Goal: Transaction & Acquisition: Purchase product/service

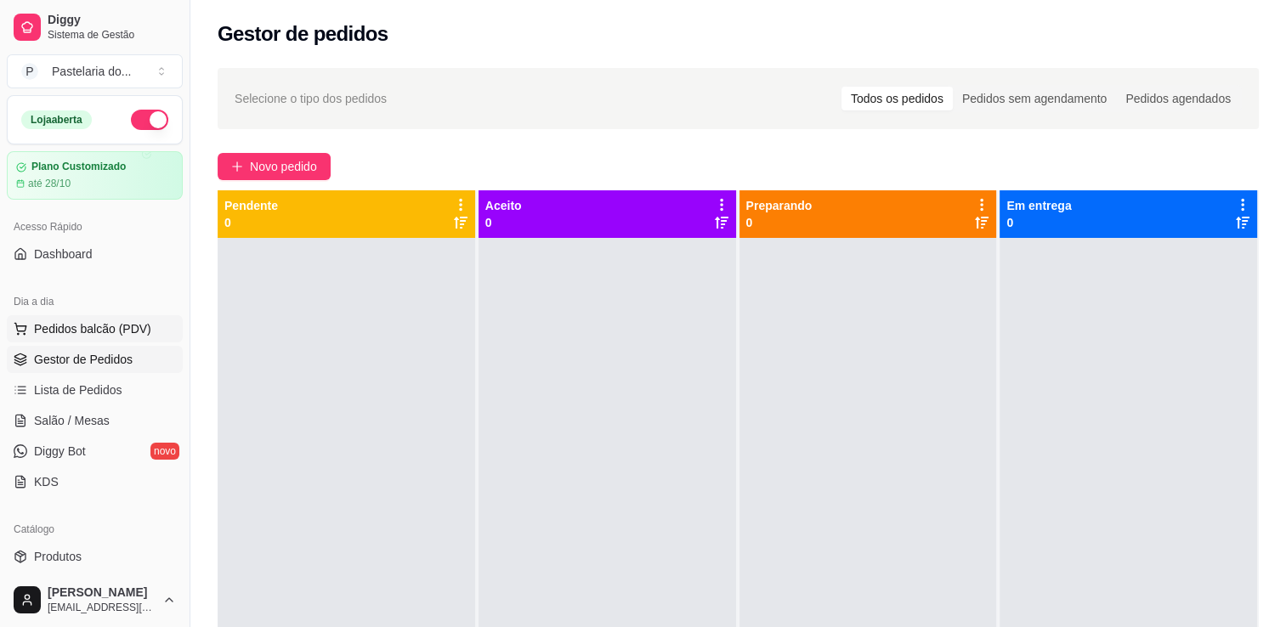
drag, startPoint x: 0, startPoint y: 0, endPoint x: 95, endPoint y: 335, distance: 348.2
click at [95, 335] on span "Pedidos balcão (PDV)" at bounding box center [92, 328] width 117 height 17
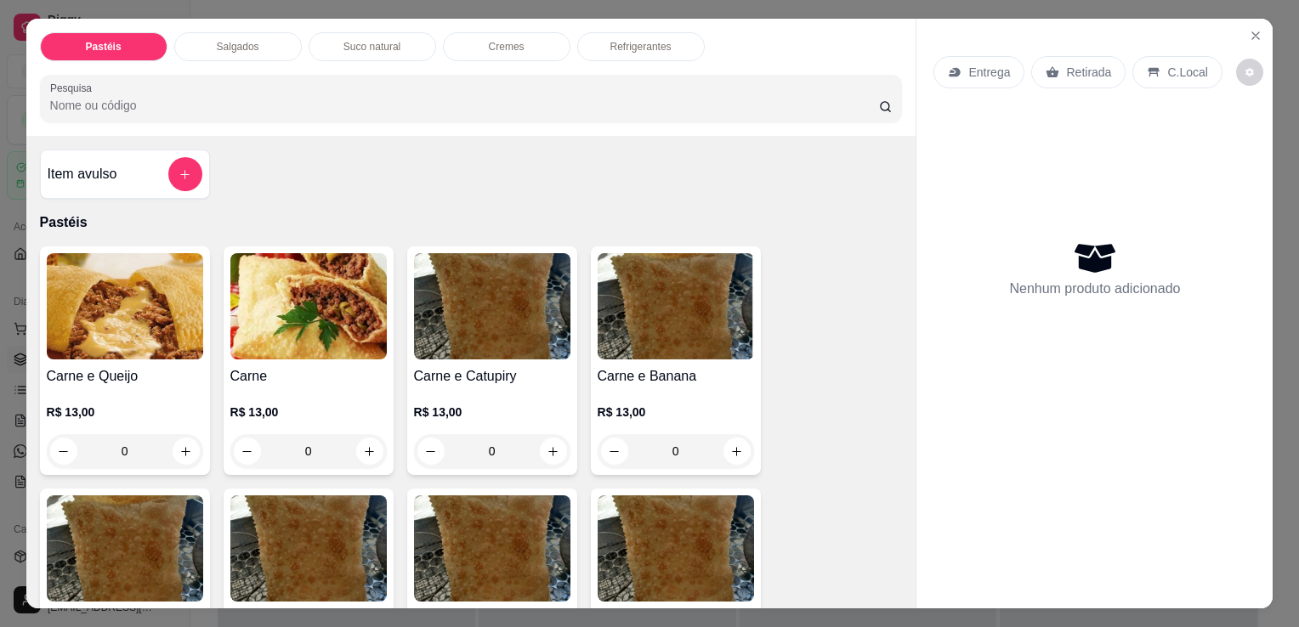
click at [248, 42] on p "Salgados" at bounding box center [238, 47] width 43 height 14
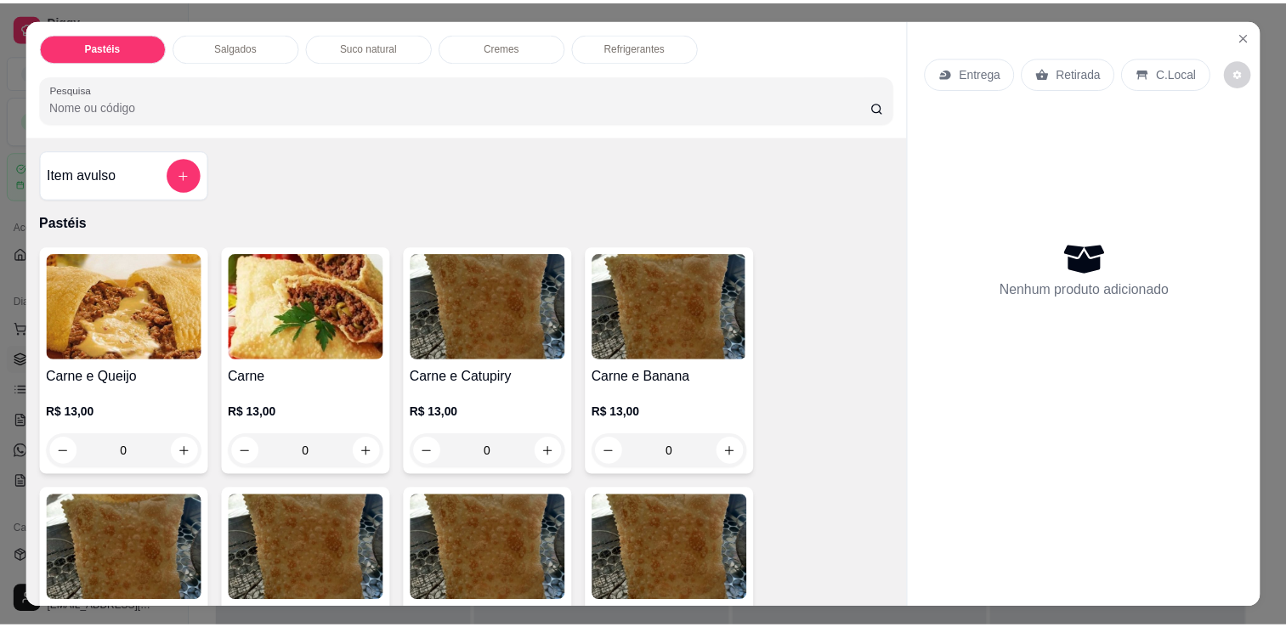
scroll to position [42, 0]
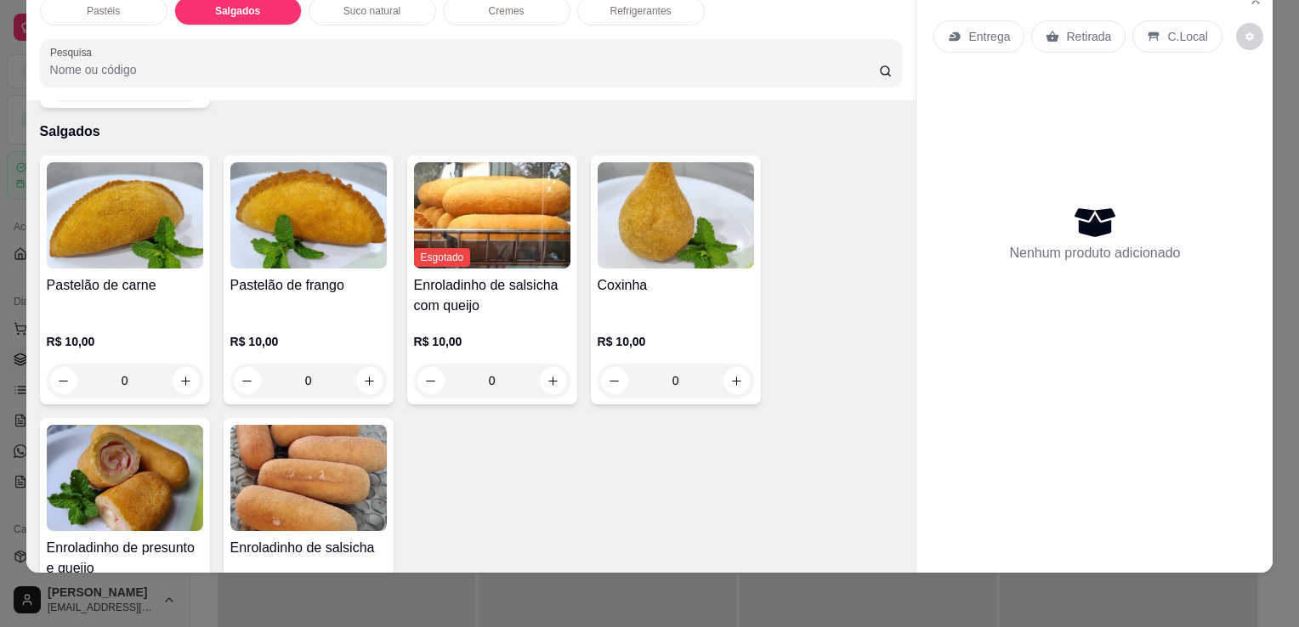
click at [347, 454] on img at bounding box center [308, 478] width 156 height 106
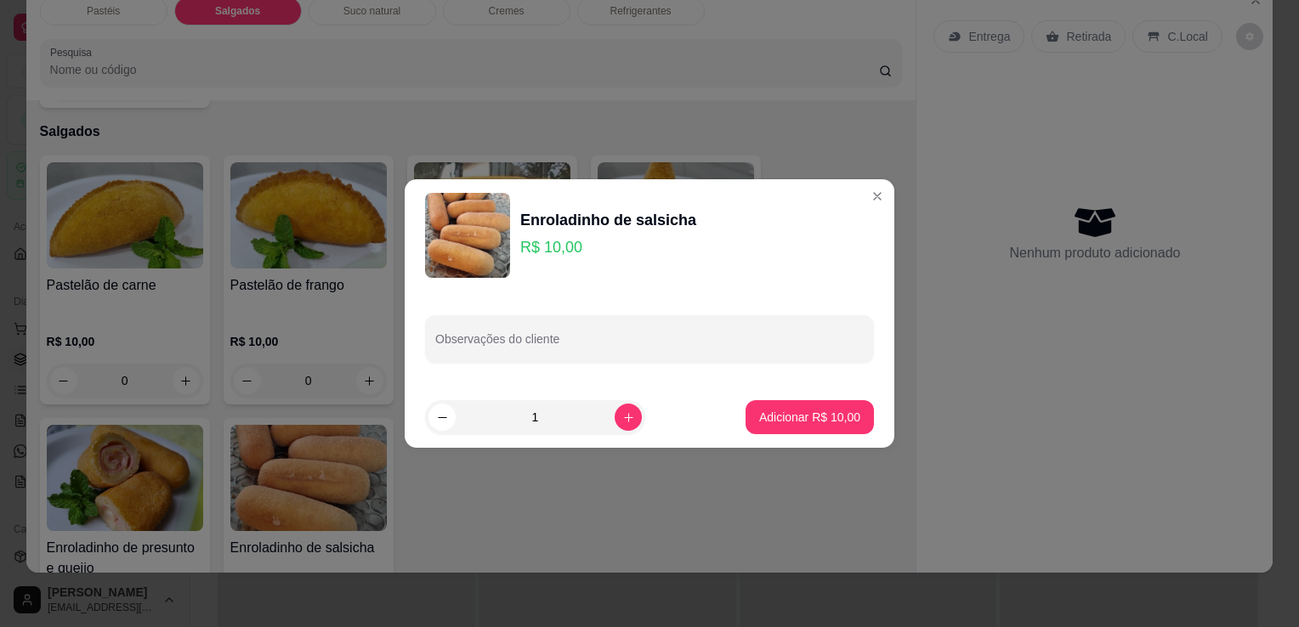
click at [802, 420] on p "Adicionar R$ 10,00" at bounding box center [809, 417] width 101 height 17
type input "1"
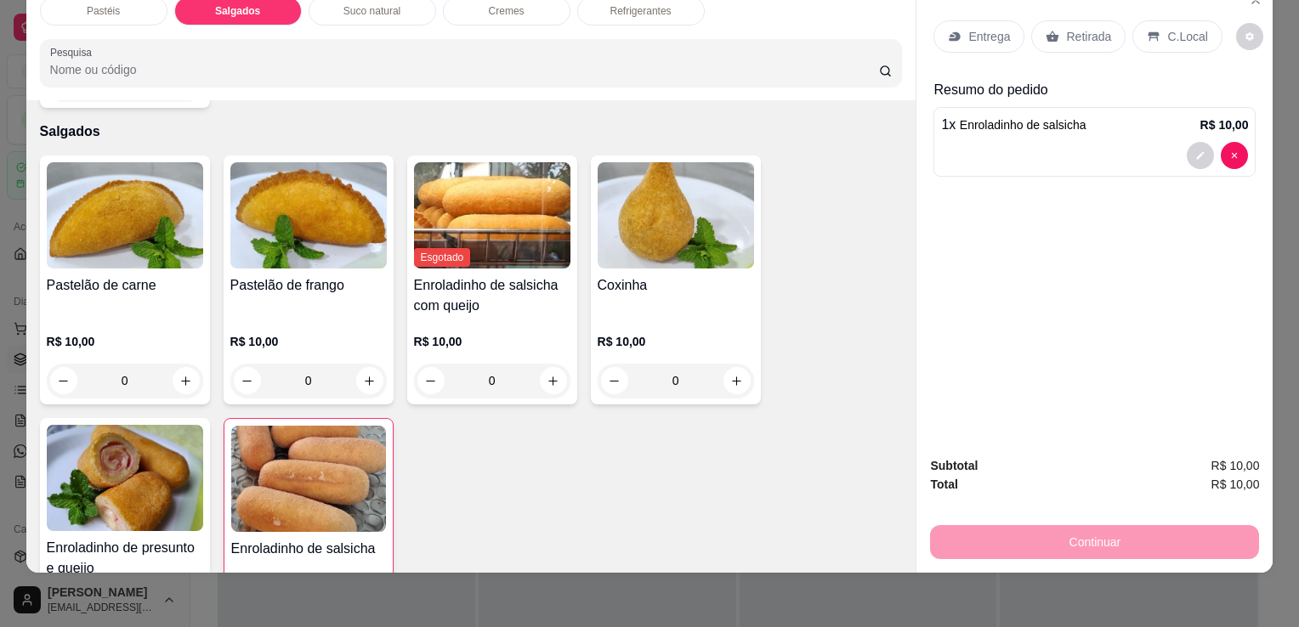
drag, startPoint x: 1081, startPoint y: 5, endPoint x: 1081, endPoint y: 31, distance: 26.4
click at [1081, 15] on div "Entrega Retirada C.Local" at bounding box center [1094, 37] width 322 height 60
click at [1081, 31] on p "Retirada" at bounding box center [1088, 36] width 45 height 17
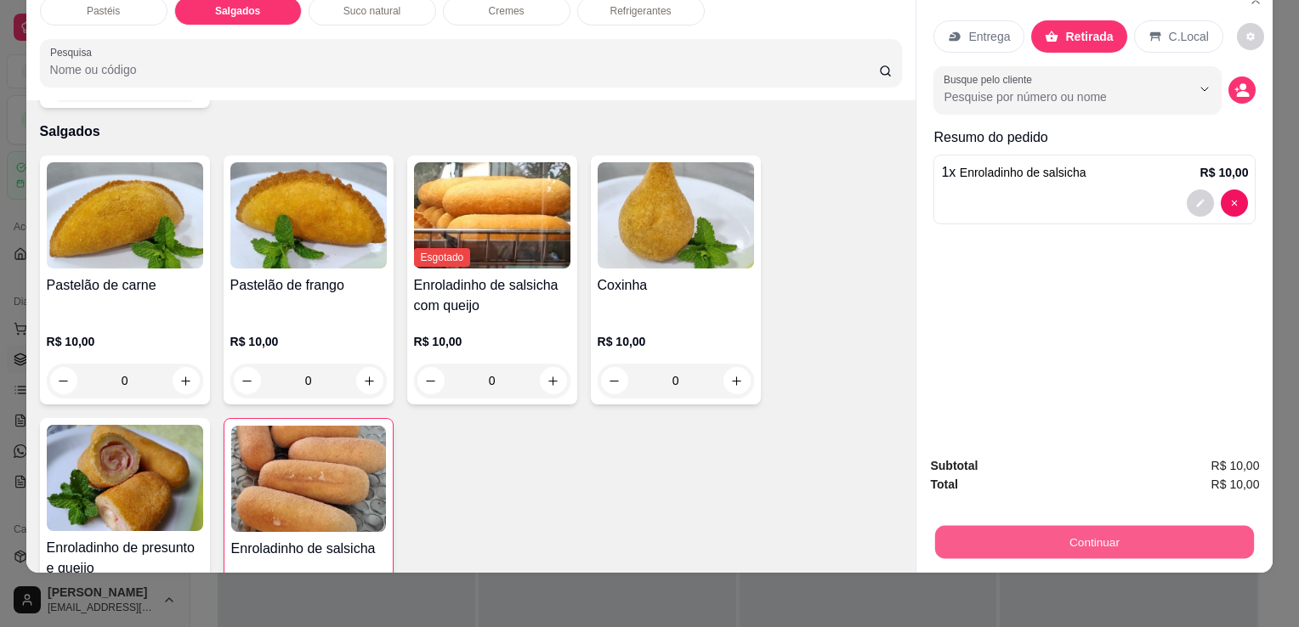
click at [1043, 539] on button "Continuar" at bounding box center [1094, 541] width 319 height 33
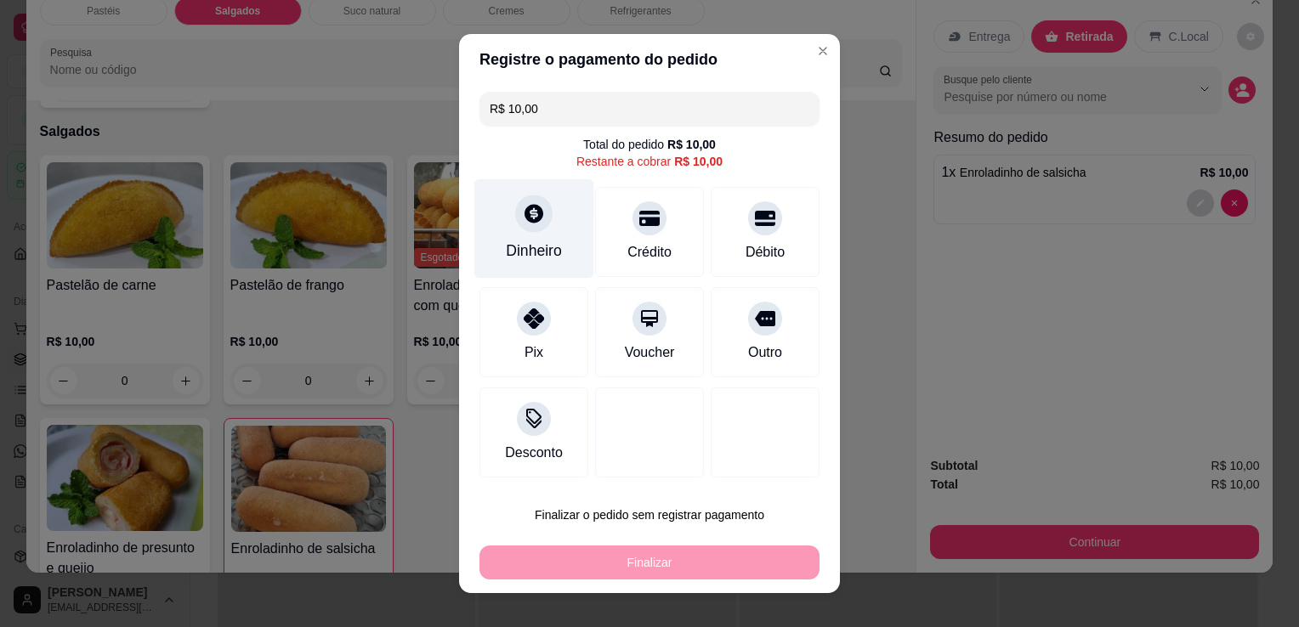
click at [559, 236] on div "Dinheiro" at bounding box center [534, 228] width 120 height 99
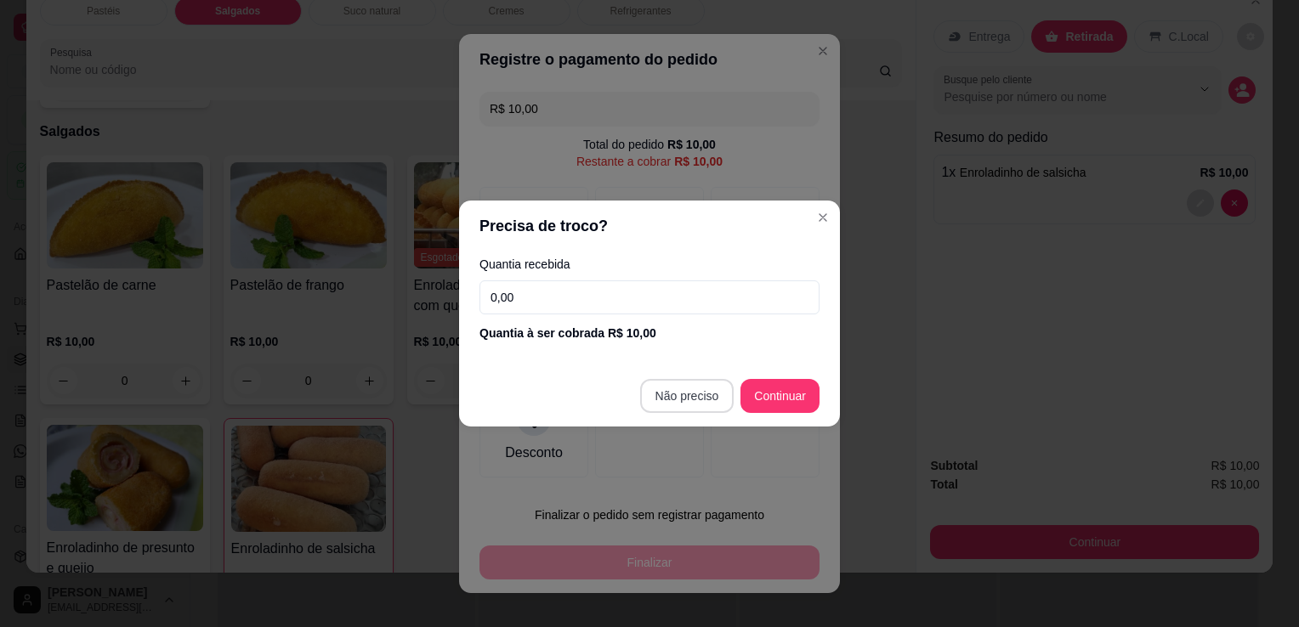
type input "R$ 0,00"
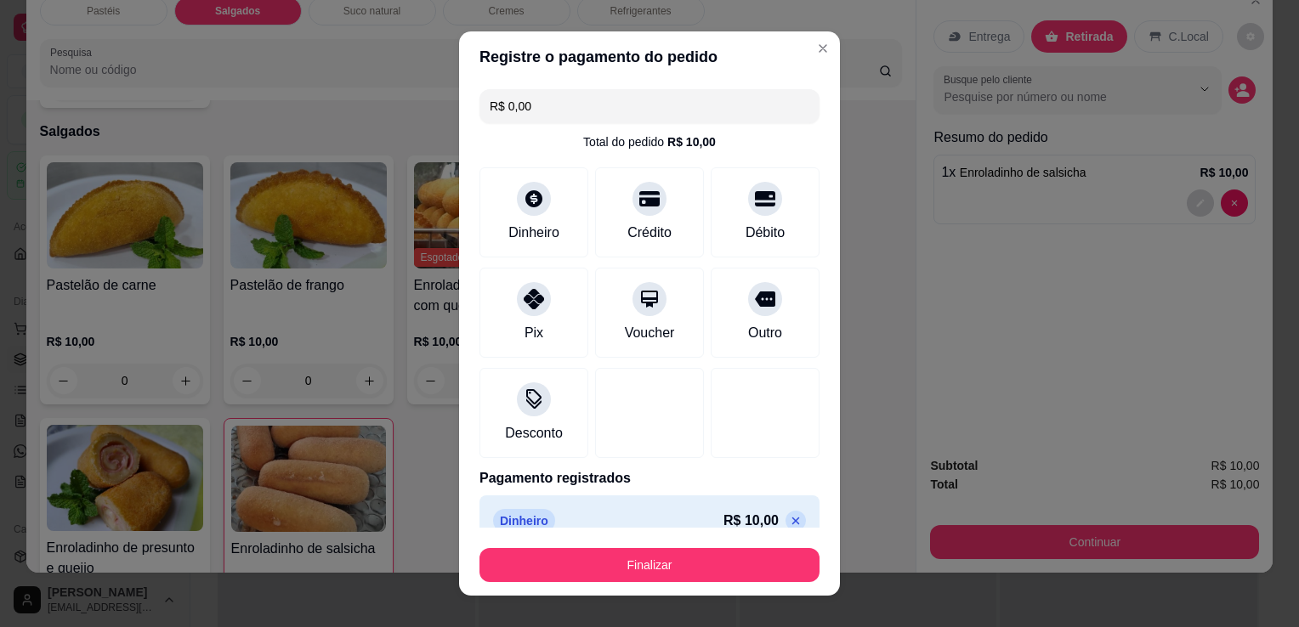
click at [653, 552] on button "Finalizar" at bounding box center [649, 565] width 340 height 34
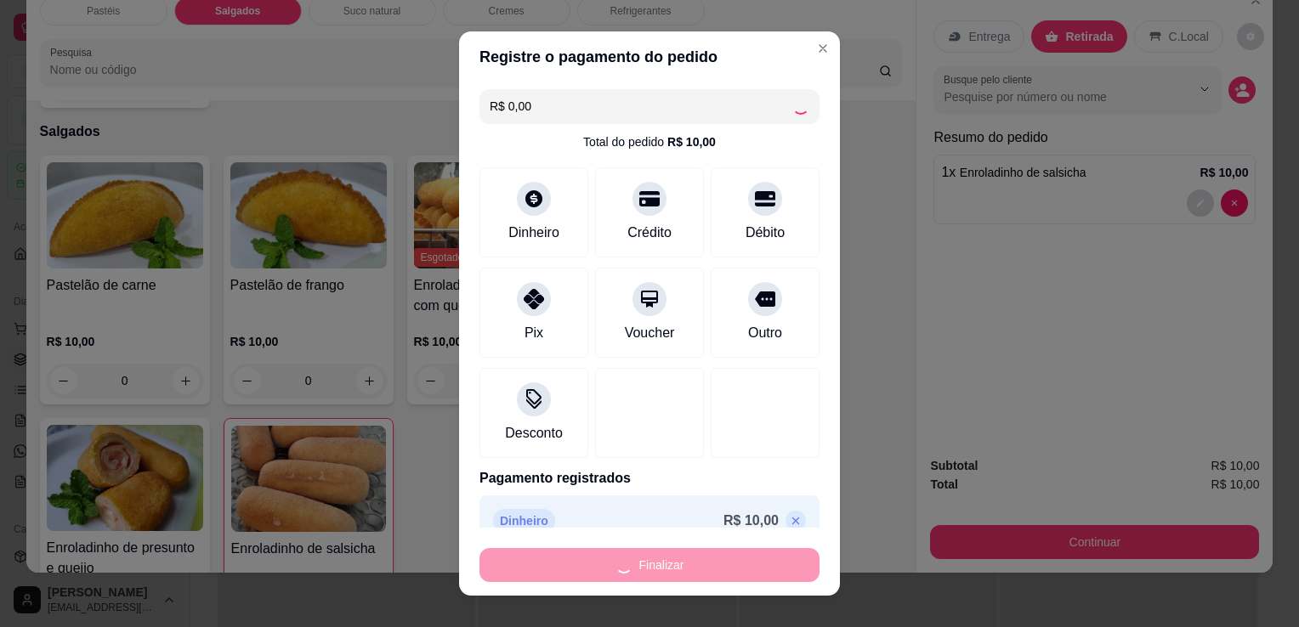
type input "0"
type input "-R$ 10,00"
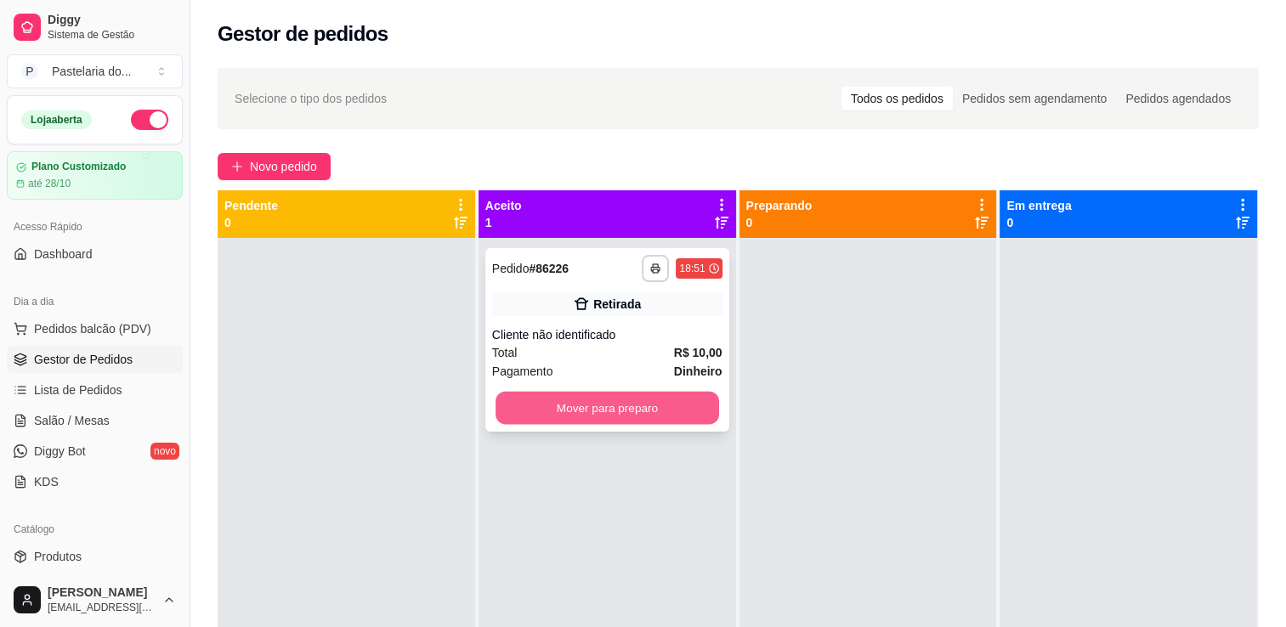
click at [666, 419] on button "Mover para preparo" at bounding box center [608, 408] width 224 height 33
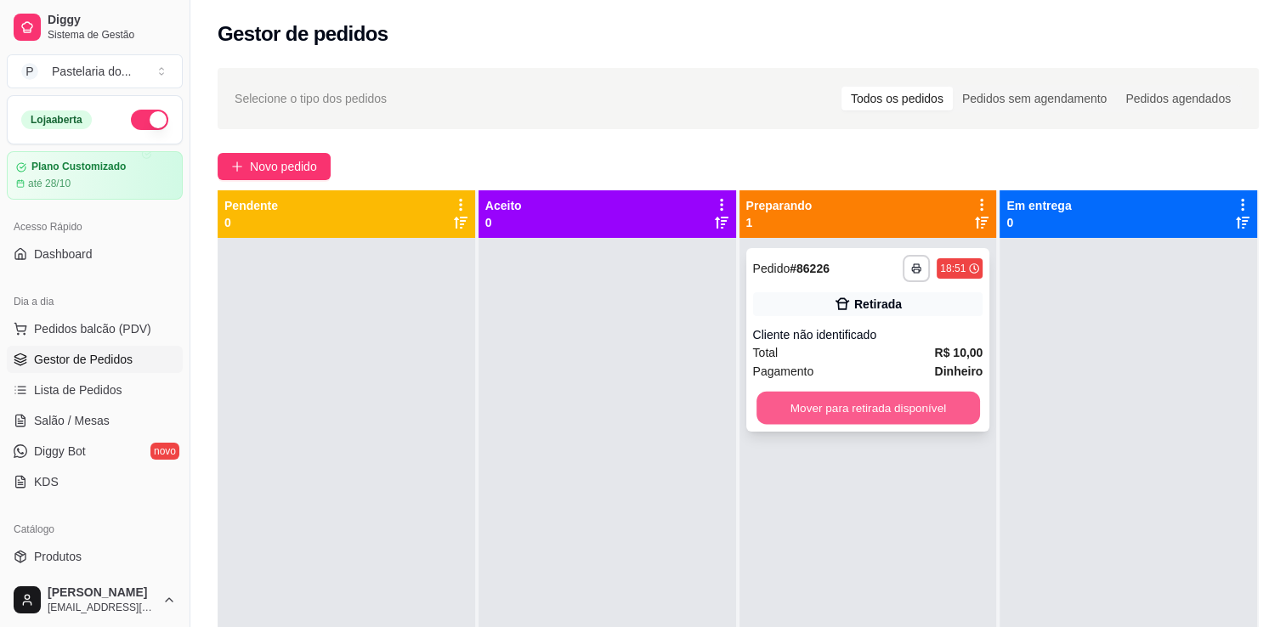
click at [866, 417] on button "Mover para retirada disponível" at bounding box center [869, 408] width 224 height 33
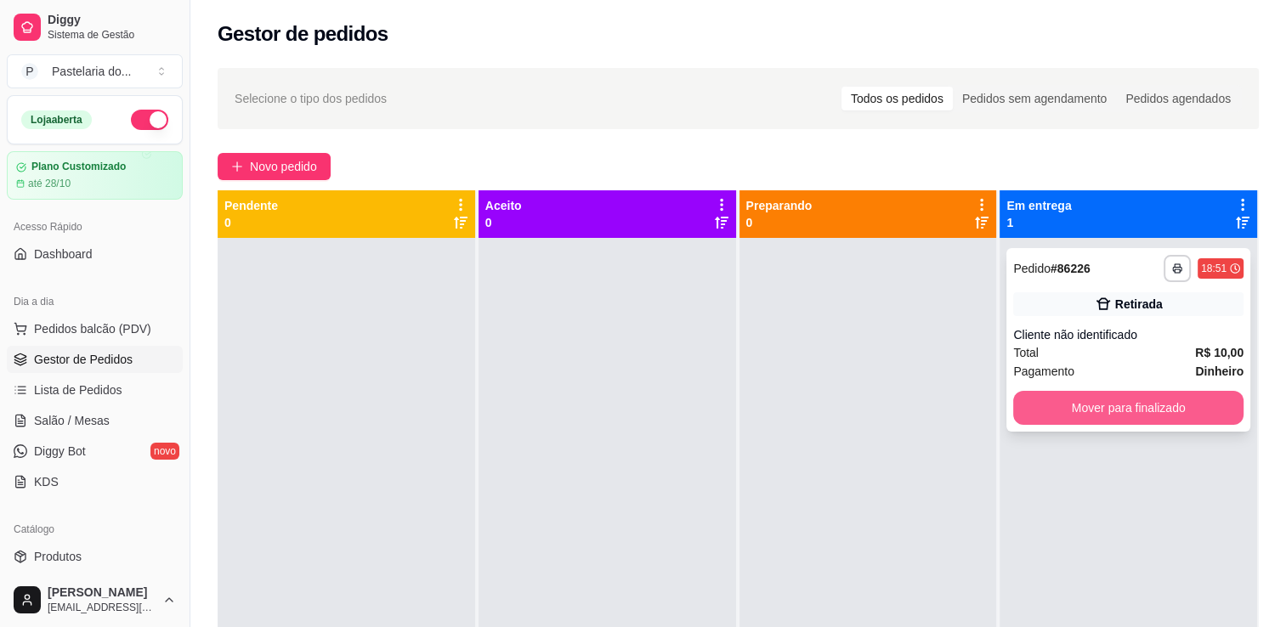
click at [1115, 423] on button "Mover para finalizado" at bounding box center [1128, 408] width 230 height 34
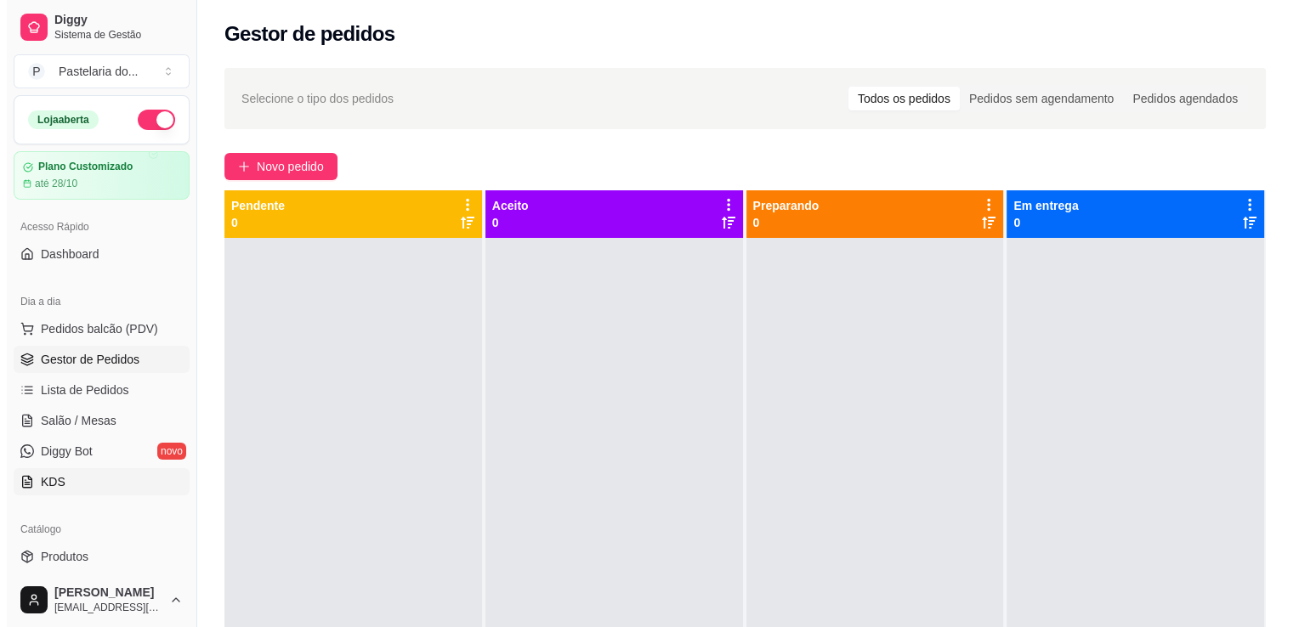
scroll to position [85, 0]
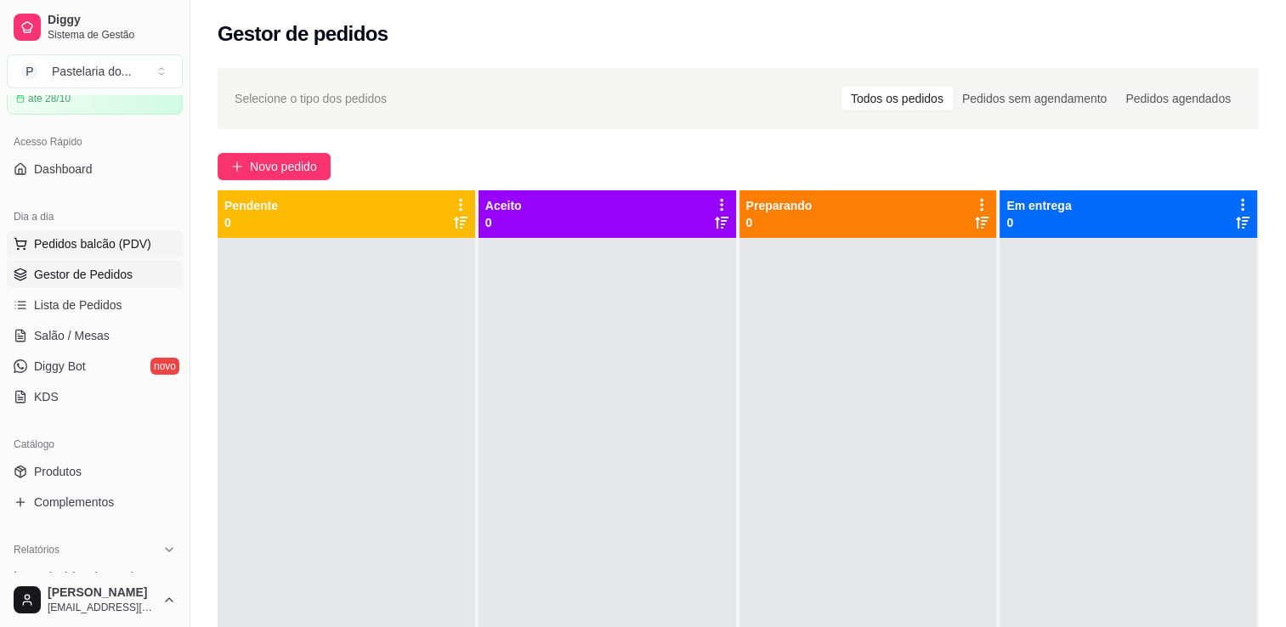
click at [85, 250] on span "Pedidos balcão (PDV)" at bounding box center [92, 243] width 117 height 17
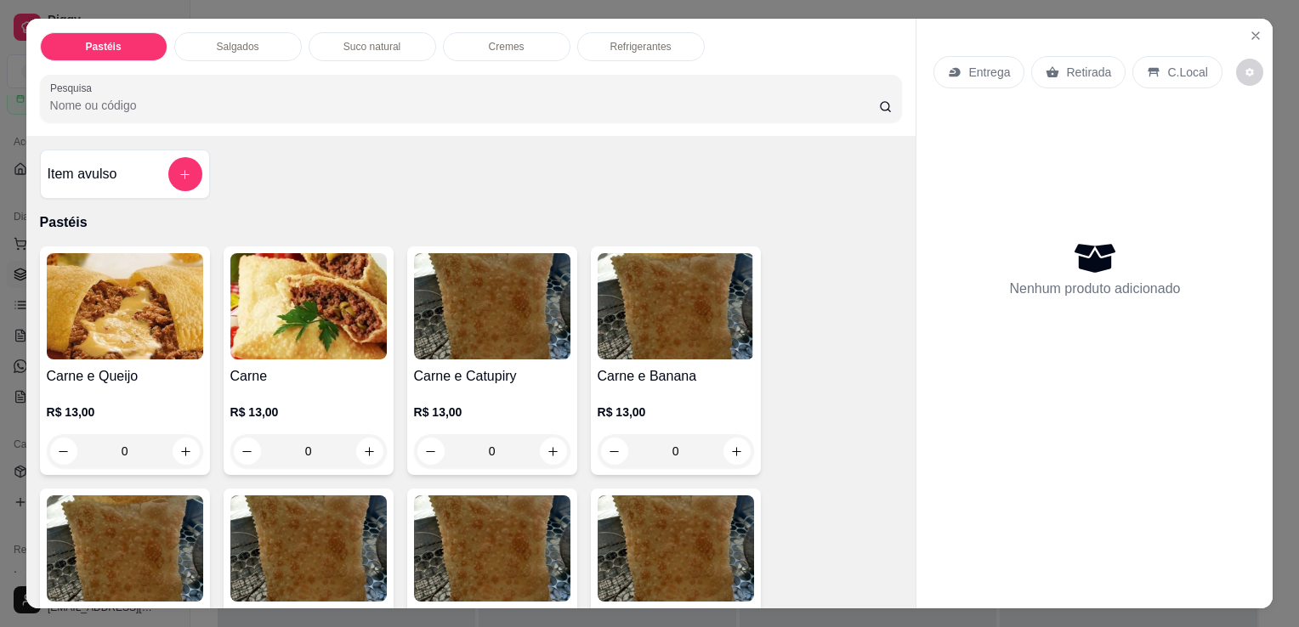
click at [290, 37] on div "Salgados" at bounding box center [238, 46] width 128 height 29
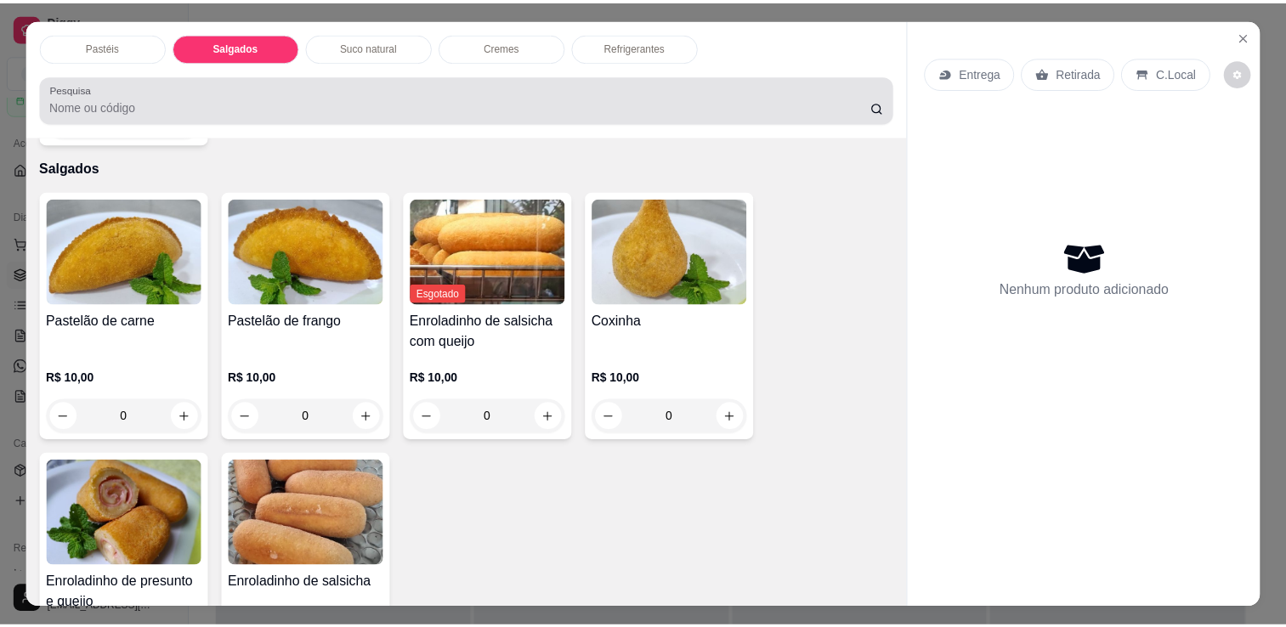
scroll to position [42, 0]
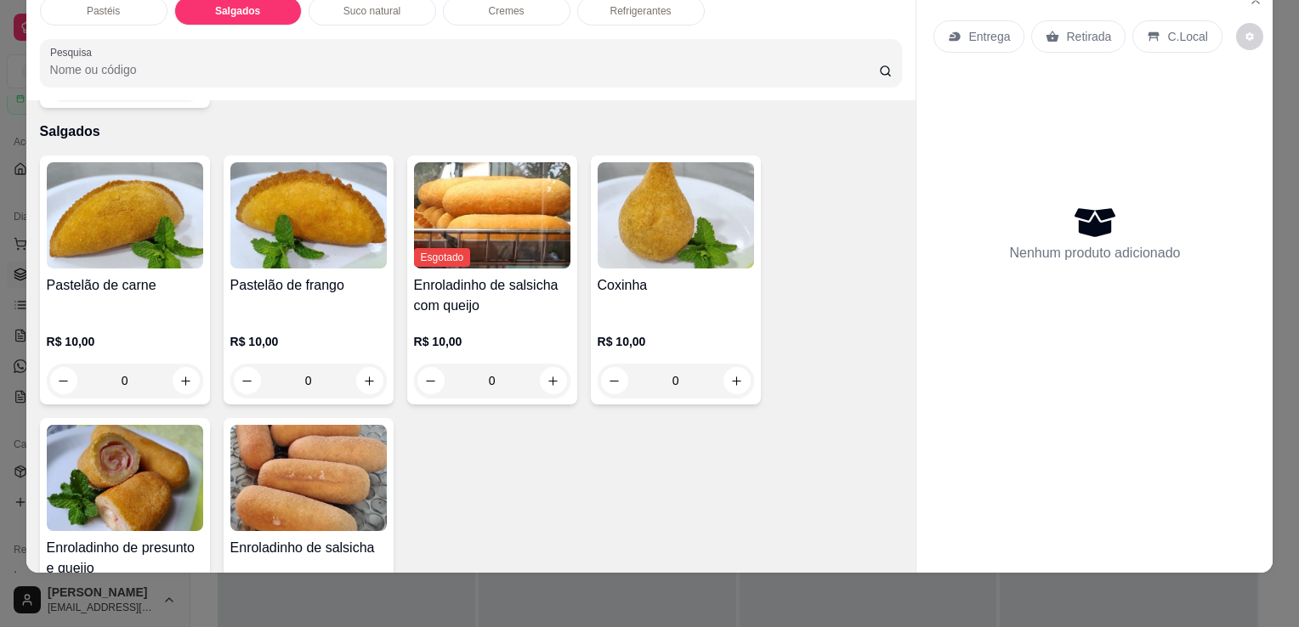
click at [330, 280] on div "Pastelão de frango" at bounding box center [308, 295] width 156 height 41
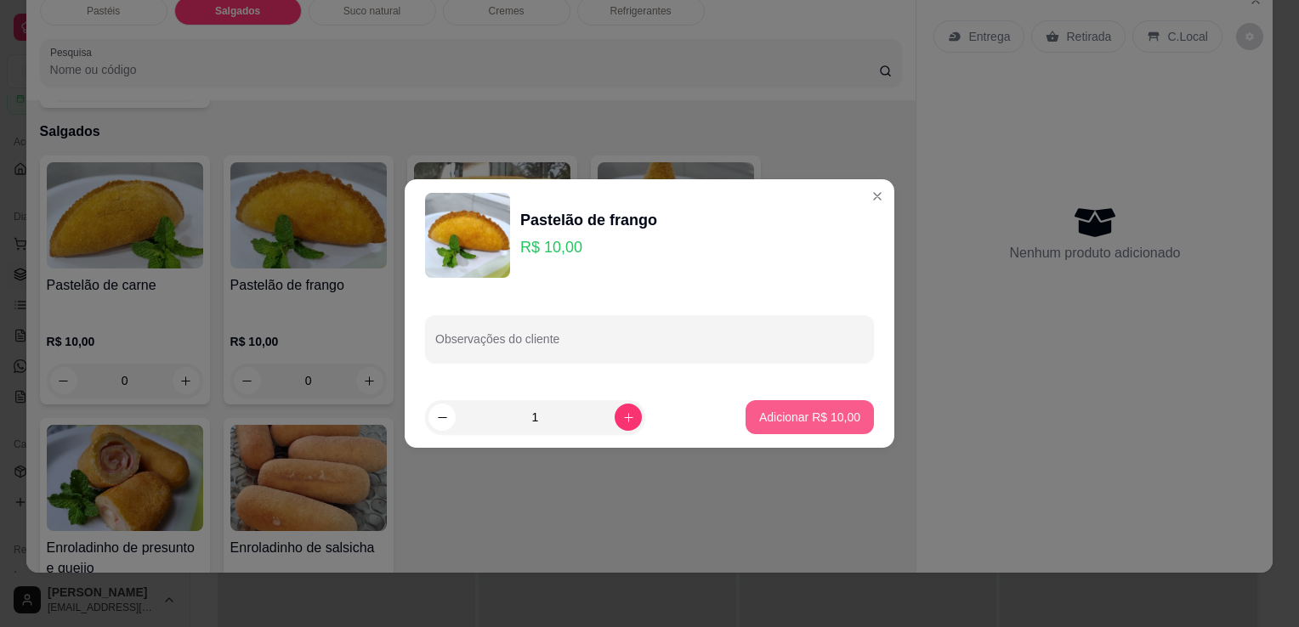
click at [774, 413] on p "Adicionar R$ 10,00" at bounding box center [809, 417] width 101 height 17
type input "1"
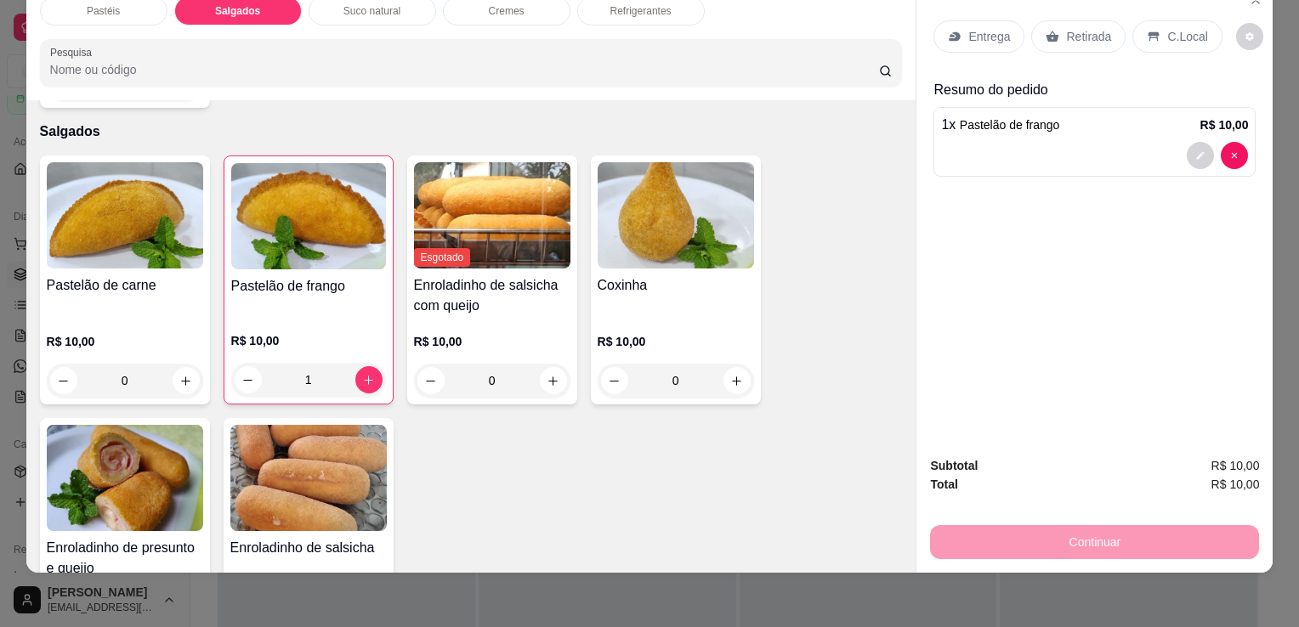
click at [303, 469] on img at bounding box center [308, 478] width 156 height 106
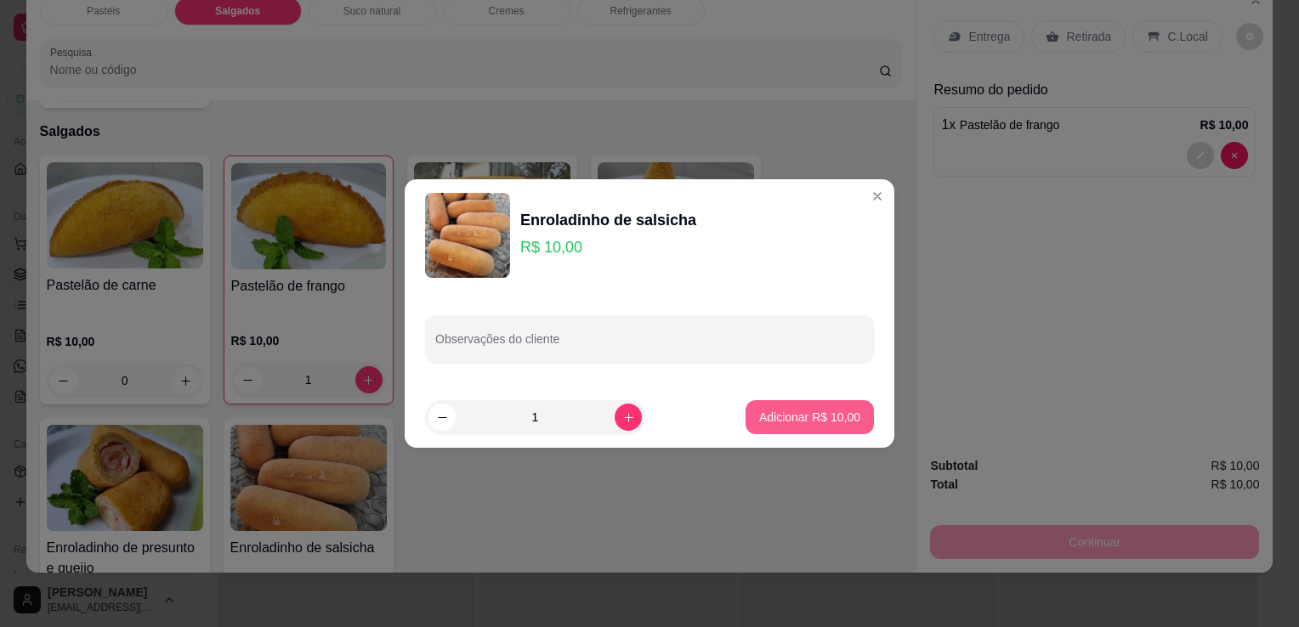
click at [759, 417] on p "Adicionar R$ 10,00" at bounding box center [809, 417] width 101 height 17
type input "1"
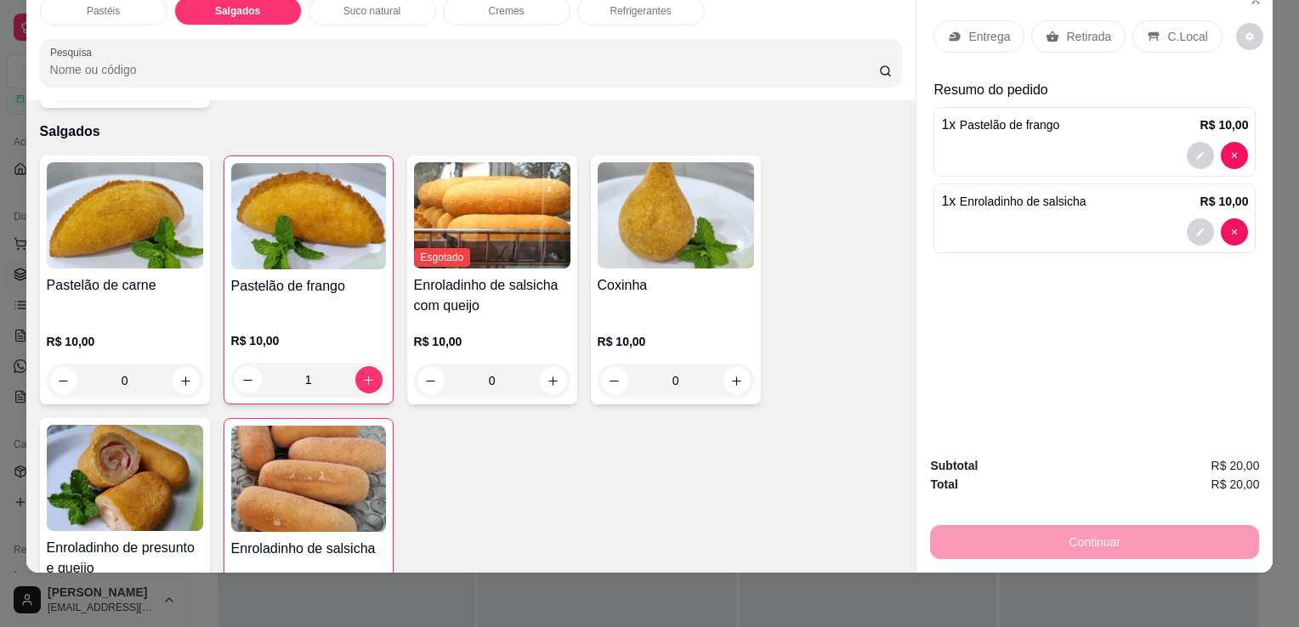
click at [1073, 29] on p "Retirada" at bounding box center [1088, 36] width 45 height 17
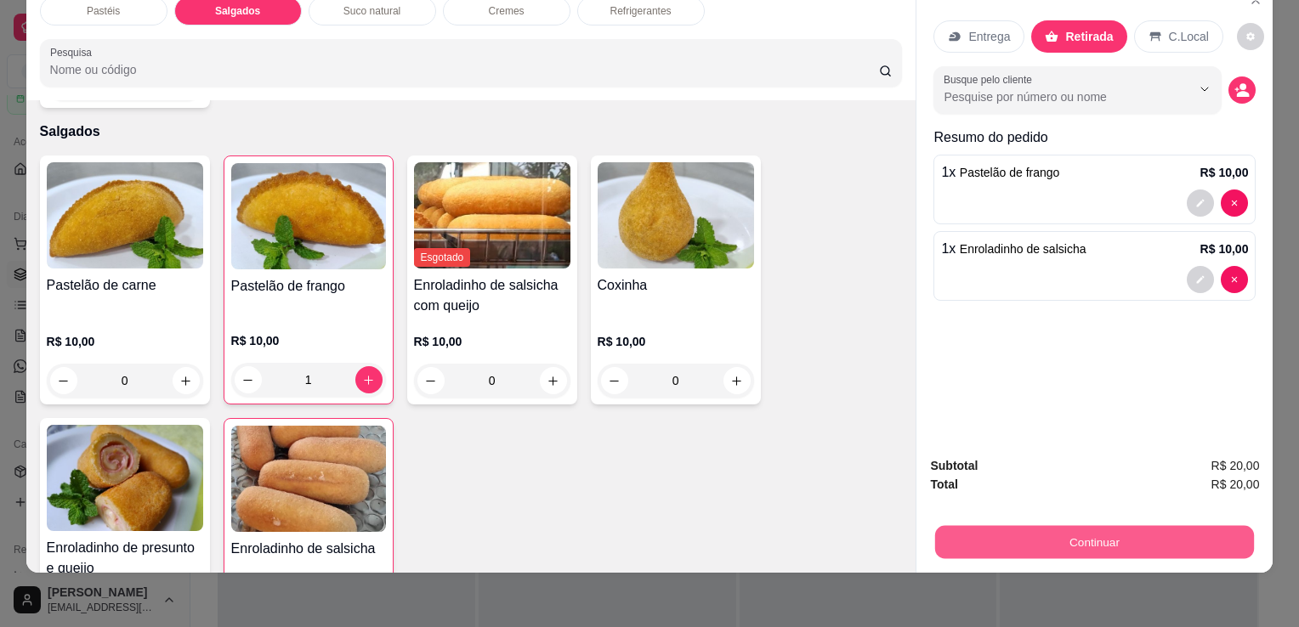
click at [1129, 527] on button "Continuar" at bounding box center [1094, 541] width 319 height 33
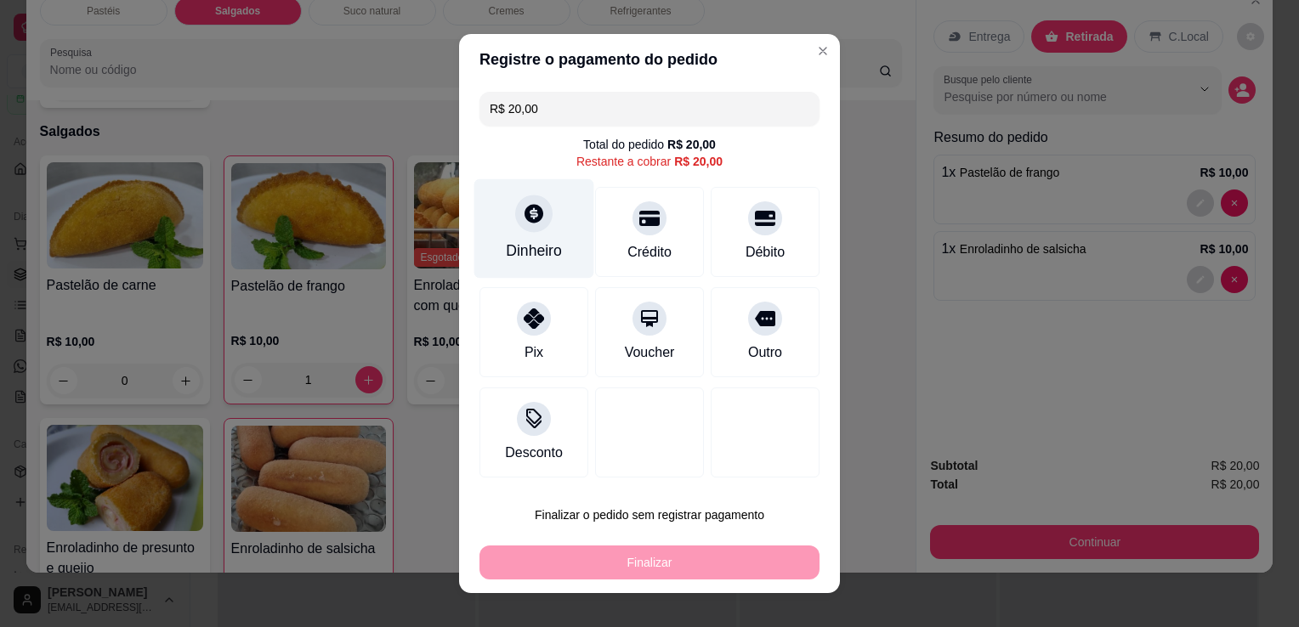
click at [542, 240] on div "Dinheiro" at bounding box center [534, 228] width 120 height 99
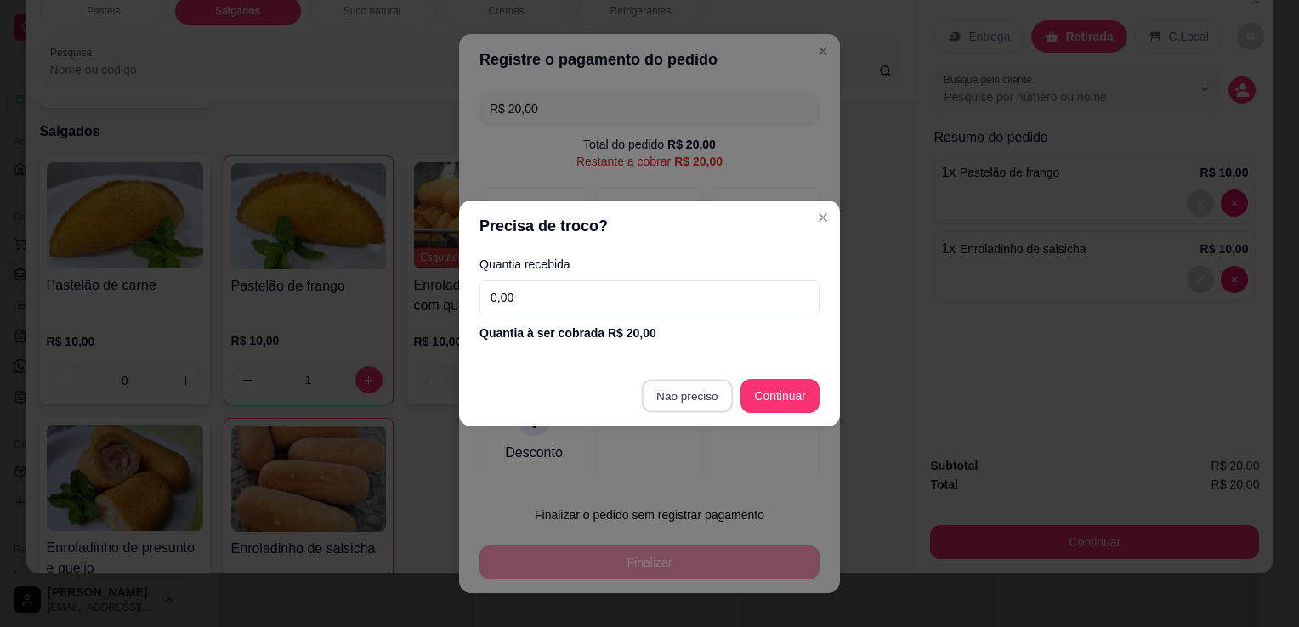
type input "R$ 0,00"
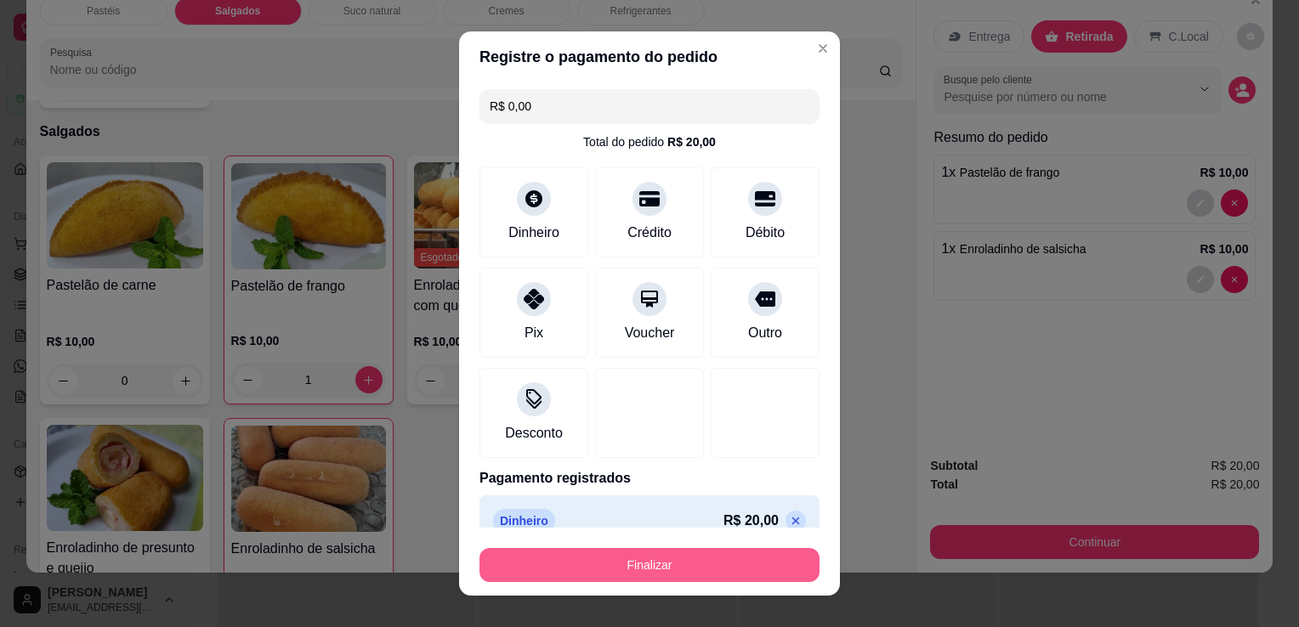
click at [686, 559] on button "Finalizar" at bounding box center [649, 565] width 340 height 34
click at [687, 559] on div "Finalizar" at bounding box center [649, 565] width 340 height 34
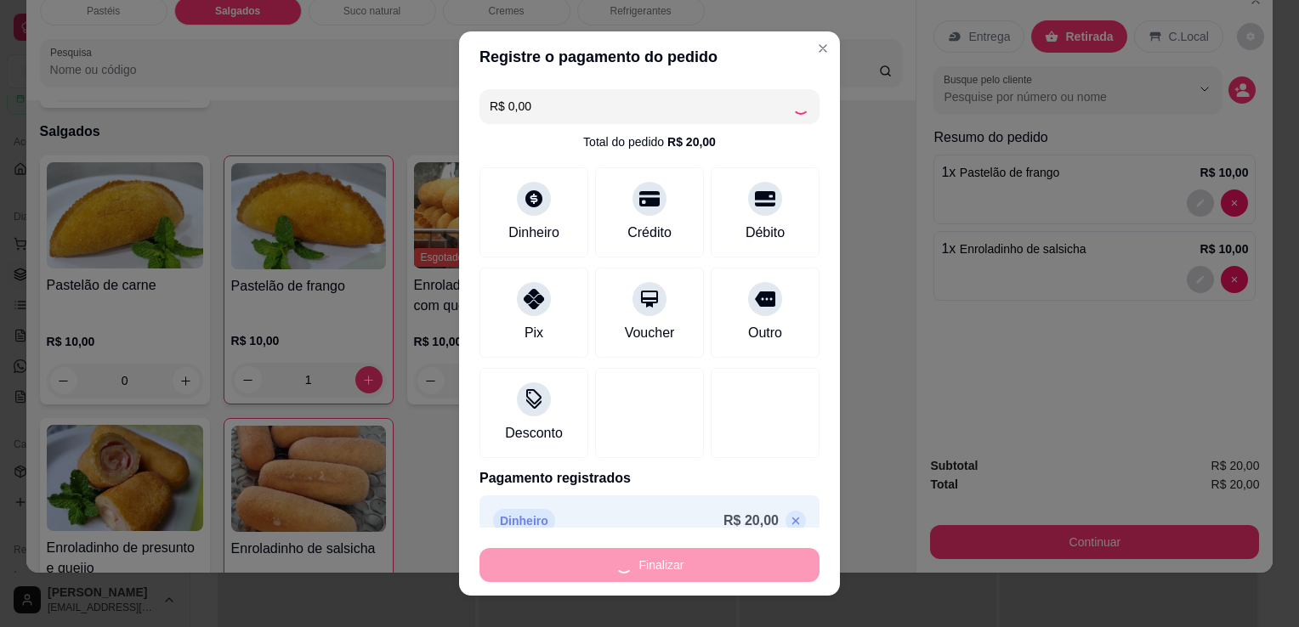
type input "0"
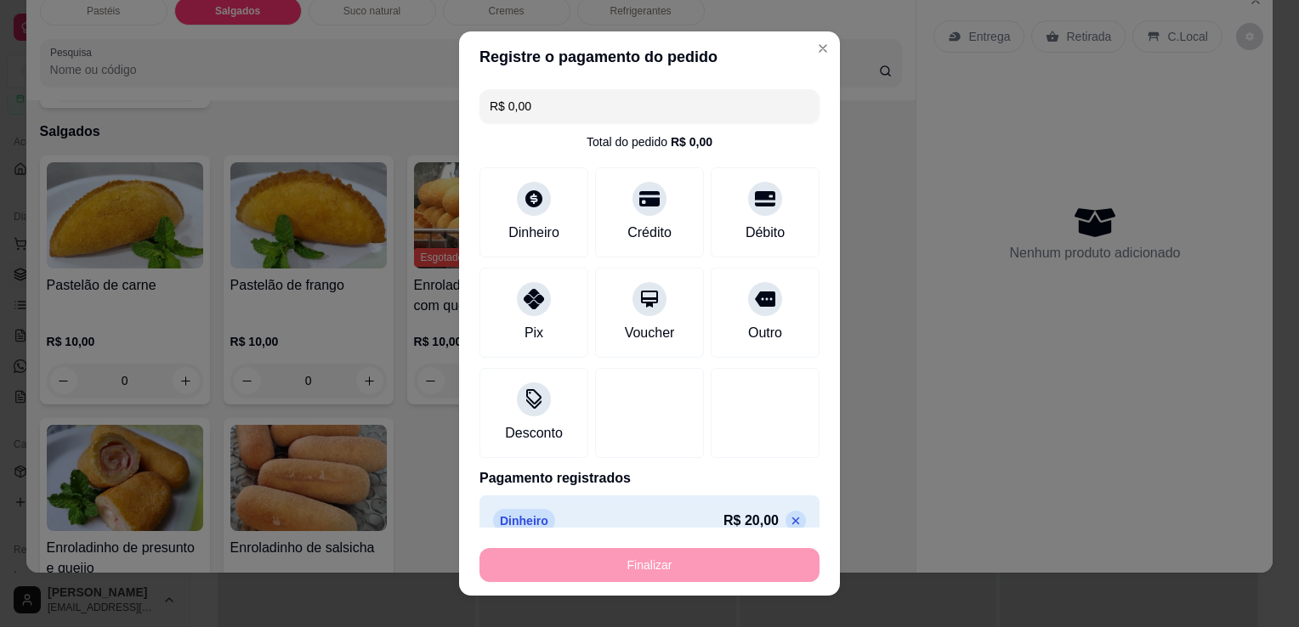
type input "-R$ 20,00"
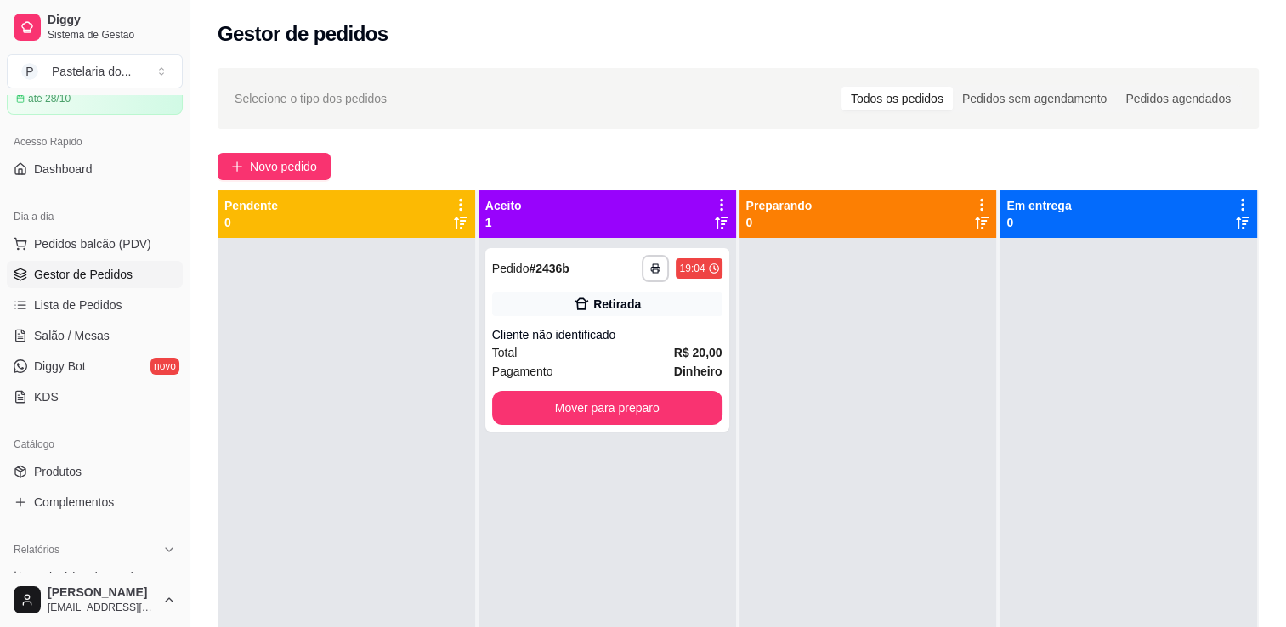
click at [656, 442] on div "**********" at bounding box center [608, 551] width 258 height 627
click at [672, 417] on button "Mover para preparo" at bounding box center [607, 408] width 230 height 34
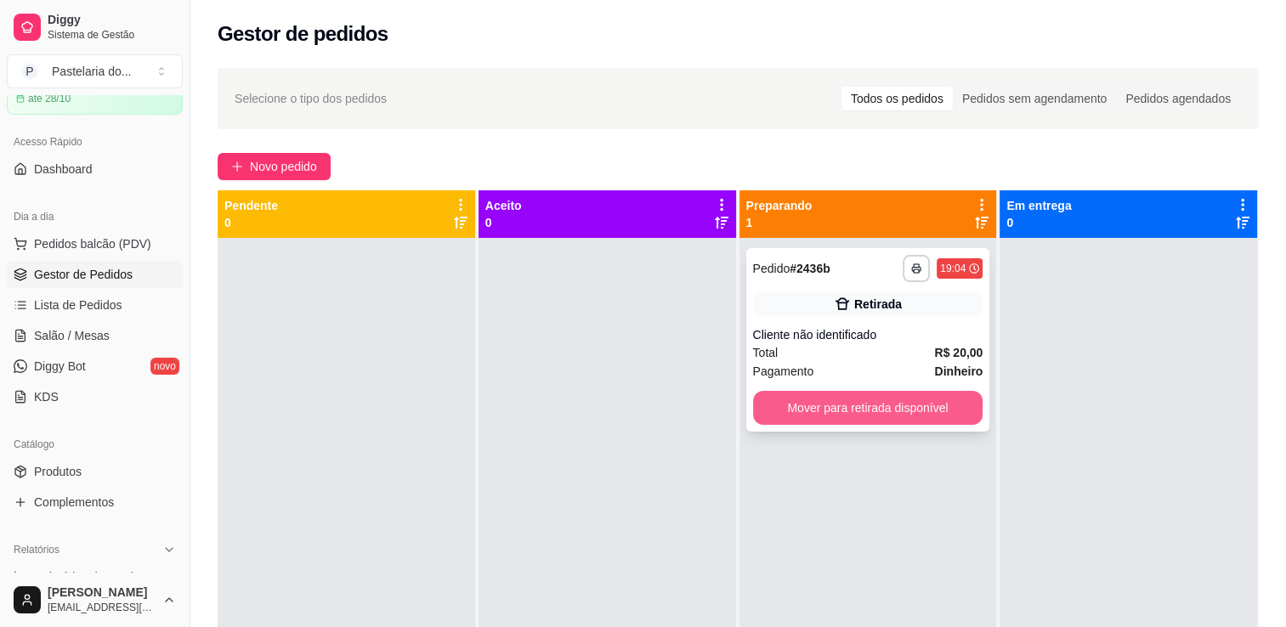
click at [786, 403] on button "Mover para retirada disponível" at bounding box center [868, 408] width 230 height 34
click at [787, 403] on div "Mover para retirada disponível" at bounding box center [868, 408] width 230 height 34
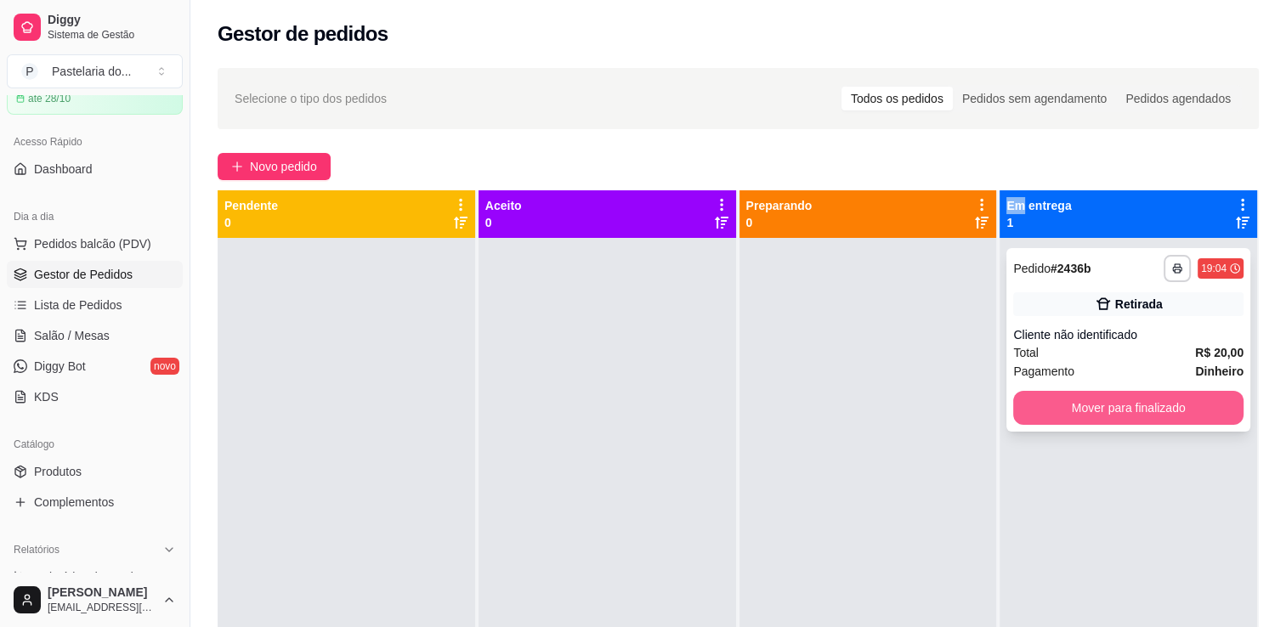
click at [1066, 403] on button "Mover para finalizado" at bounding box center [1128, 408] width 230 height 34
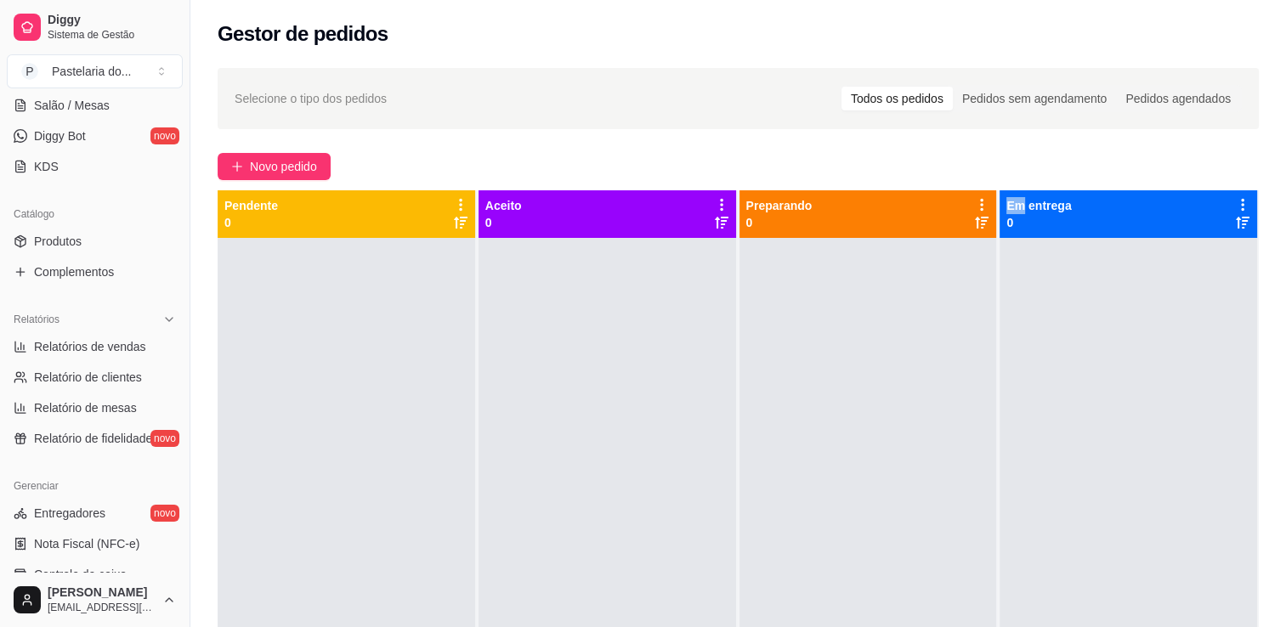
scroll to position [340, 0]
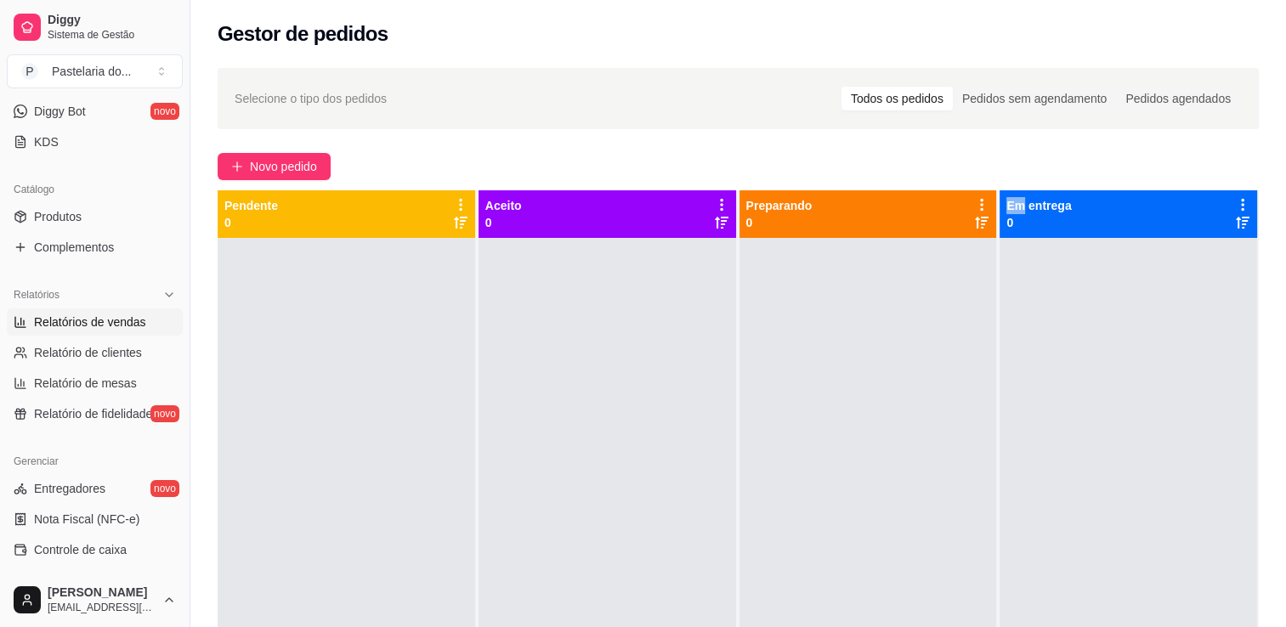
click at [97, 322] on span "Relatórios de vendas" at bounding box center [90, 322] width 112 height 17
select select "ALL"
select select "0"
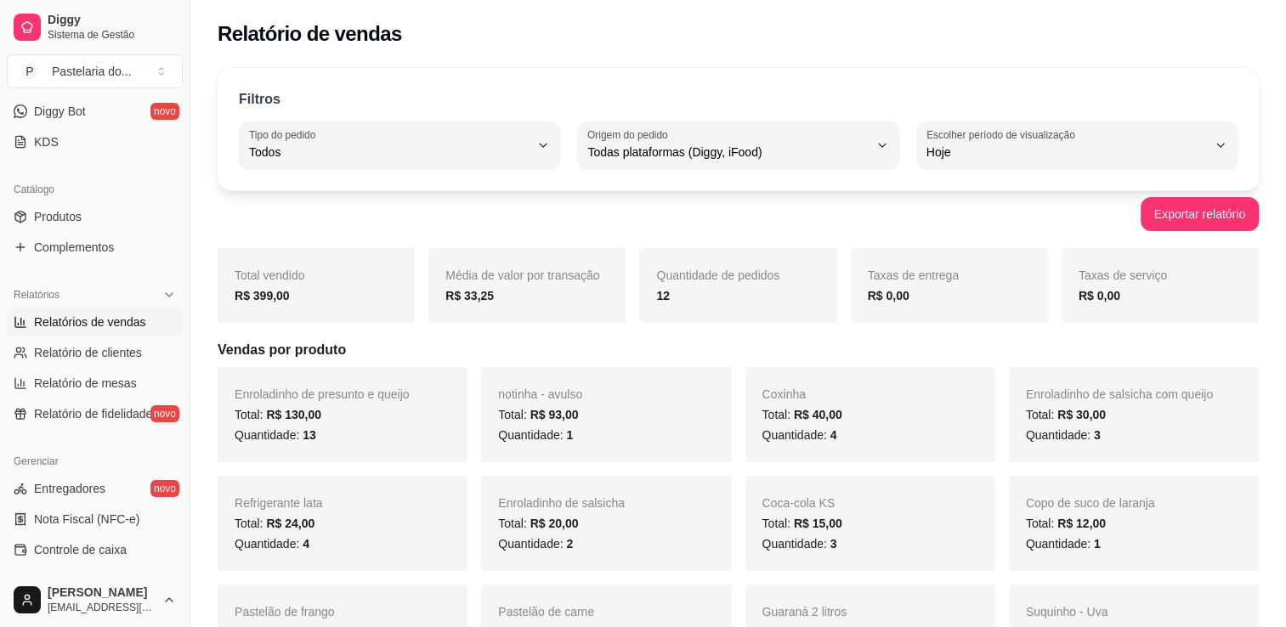
scroll to position [595, 0]
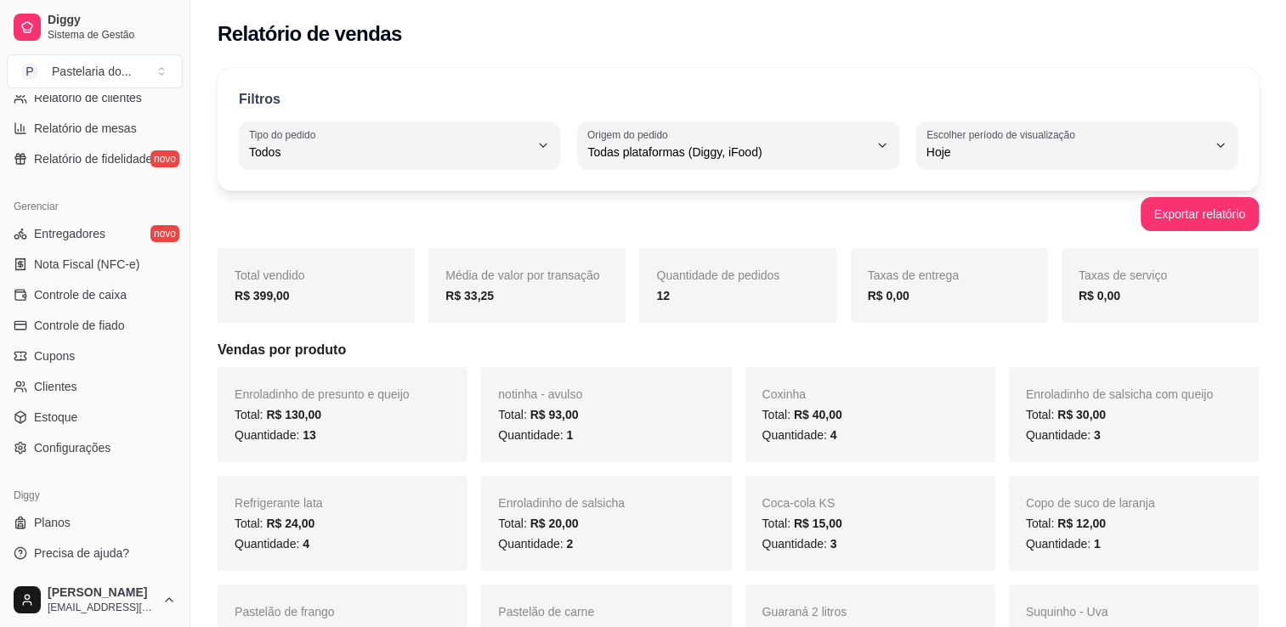
click at [834, 86] on div "Filtros ALL Tipo do pedido Todos Entrega Retirada Mesa Consumo local Tipo do pe…" at bounding box center [738, 129] width 1041 height 122
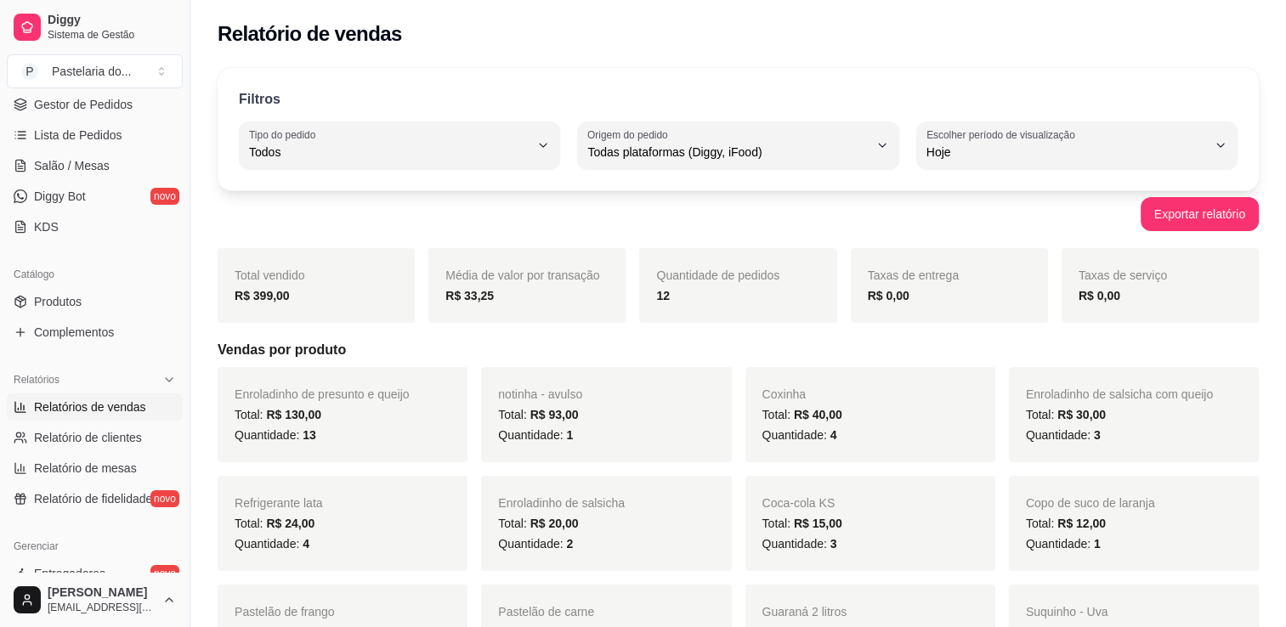
scroll to position [170, 0]
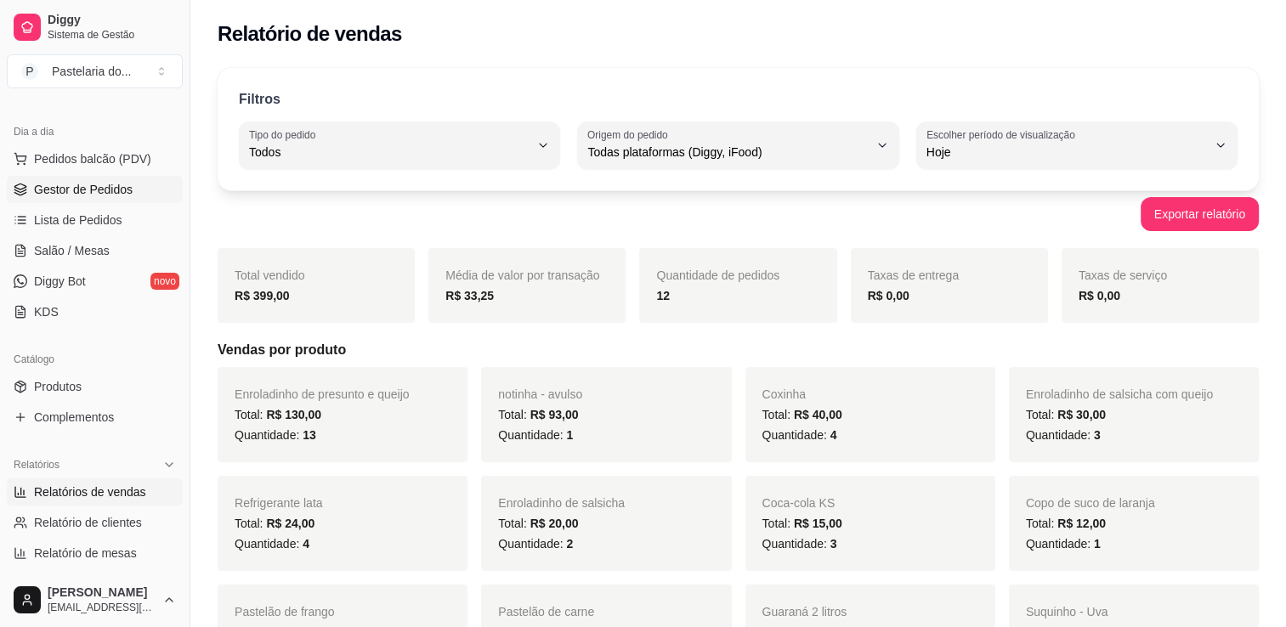
click at [102, 188] on span "Gestor de Pedidos" at bounding box center [83, 189] width 99 height 17
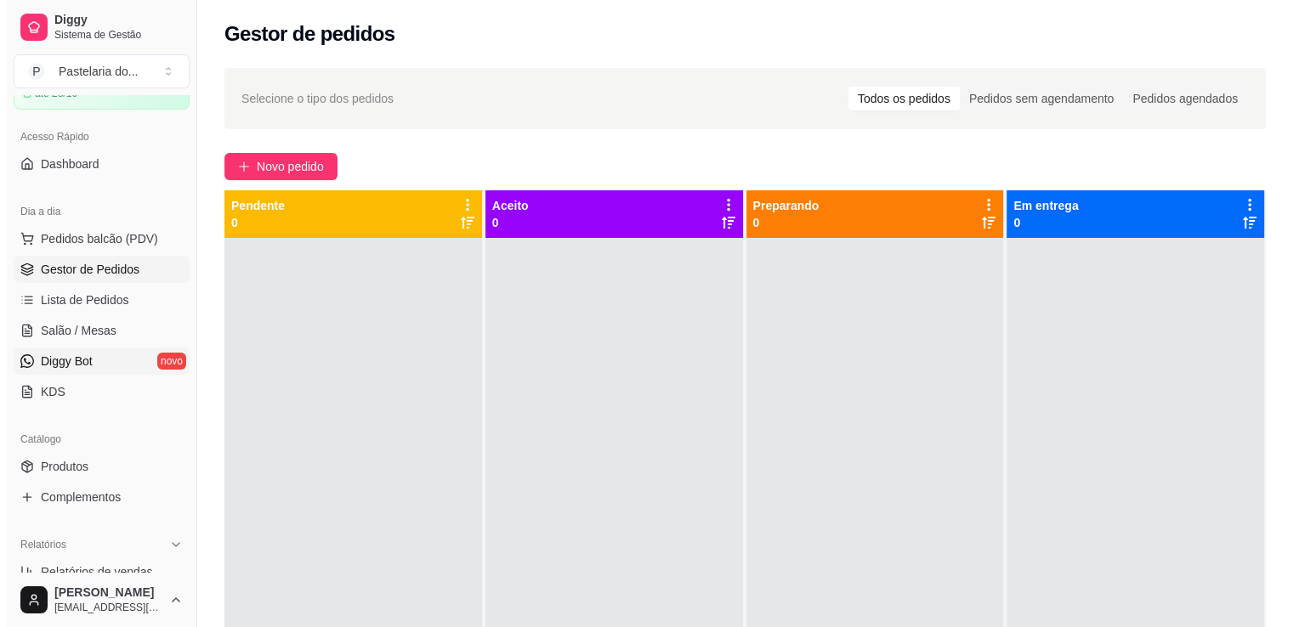
scroll to position [85, 0]
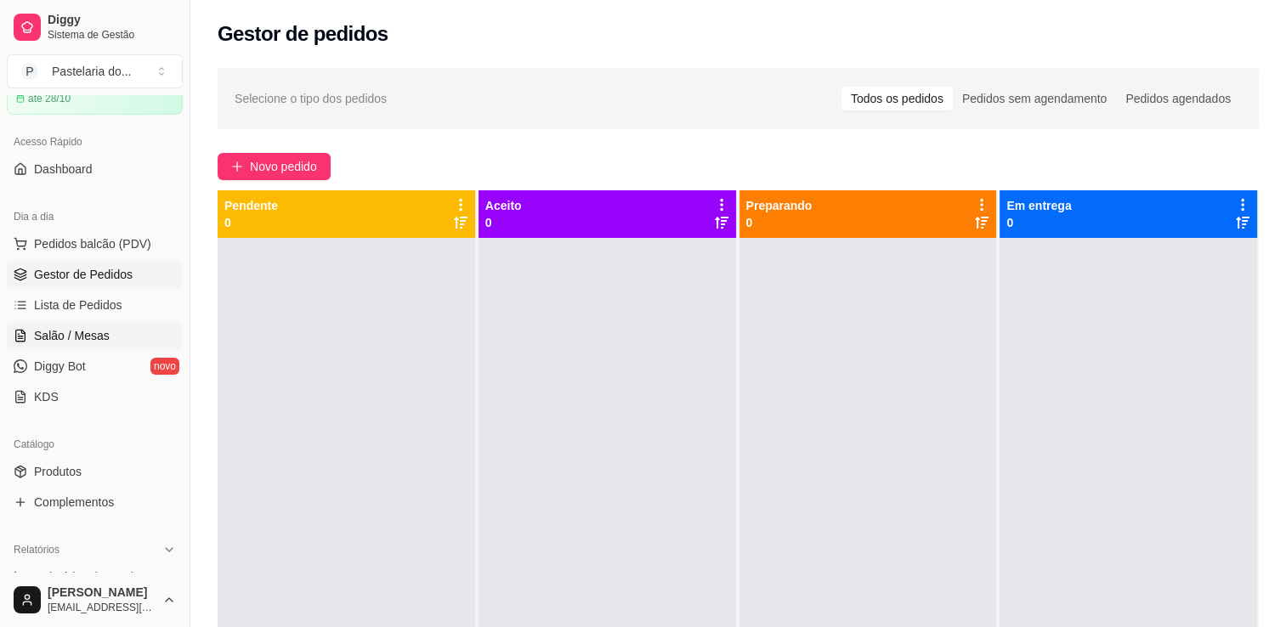
click at [88, 338] on span "Salão / Mesas" at bounding box center [72, 335] width 76 height 17
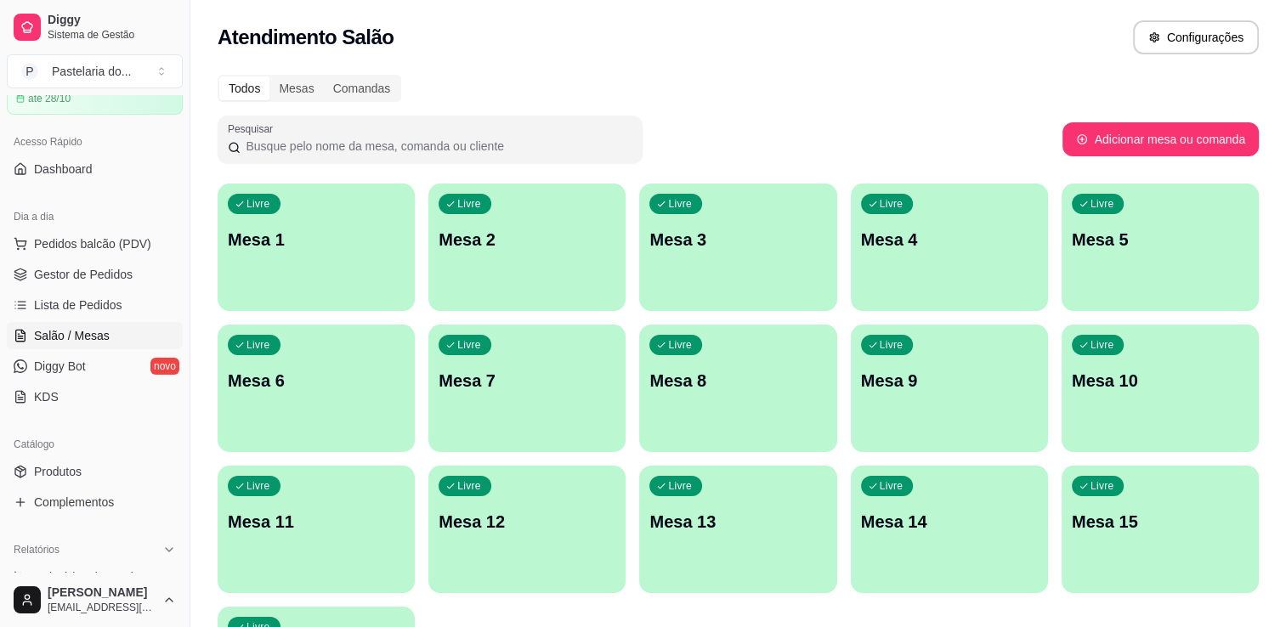
click at [715, 243] on p "Mesa 3" at bounding box center [737, 240] width 177 height 24
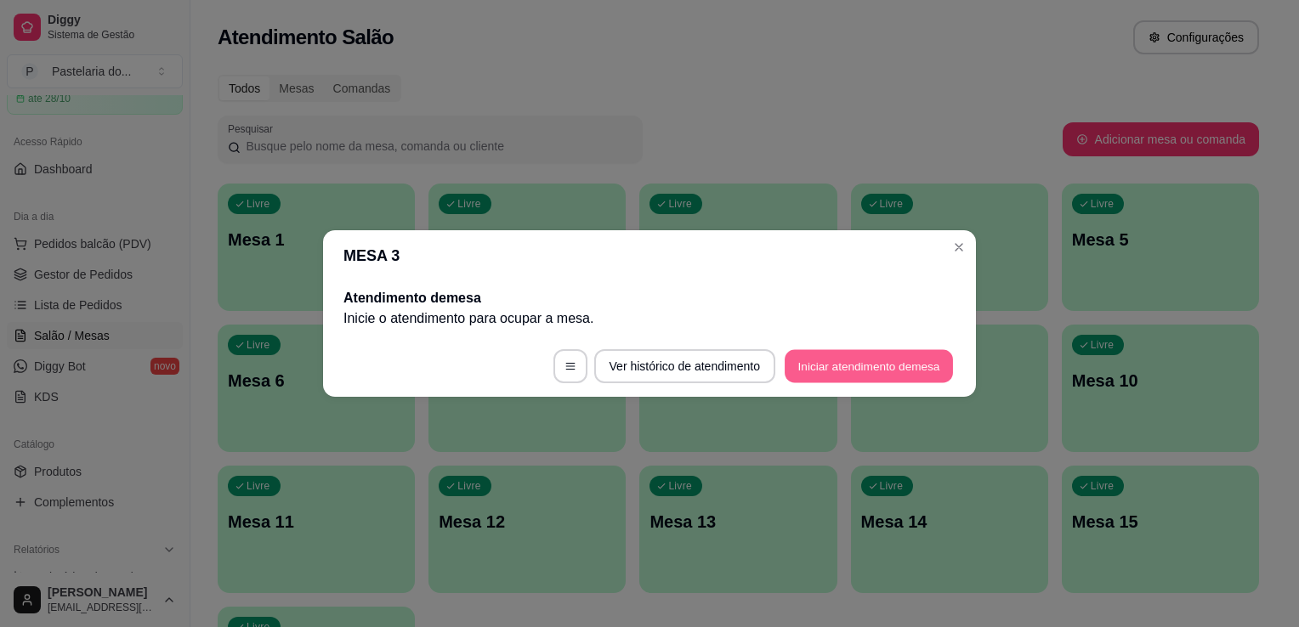
click at [809, 366] on button "Iniciar atendimento de mesa" at bounding box center [869, 366] width 168 height 33
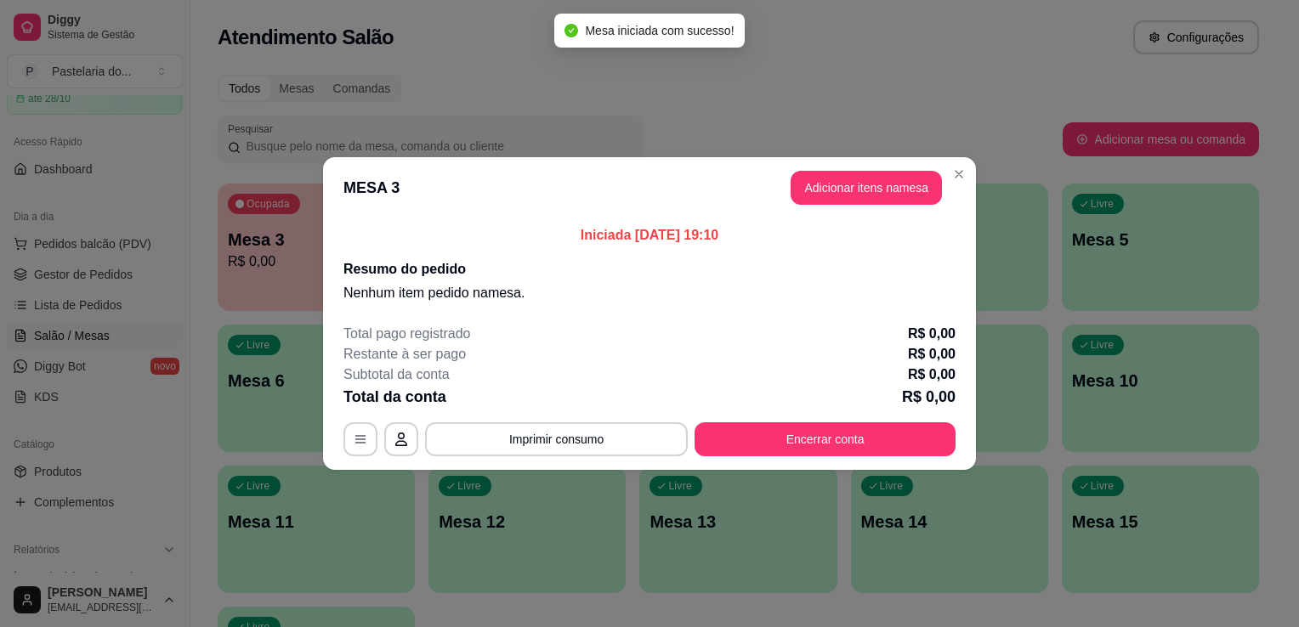
click at [888, 207] on header "MESA 3 Adicionar itens na mesa" at bounding box center [649, 187] width 653 height 61
click at [888, 194] on button "Adicionar itens na mesa" at bounding box center [866, 188] width 151 height 34
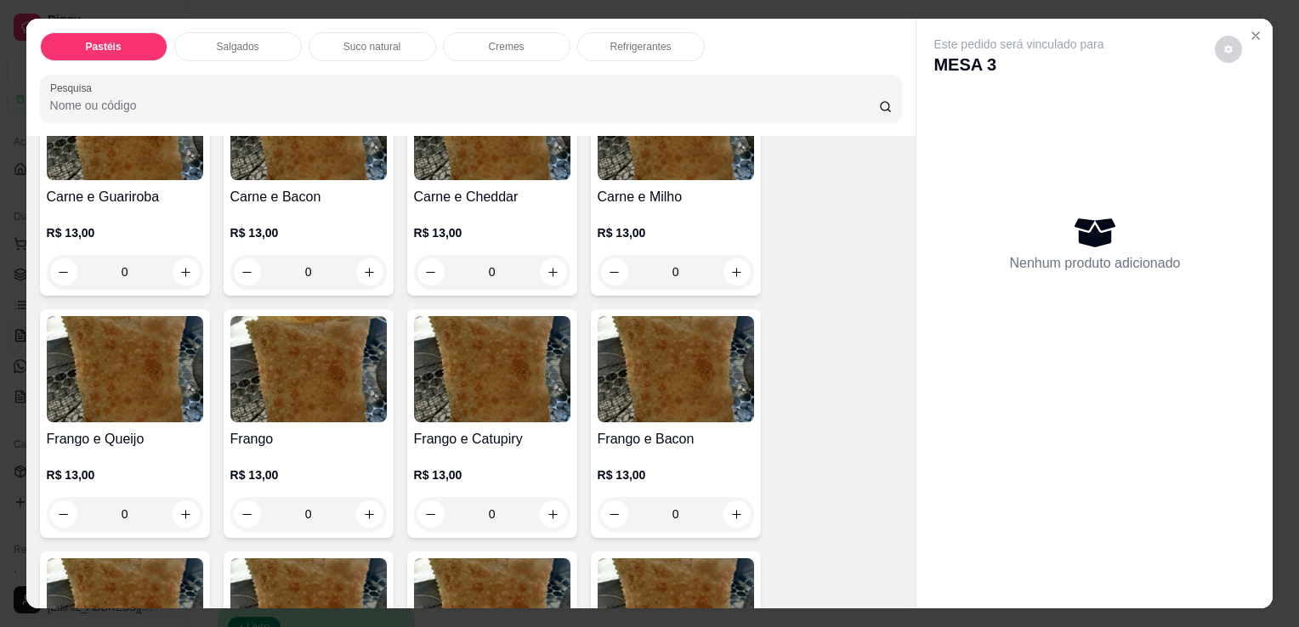
scroll to position [510, 0]
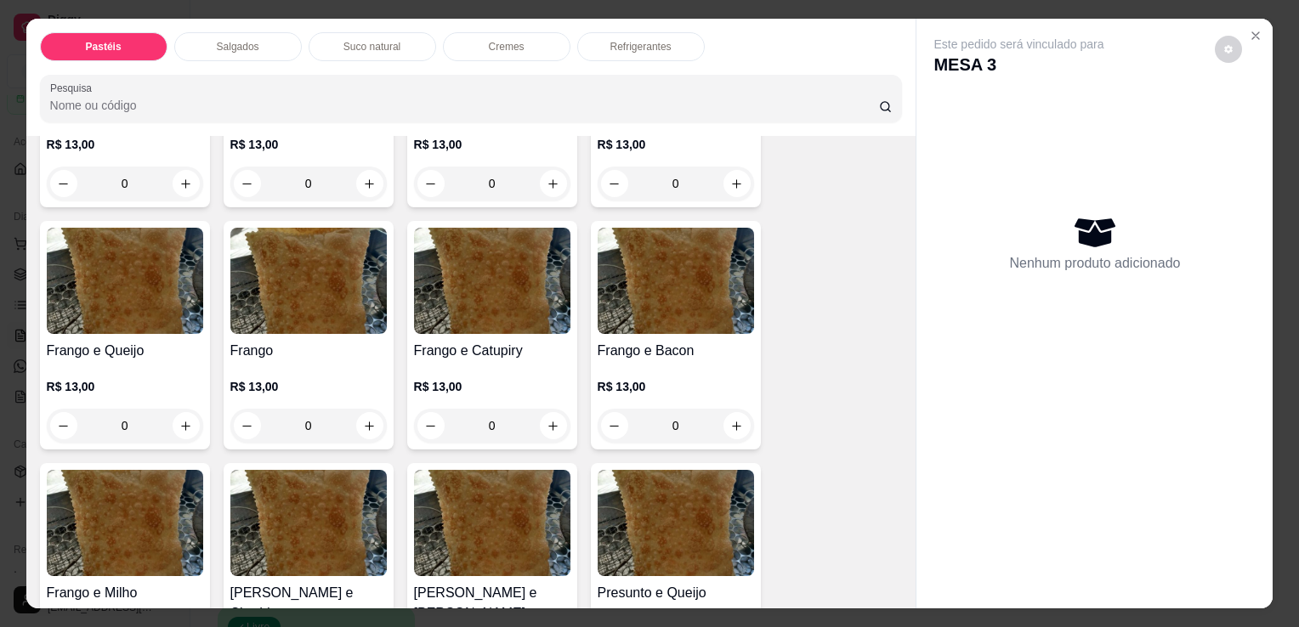
click at [104, 295] on img at bounding box center [125, 281] width 156 height 106
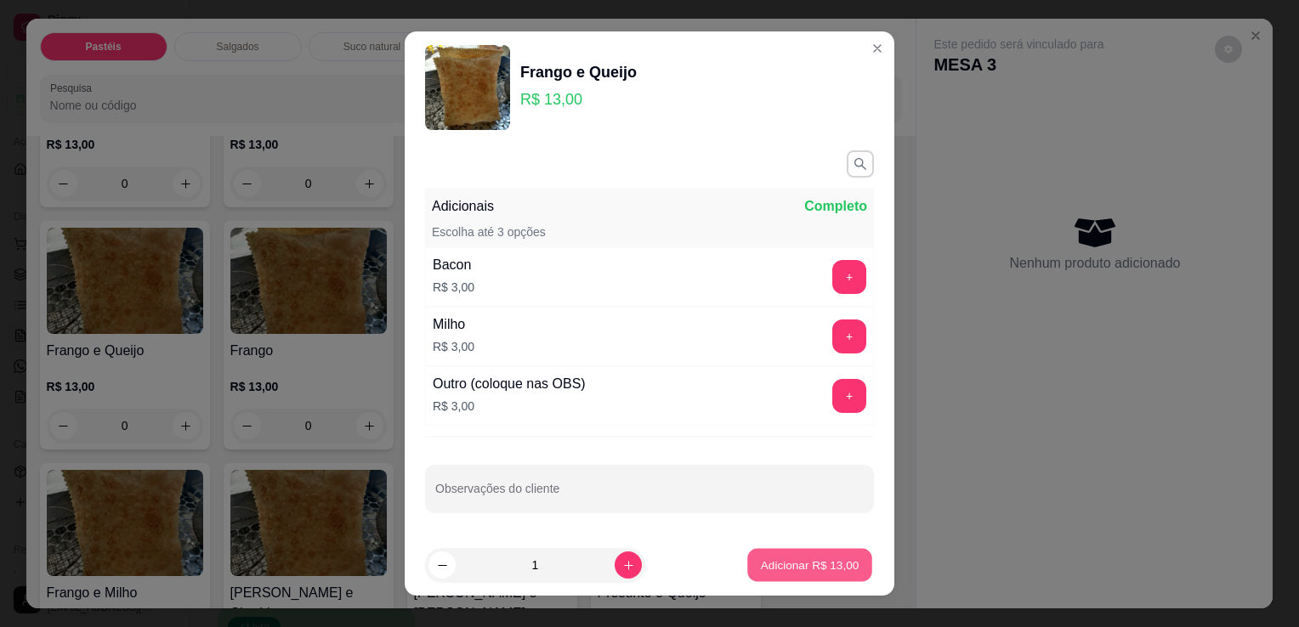
click at [790, 552] on button "Adicionar R$ 13,00" at bounding box center [809, 565] width 125 height 33
type input "1"
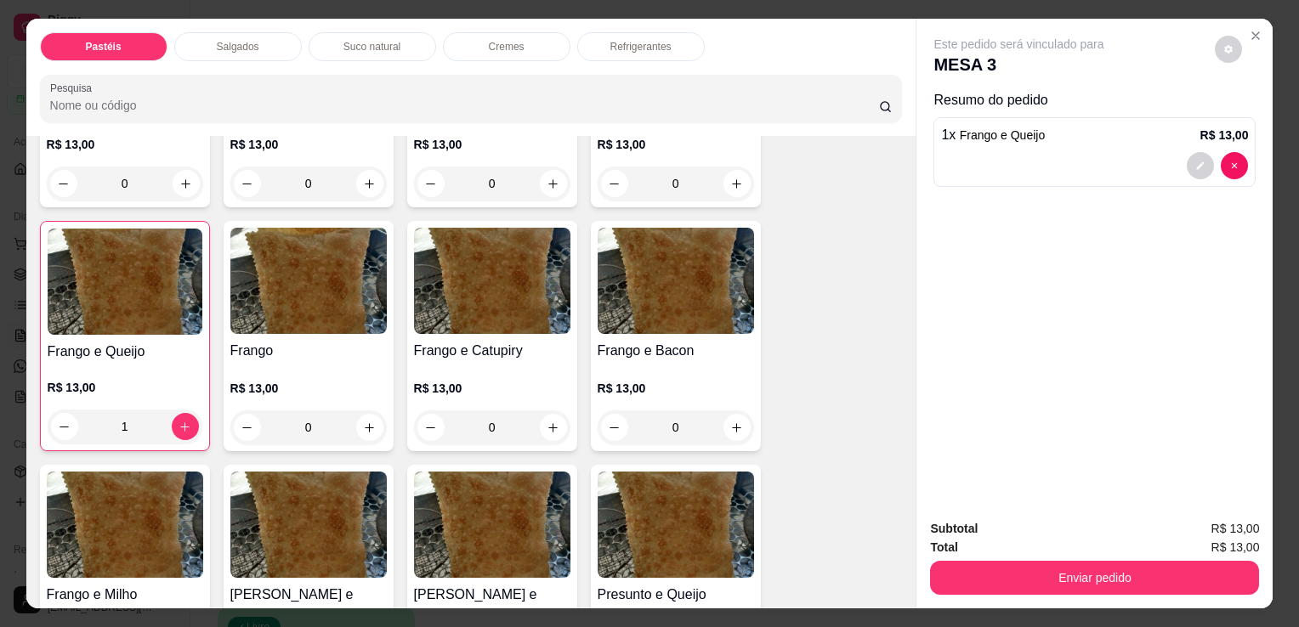
click at [146, 342] on h4 "Frango e Queijo" at bounding box center [125, 352] width 155 height 20
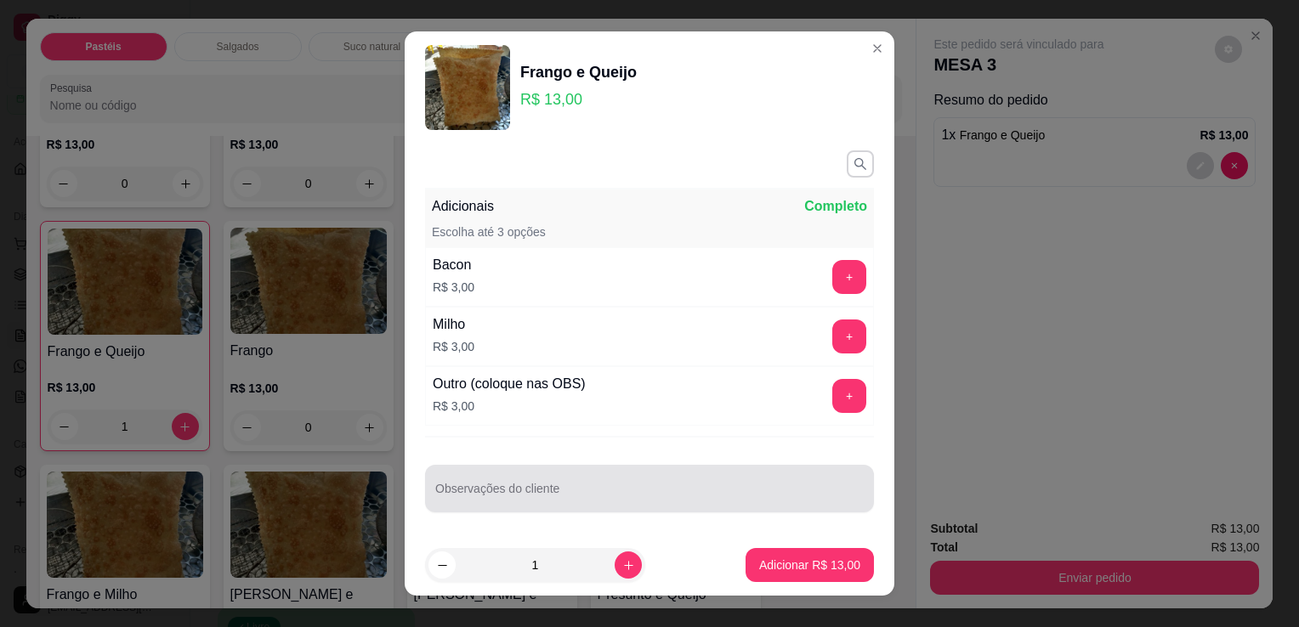
click at [588, 482] on div at bounding box center [649, 489] width 428 height 34
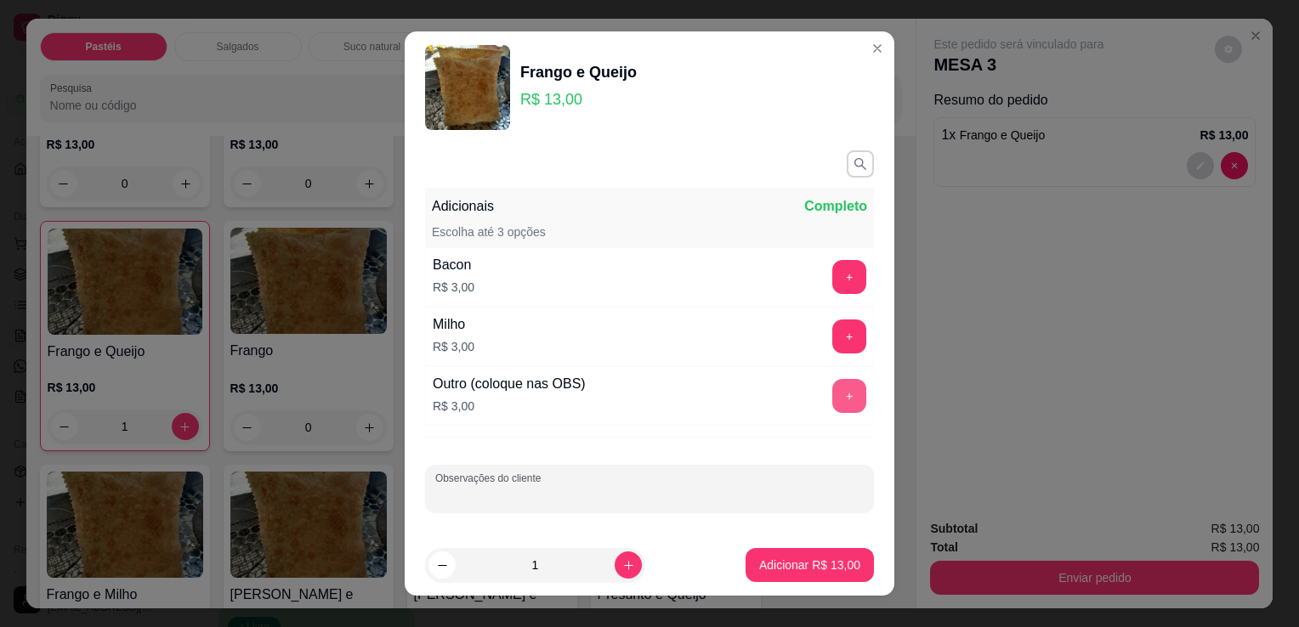
click at [832, 395] on button "+" at bounding box center [849, 396] width 34 height 34
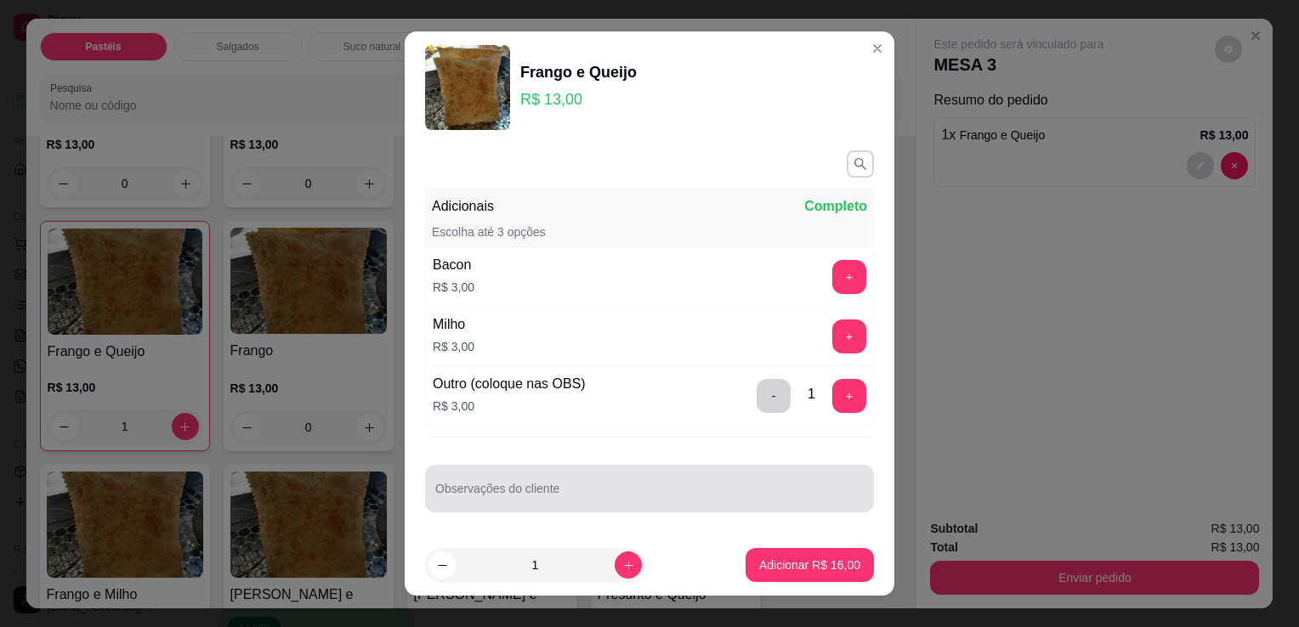
click at [607, 487] on input "Observações do cliente" at bounding box center [649, 495] width 428 height 17
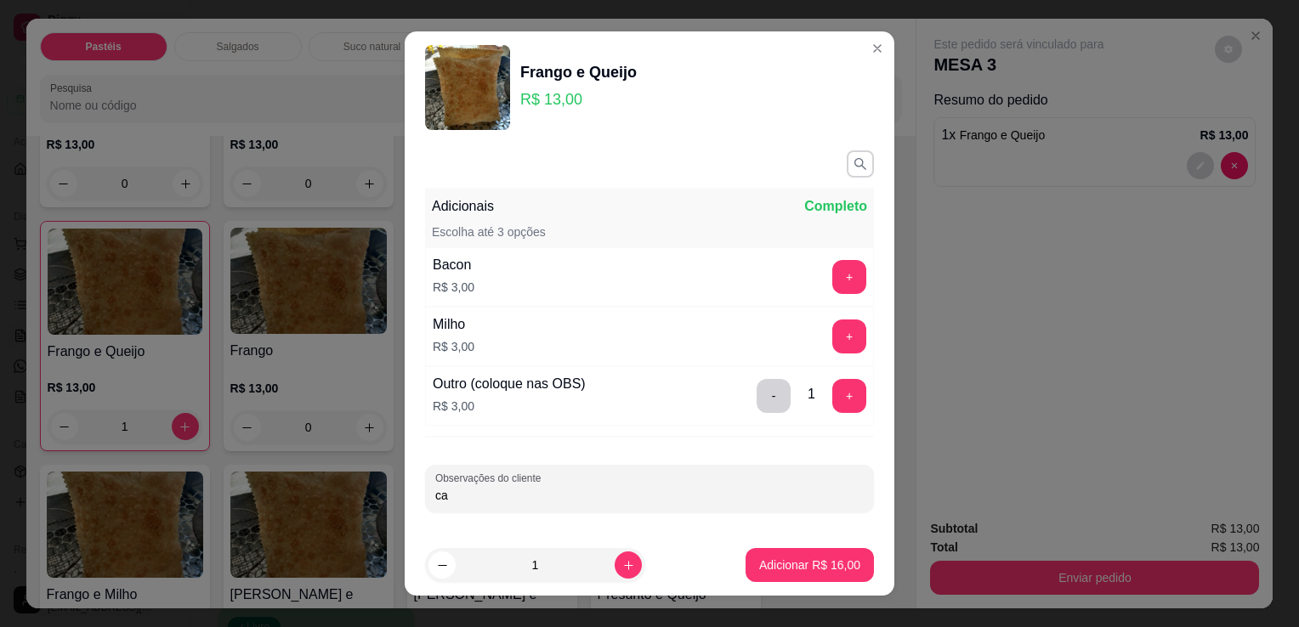
type input "c"
type input "CATUPIRY"
click at [796, 568] on p "Adicionar R$ 16,00" at bounding box center [809, 565] width 101 height 17
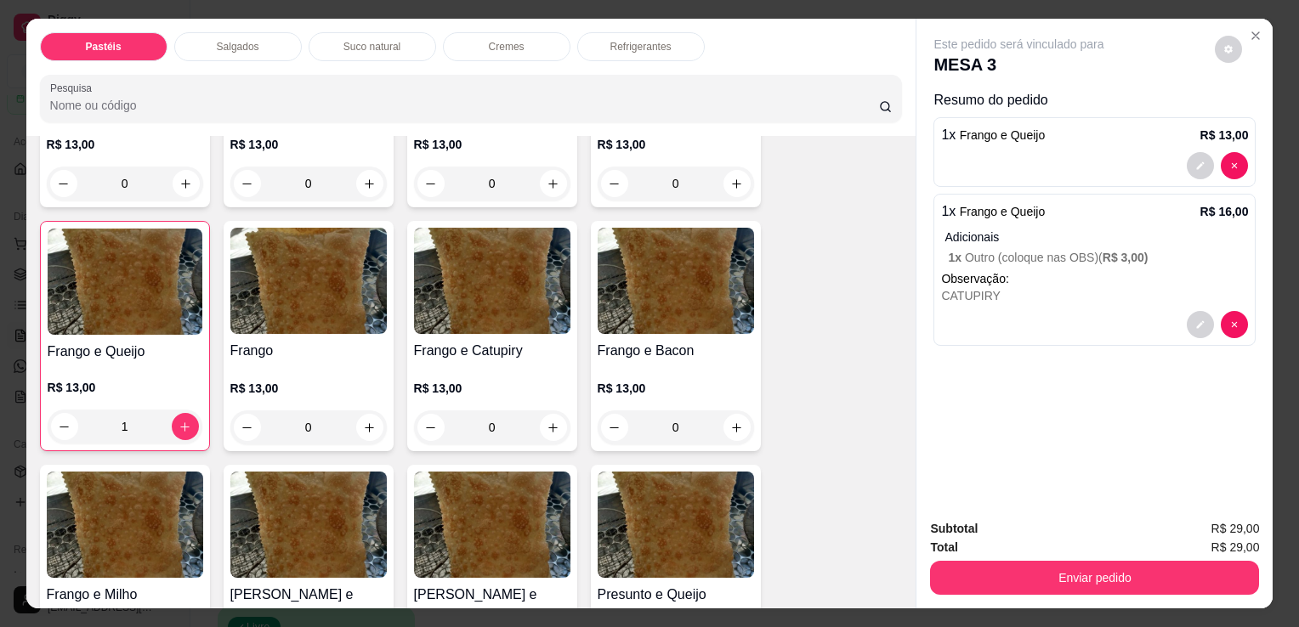
click at [605, 32] on div "Refrigerantes" at bounding box center [641, 46] width 128 height 29
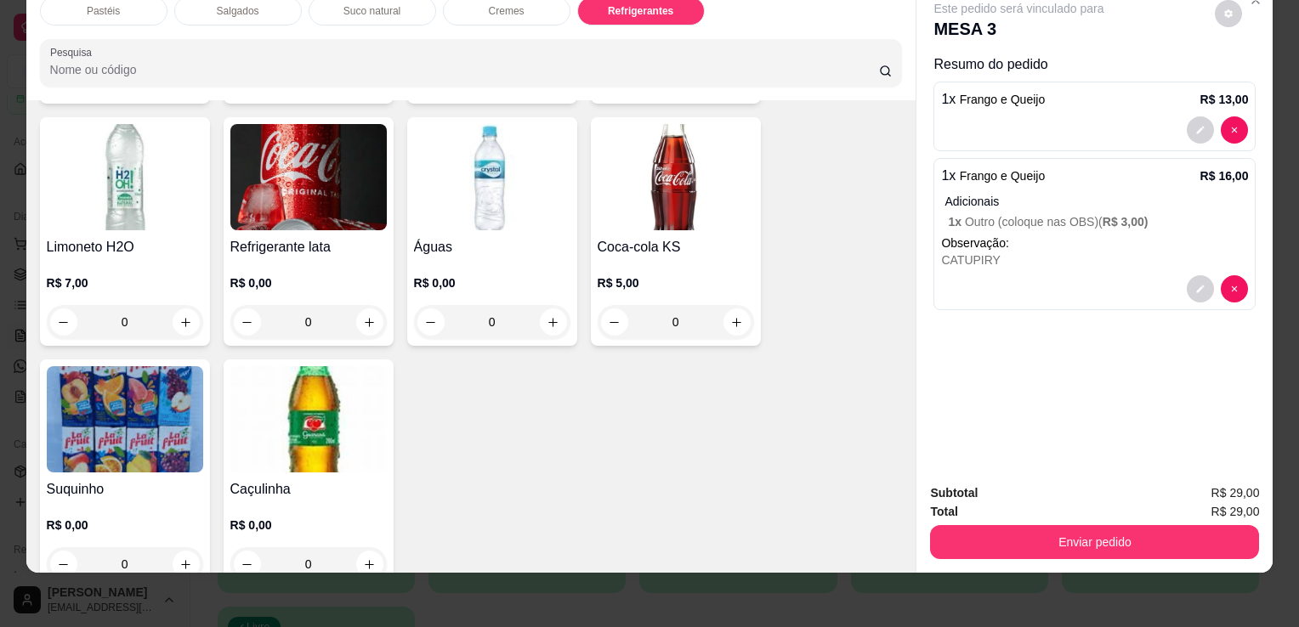
scroll to position [4269, 0]
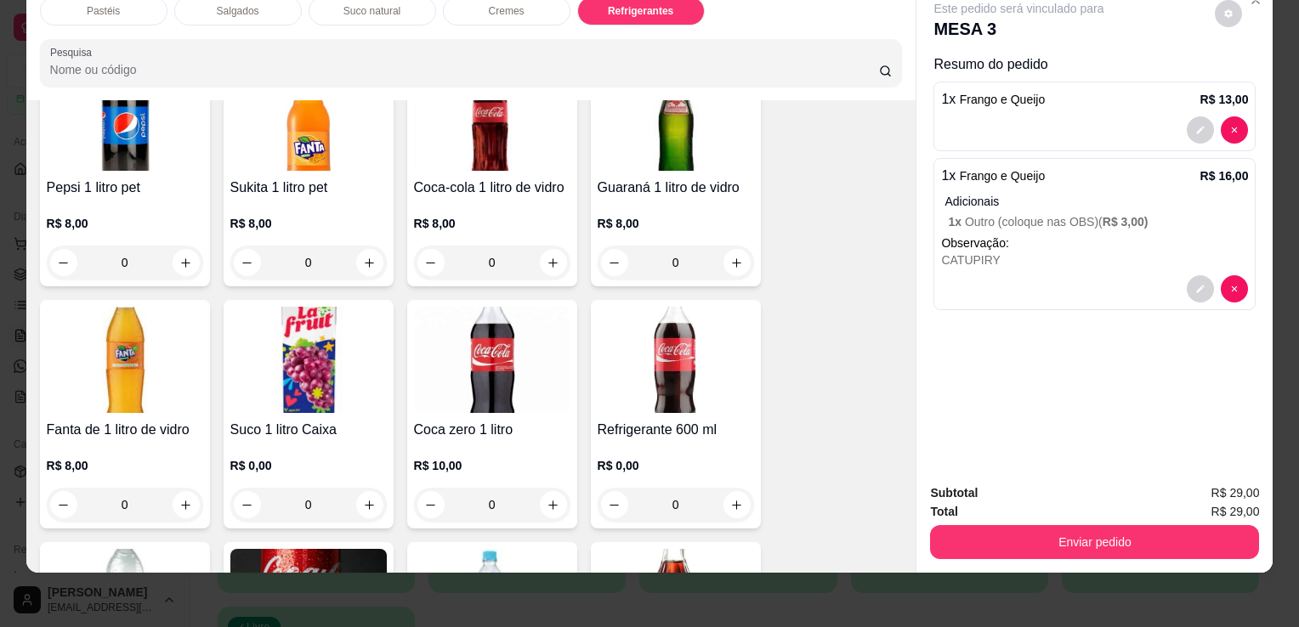
click at [601, 360] on img at bounding box center [676, 360] width 156 height 106
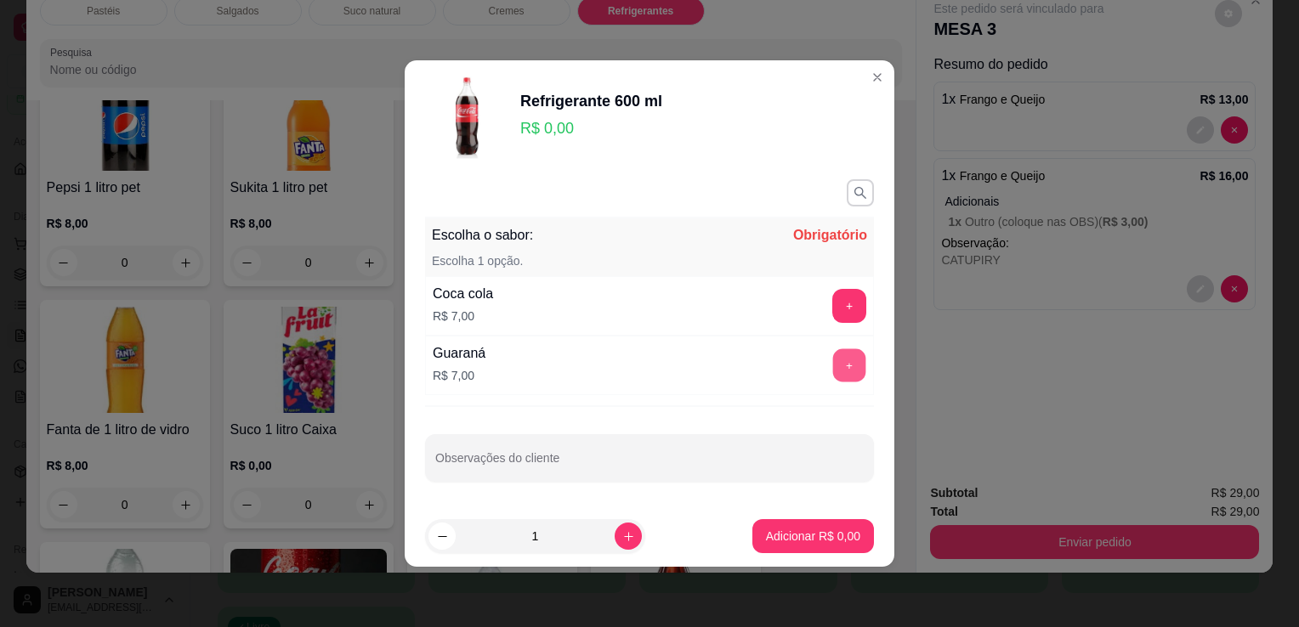
click at [836, 359] on button "+" at bounding box center [849, 365] width 33 height 33
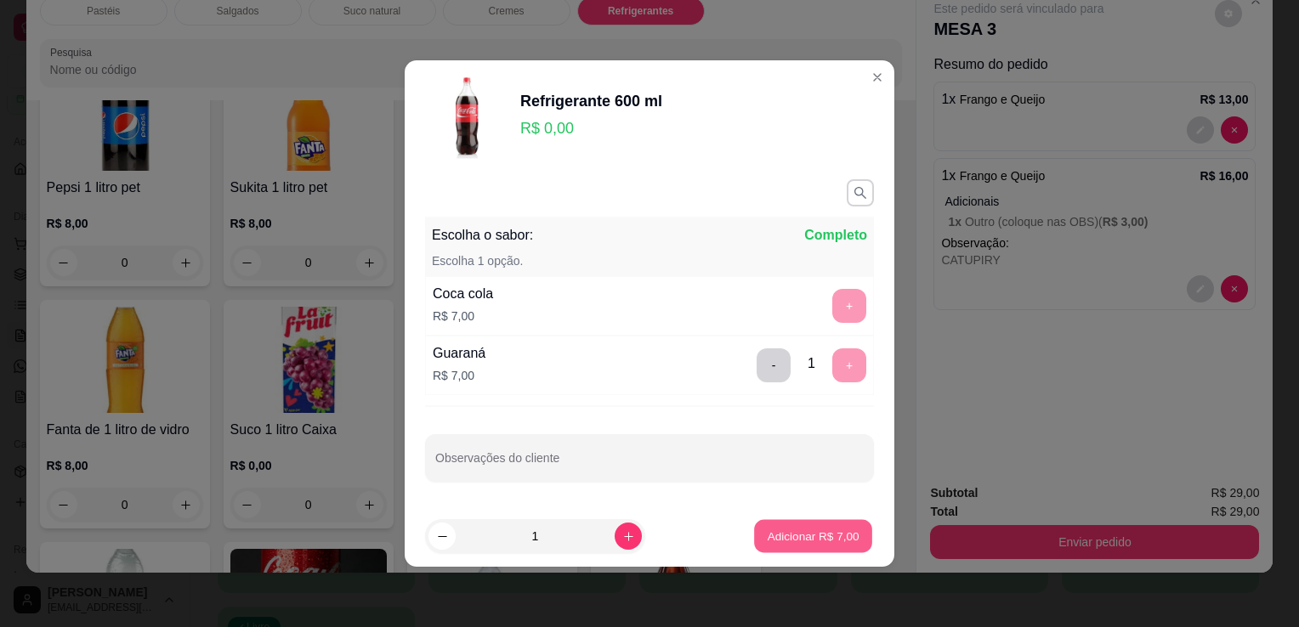
click at [784, 523] on button "Adicionar R$ 7,00" at bounding box center [813, 536] width 118 height 33
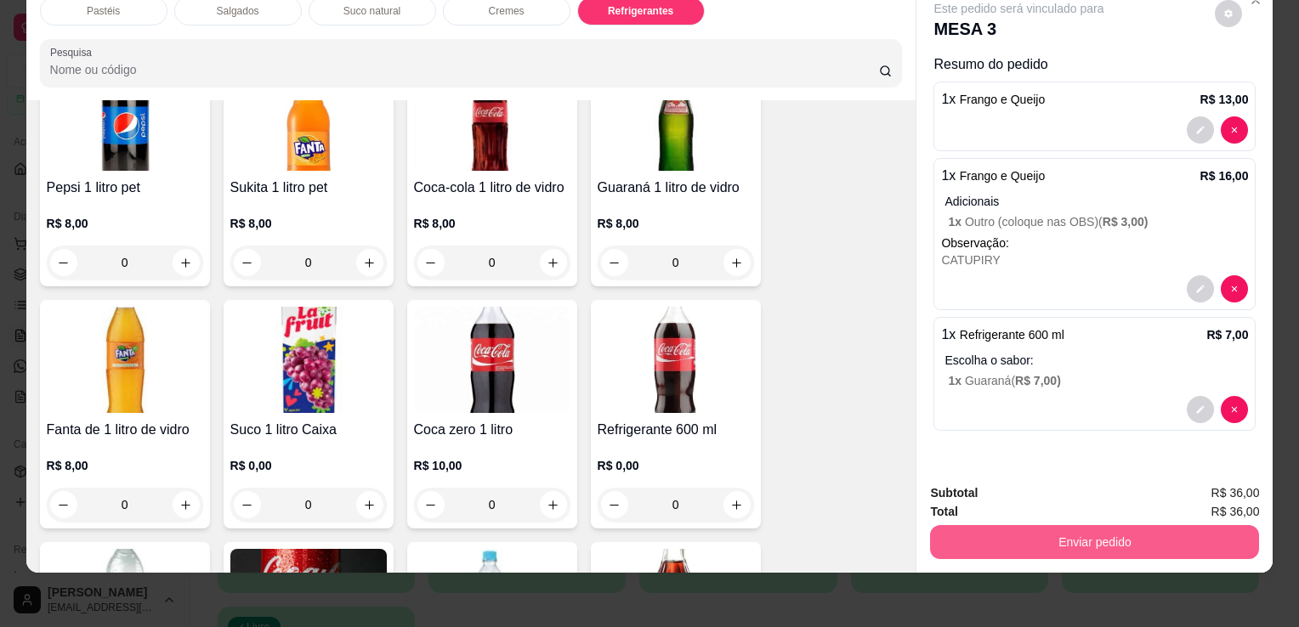
click at [1012, 544] on button "Enviar pedido" at bounding box center [1094, 542] width 329 height 34
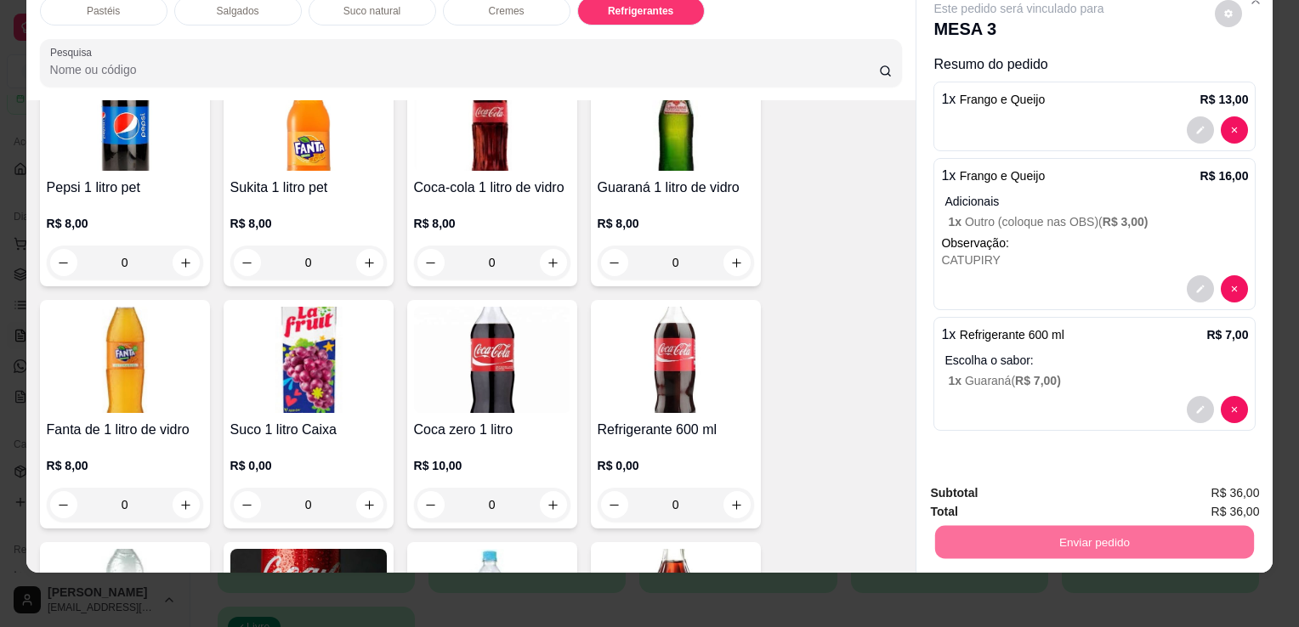
click at [1234, 495] on button "Enviar pedido" at bounding box center [1215, 488] width 96 height 32
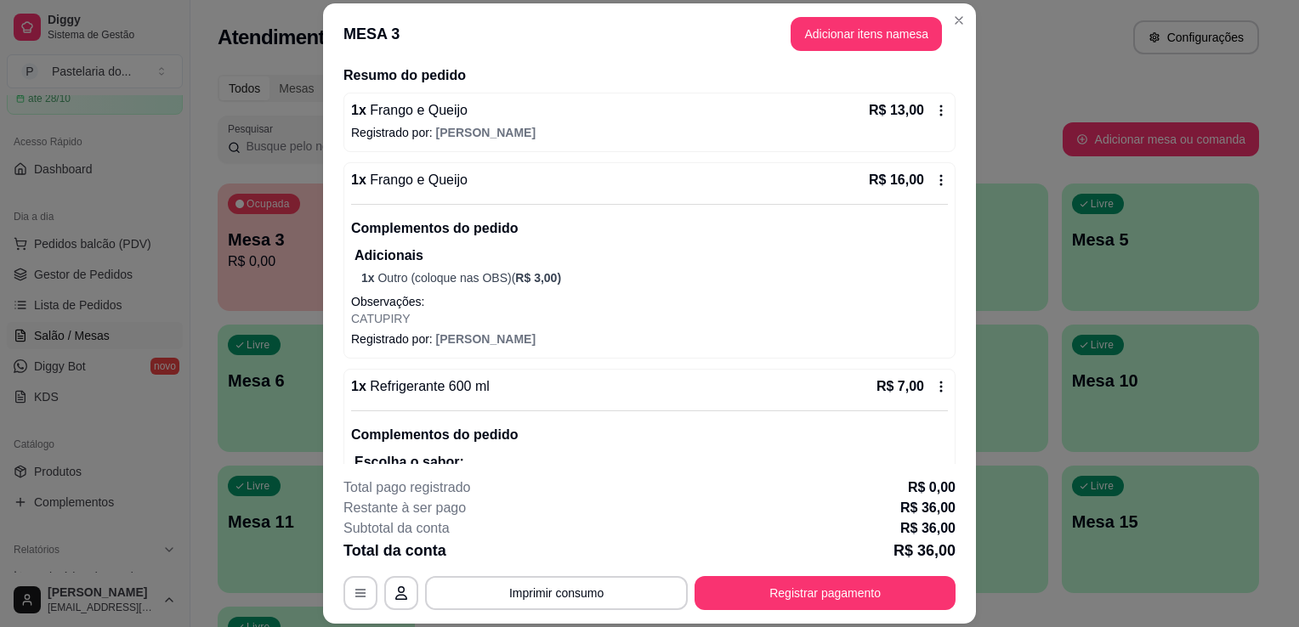
scroll to position [197, 0]
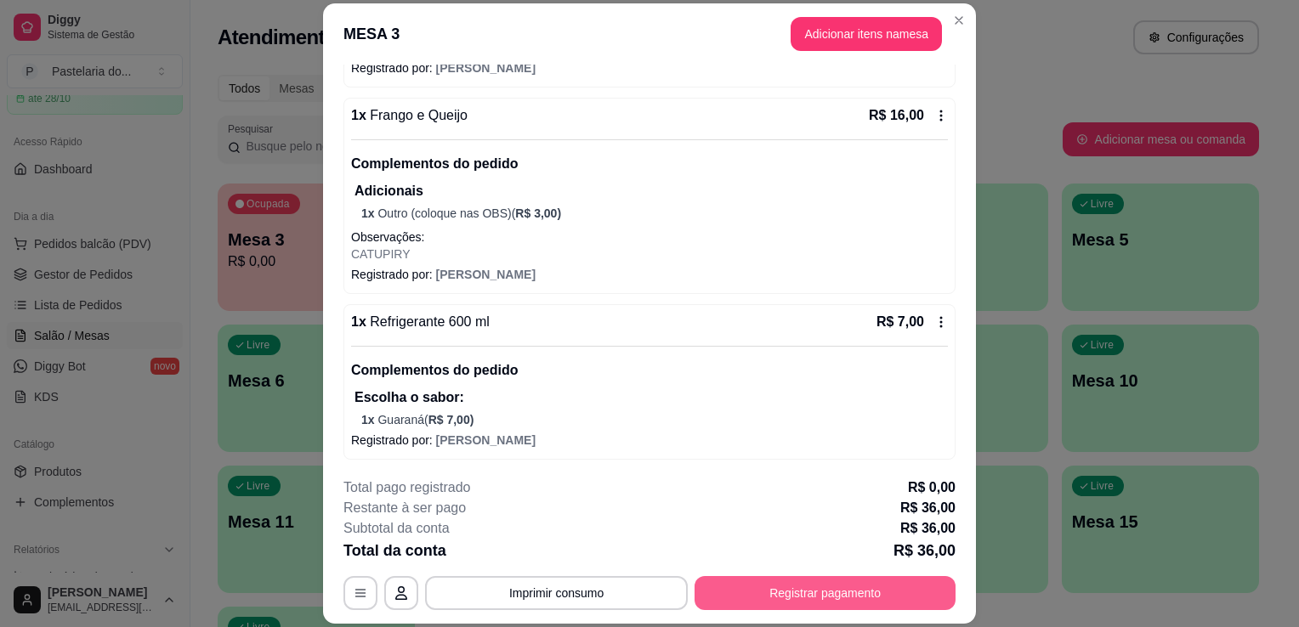
click at [883, 580] on button "Registrar pagamento" at bounding box center [825, 593] width 261 height 34
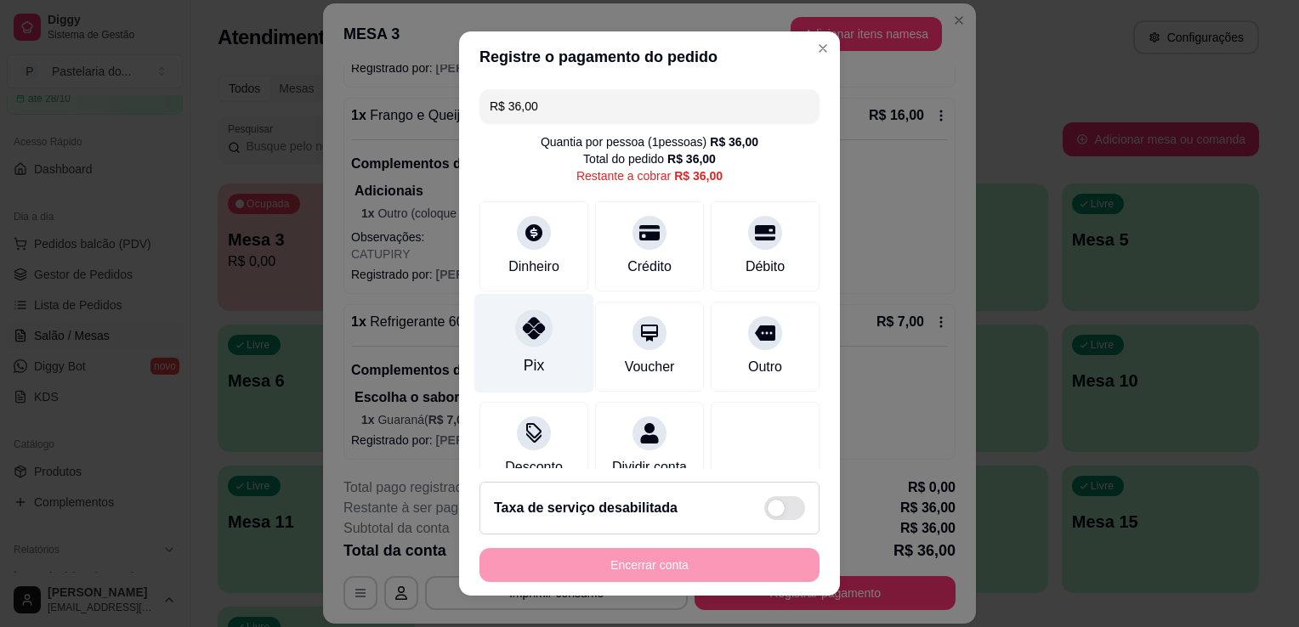
click at [534, 337] on div at bounding box center [533, 327] width 37 height 37
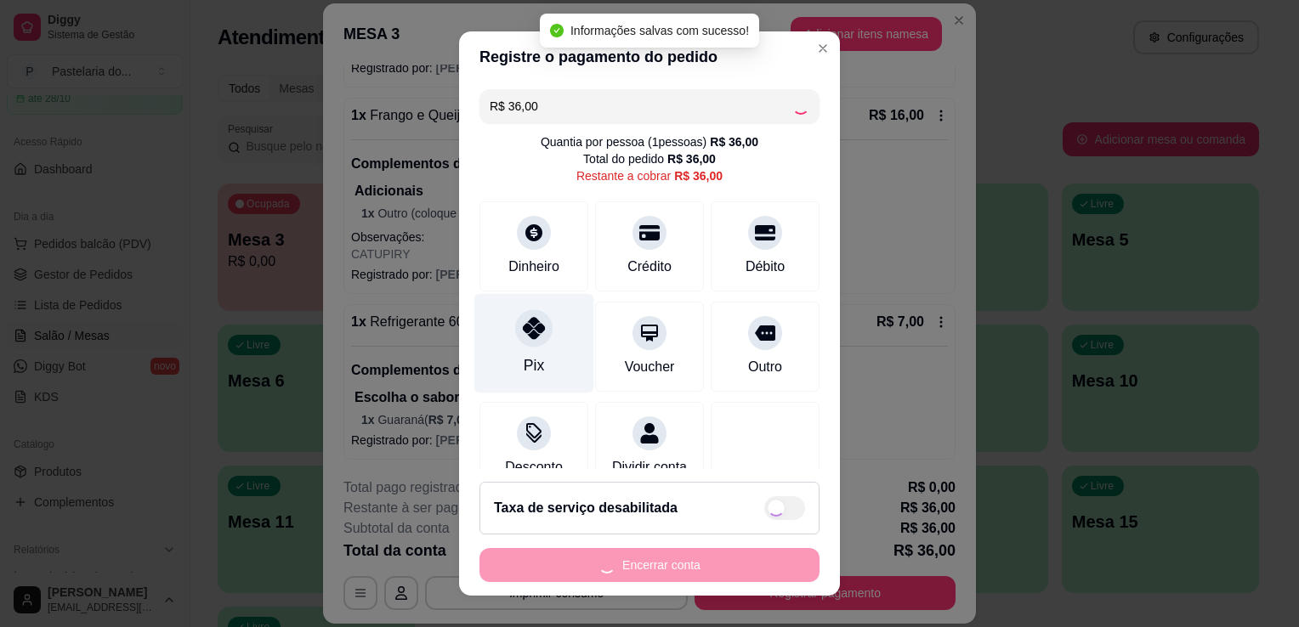
type input "R$ 0,00"
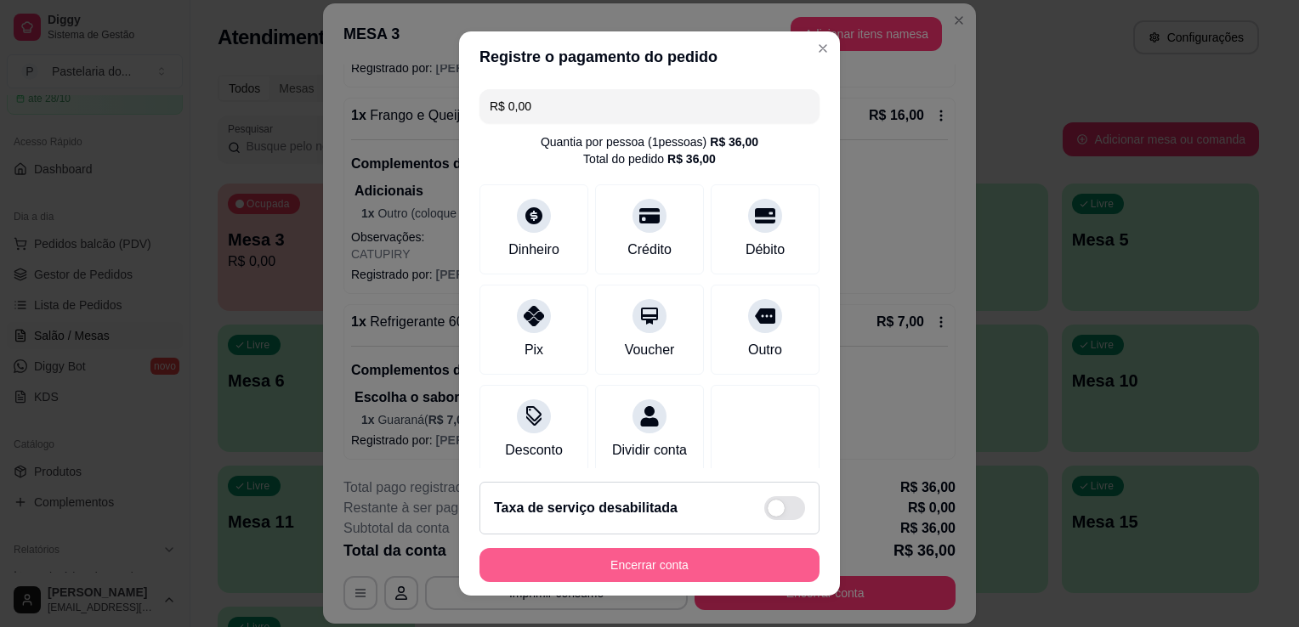
click at [745, 551] on button "Encerrar conta" at bounding box center [649, 565] width 340 height 34
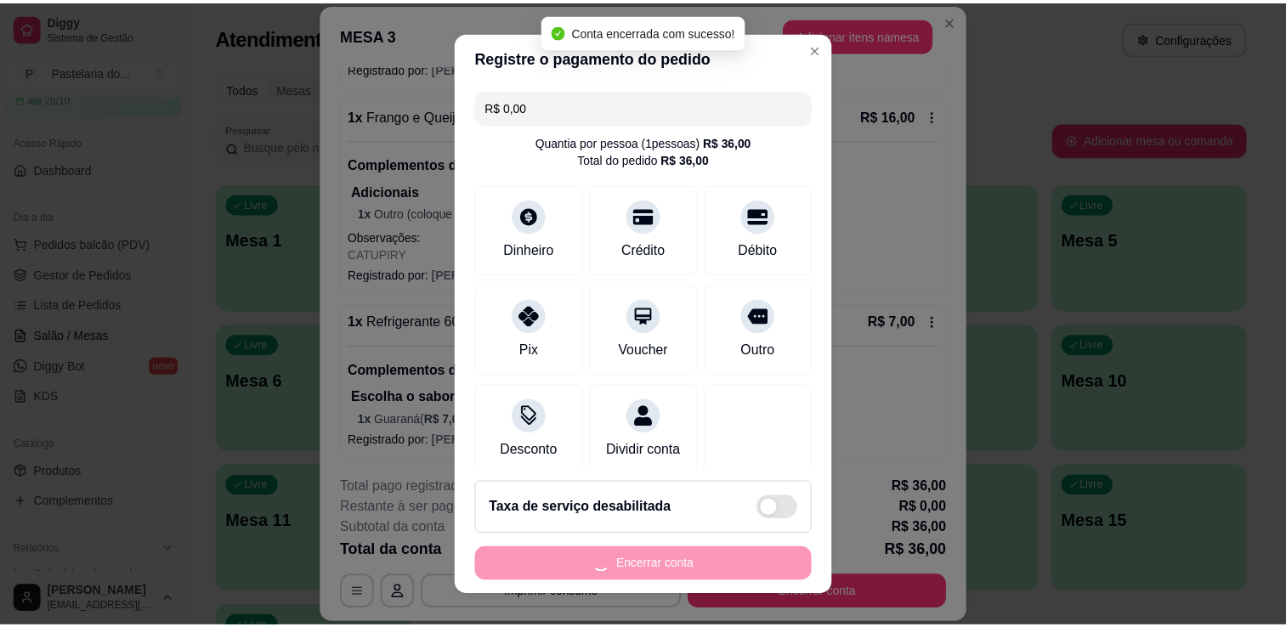
scroll to position [0, 0]
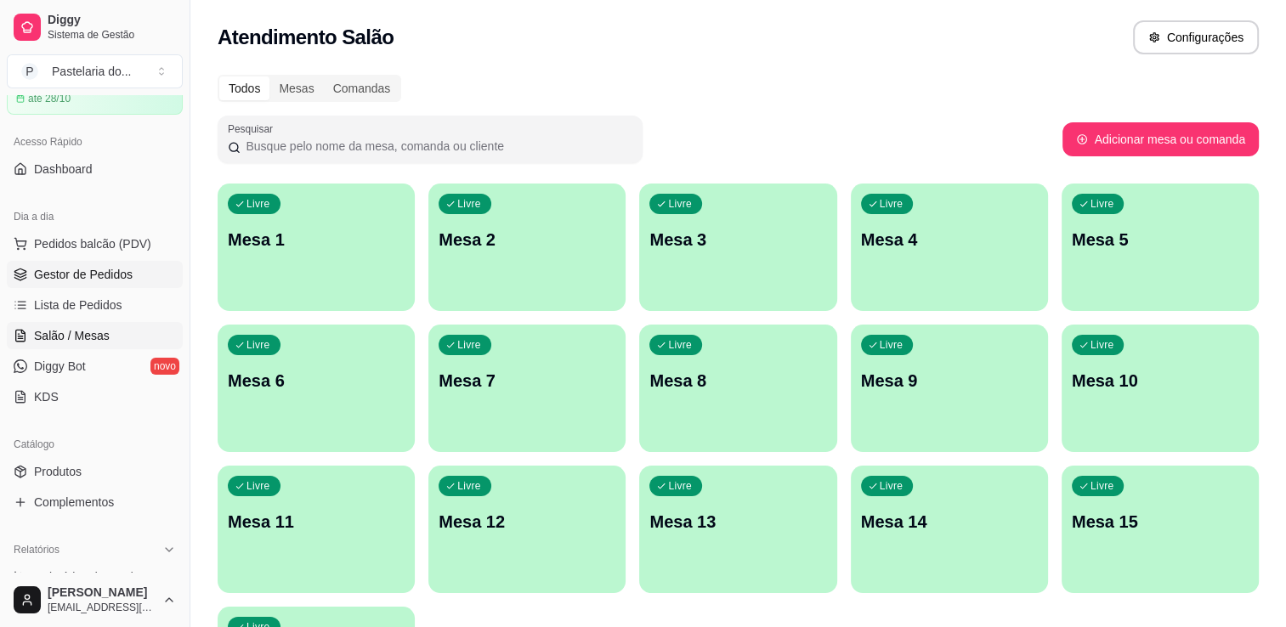
click at [85, 271] on span "Gestor de Pedidos" at bounding box center [83, 274] width 99 height 17
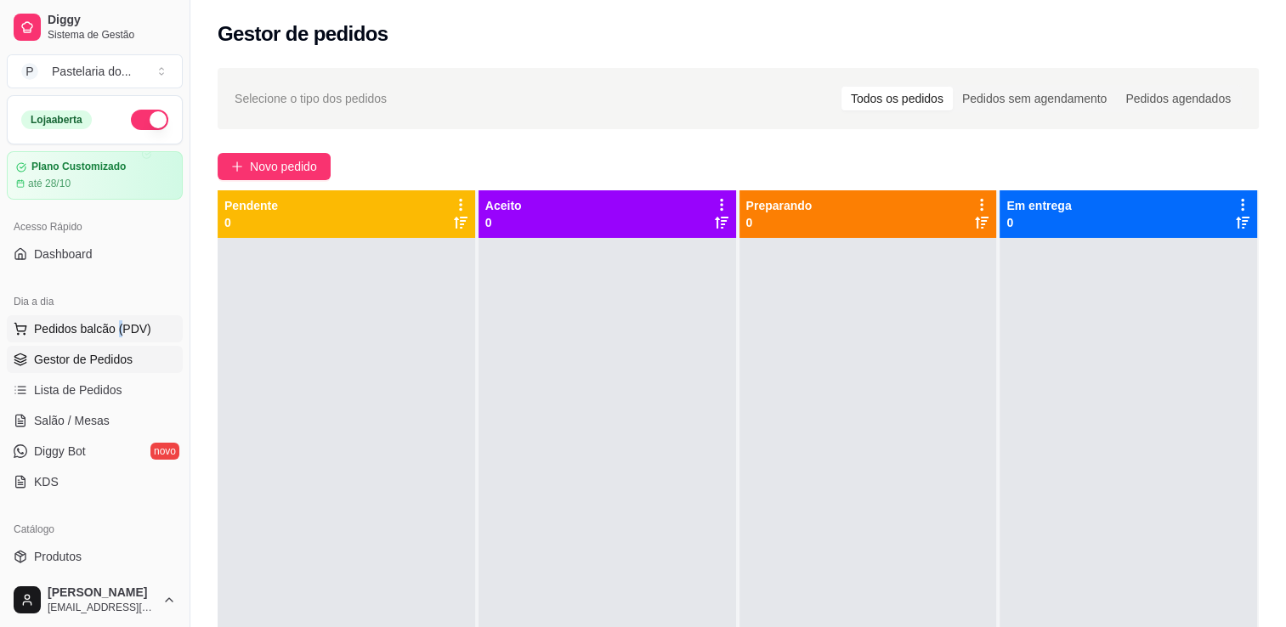
drag, startPoint x: 119, startPoint y: 342, endPoint x: 104, endPoint y: 318, distance: 28.3
click at [119, 341] on ul "Pedidos balcão (PDV) Gestor de Pedidos Lista de Pedidos Salão / Mesas Diggy Bot…" at bounding box center [95, 405] width 176 height 180
click at [92, 332] on span "Pedidos balcão (PDV)" at bounding box center [92, 328] width 117 height 17
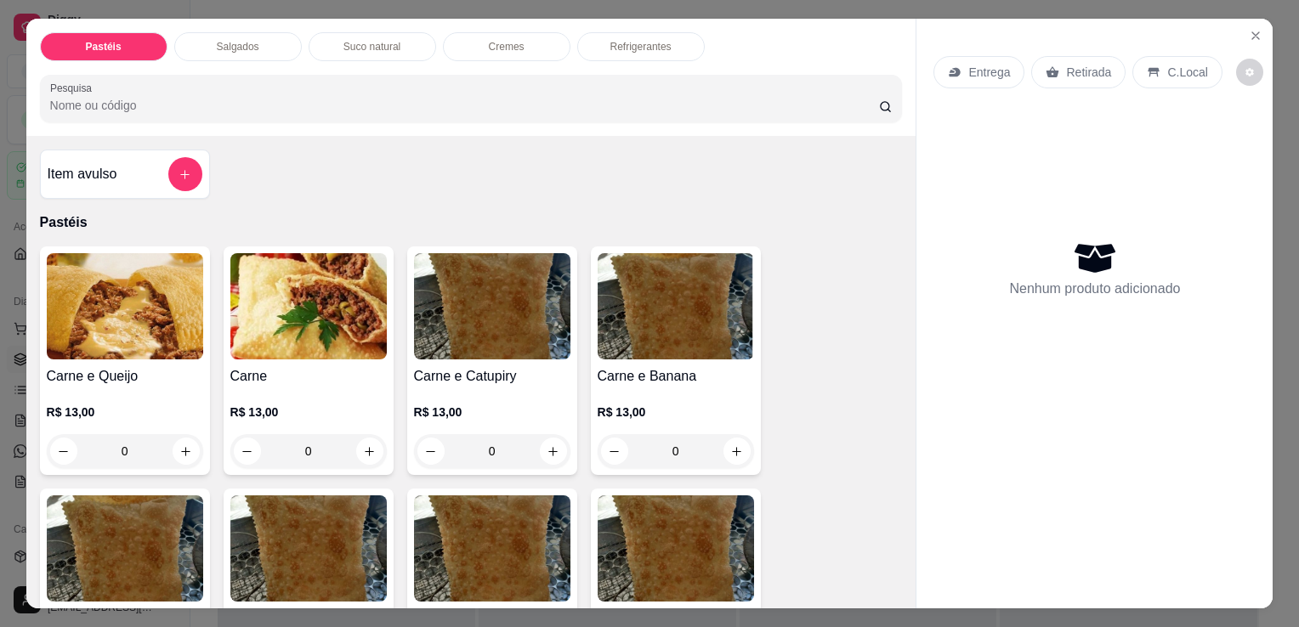
click at [224, 32] on div "Salgados" at bounding box center [238, 46] width 128 height 29
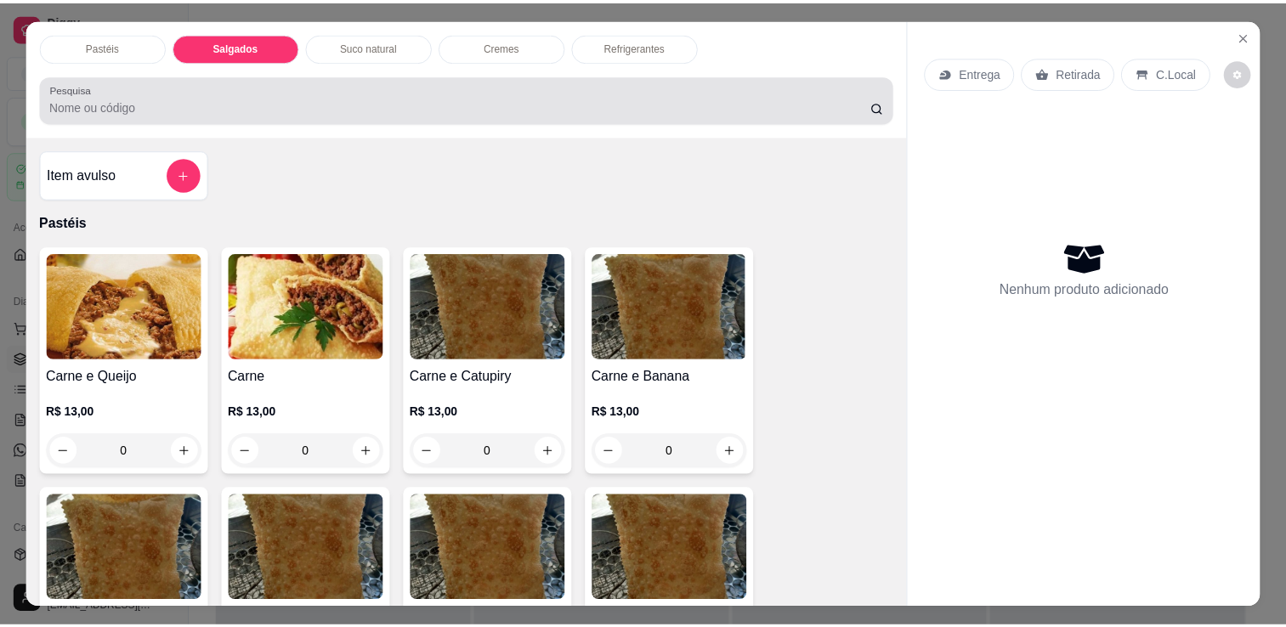
scroll to position [42, 0]
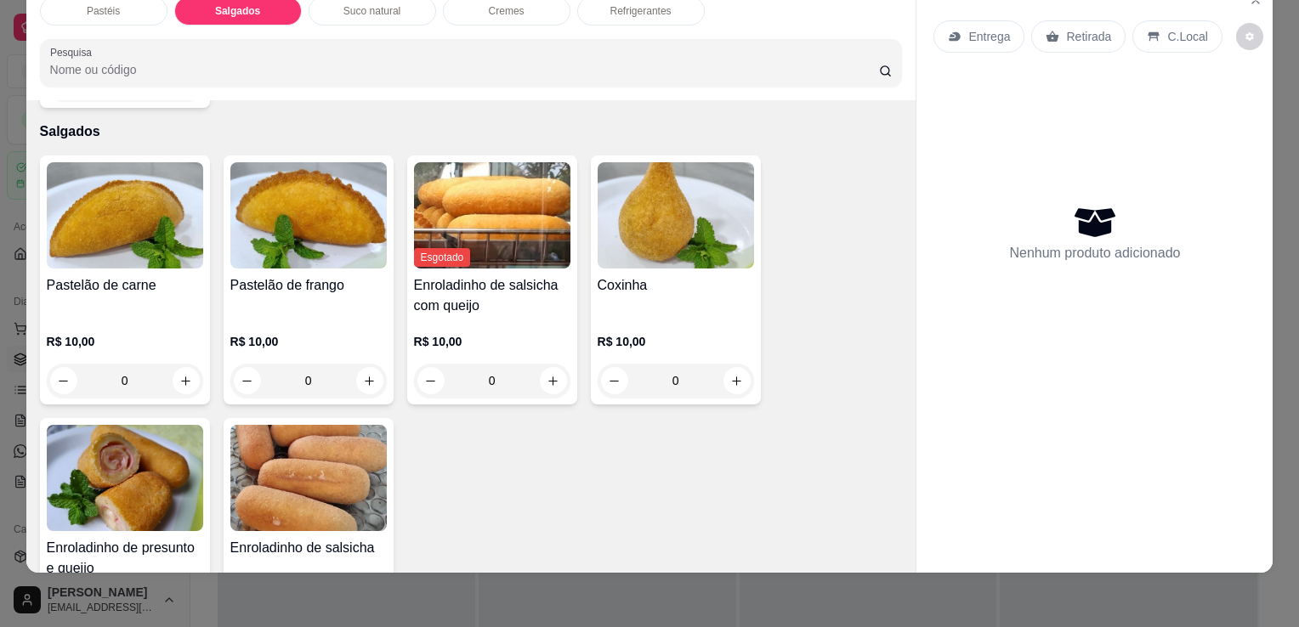
click at [638, 275] on div "Coxinha" at bounding box center [676, 295] width 156 height 41
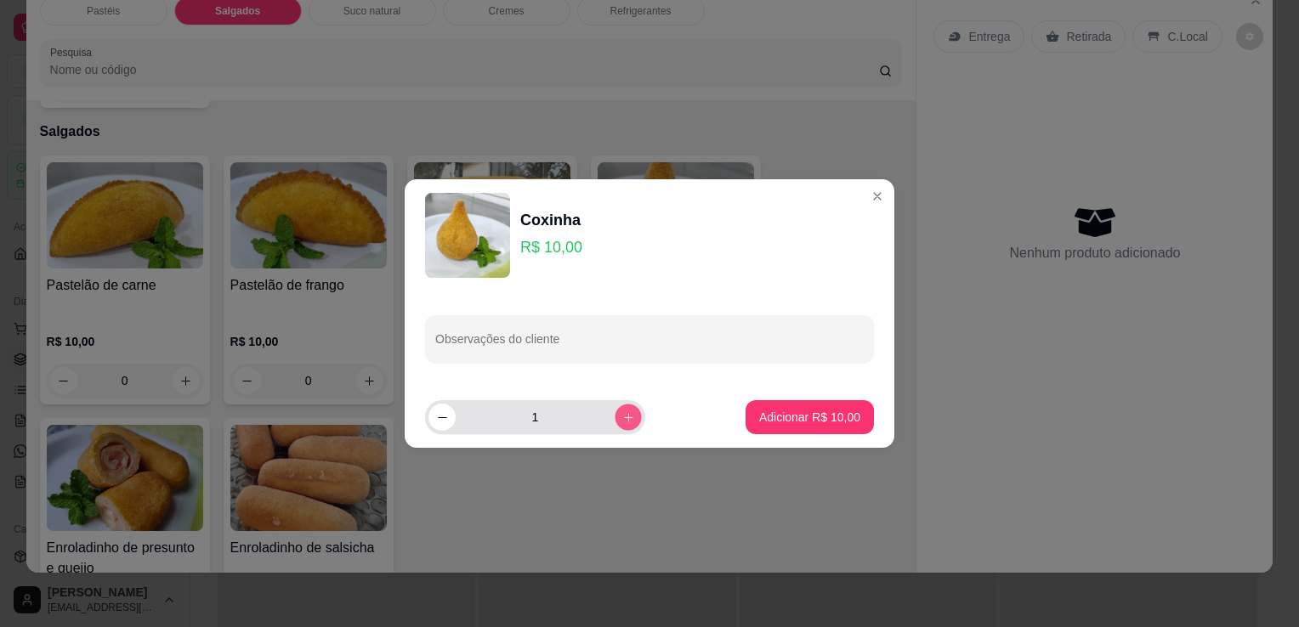
click at [621, 406] on button "increase-product-quantity" at bounding box center [628, 417] width 26 height 26
type input "3"
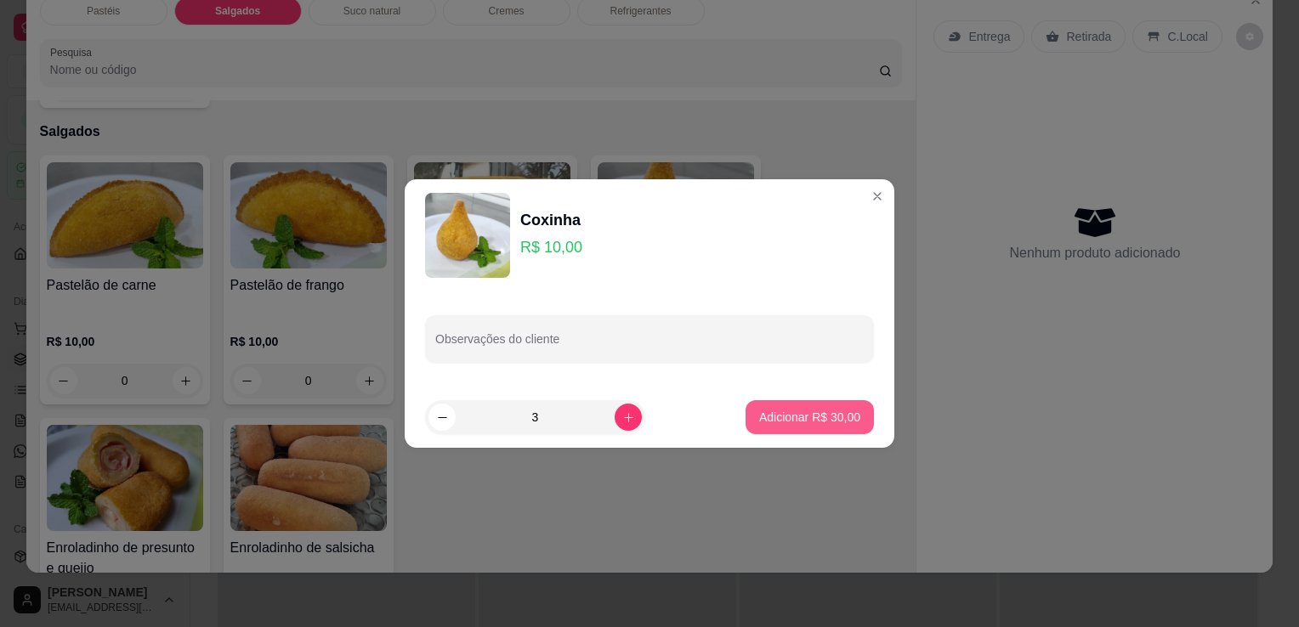
click at [769, 418] on p "Adicionar R$ 30,00" at bounding box center [809, 417] width 101 height 17
type input "3"
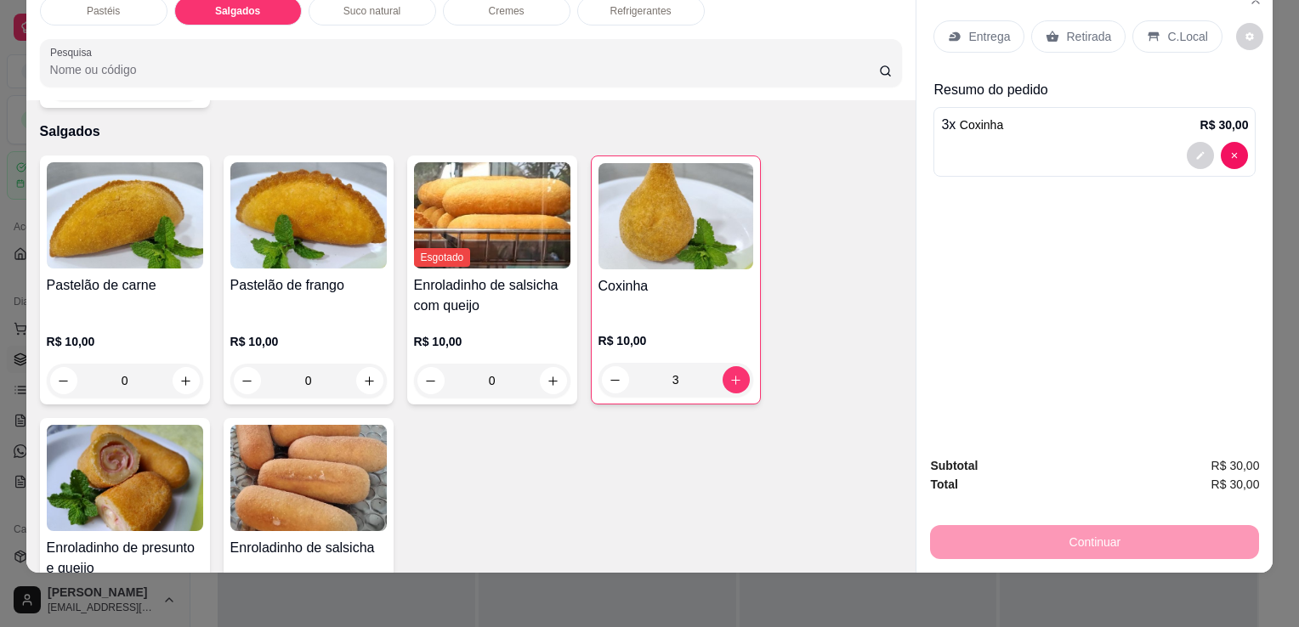
click at [137, 453] on img at bounding box center [125, 478] width 156 height 106
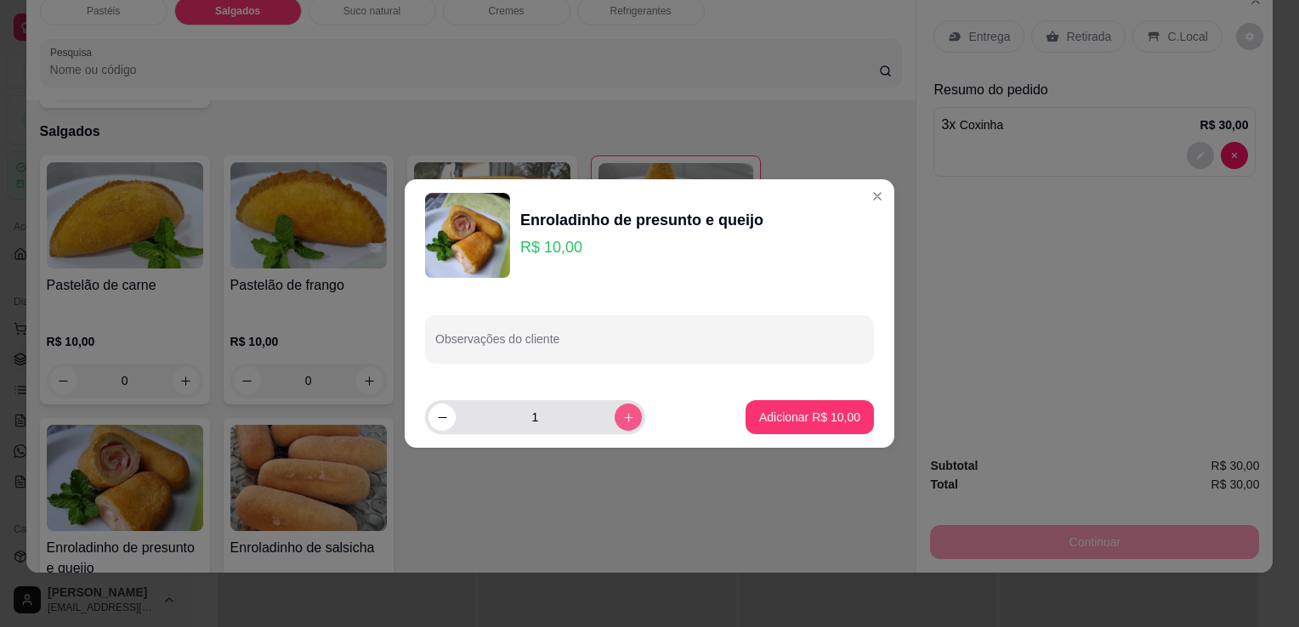
click at [618, 424] on button "increase-product-quantity" at bounding box center [628, 417] width 27 height 27
type input "2"
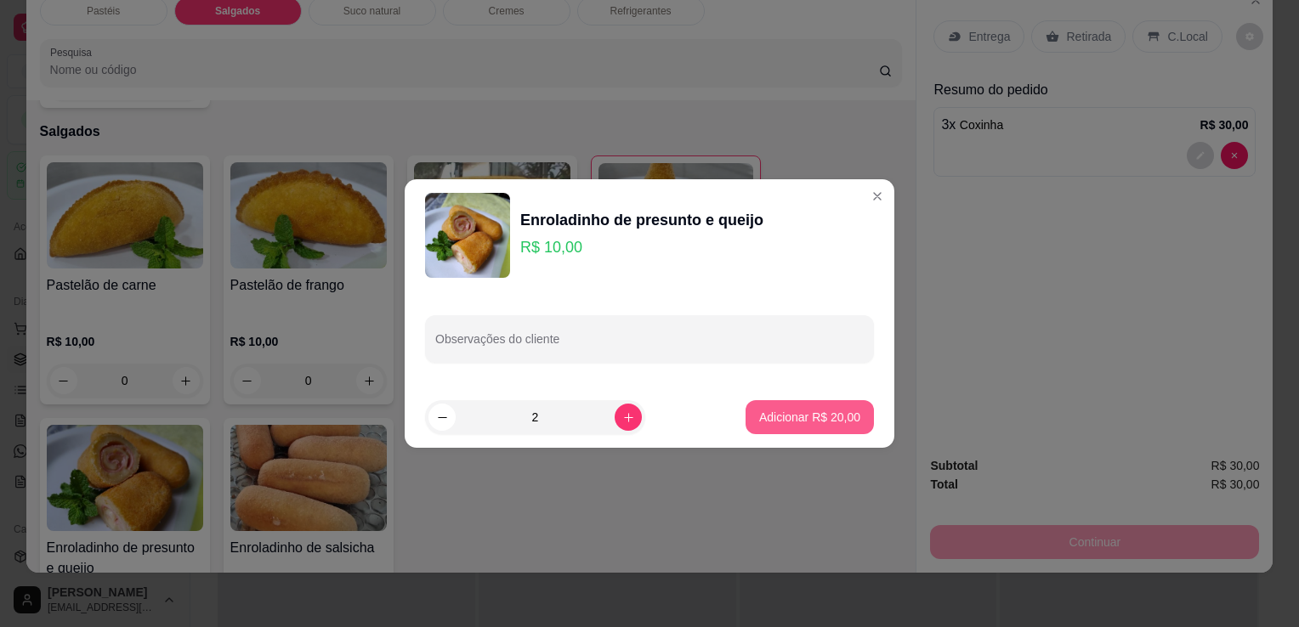
click at [802, 423] on p "Adicionar R$ 20,00" at bounding box center [809, 417] width 101 height 17
type input "2"
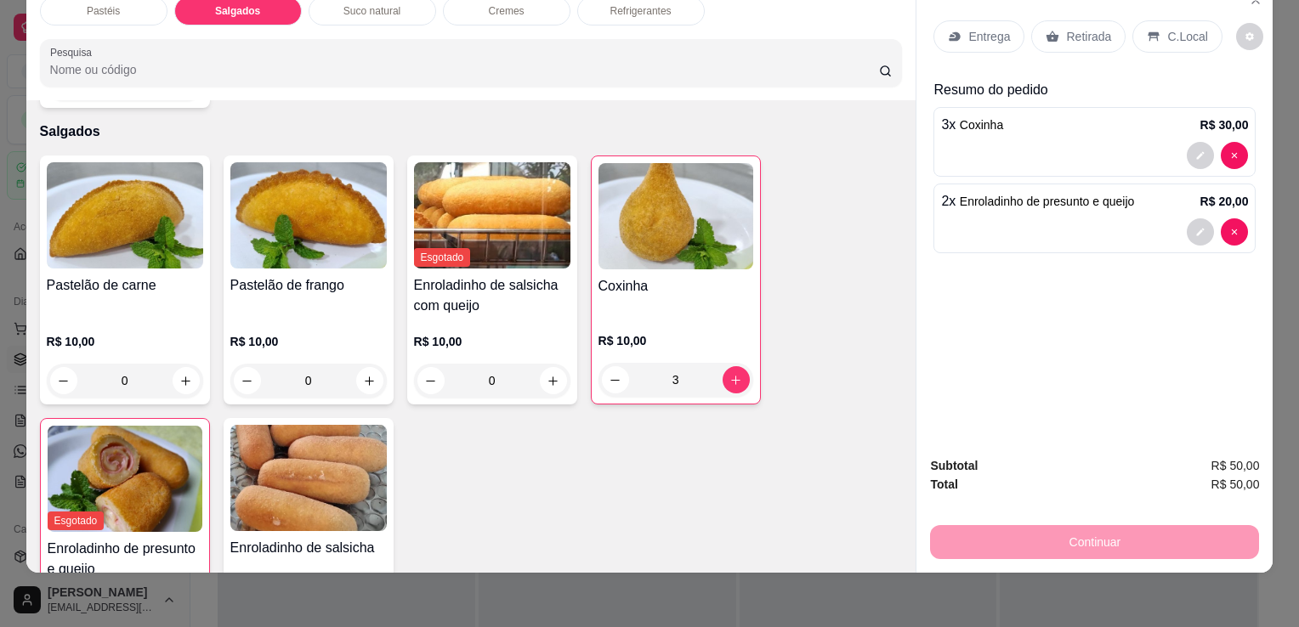
drag, startPoint x: 1027, startPoint y: 42, endPoint x: 1044, endPoint y: 43, distance: 17.0
click at [1031, 43] on div "Entrega Retirada C.Local" at bounding box center [1094, 37] width 322 height 60
click at [1057, 36] on div "Retirada" at bounding box center [1078, 36] width 94 height 32
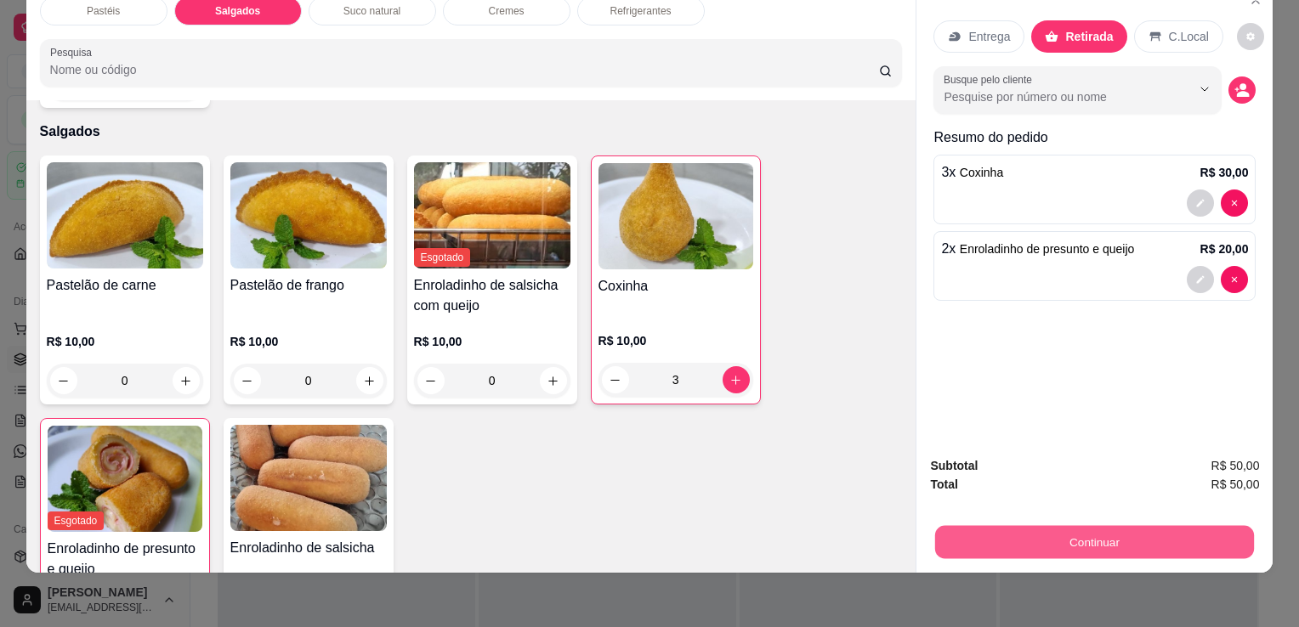
click at [1024, 533] on button "Continuar" at bounding box center [1094, 541] width 319 height 33
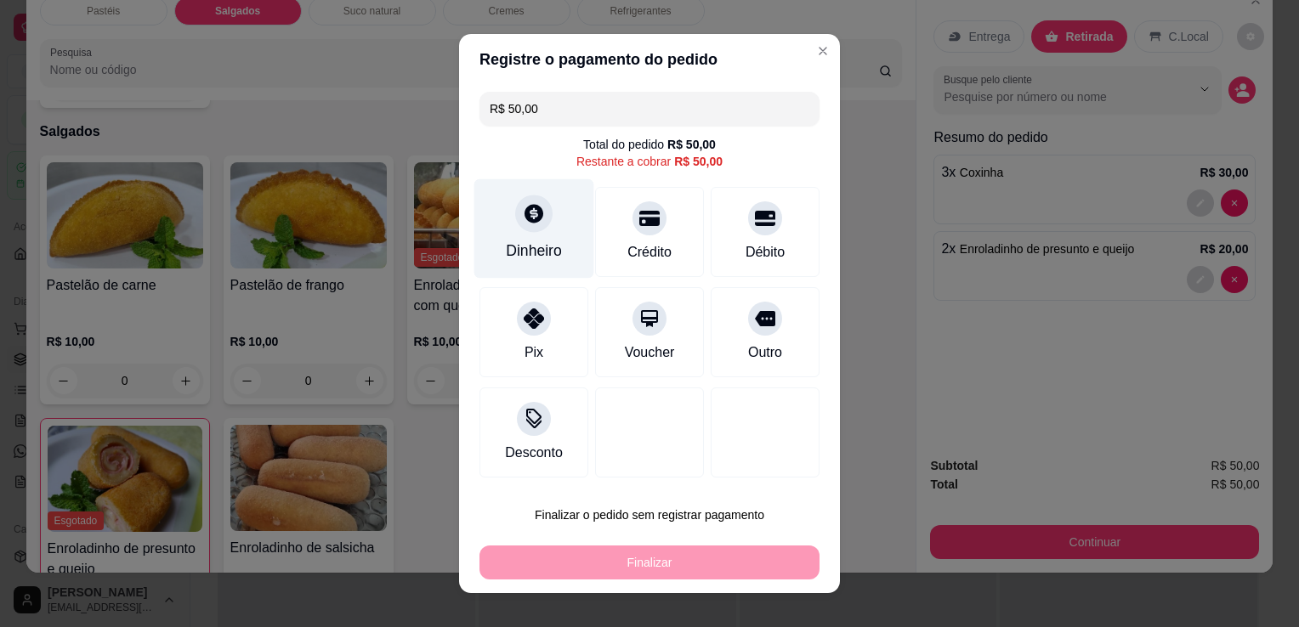
click at [513, 253] on div "Dinheiro" at bounding box center [534, 251] width 56 height 22
click at [571, 352] on section "Precisa de troco? Quantia recebida 0,00 Quantia à ser cobrada R$ 50,00 Não prec…" at bounding box center [649, 314] width 381 height 226
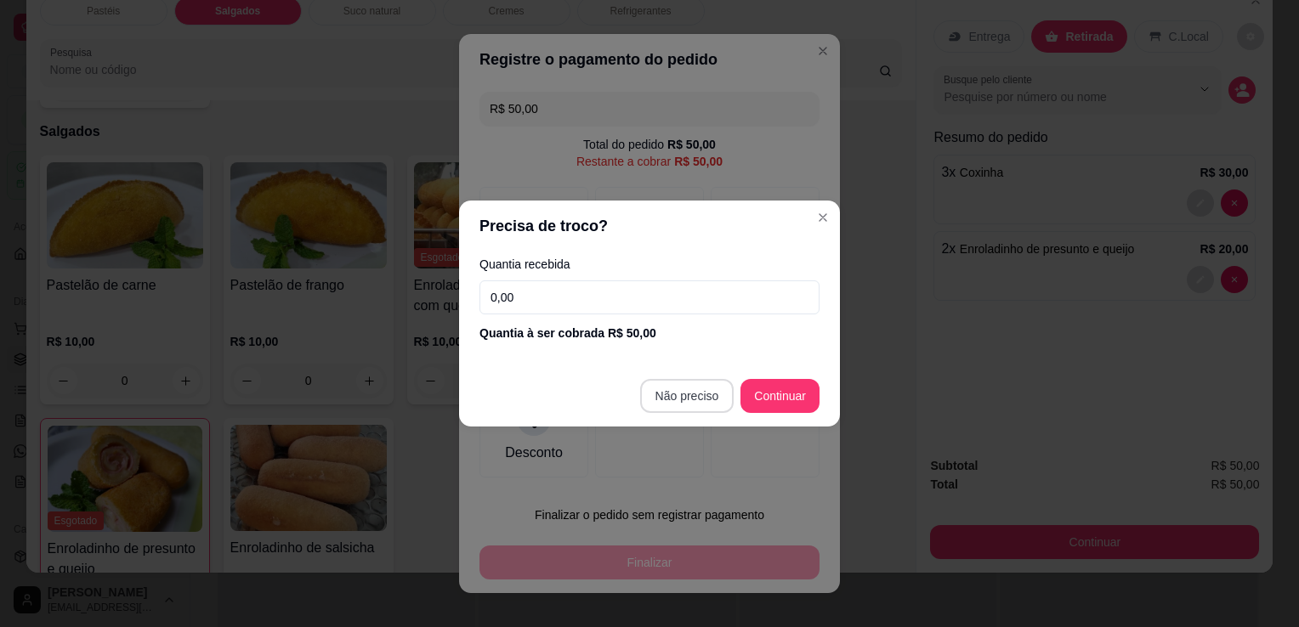
type input "R$ 0,00"
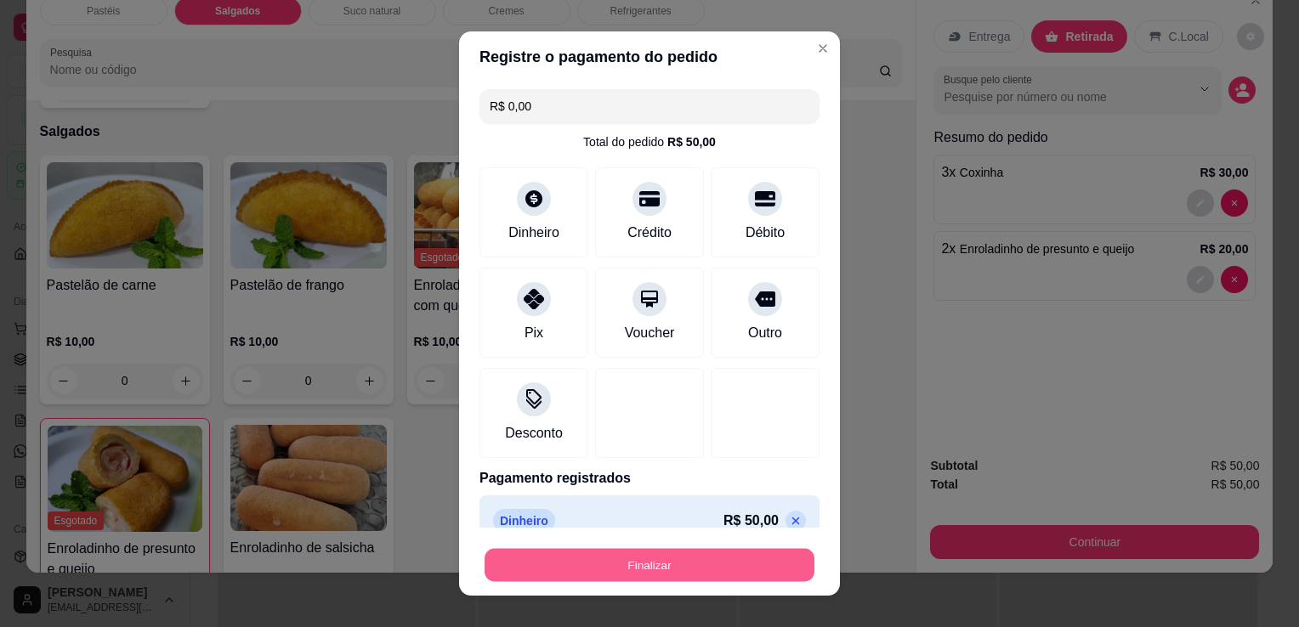
click at [628, 559] on button "Finalizar" at bounding box center [650, 565] width 330 height 33
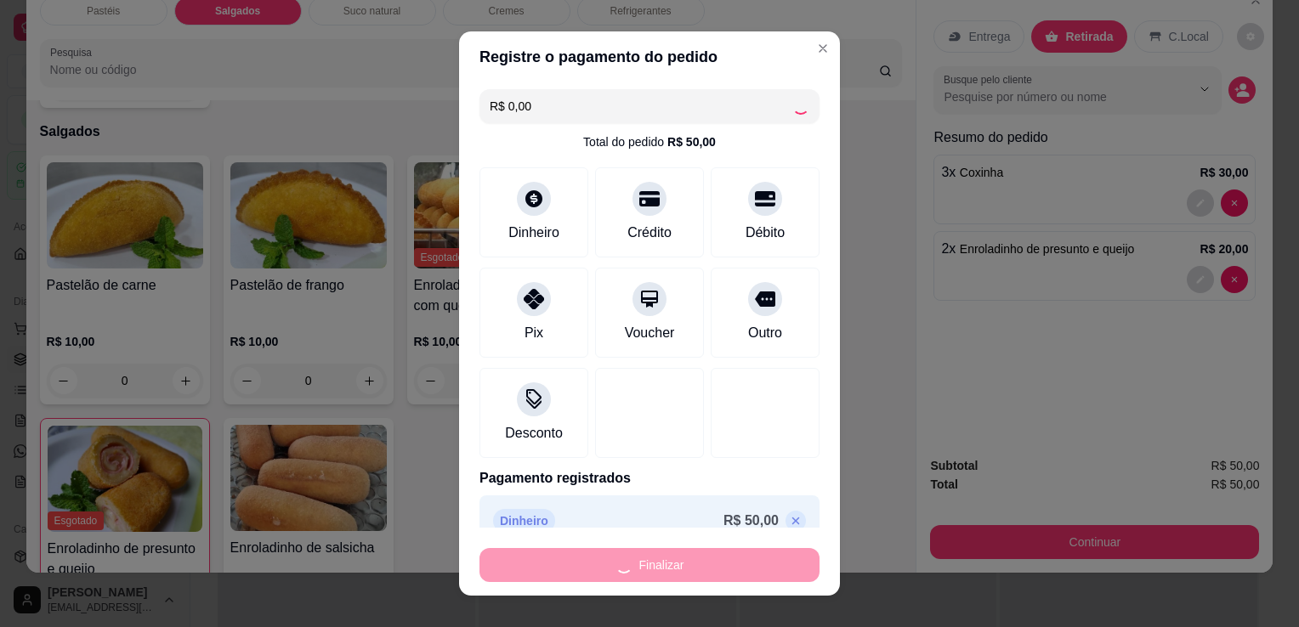
type input "0"
type input "-R$ 50,00"
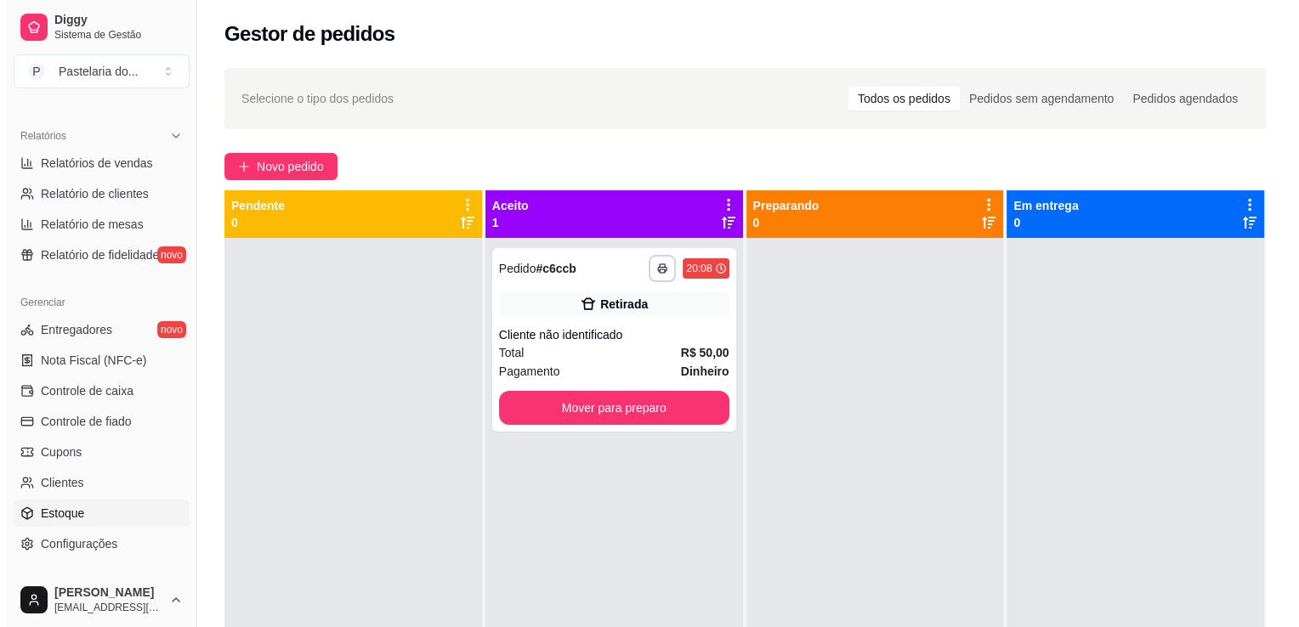
scroll to position [595, 0]
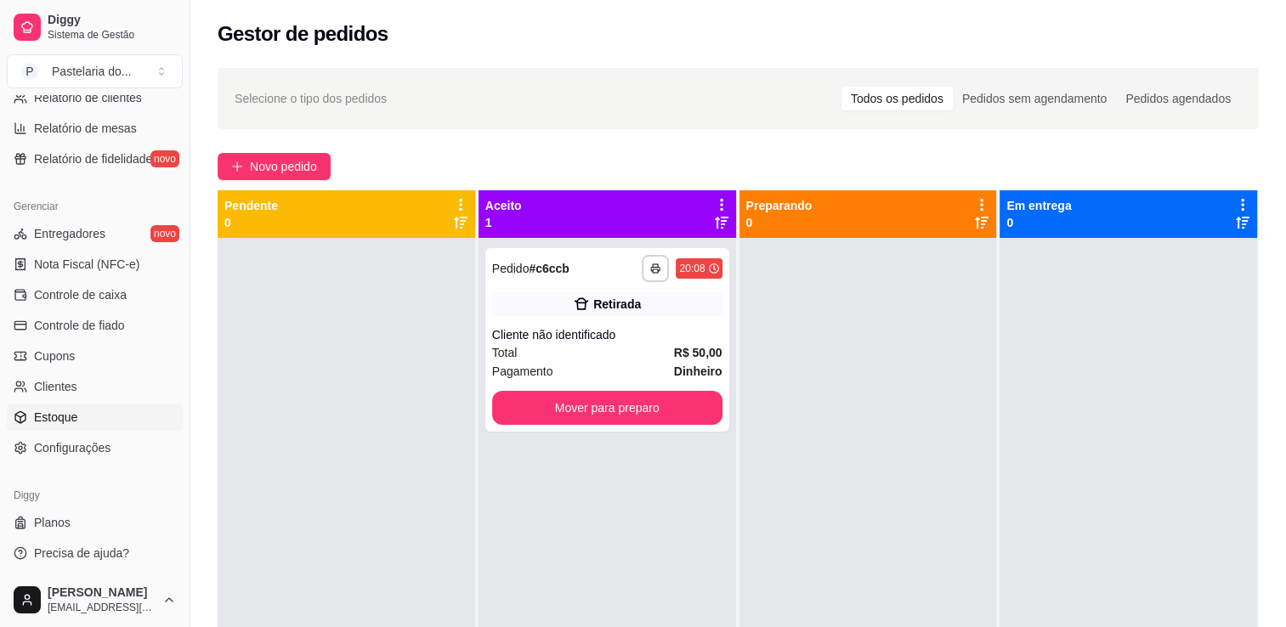
click at [58, 411] on span "Estoque" at bounding box center [55, 417] width 43 height 17
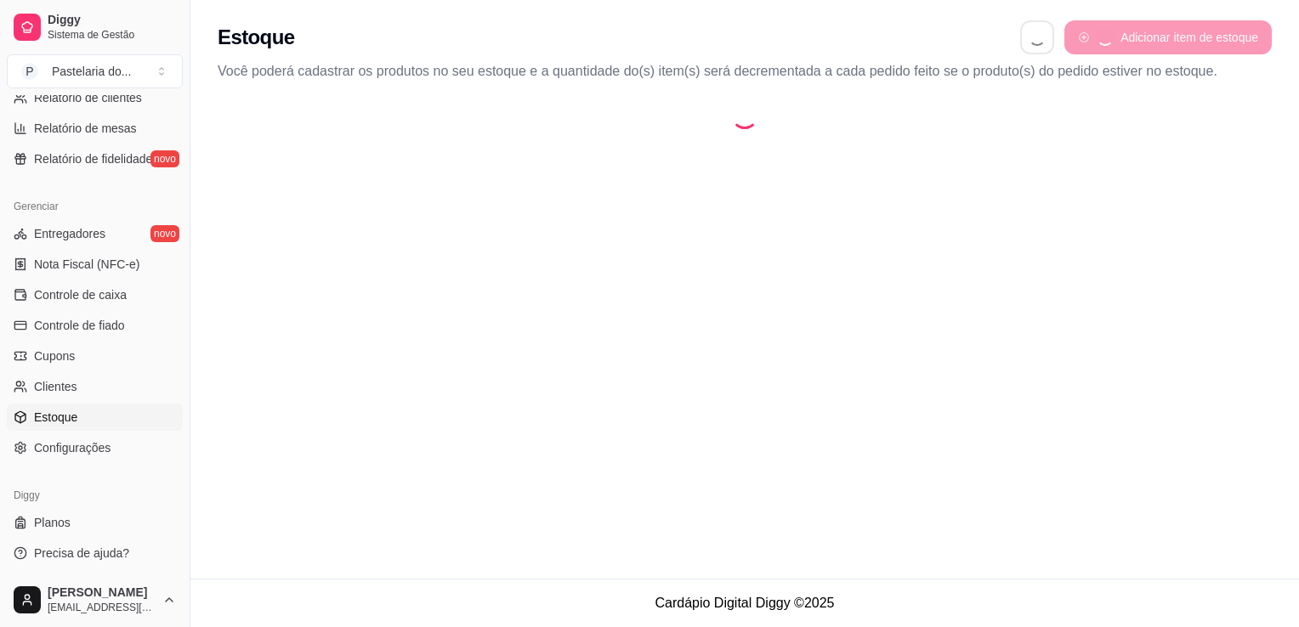
select select "QUANTITY_ORDER"
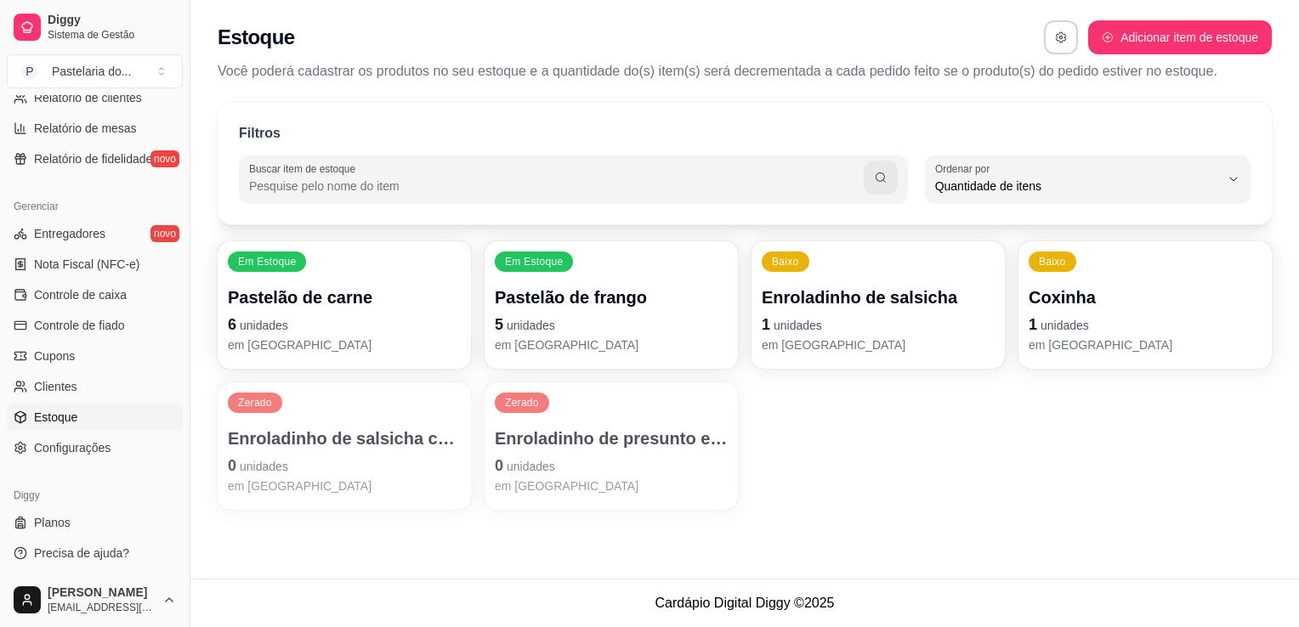
scroll to position [16, 0]
click at [1081, 315] on p "1 unidades" at bounding box center [1145, 325] width 233 height 24
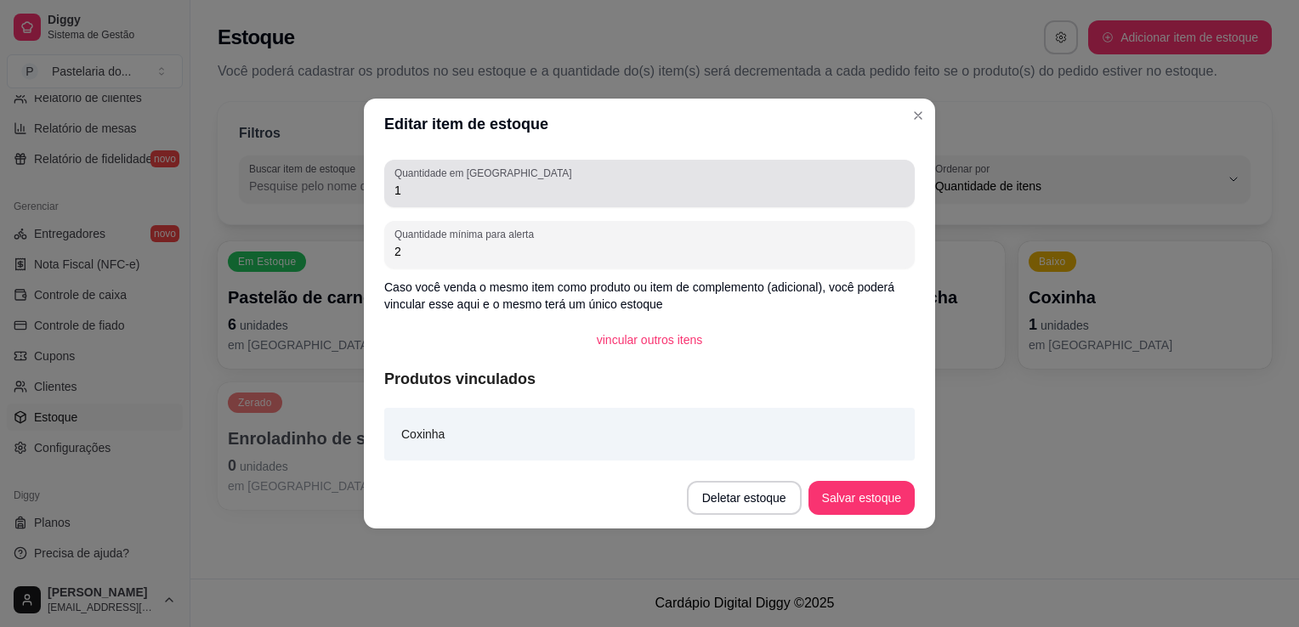
click at [705, 190] on input "1" at bounding box center [649, 190] width 510 height 17
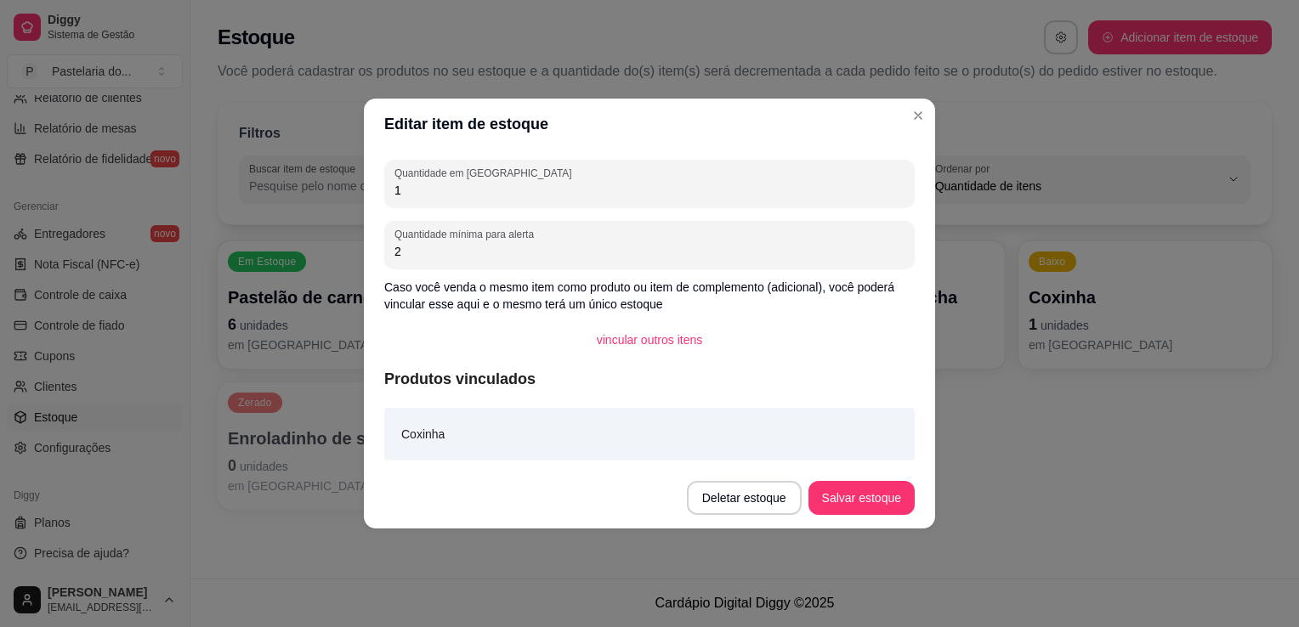
click at [705, 190] on input "1" at bounding box center [649, 190] width 510 height 17
type input "0"
click at [859, 505] on button "Salvar estoque" at bounding box center [861, 498] width 106 height 34
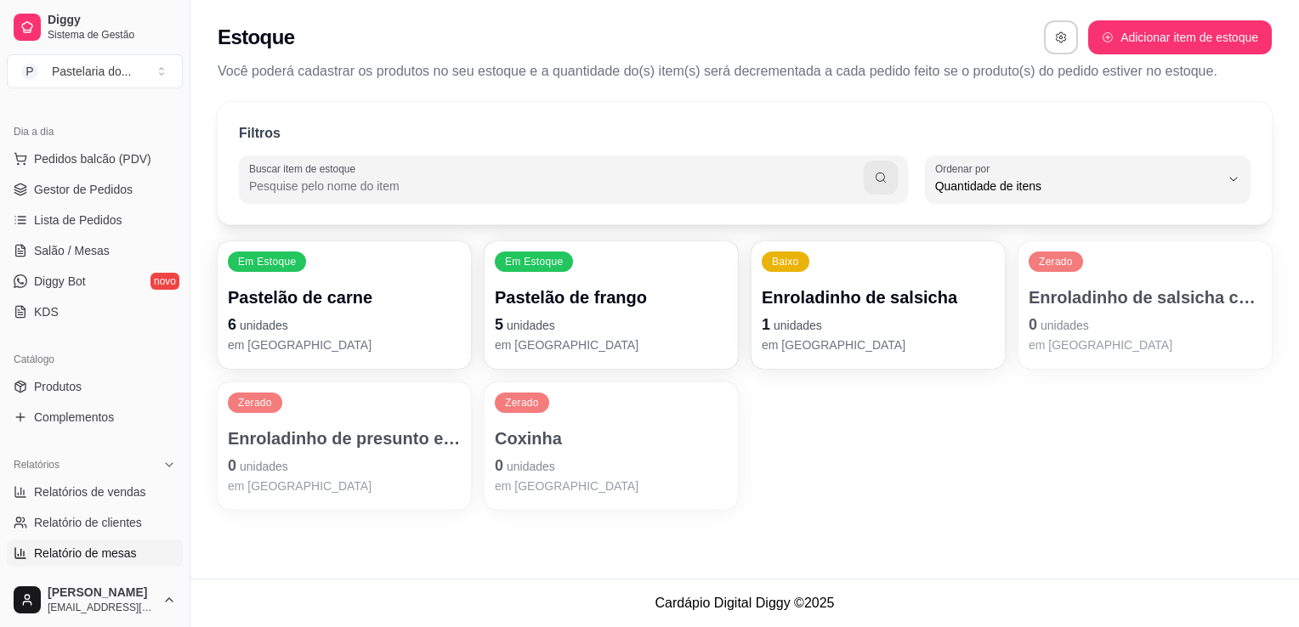
scroll to position [0, 0]
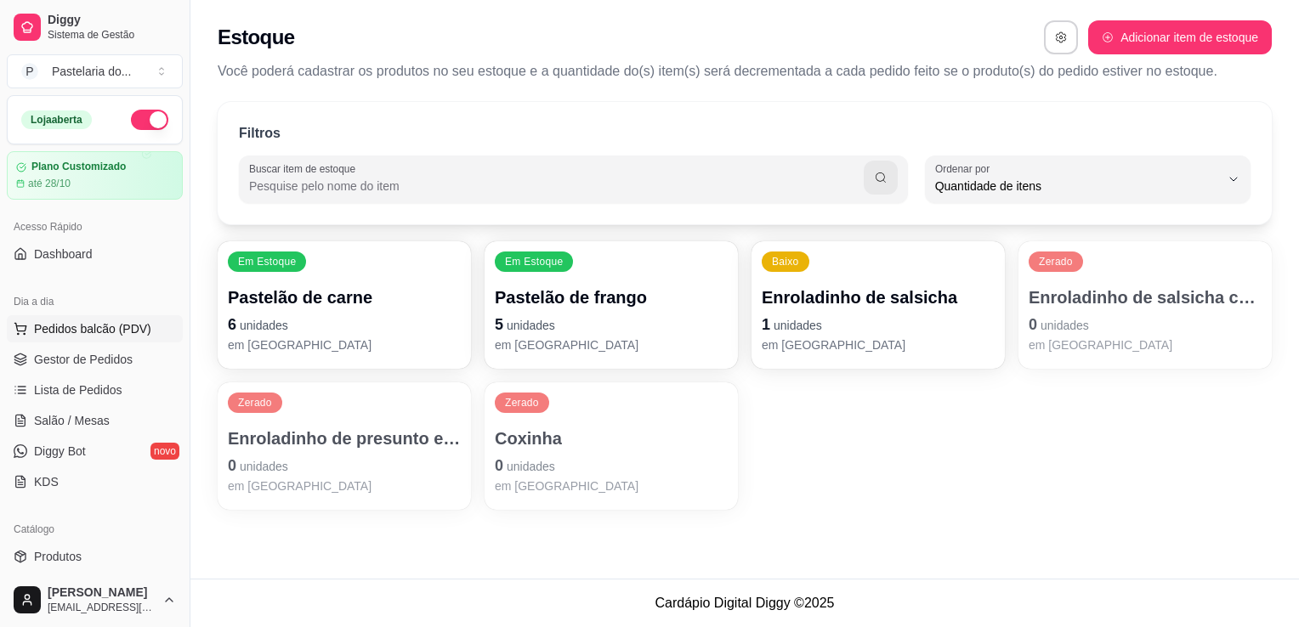
click at [111, 317] on button "Pedidos balcão (PDV)" at bounding box center [95, 328] width 176 height 27
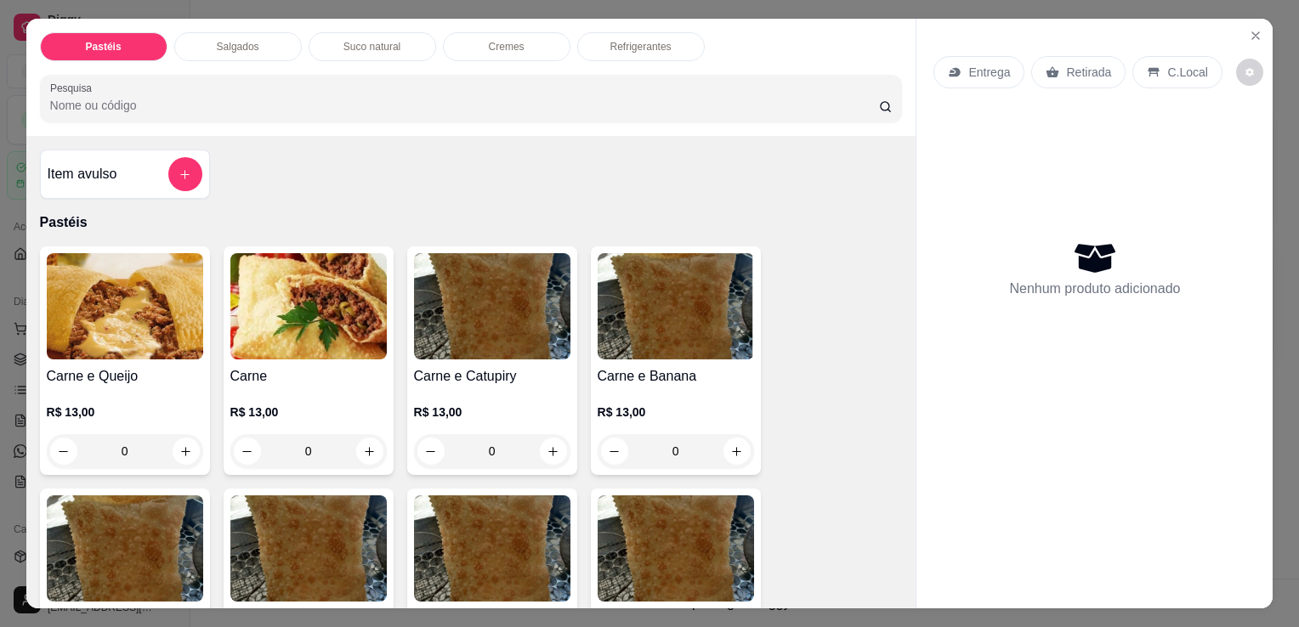
click at [656, 40] on p "Refrigerantes" at bounding box center [640, 47] width 61 height 14
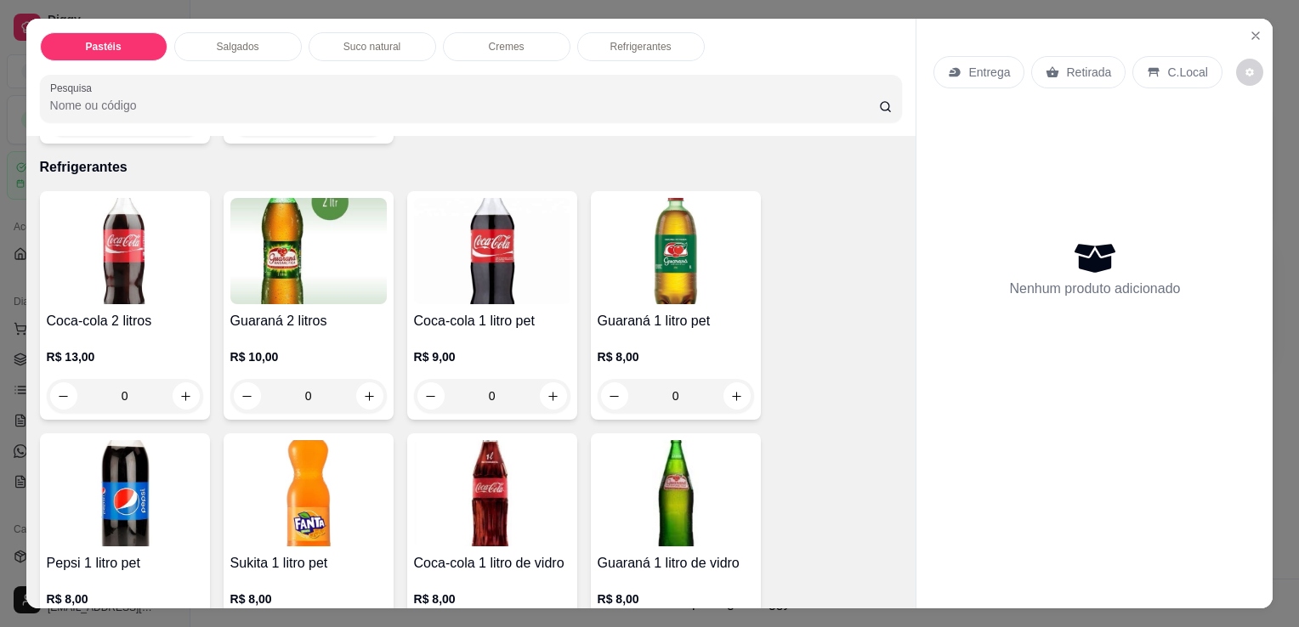
scroll to position [42, 0]
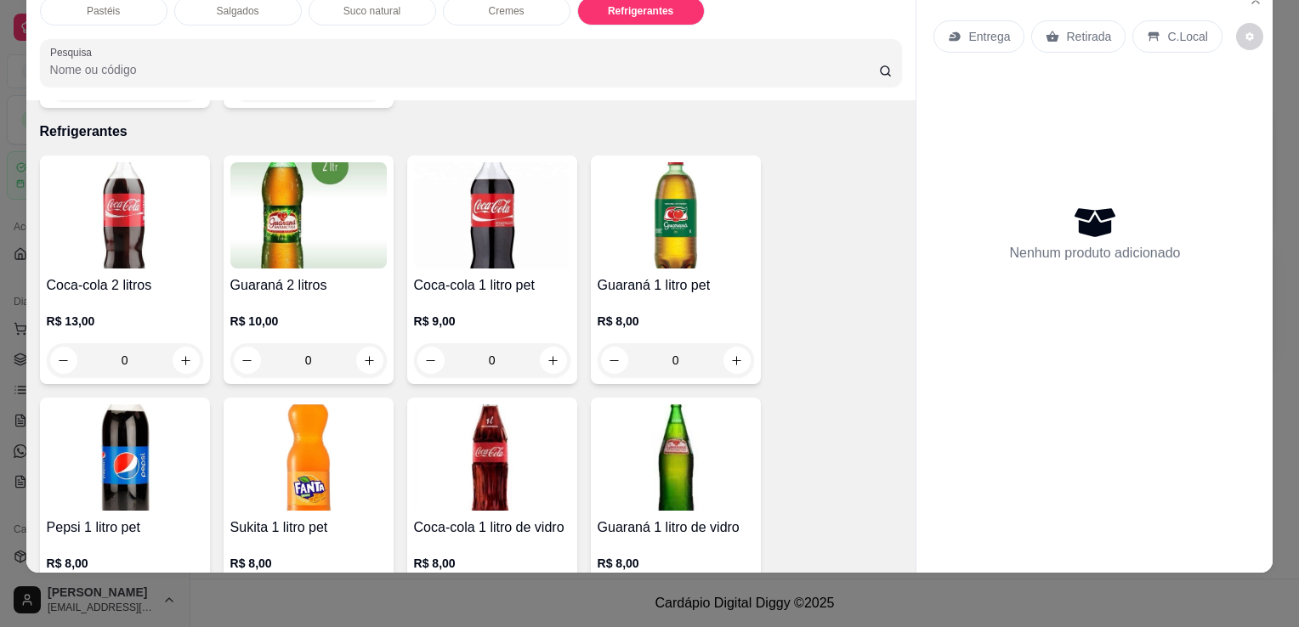
click at [216, 5] on div "Salgados" at bounding box center [238, 11] width 128 height 29
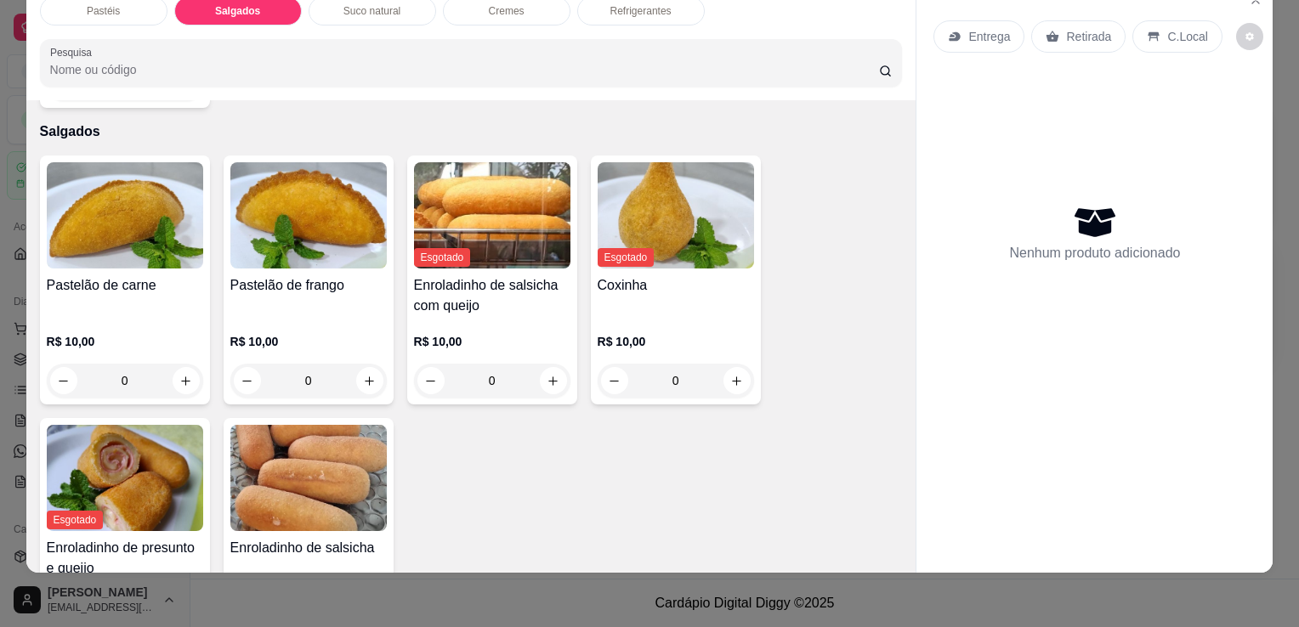
click at [105, 275] on h4 "Pastelão de carne" at bounding box center [125, 285] width 156 height 20
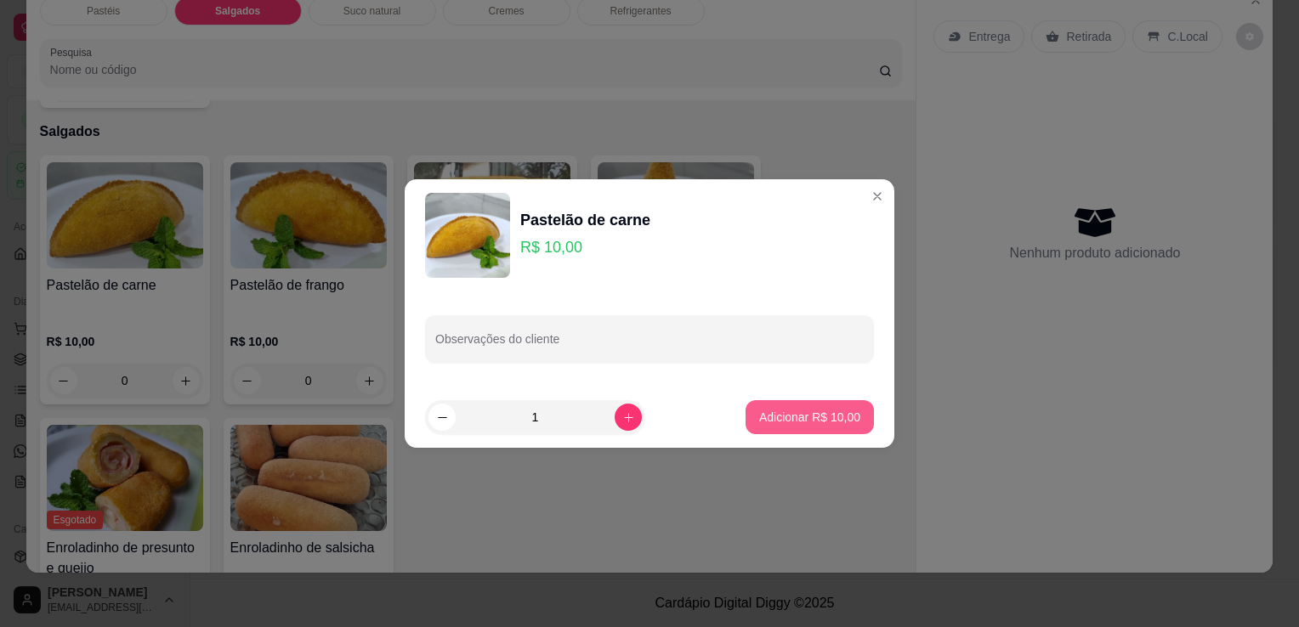
click at [803, 427] on button "Adicionar R$ 10,00" at bounding box center [810, 417] width 128 height 34
click at [803, 427] on div "Pastelão de carne R$ 10,00 0 Pastelão de frango R$ 10,00 0 Esgotado Enroladinho…" at bounding box center [471, 412] width 863 height 512
type input "1"
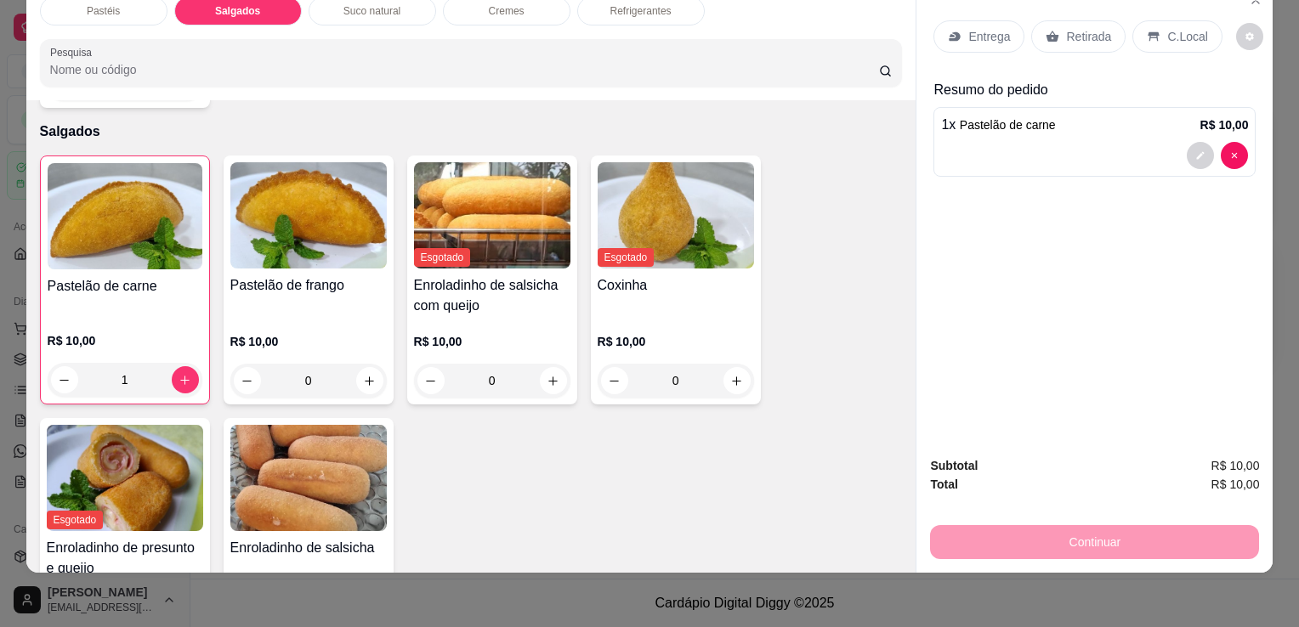
click at [1071, 28] on p "Retirada" at bounding box center [1088, 36] width 45 height 17
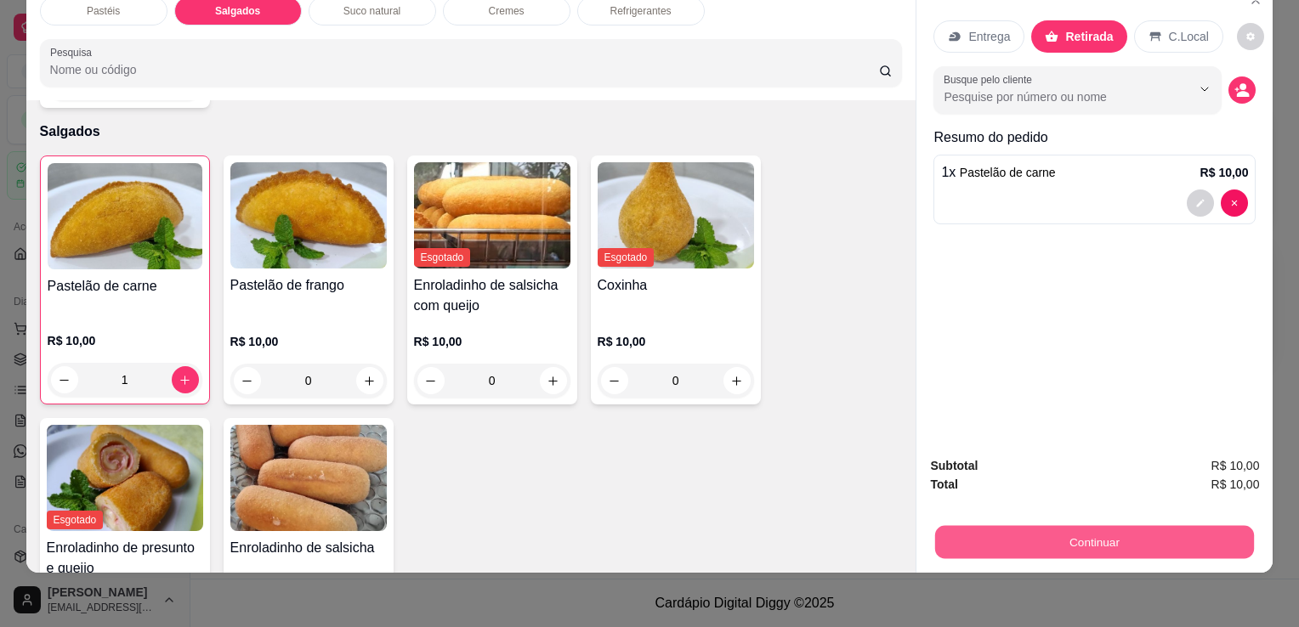
click at [1036, 539] on button "Continuar" at bounding box center [1094, 541] width 319 height 33
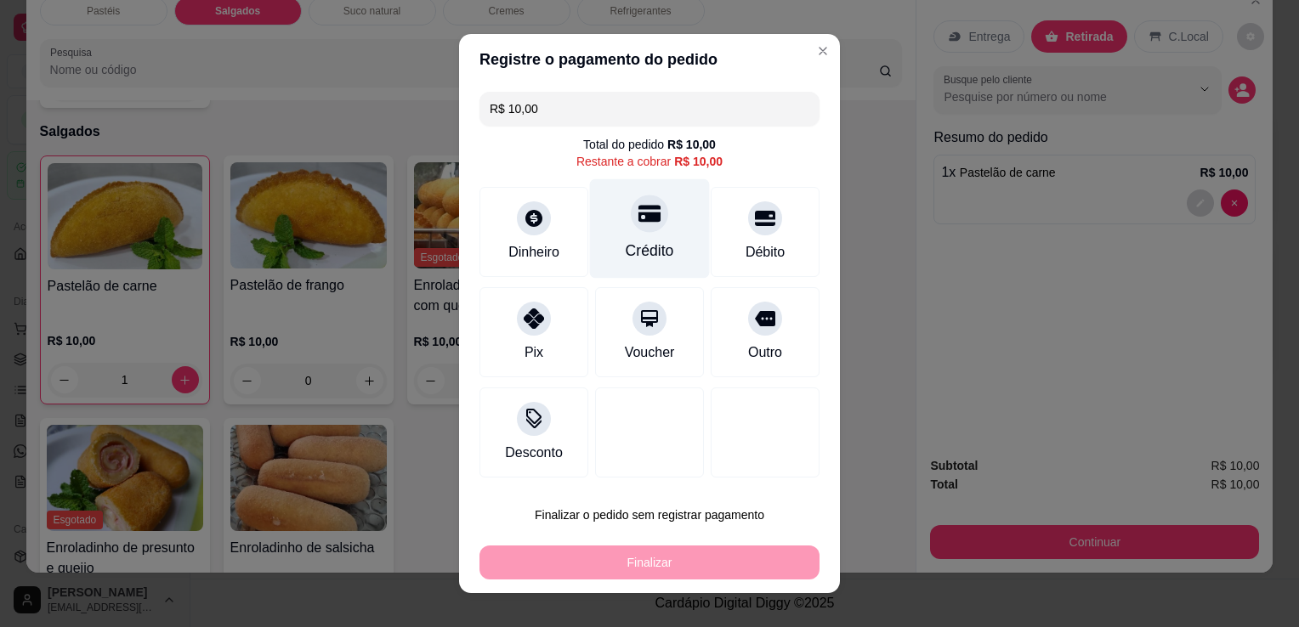
click at [649, 223] on div at bounding box center [649, 213] width 37 height 37
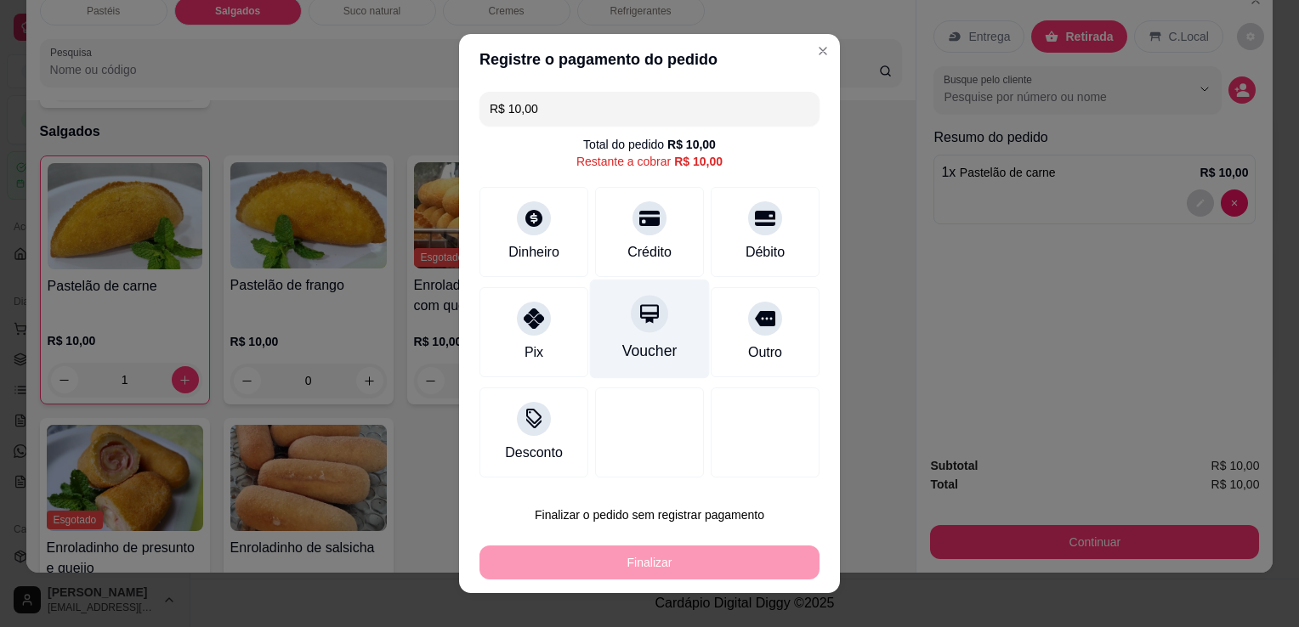
type input "R$ 0,00"
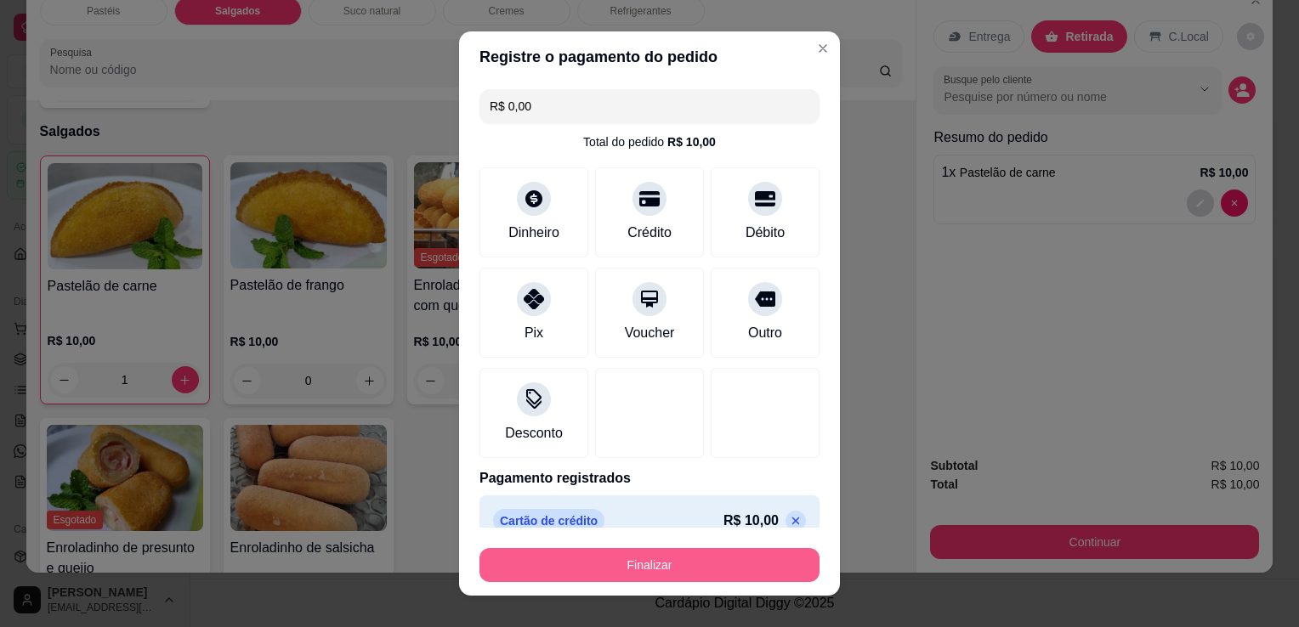
click at [679, 564] on button "Finalizar" at bounding box center [649, 565] width 340 height 34
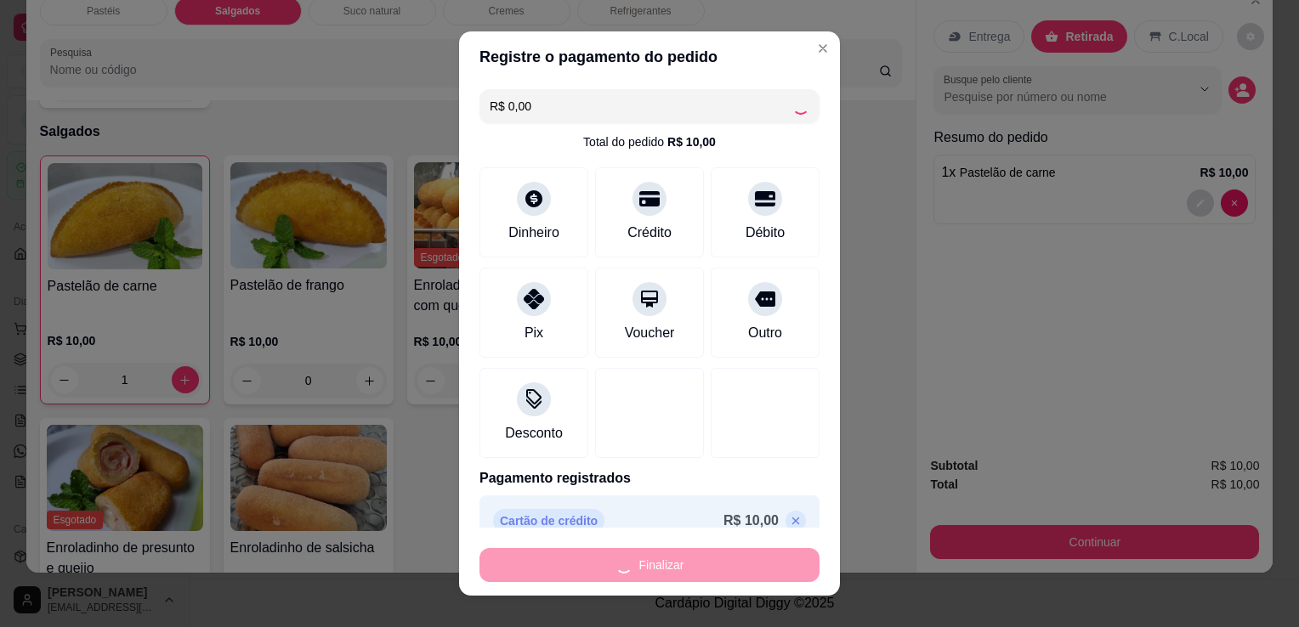
click at [675, 564] on div "Finalizar" at bounding box center [649, 565] width 340 height 34
type input "0"
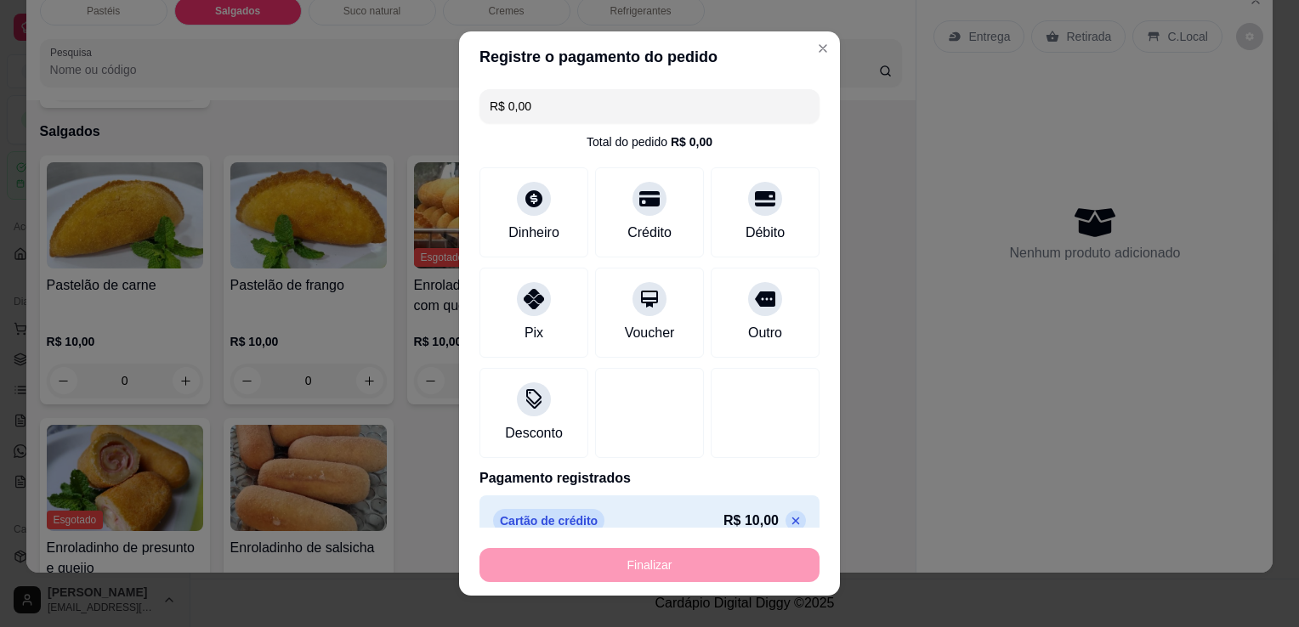
type input "-R$ 10,00"
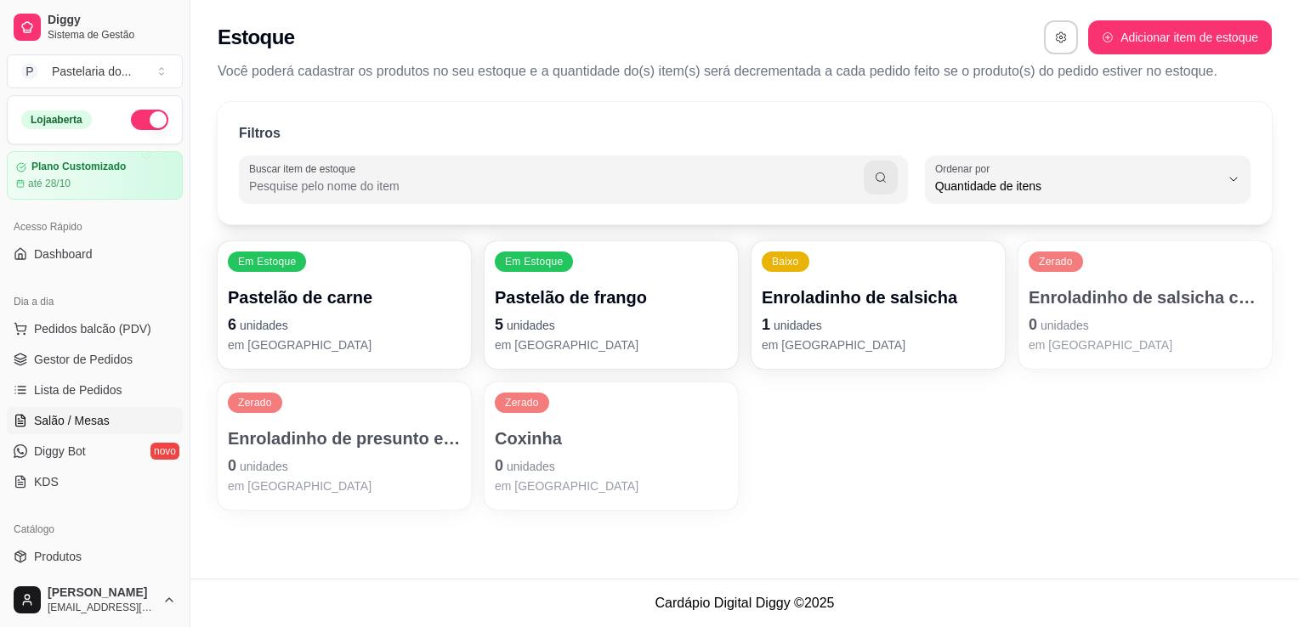
click at [68, 428] on link "Salão / Mesas" at bounding box center [95, 420] width 176 height 27
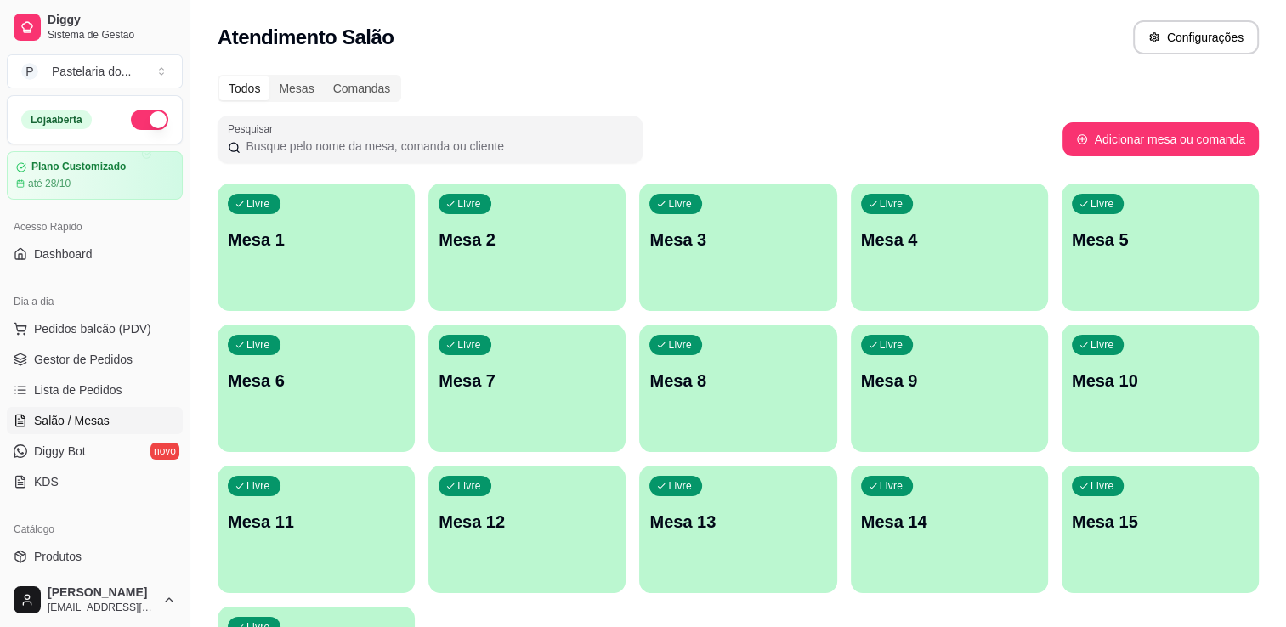
click at [505, 305] on div "button" at bounding box center [526, 301] width 197 height 20
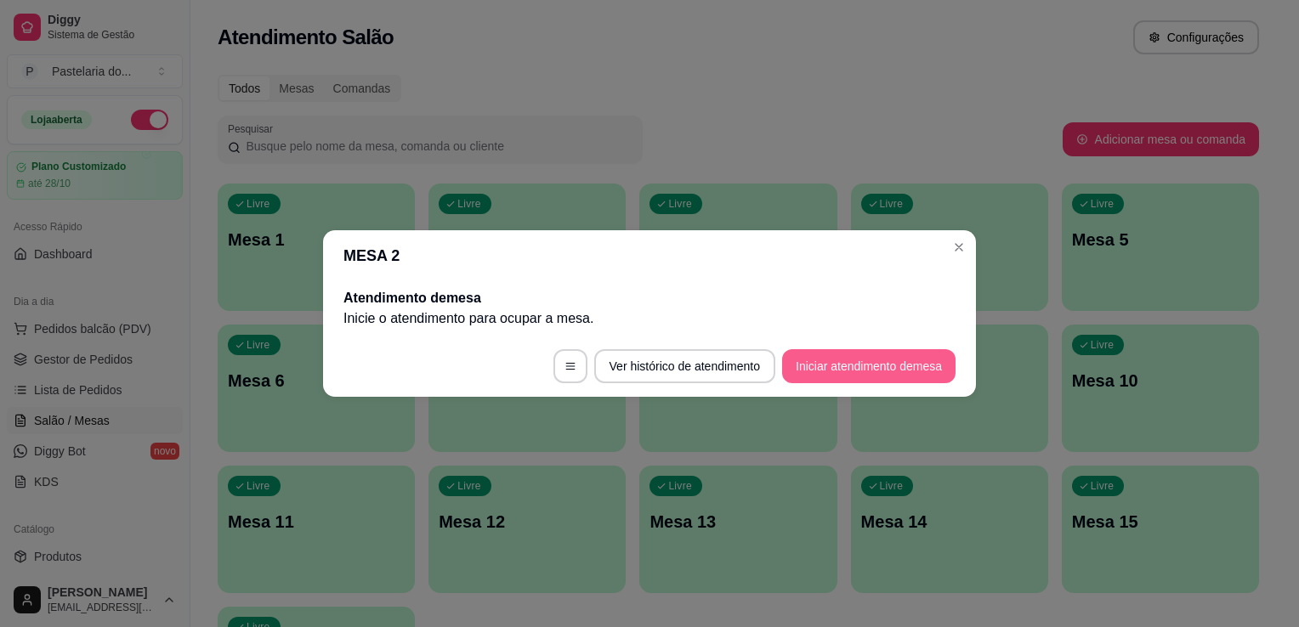
click at [920, 378] on button "Iniciar atendimento de mesa" at bounding box center [868, 366] width 173 height 34
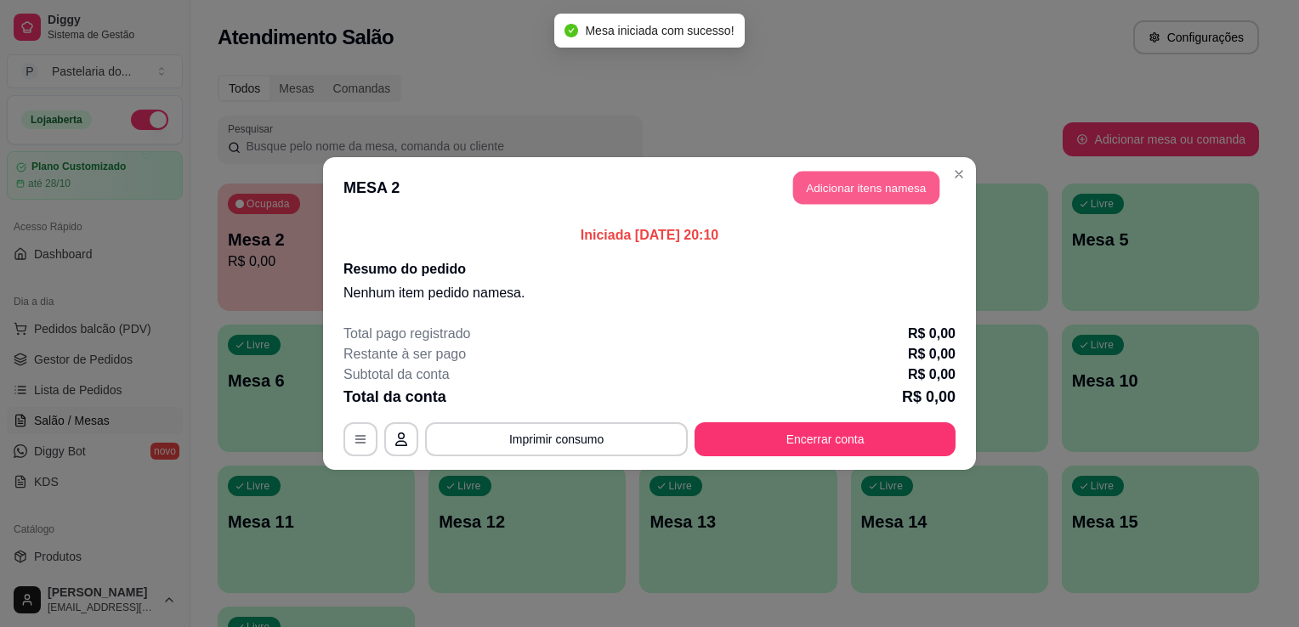
click at [876, 193] on button "Adicionar itens na mesa" at bounding box center [866, 188] width 146 height 33
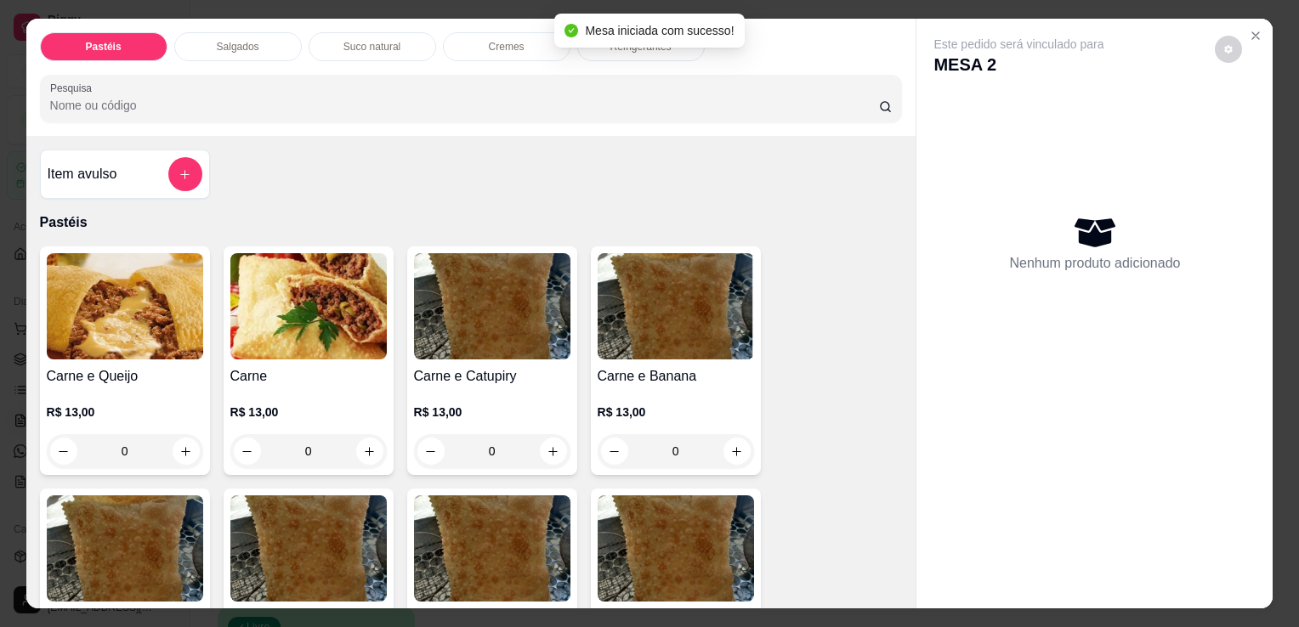
click at [215, 48] on div "Salgados" at bounding box center [238, 46] width 128 height 29
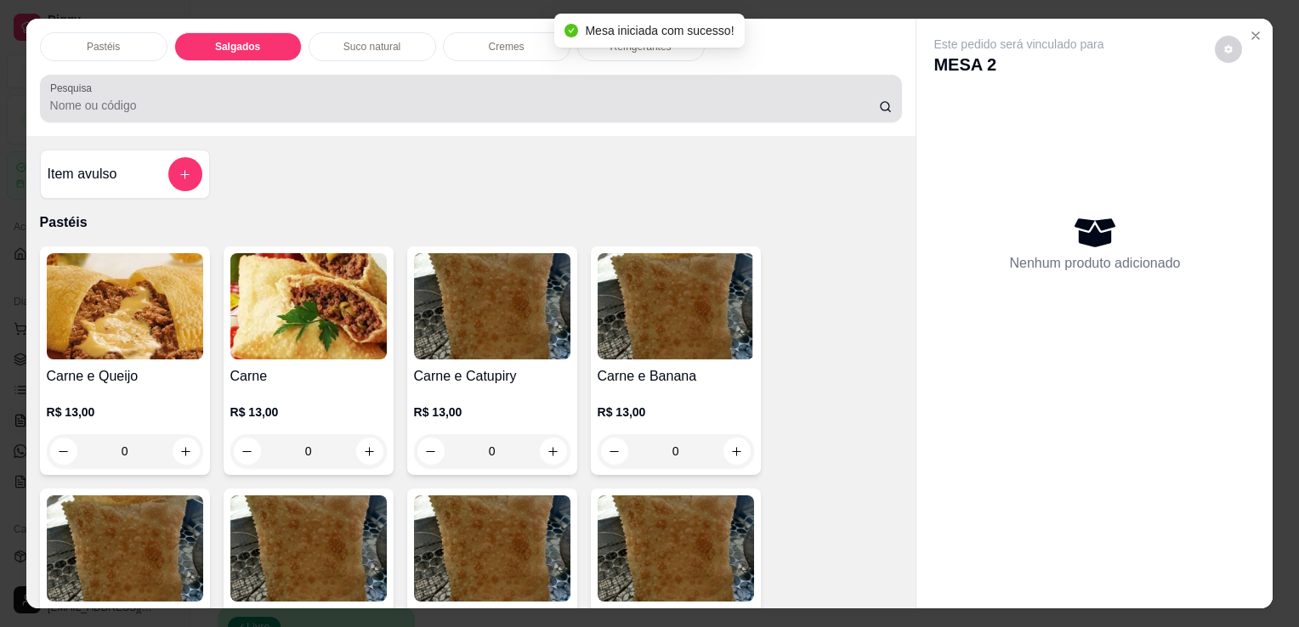
scroll to position [42, 0]
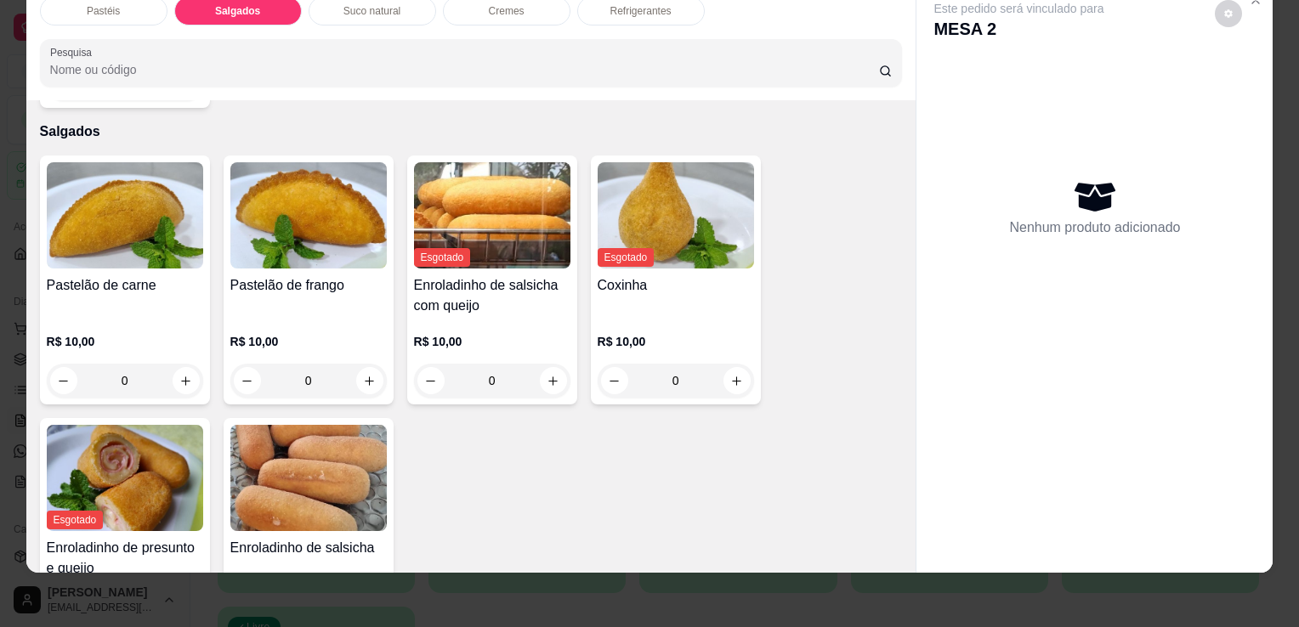
click at [186, 275] on h4 "Pastelão de carne" at bounding box center [125, 285] width 156 height 20
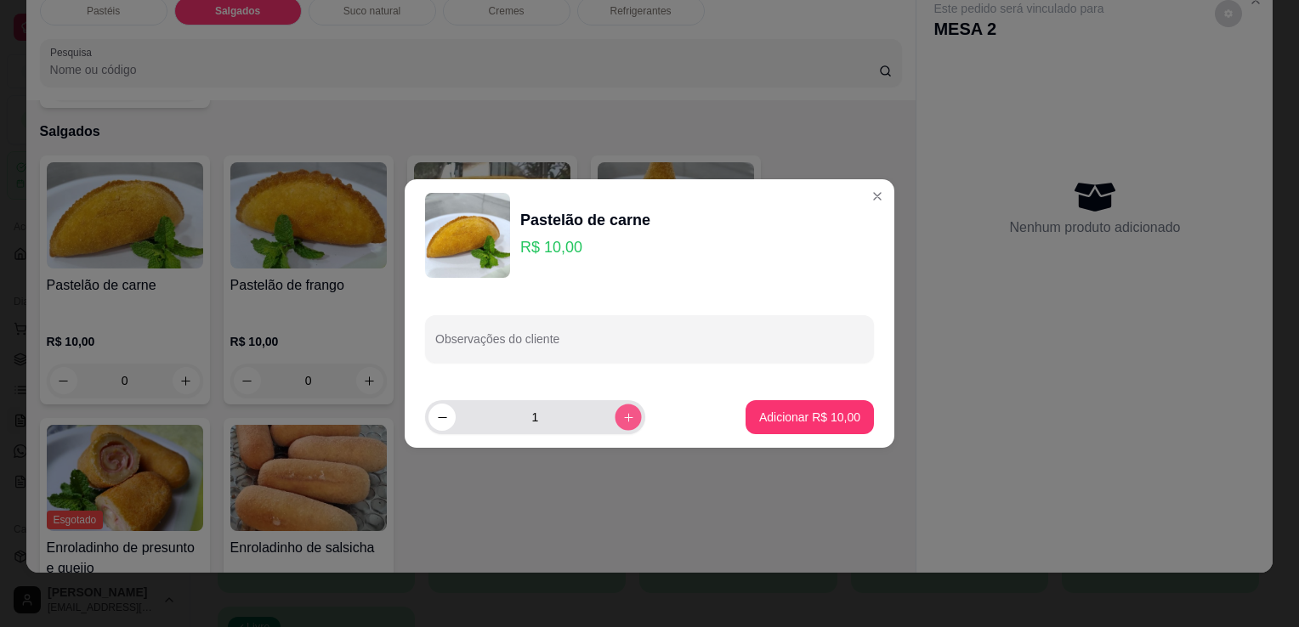
click at [624, 417] on icon "increase-product-quantity" at bounding box center [628, 417] width 9 height 9
type input "2"
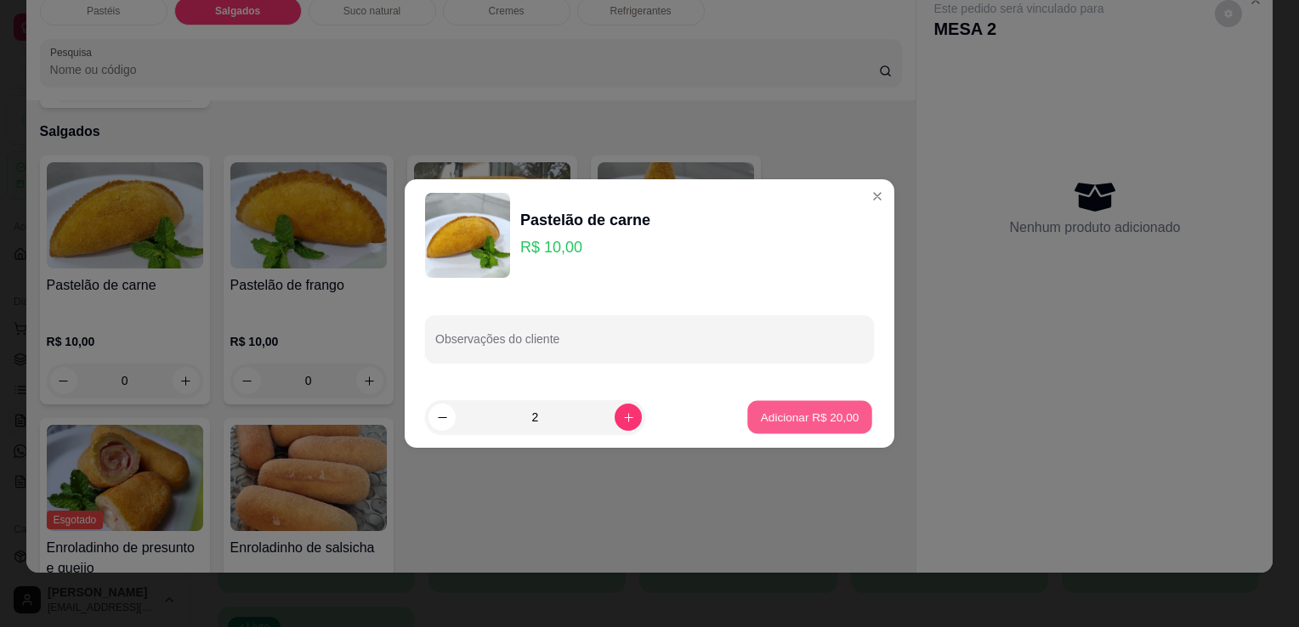
click at [767, 414] on p "Adicionar R$ 20,00" at bounding box center [810, 417] width 99 height 16
type input "2"
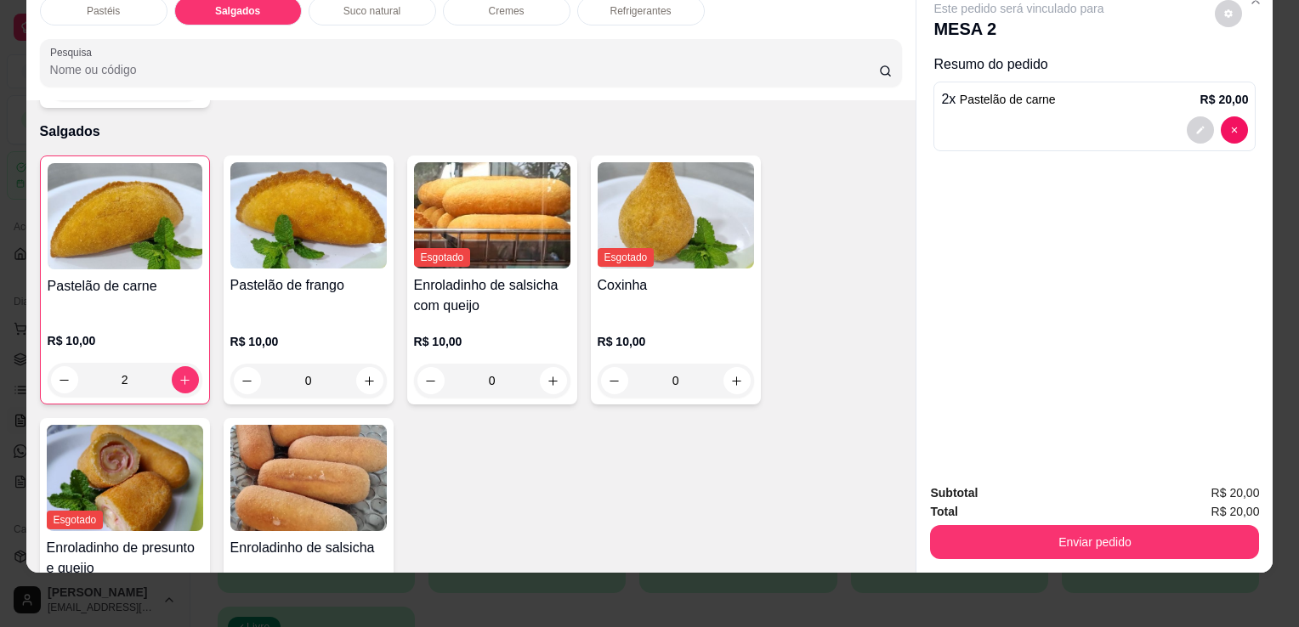
click at [653, 9] on div "Refrigerantes" at bounding box center [641, 11] width 128 height 29
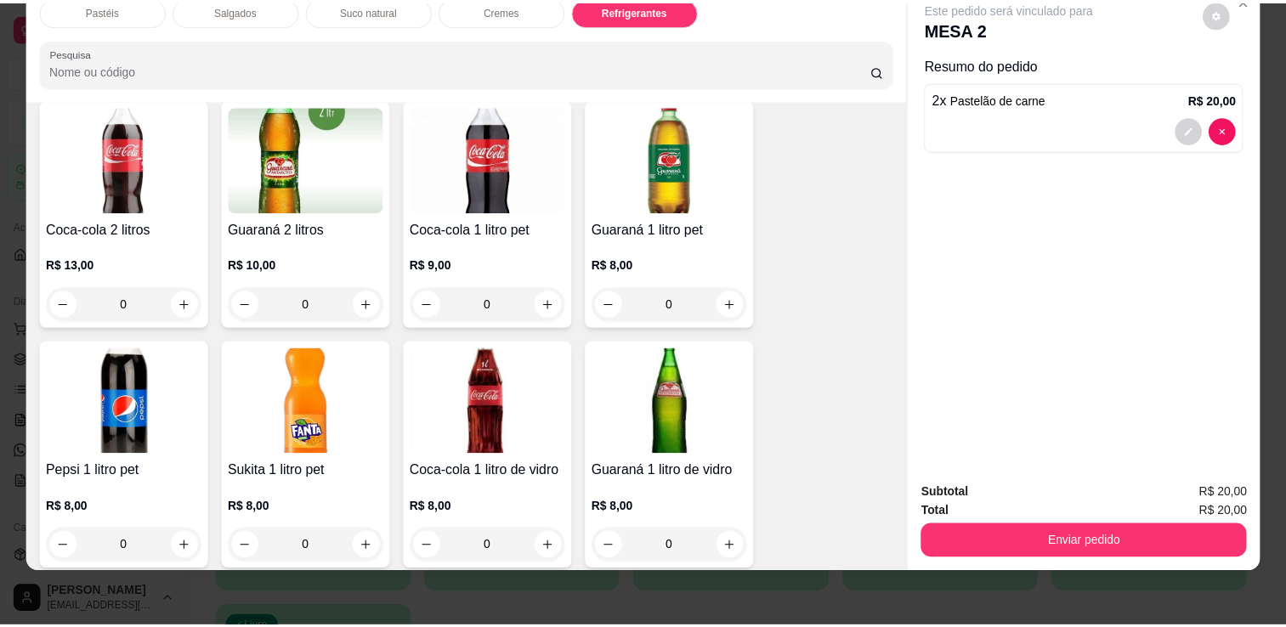
scroll to position [4013, 0]
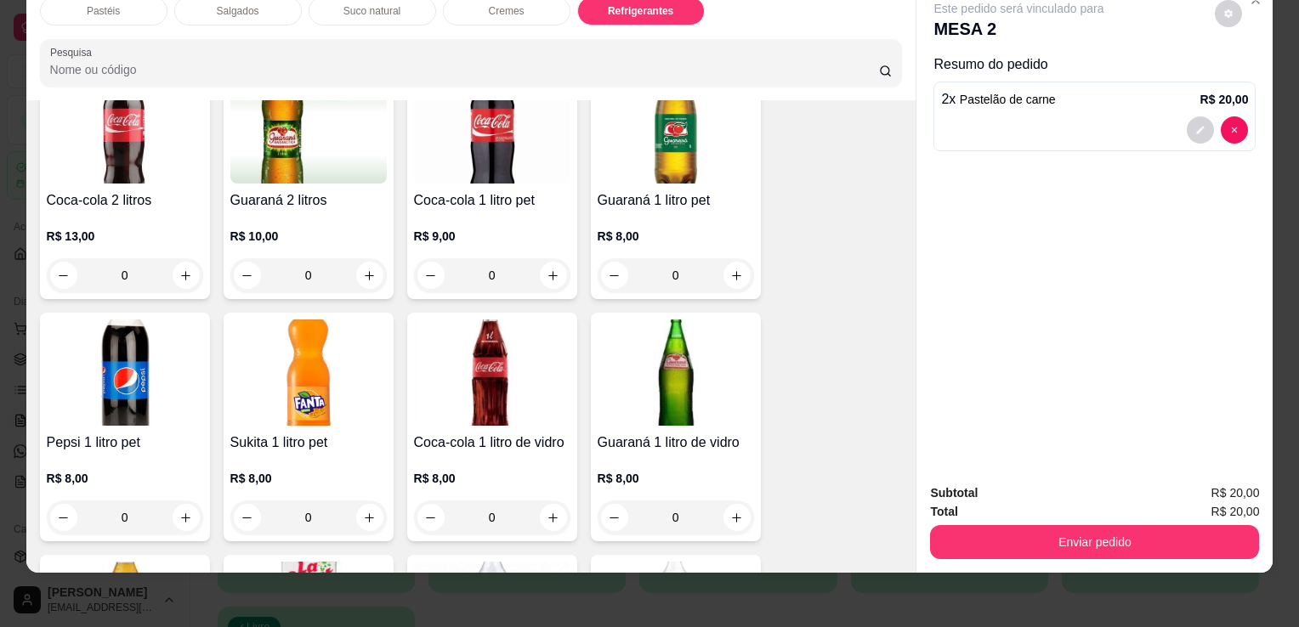
click at [520, 351] on img at bounding box center [492, 373] width 156 height 106
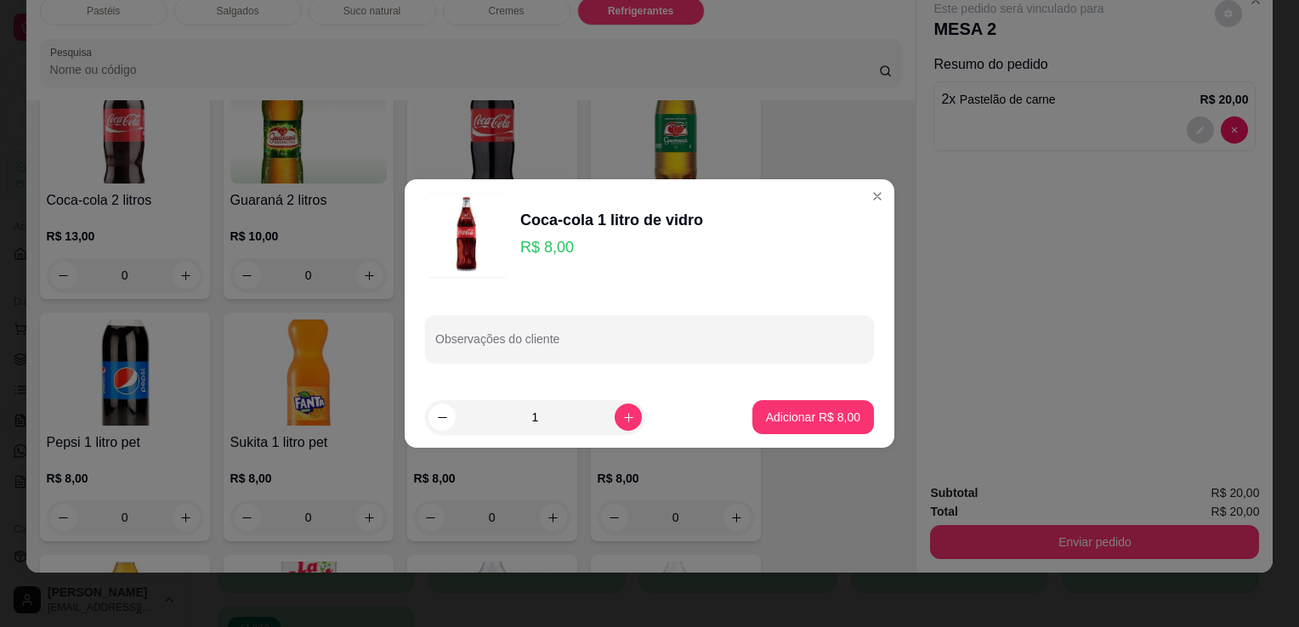
click at [797, 429] on button "Adicionar R$ 8,00" at bounding box center [813, 417] width 122 height 34
type input "1"
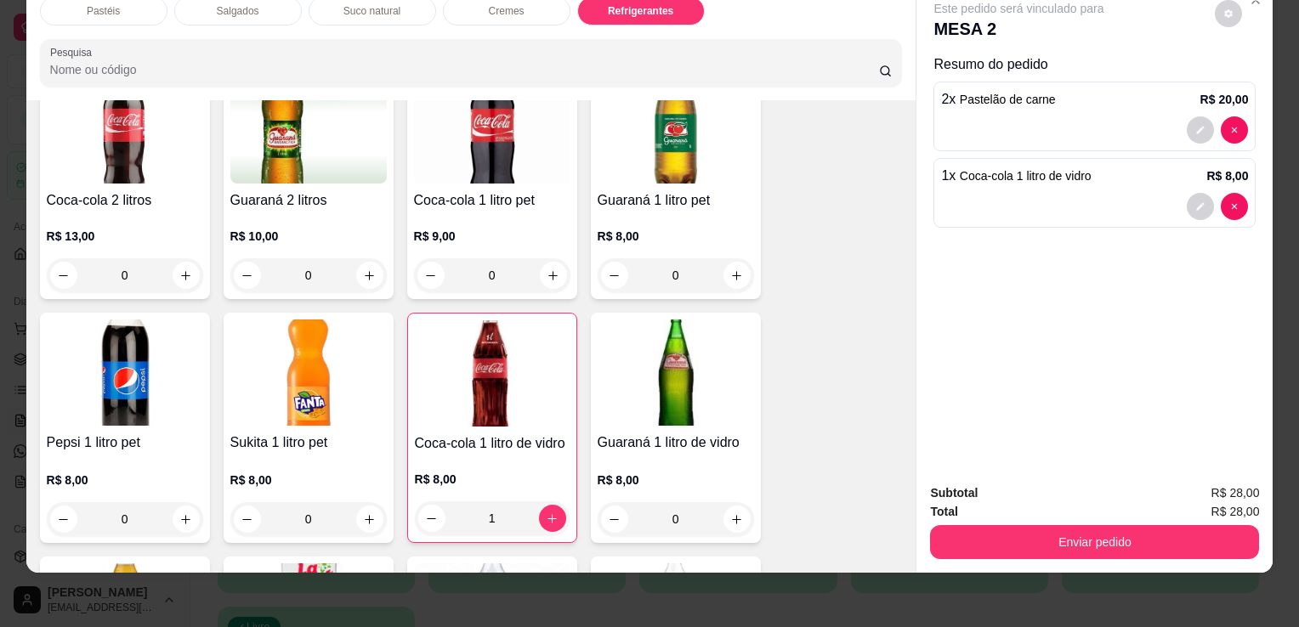
click at [1061, 530] on button "Enviar pedido" at bounding box center [1094, 542] width 329 height 34
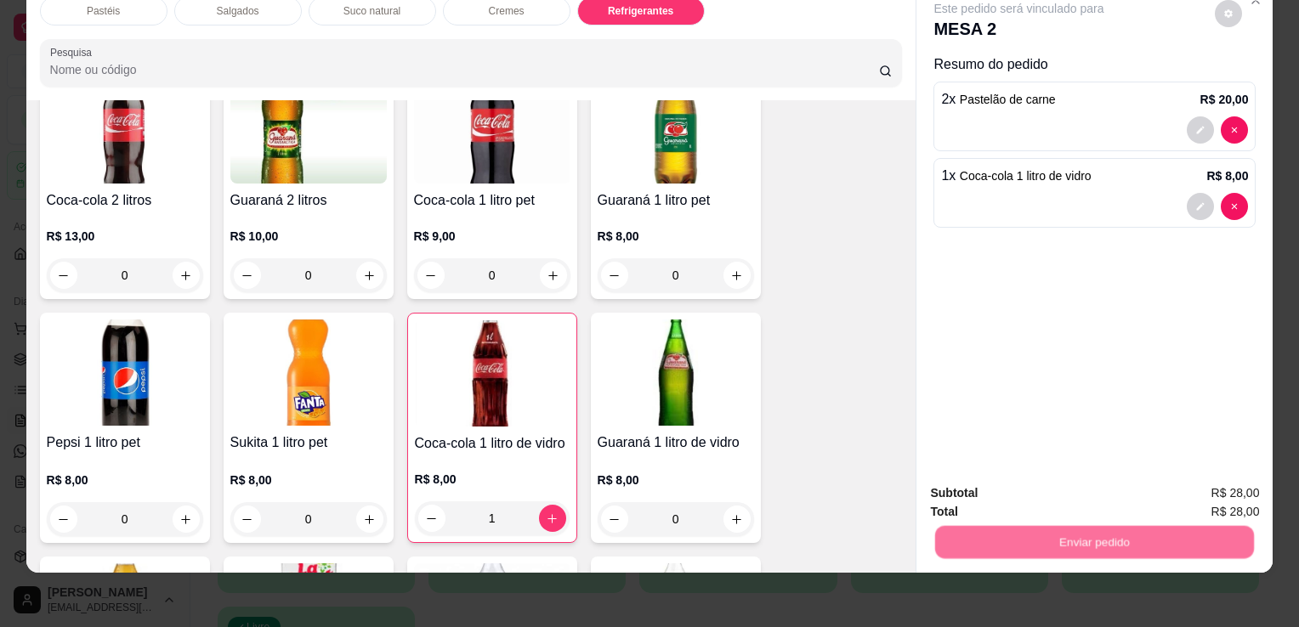
click at [1219, 478] on button "Enviar pedido" at bounding box center [1215, 488] width 96 height 32
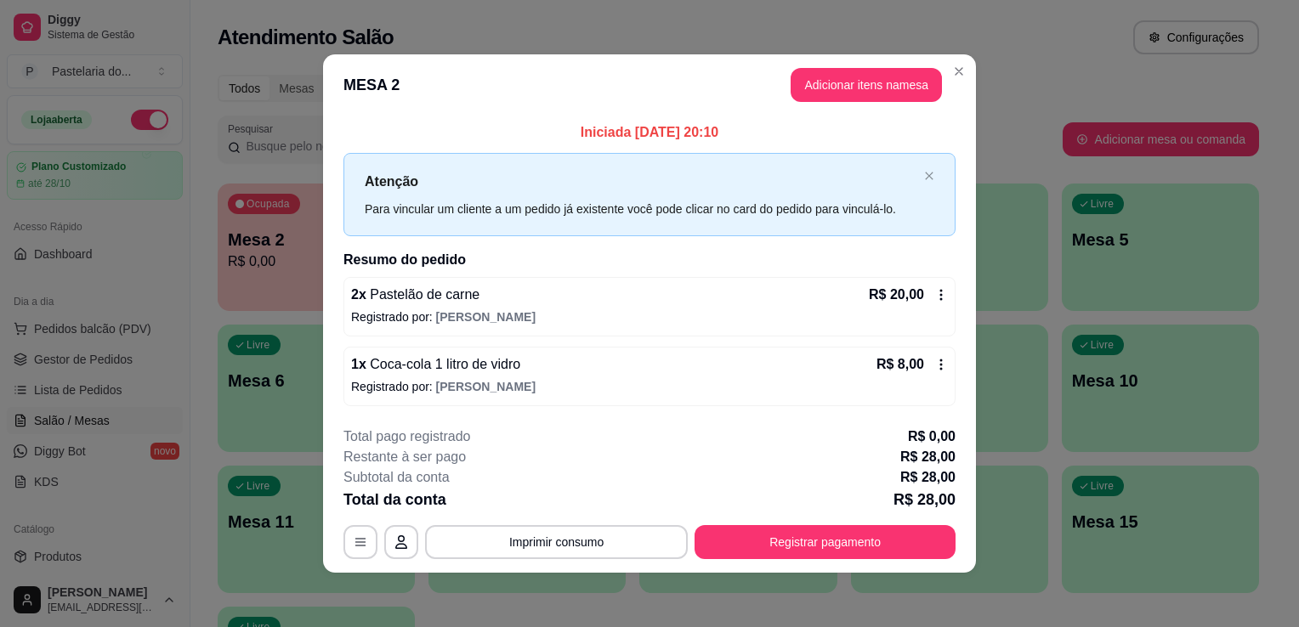
drag, startPoint x: 957, startPoint y: 109, endPoint x: 969, endPoint y: 108, distance: 11.9
click at [960, 109] on header "MESA 2 Adicionar itens na mesa" at bounding box center [649, 84] width 653 height 61
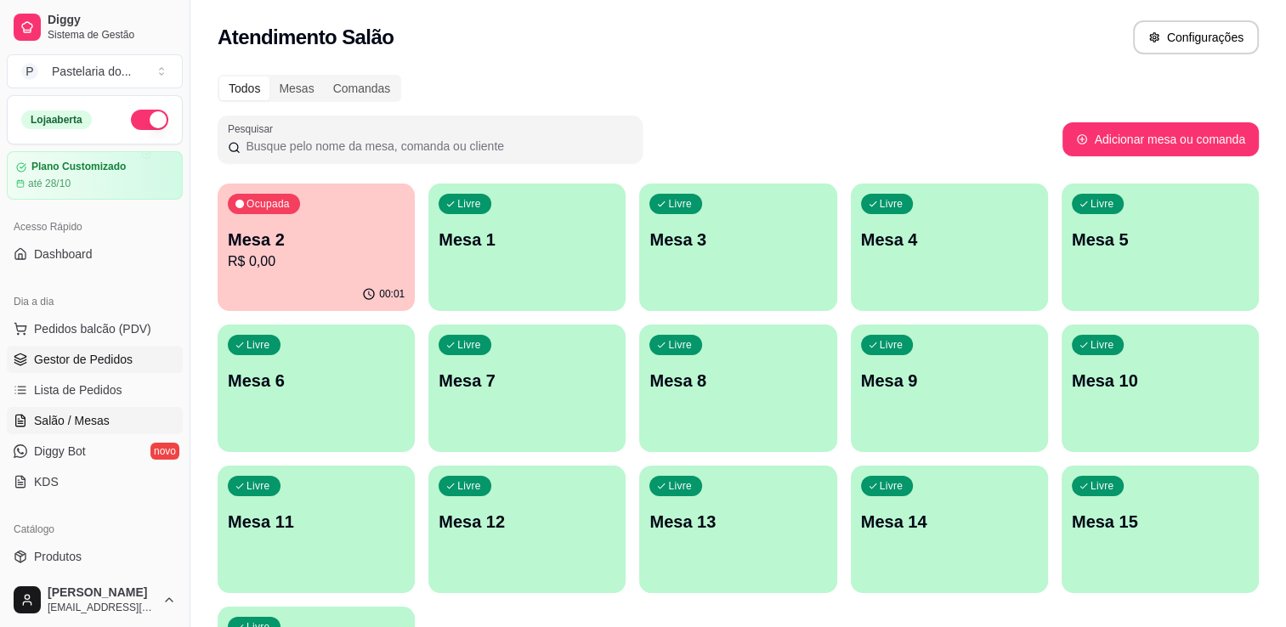
click at [69, 366] on span "Gestor de Pedidos" at bounding box center [83, 359] width 99 height 17
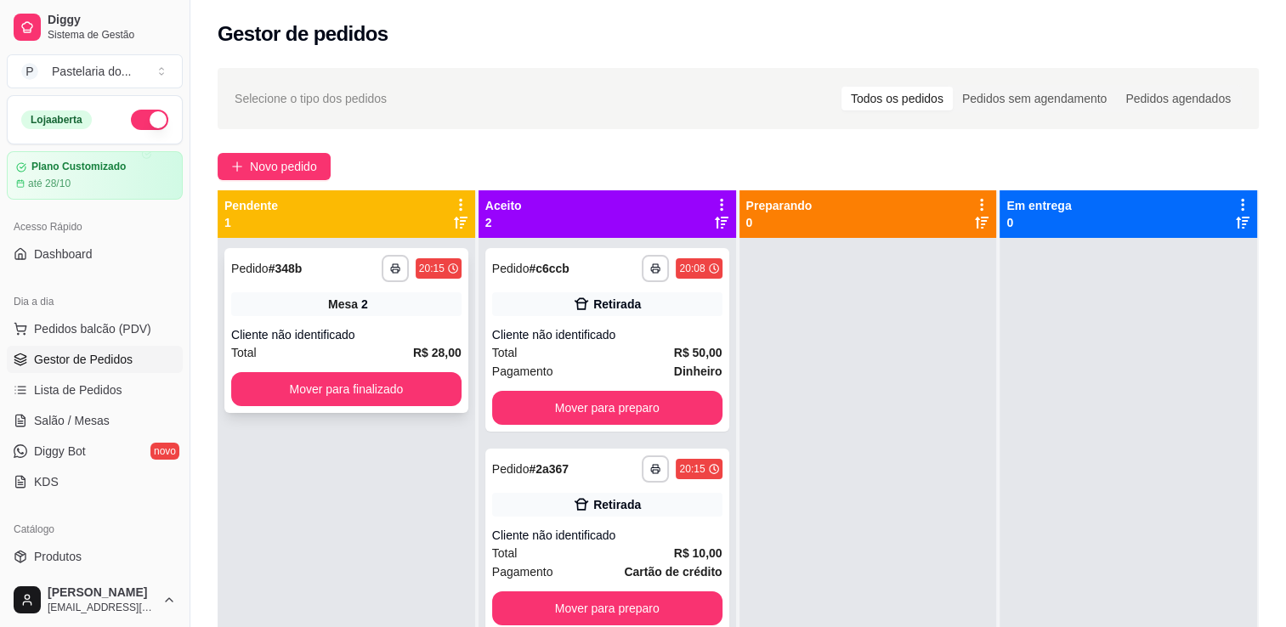
click at [377, 389] on button "Mover para finalizado" at bounding box center [346, 389] width 230 height 34
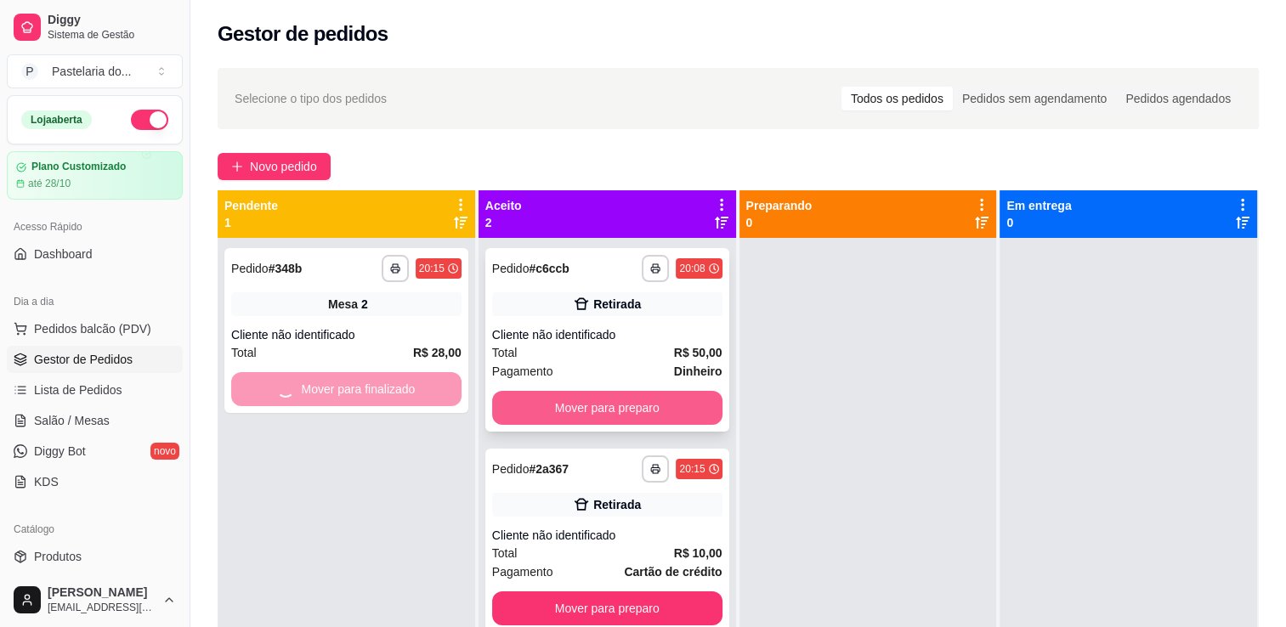
click at [588, 399] on button "Mover para preparo" at bounding box center [607, 408] width 230 height 34
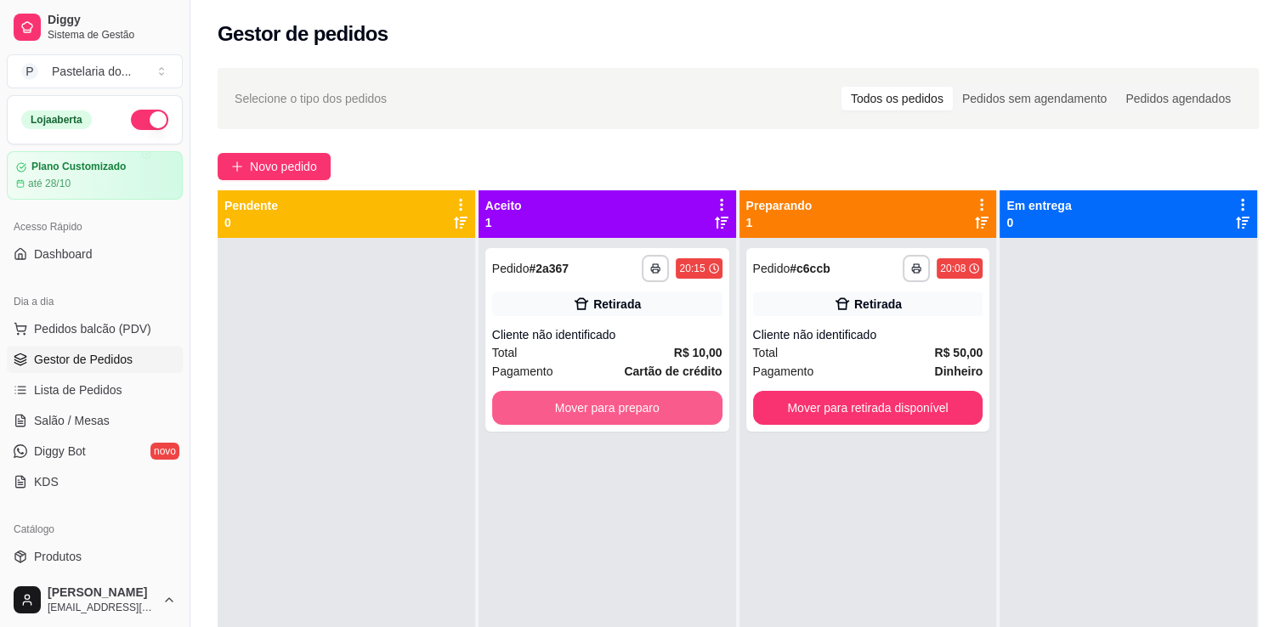
click at [596, 402] on button "Mover para preparo" at bounding box center [607, 408] width 230 height 34
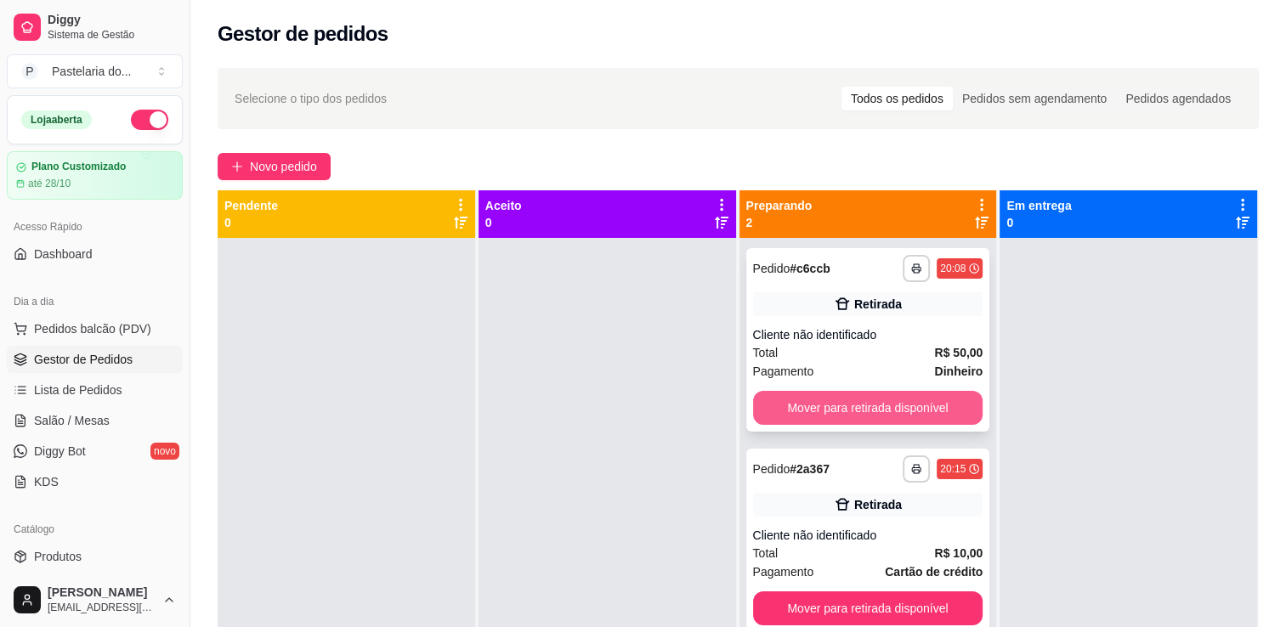
click at [796, 406] on button "Mover para retirada disponível" at bounding box center [868, 408] width 230 height 34
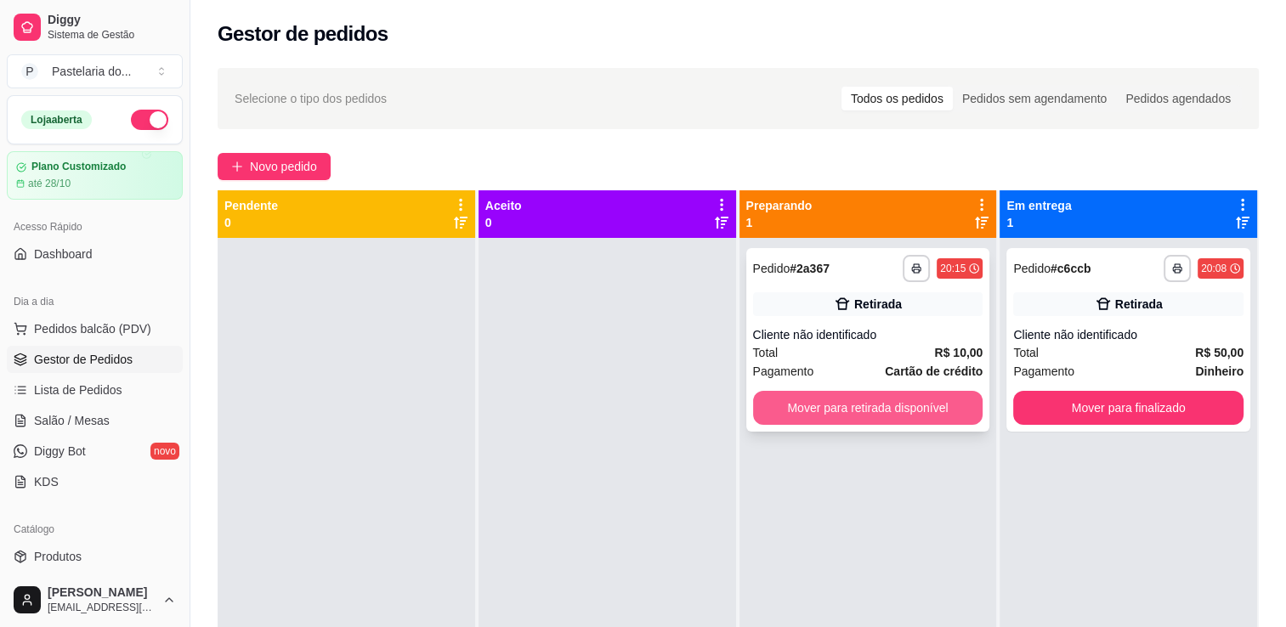
click at [829, 405] on button "Mover para retirada disponível" at bounding box center [868, 408] width 230 height 34
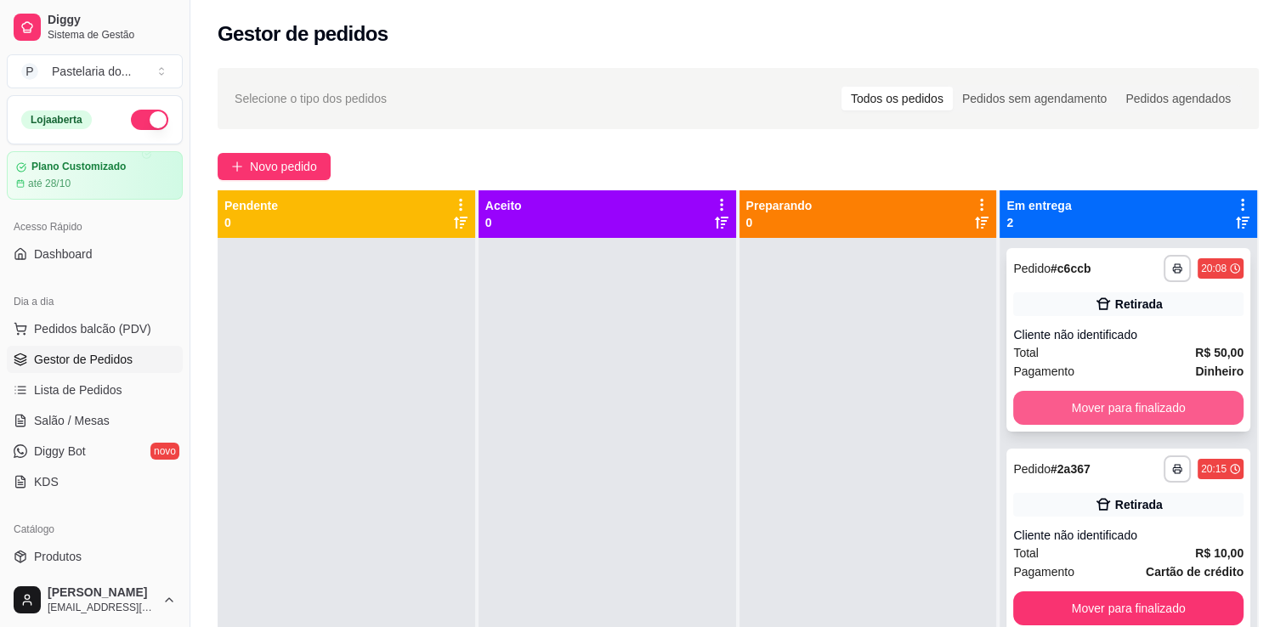
click at [1165, 397] on button "Mover para finalizado" at bounding box center [1128, 408] width 230 height 34
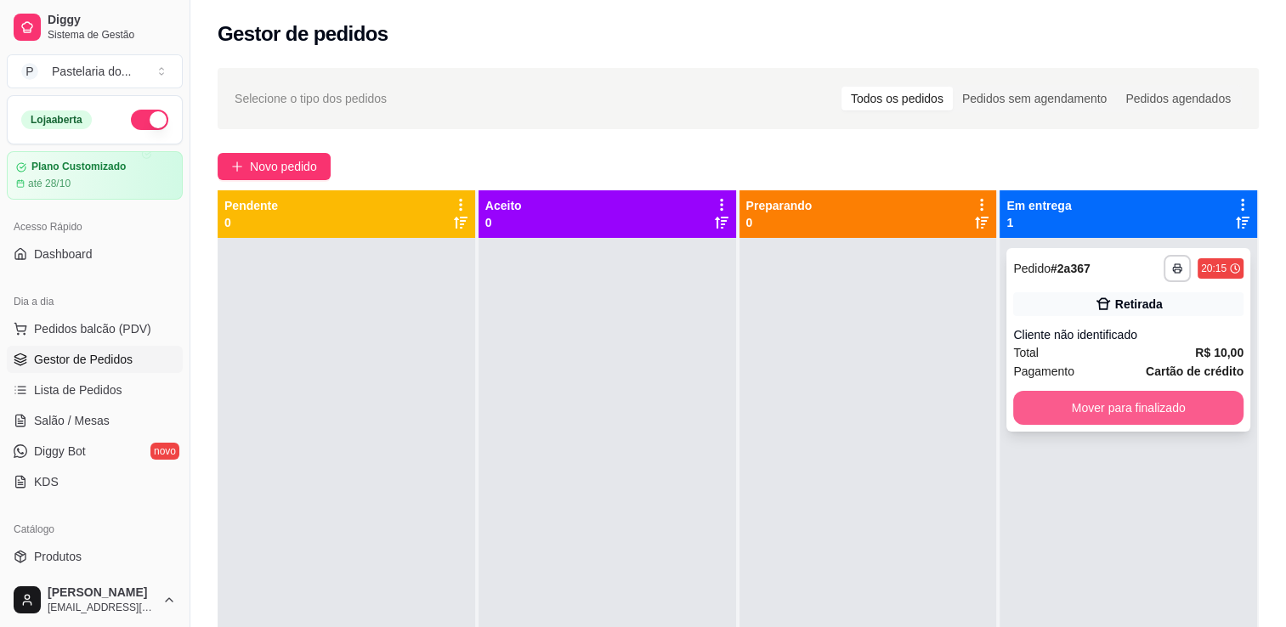
click at [1160, 397] on button "Mover para finalizado" at bounding box center [1128, 408] width 230 height 34
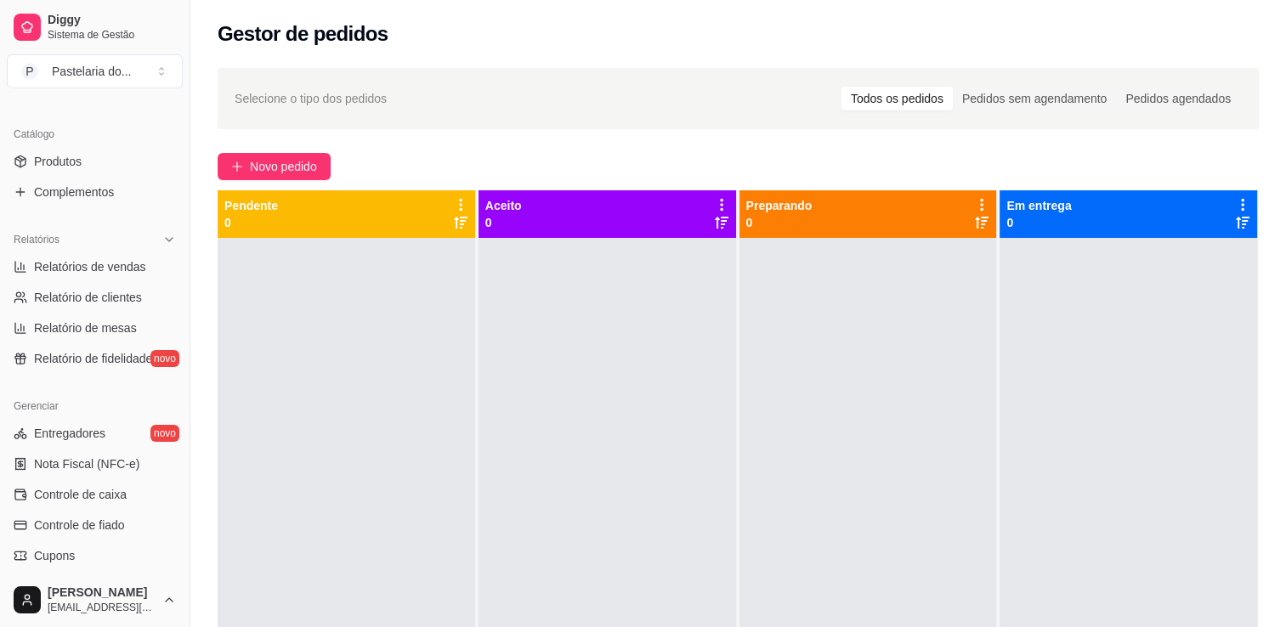
scroll to position [425, 0]
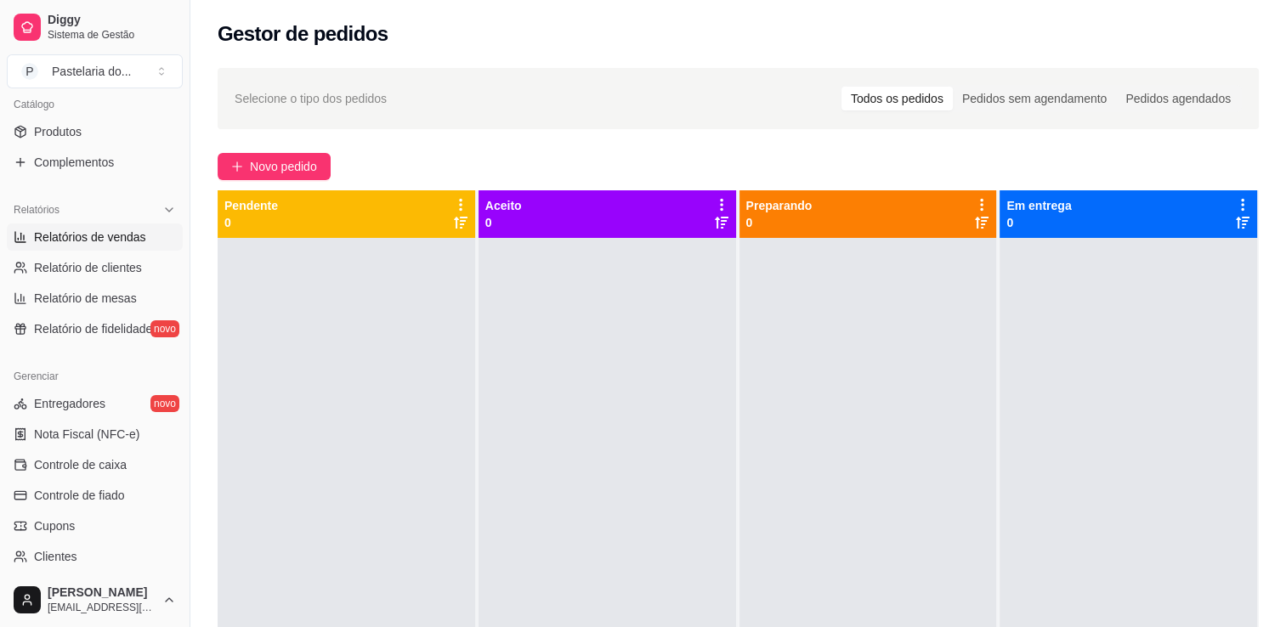
click at [84, 241] on span "Relatórios de vendas" at bounding box center [90, 237] width 112 height 17
select select "ALL"
select select "0"
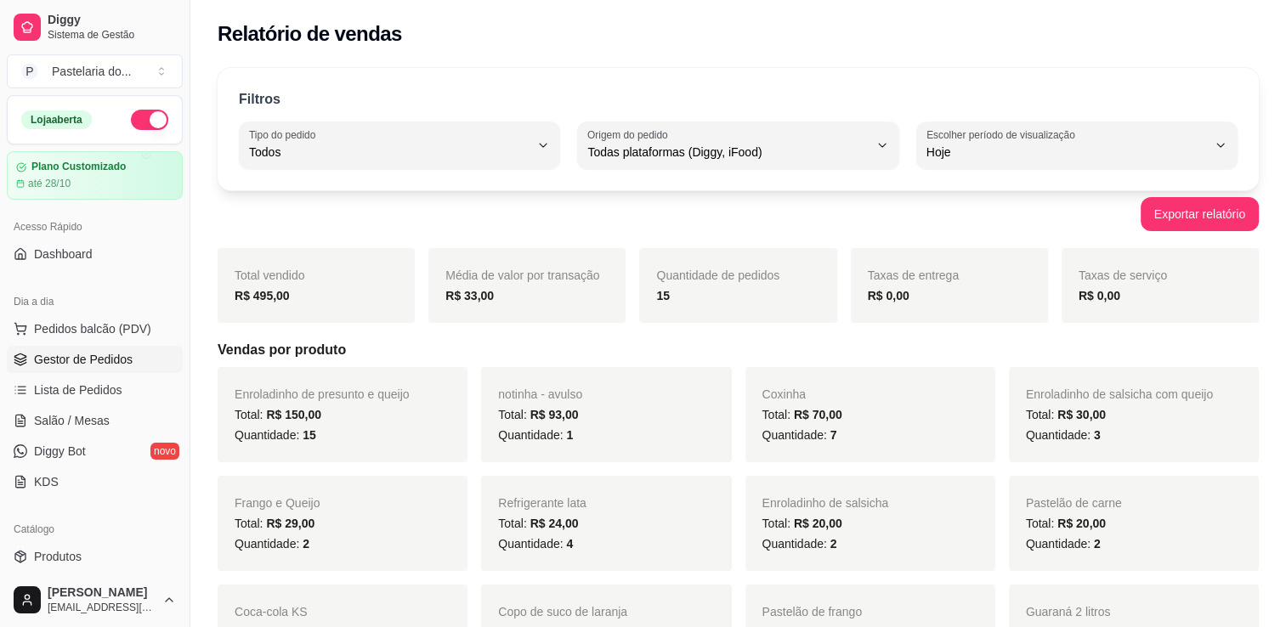
click at [83, 351] on span "Gestor de Pedidos" at bounding box center [83, 359] width 99 height 17
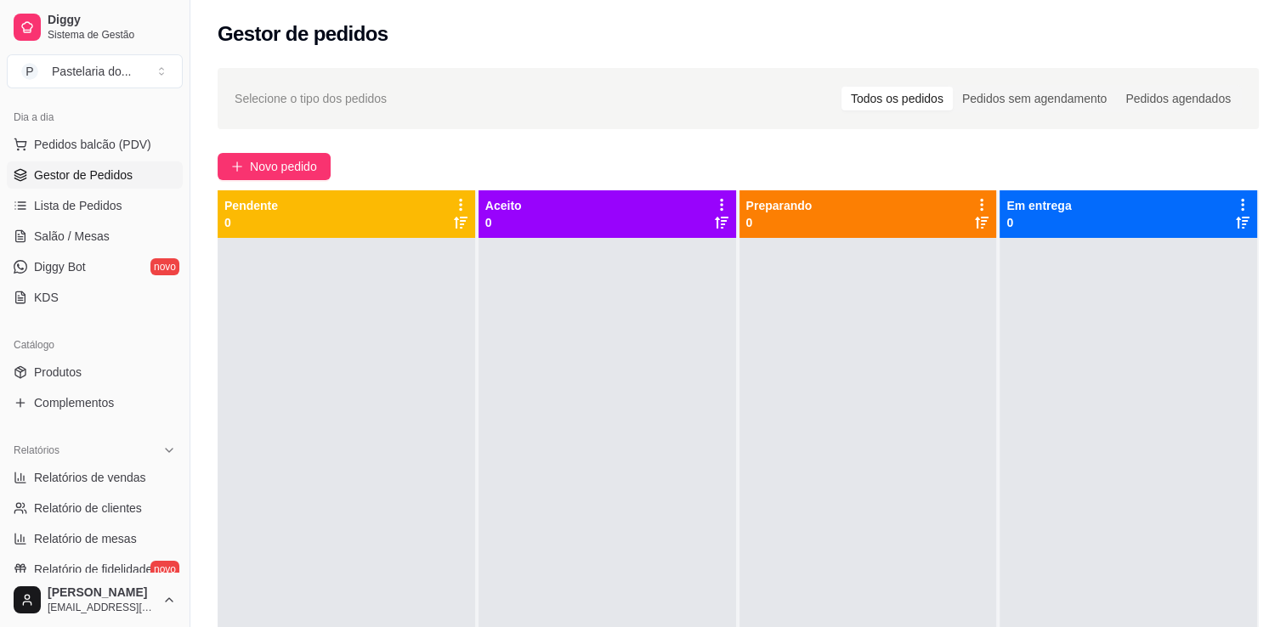
scroll to position [255, 0]
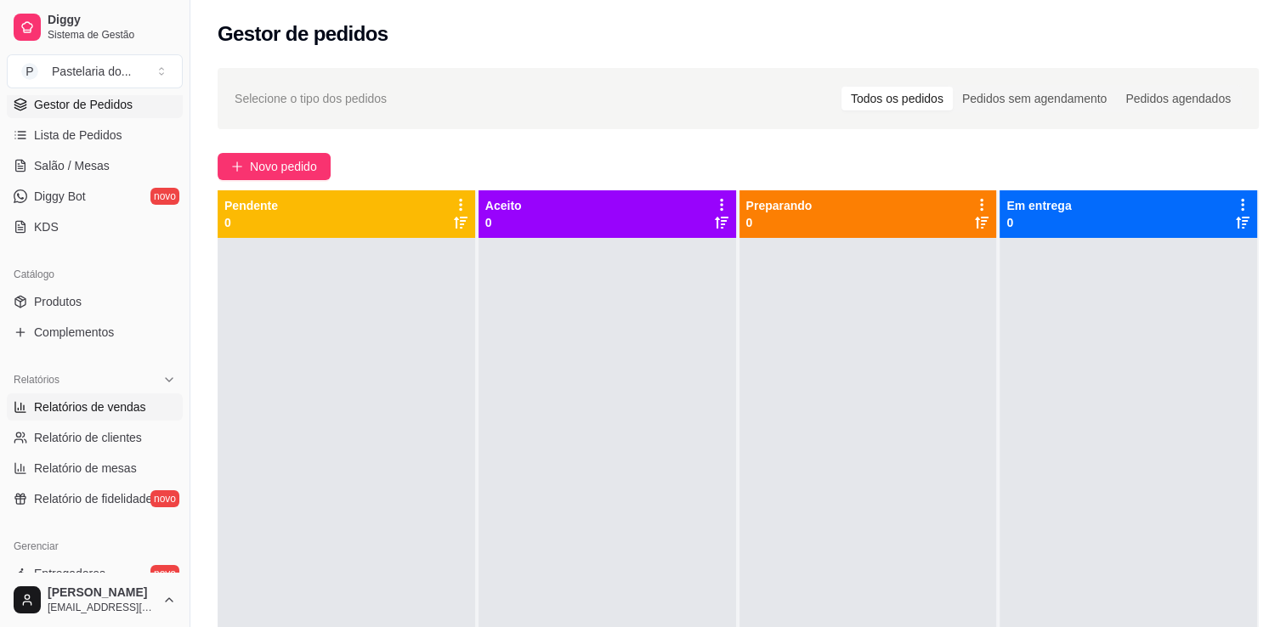
click at [100, 406] on span "Relatórios de vendas" at bounding box center [90, 407] width 112 height 17
select select "ALL"
select select "0"
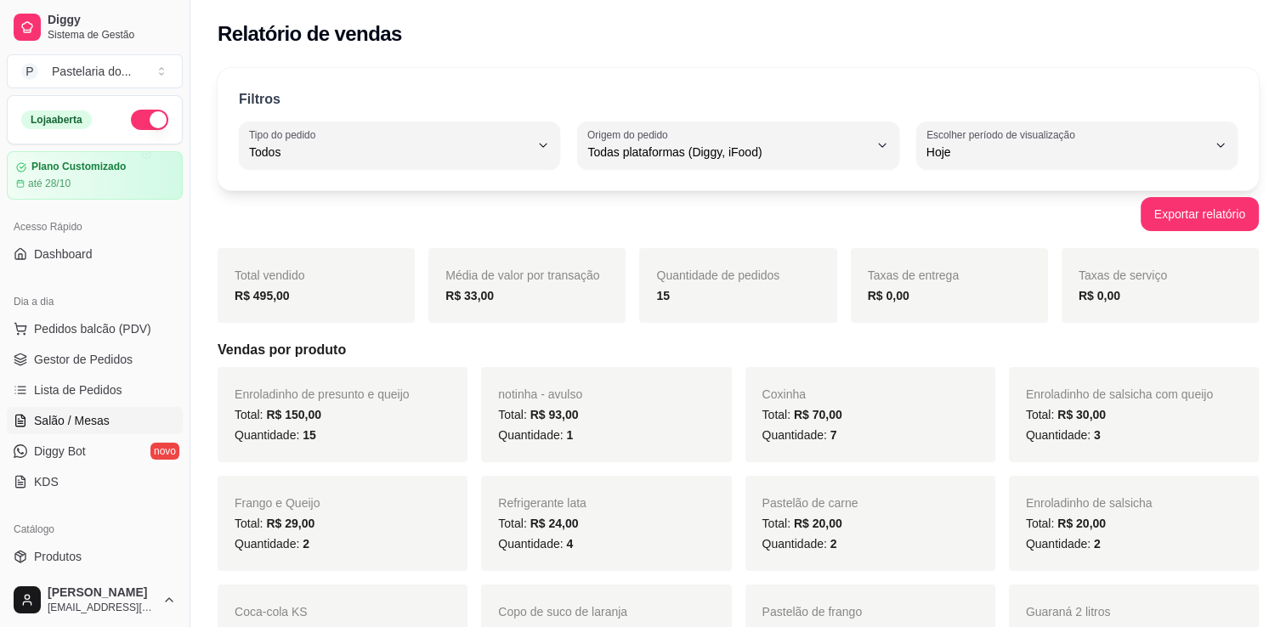
click at [68, 414] on span "Salão / Mesas" at bounding box center [72, 420] width 76 height 17
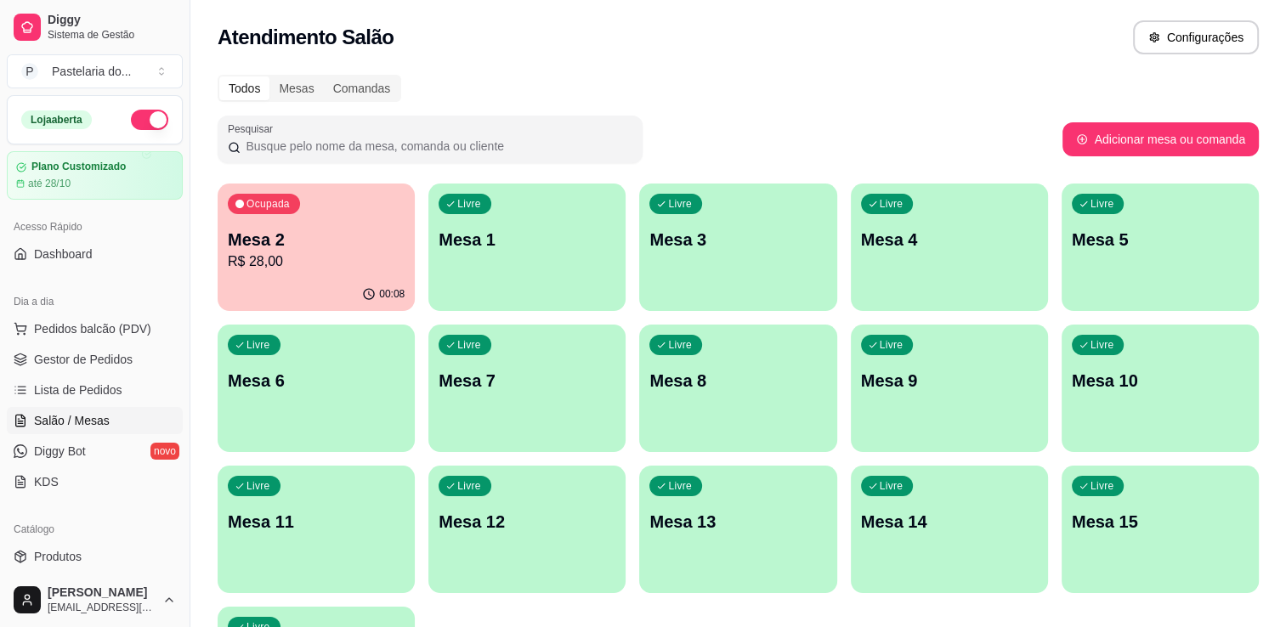
click at [338, 257] on p "R$ 28,00" at bounding box center [316, 262] width 177 height 20
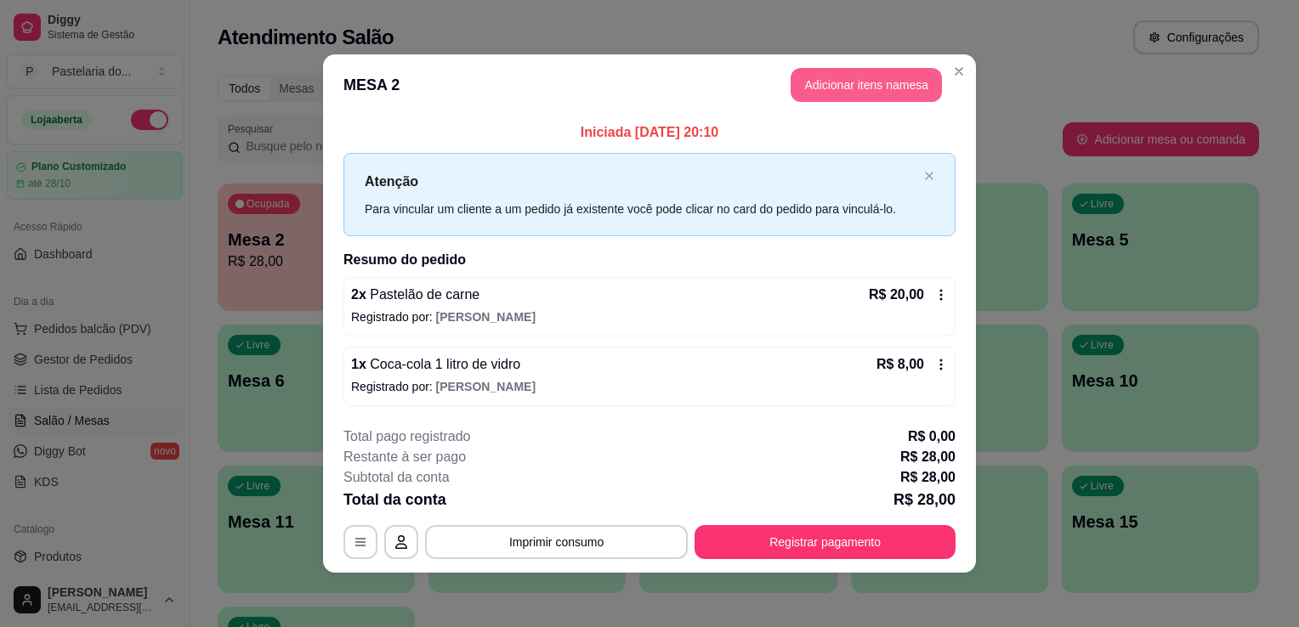
click at [854, 97] on button "Adicionar itens na mesa" at bounding box center [866, 85] width 151 height 34
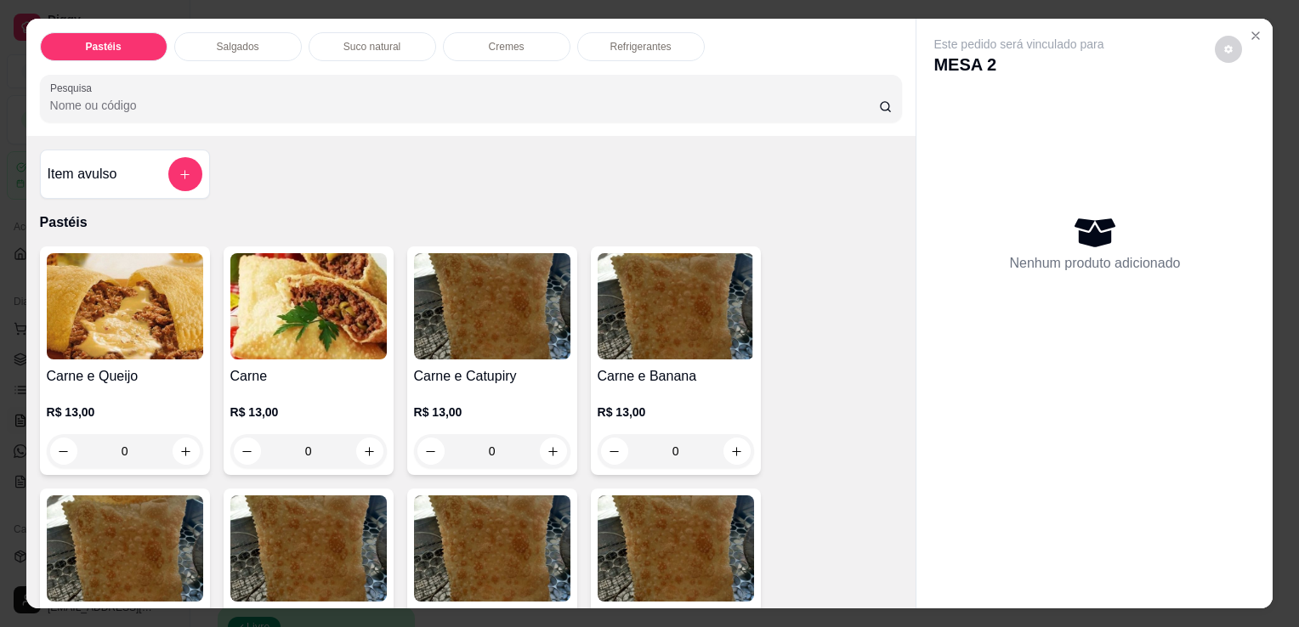
click at [249, 40] on p "Salgados" at bounding box center [238, 47] width 43 height 14
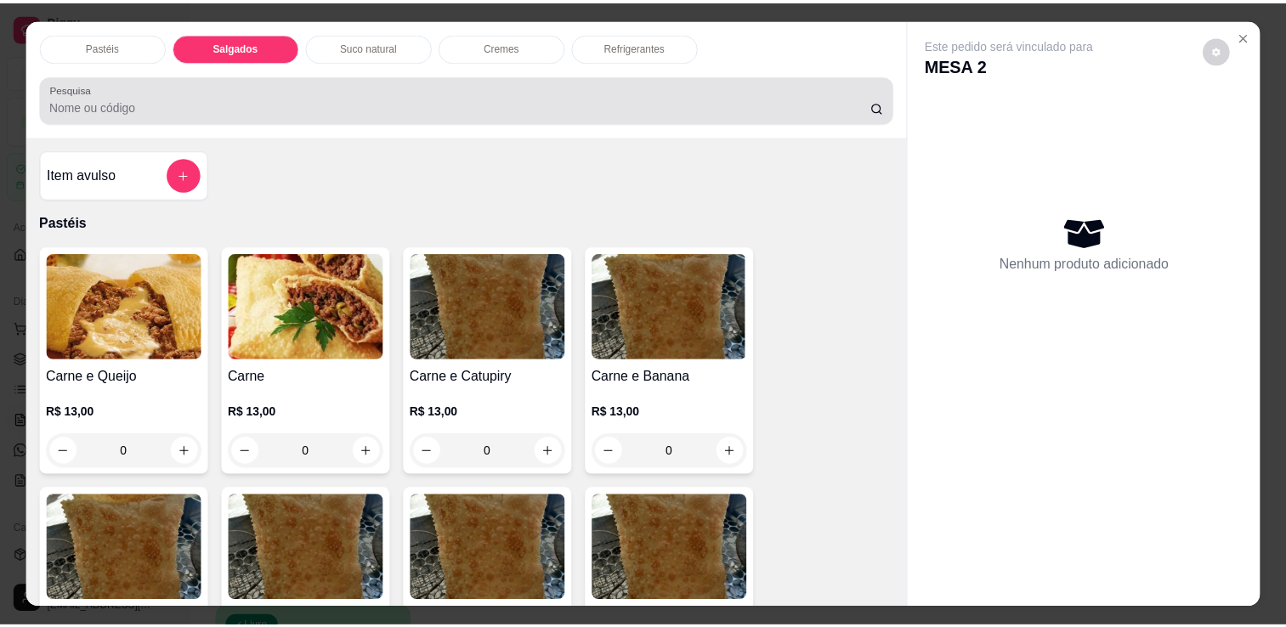
scroll to position [42, 0]
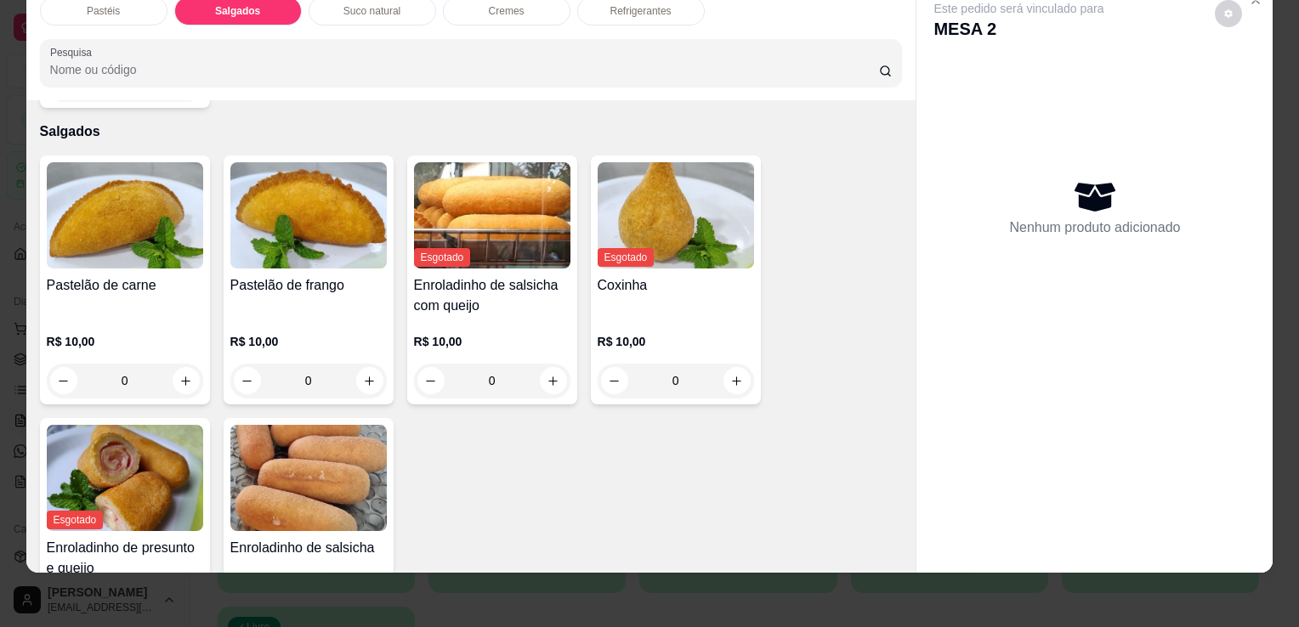
click at [295, 470] on img at bounding box center [308, 478] width 156 height 106
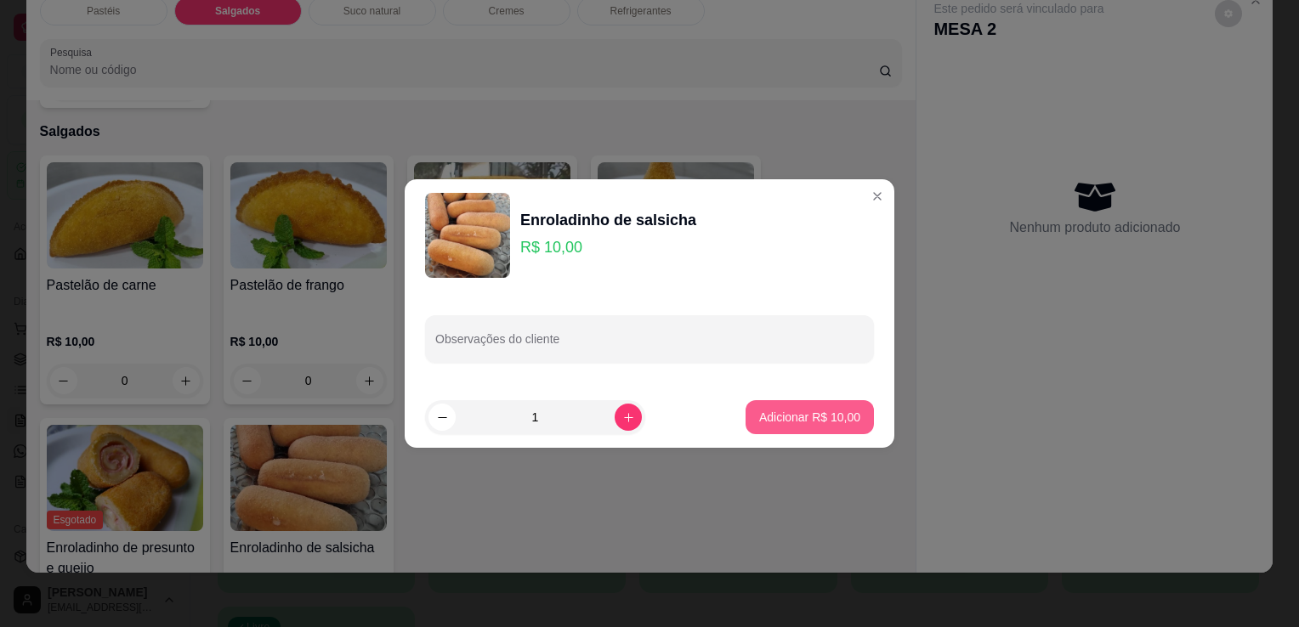
click at [769, 424] on p "Adicionar R$ 10,00" at bounding box center [809, 417] width 101 height 17
type input "1"
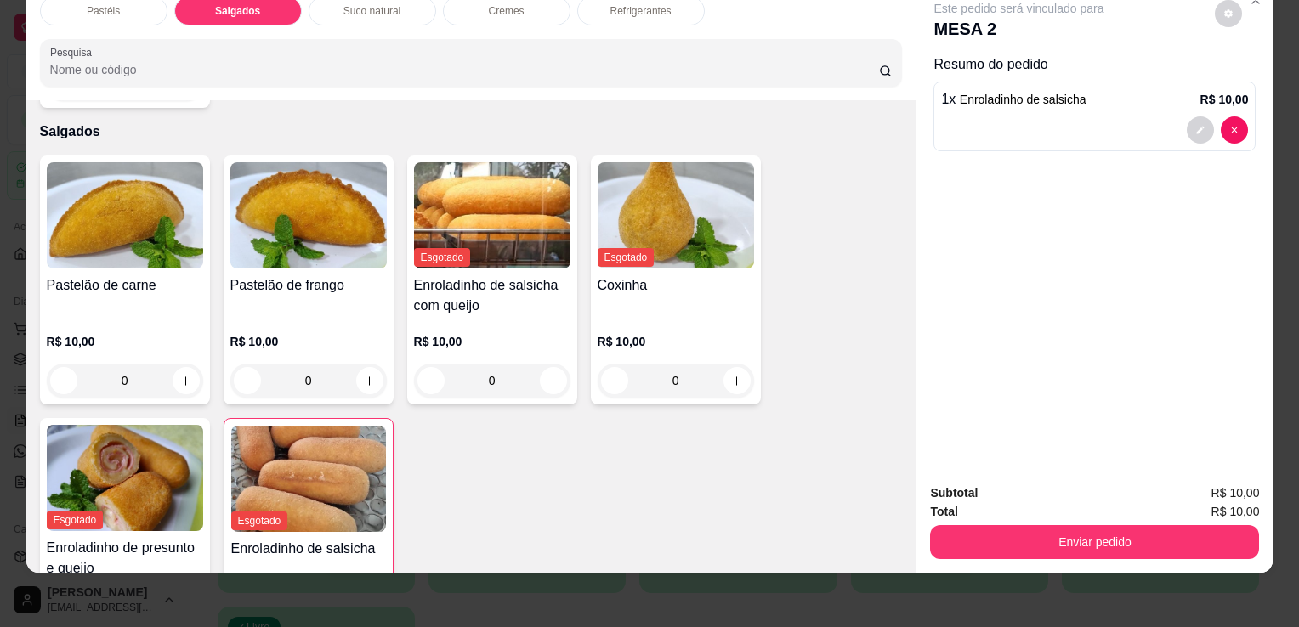
click at [1037, 547] on div "Subtotal R$ 10,00 Total R$ 10,00 Enviar pedido" at bounding box center [1094, 521] width 356 height 103
click at [1165, 536] on button "Enviar pedido" at bounding box center [1094, 542] width 329 height 34
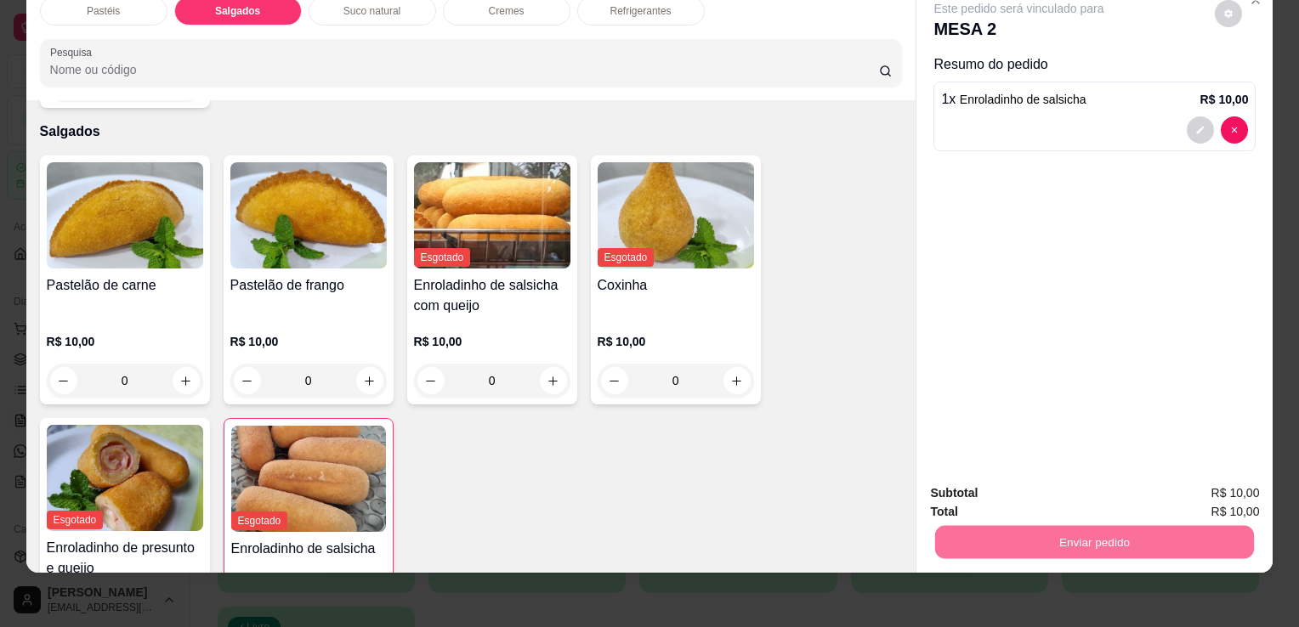
click at [1219, 478] on button "Enviar pedido" at bounding box center [1215, 488] width 96 height 32
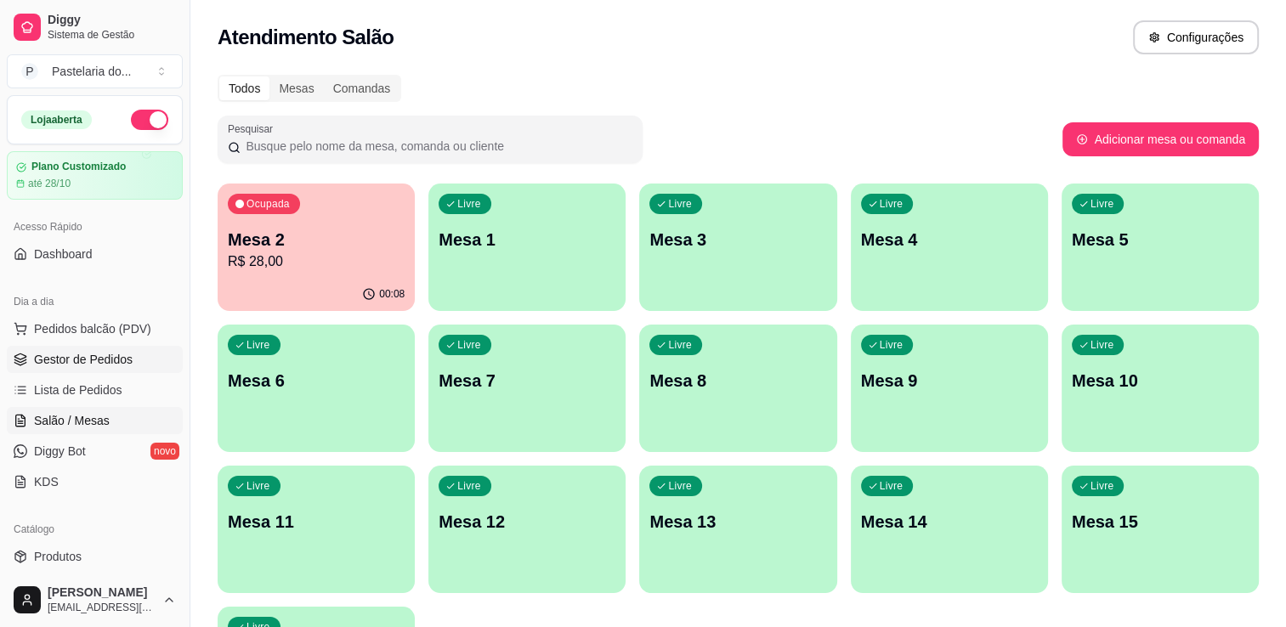
click at [83, 365] on span "Gestor de Pedidos" at bounding box center [83, 359] width 99 height 17
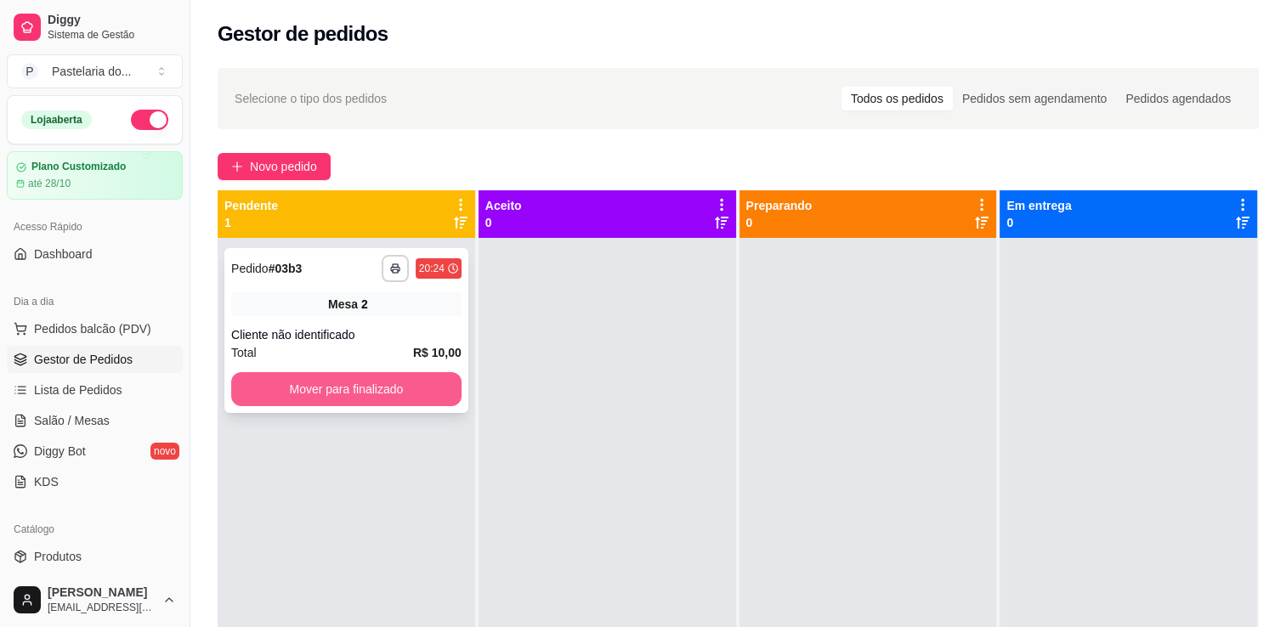
click at [287, 396] on button "Mover para finalizado" at bounding box center [346, 389] width 230 height 34
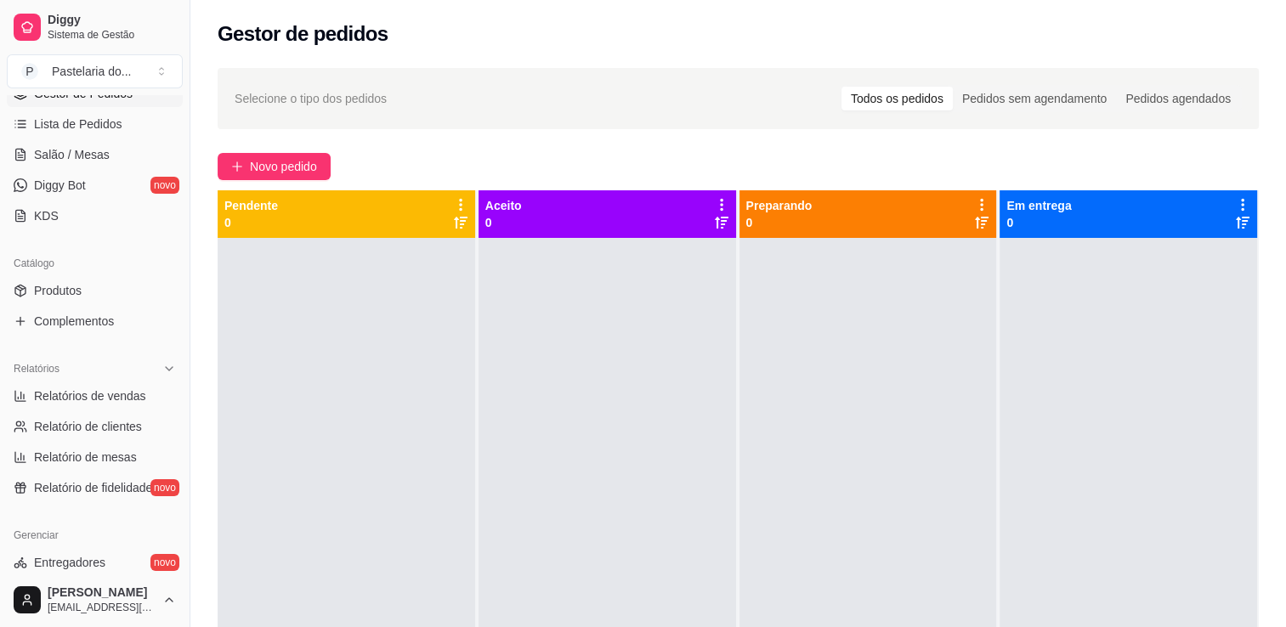
scroll to position [340, 0]
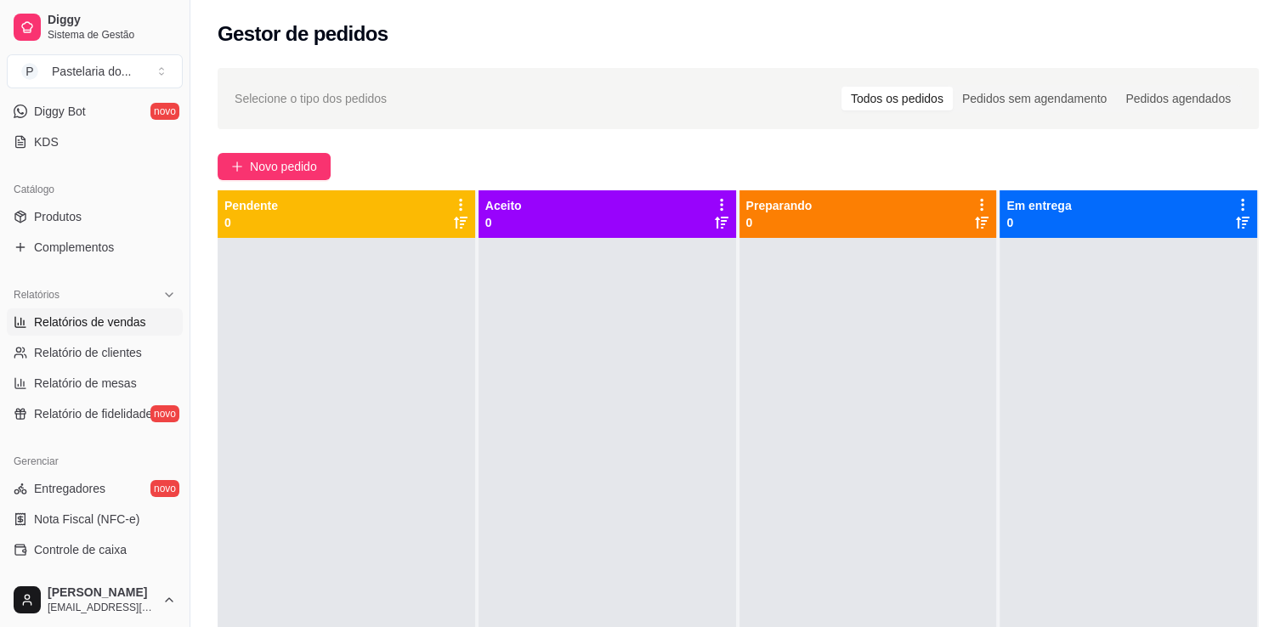
click at [50, 321] on span "Relatórios de vendas" at bounding box center [90, 322] width 112 height 17
select select "ALL"
select select "0"
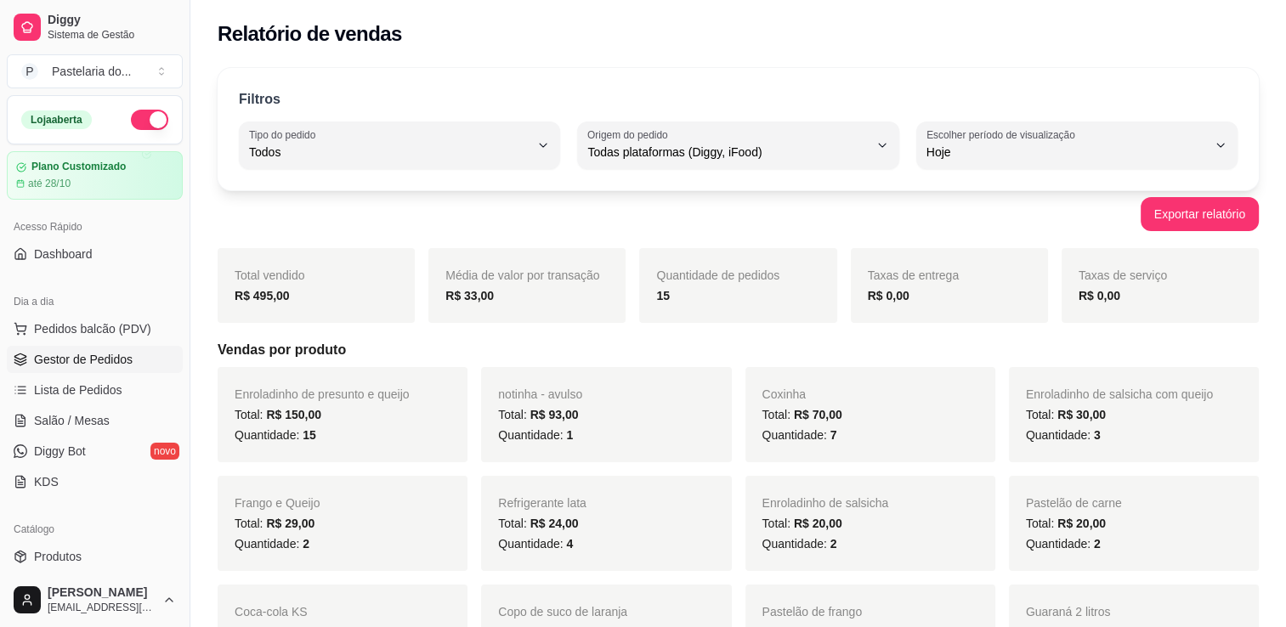
click at [85, 359] on span "Gestor de Pedidos" at bounding box center [83, 359] width 99 height 17
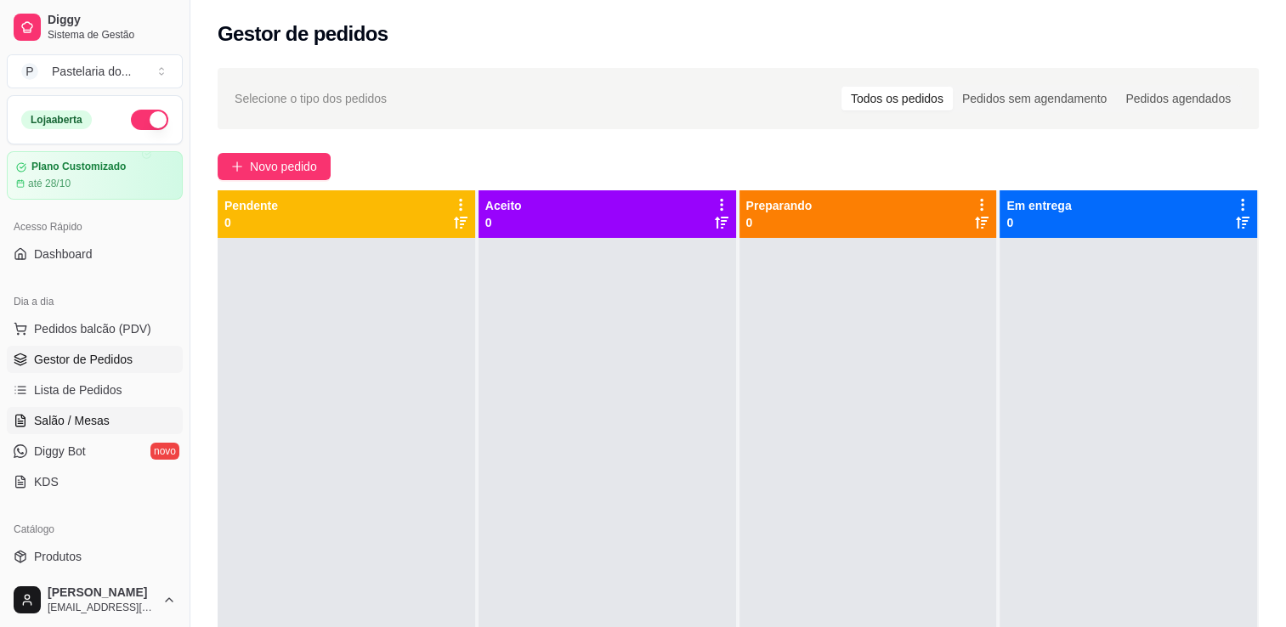
click at [61, 423] on span "Salão / Mesas" at bounding box center [72, 420] width 76 height 17
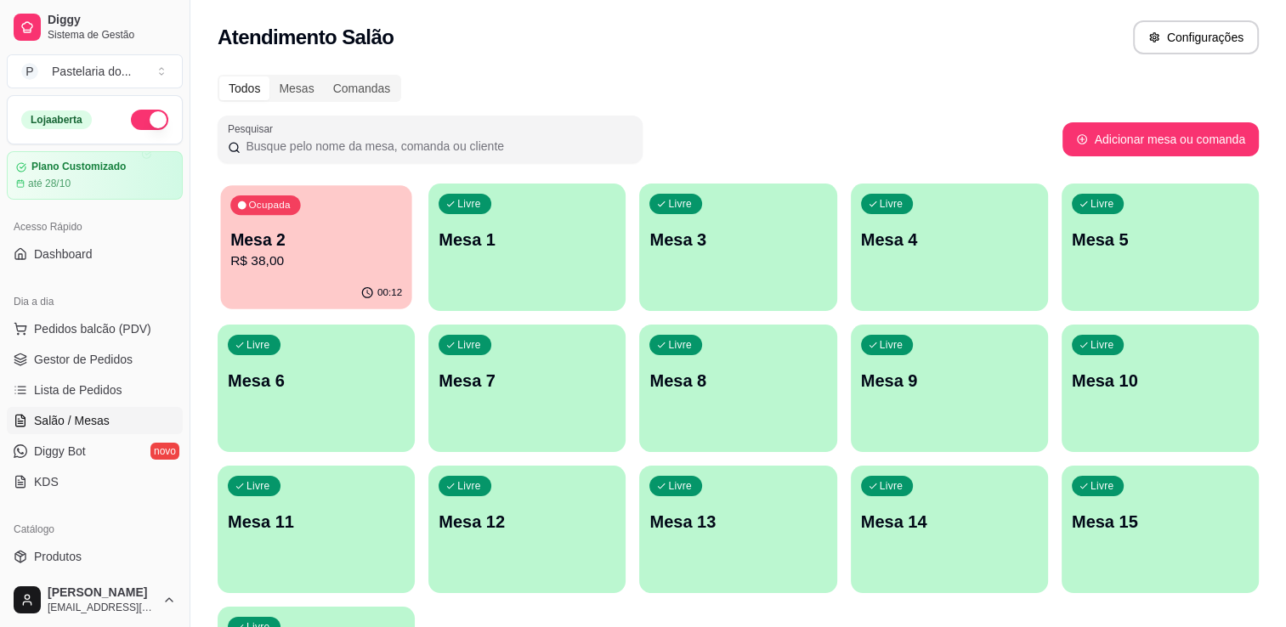
click at [275, 252] on p "R$ 38,00" at bounding box center [316, 262] width 172 height 20
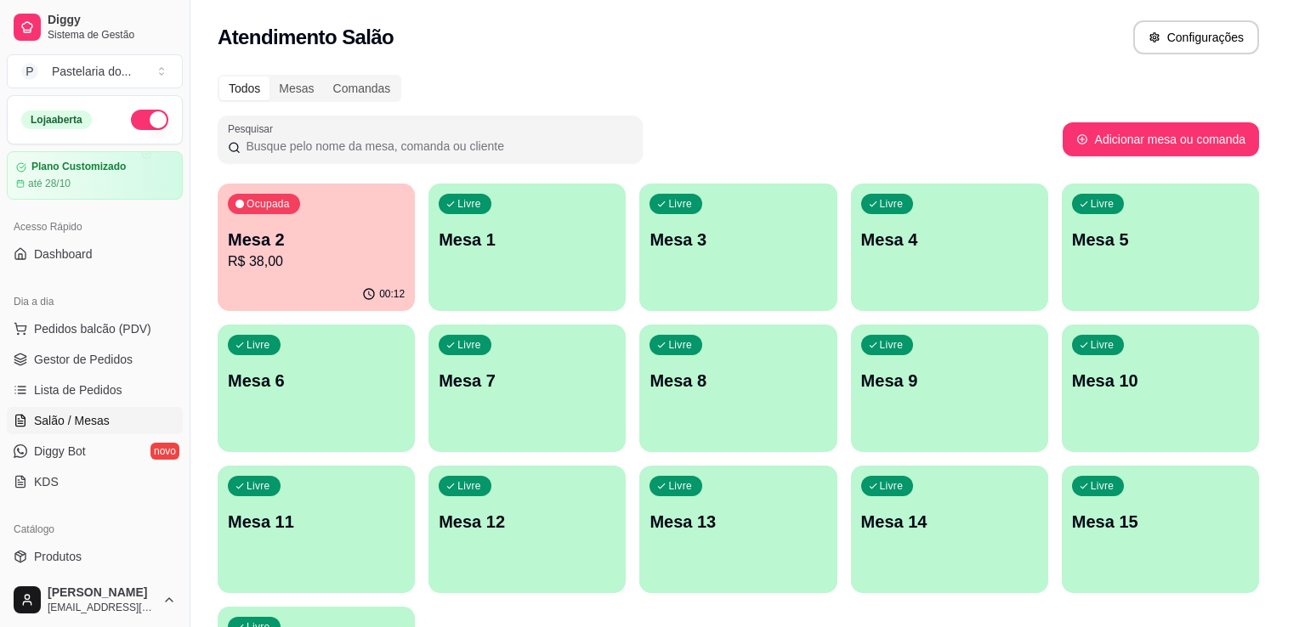
scroll to position [33, 0]
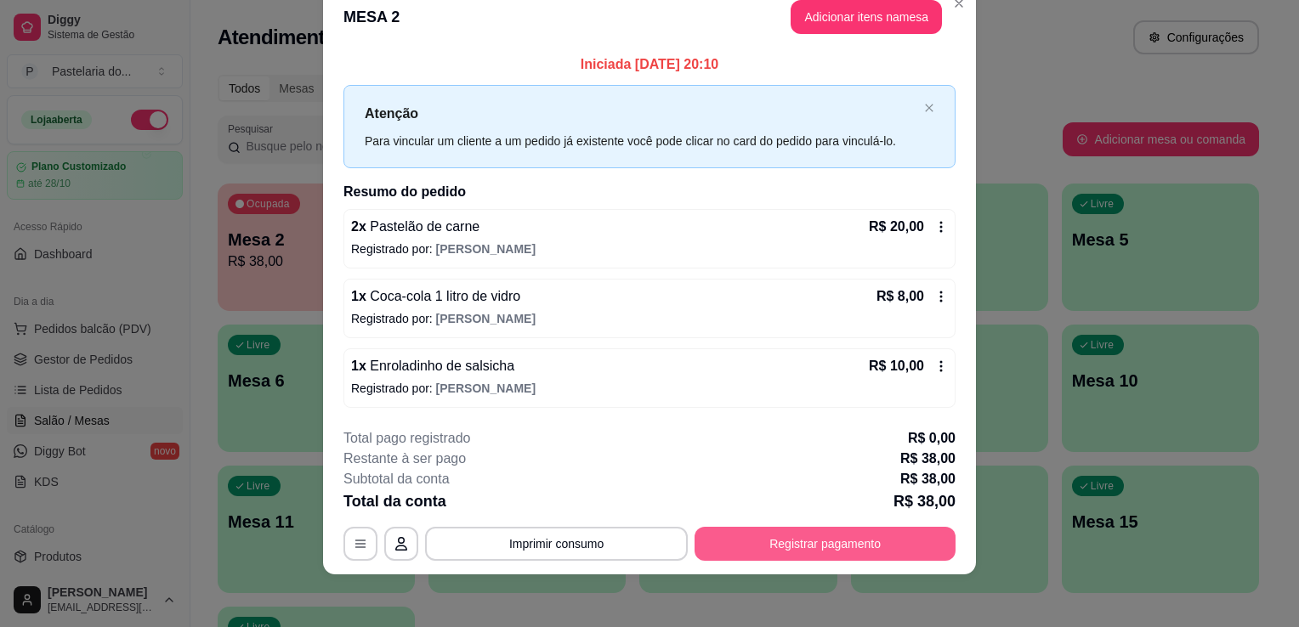
click at [893, 539] on button "Registrar pagamento" at bounding box center [825, 544] width 261 height 34
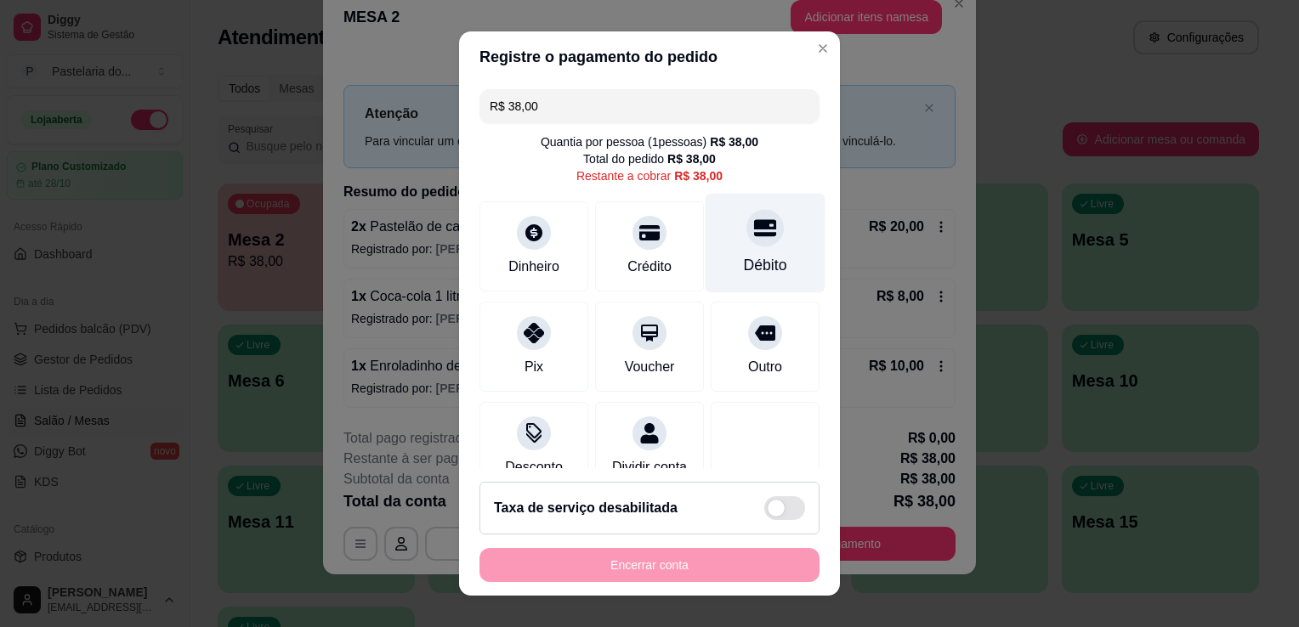
click at [754, 231] on icon at bounding box center [765, 228] width 22 height 22
type input "R$ 0,00"
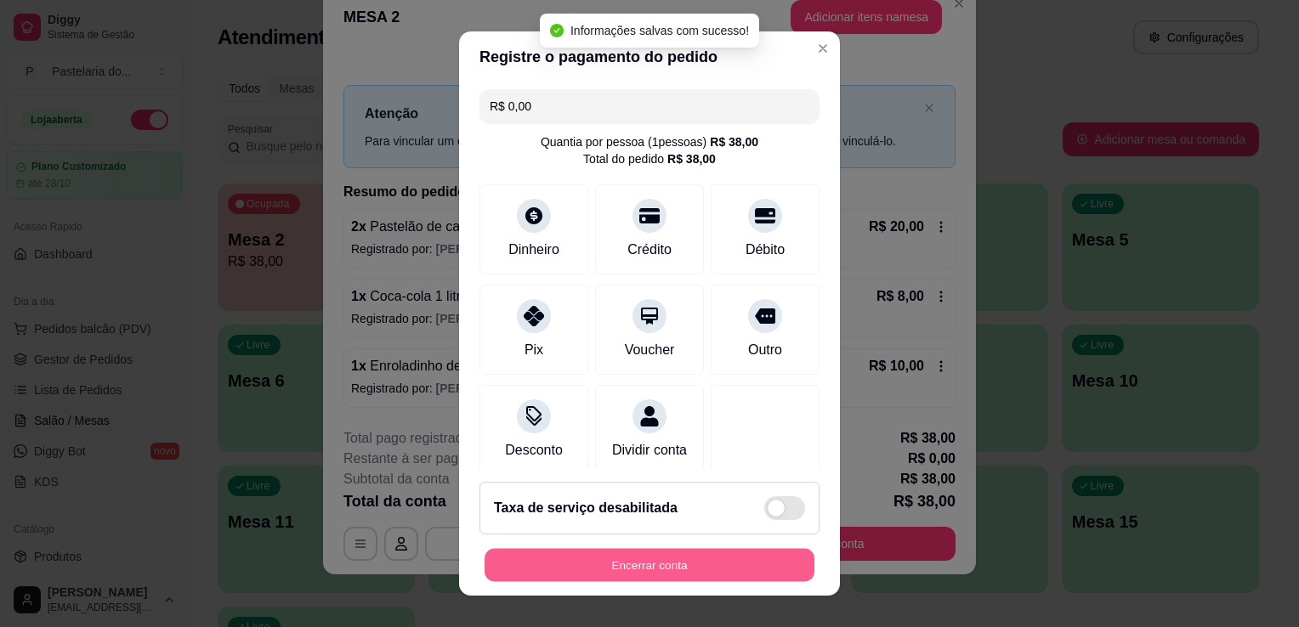
click at [681, 560] on button "Encerrar conta" at bounding box center [650, 565] width 330 height 33
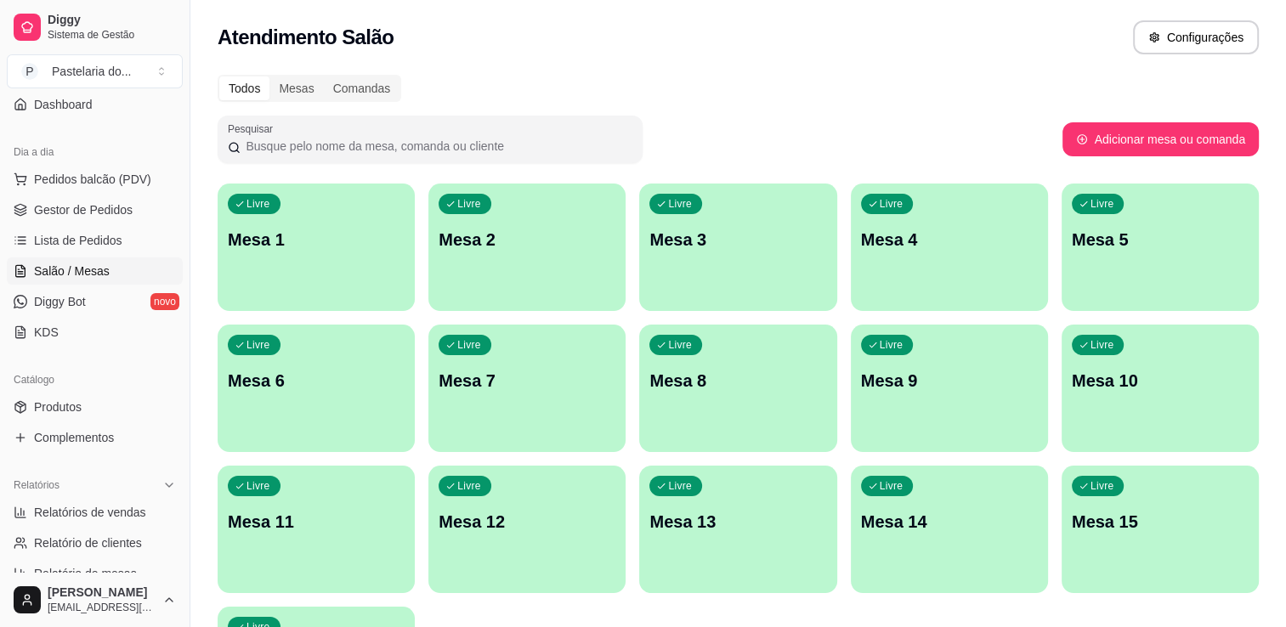
scroll to position [255, 0]
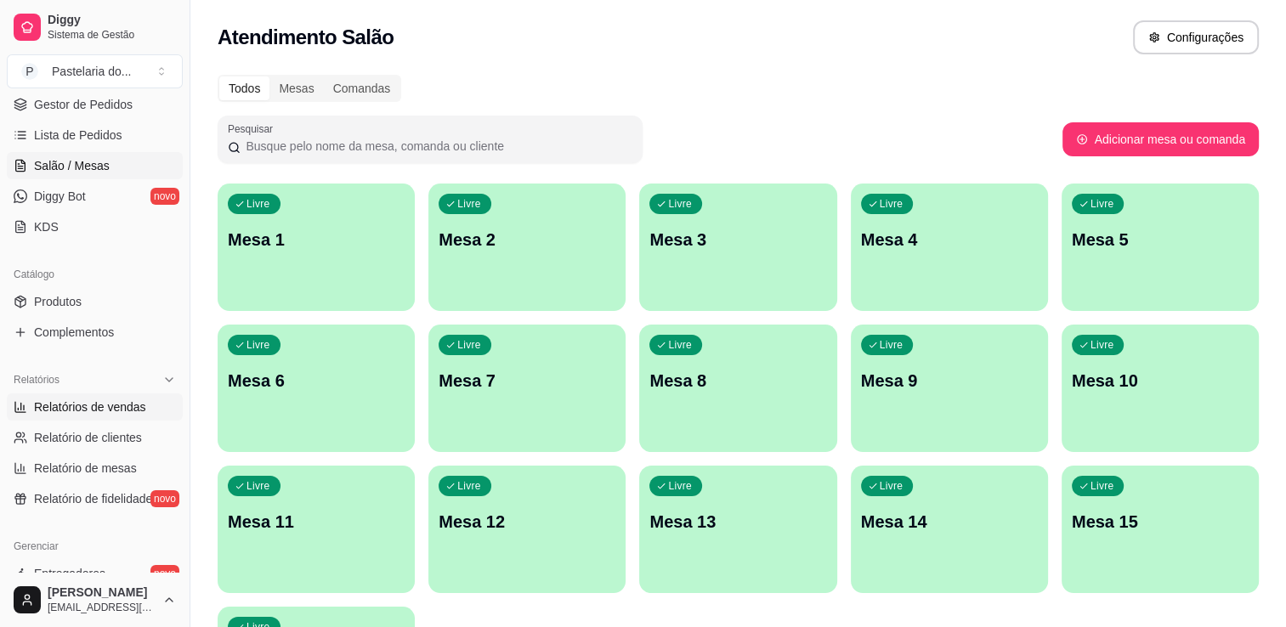
click at [67, 404] on span "Relatórios de vendas" at bounding box center [90, 407] width 112 height 17
select select "ALL"
select select "0"
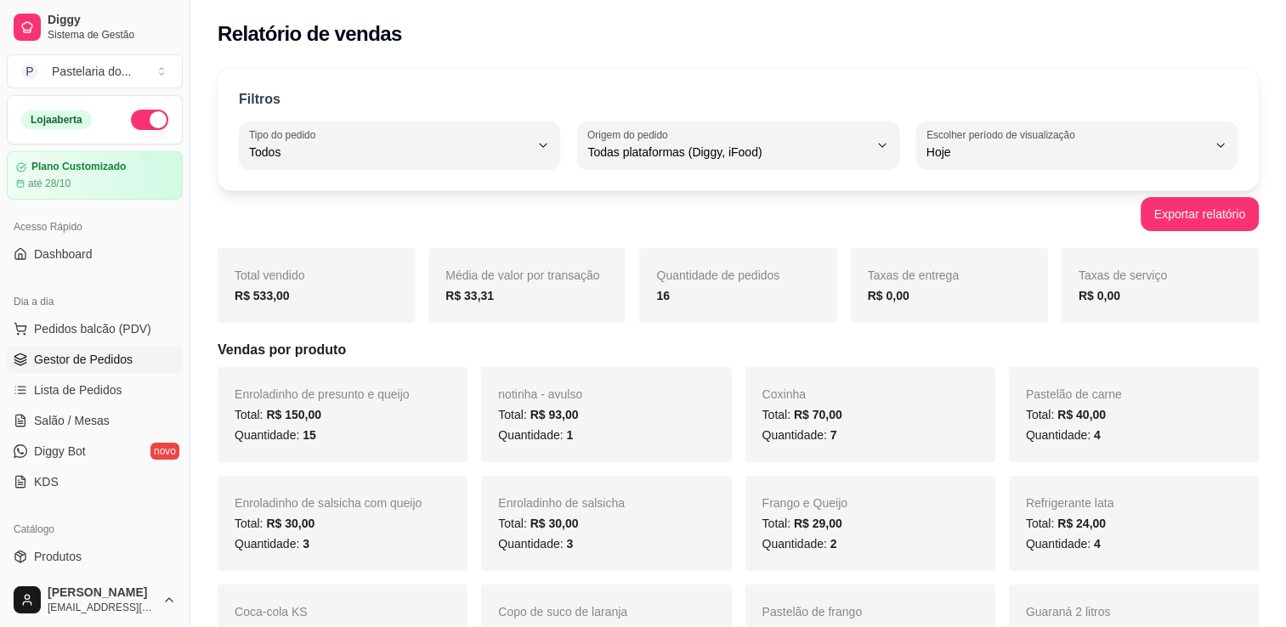
click at [129, 365] on link "Gestor de Pedidos" at bounding box center [95, 359] width 176 height 27
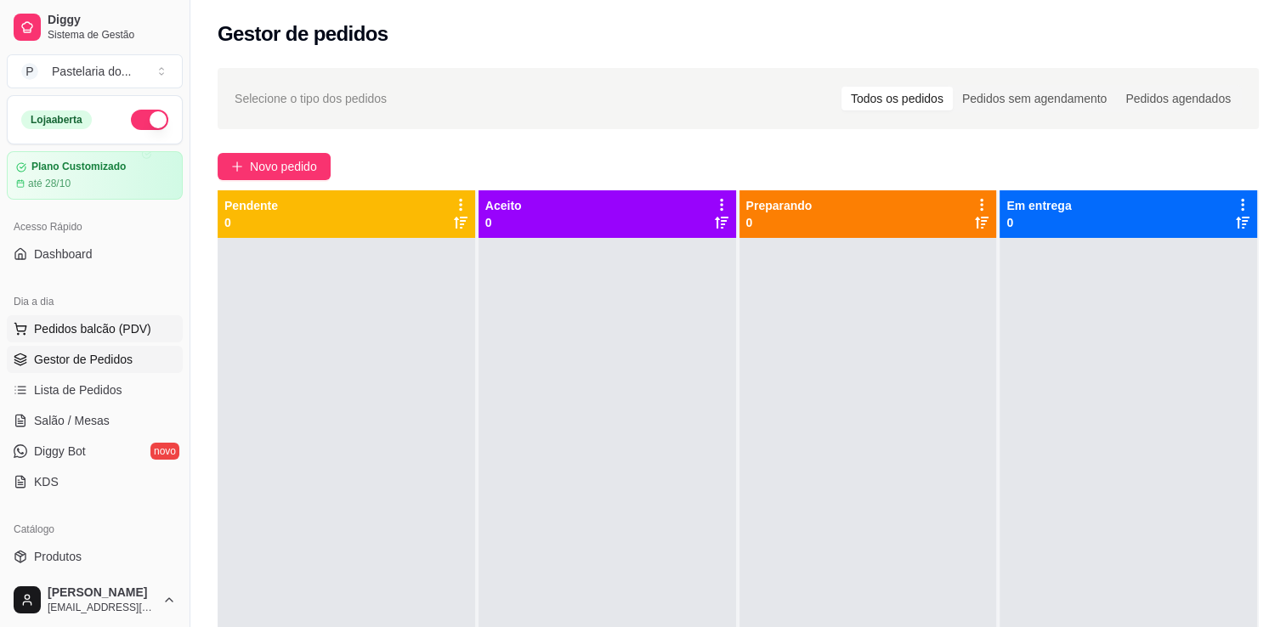
click at [145, 315] on button "Pedidos balcão (PDV)" at bounding box center [95, 328] width 176 height 27
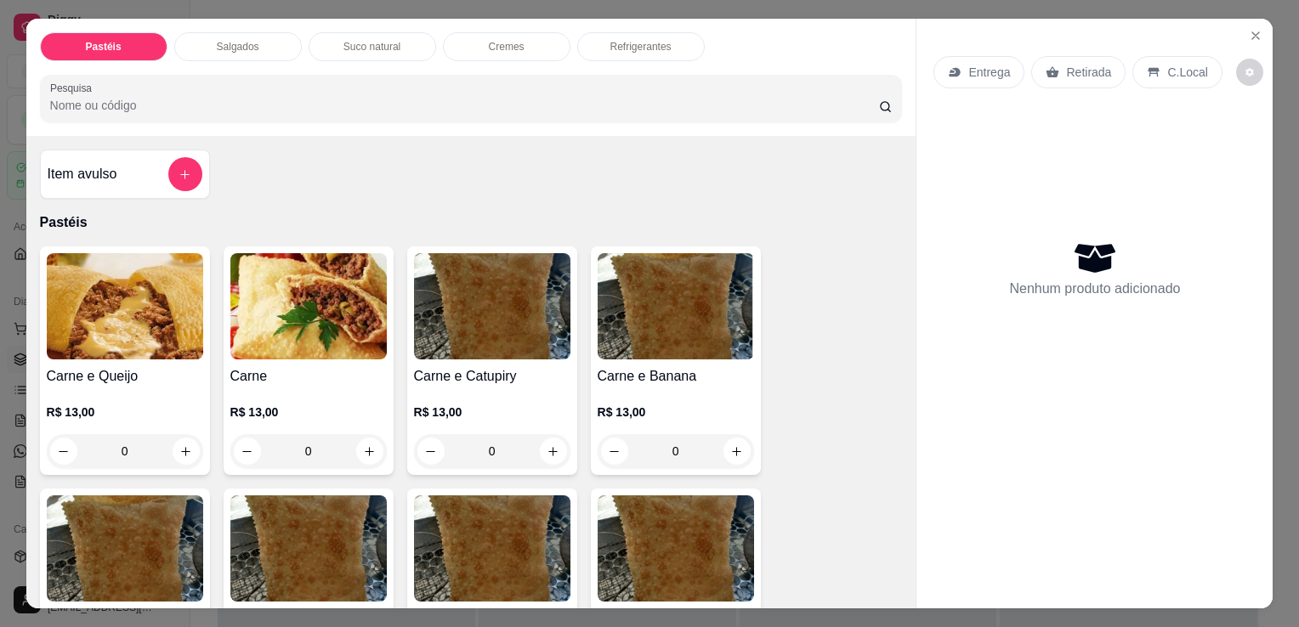
click at [144, 164] on div "Item avulso" at bounding box center [125, 174] width 155 height 34
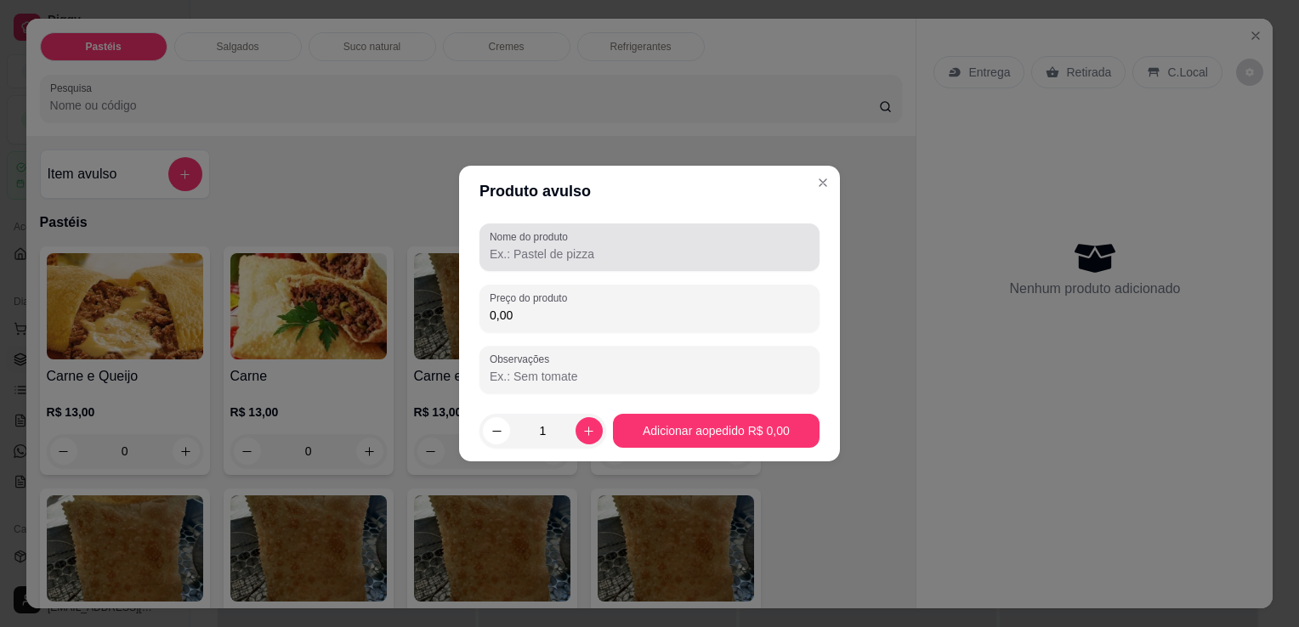
click at [523, 251] on input "Nome do produto" at bounding box center [650, 254] width 320 height 17
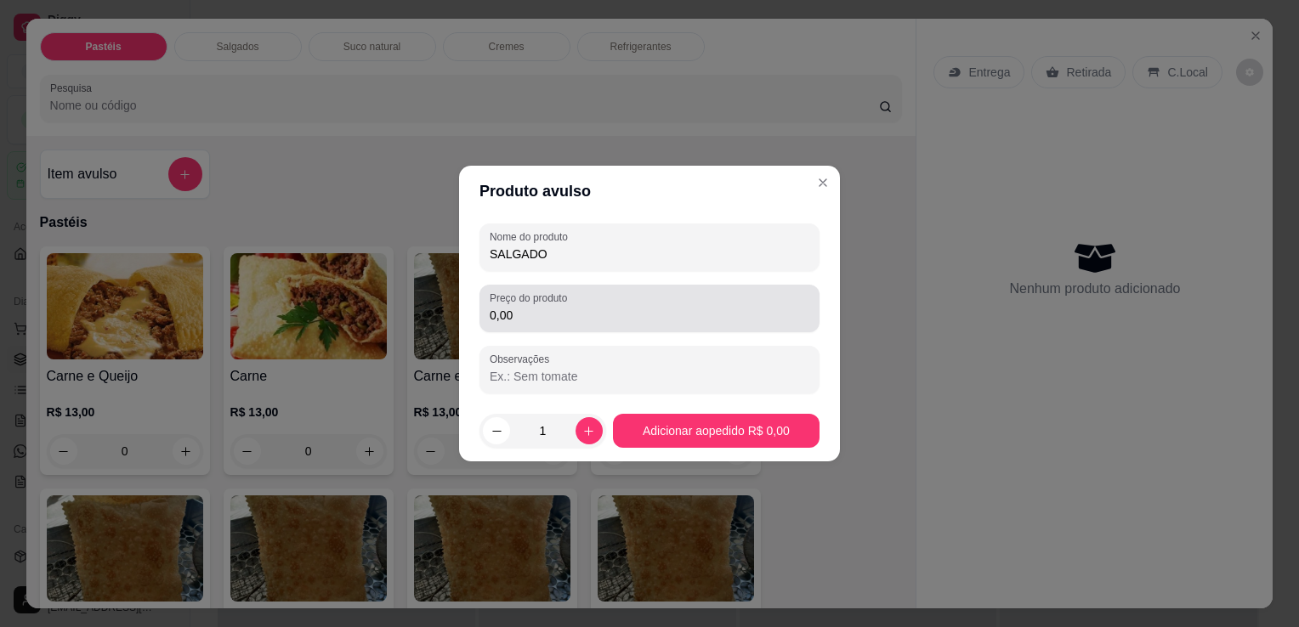
type input "SALGADO"
click at [602, 329] on div "Preço do produto 0,00" at bounding box center [649, 309] width 340 height 48
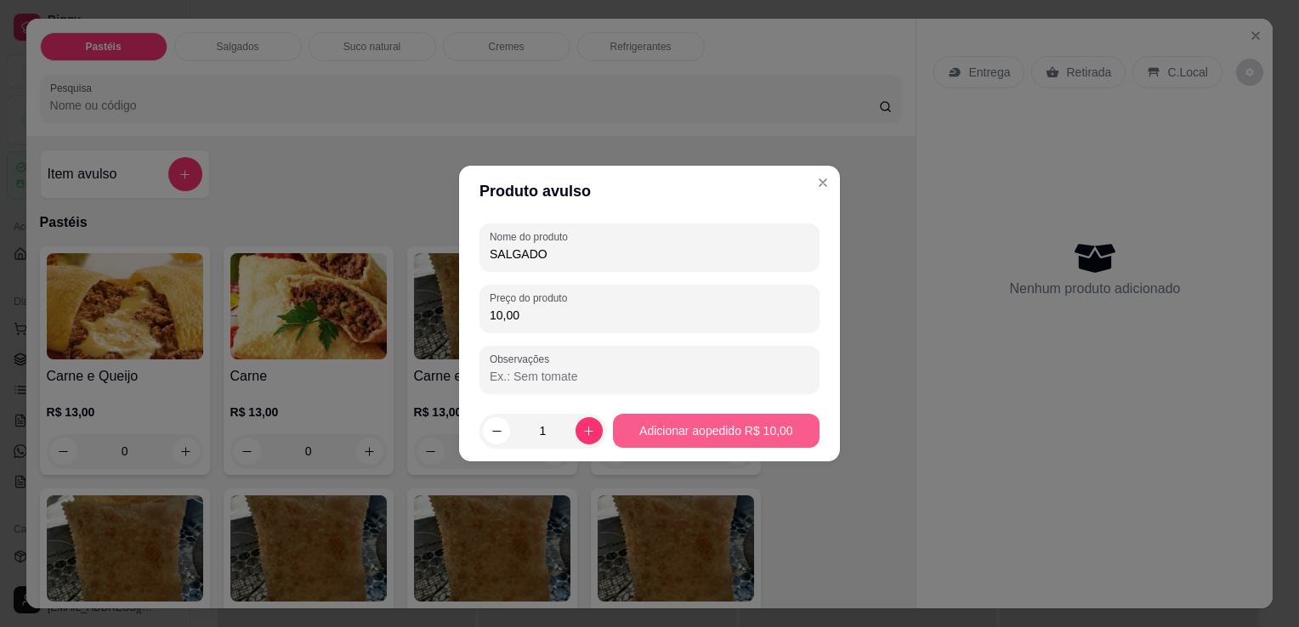
type input "10,00"
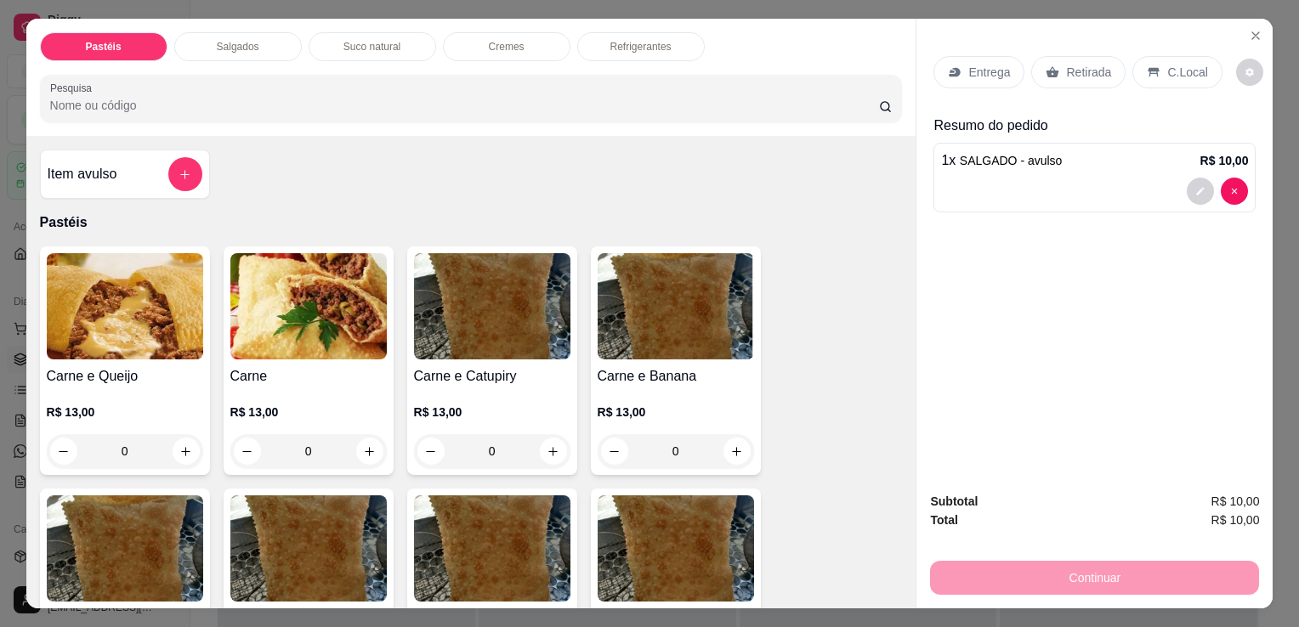
click at [1066, 64] on p "Retirada" at bounding box center [1088, 72] width 45 height 17
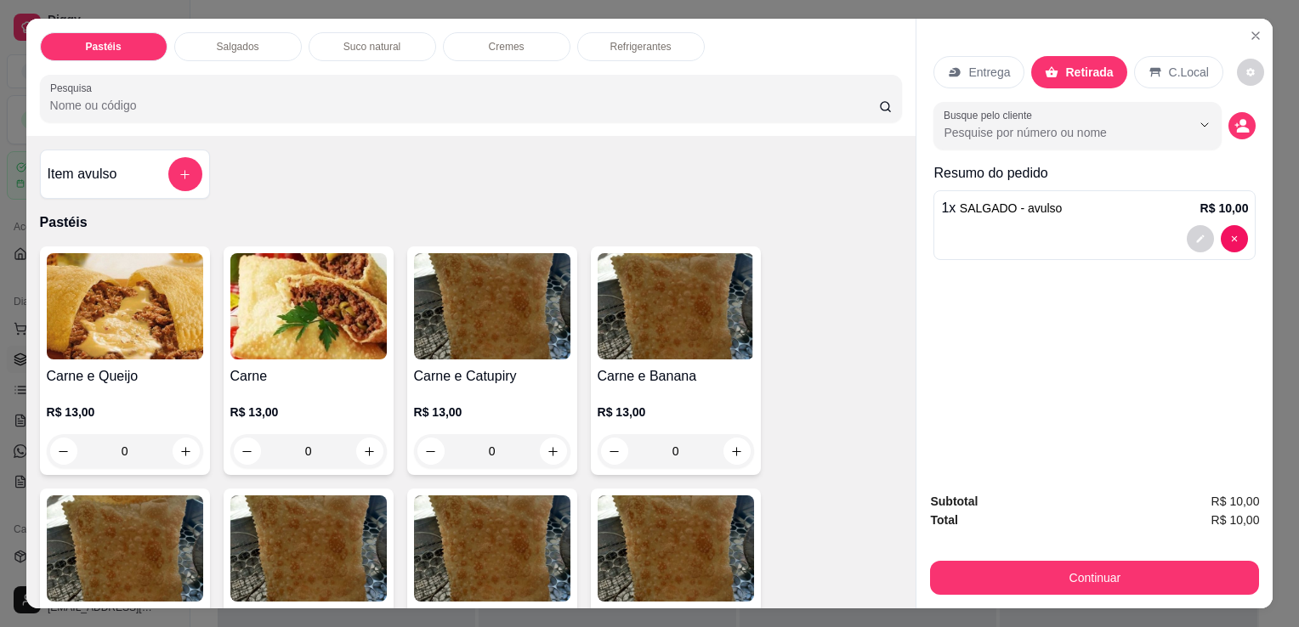
click at [1008, 549] on div "Subtotal R$ 10,00 Total R$ 10,00 Continuar" at bounding box center [1094, 543] width 329 height 103
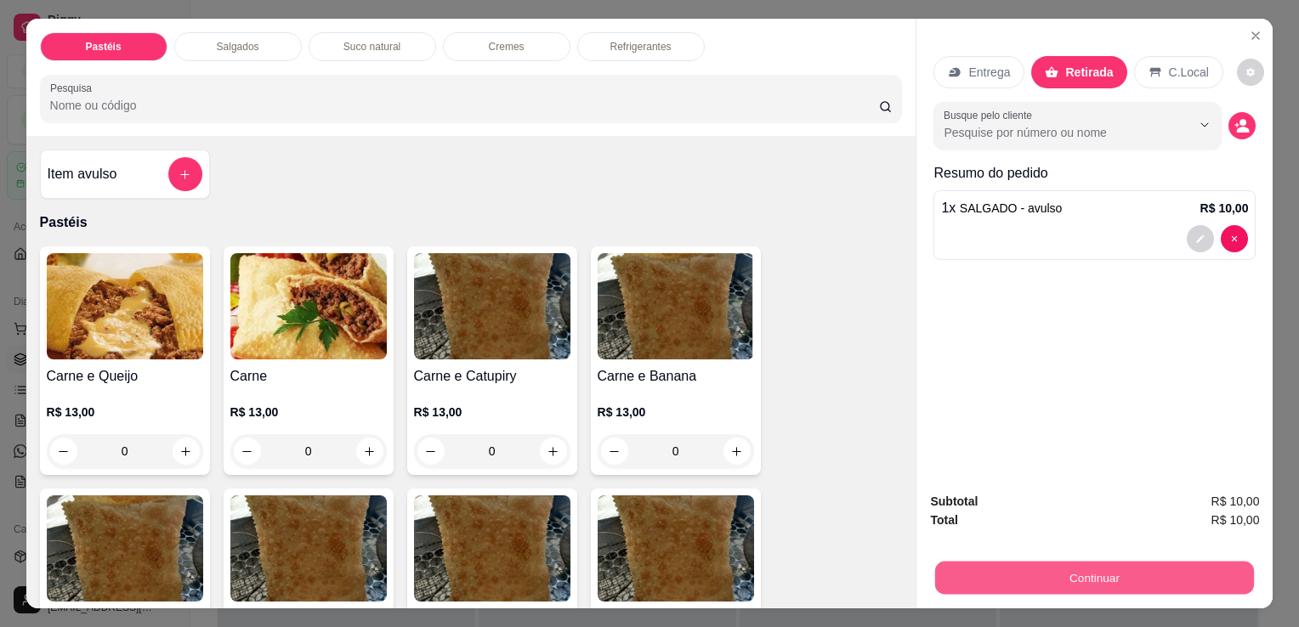
click at [984, 567] on button "Continuar" at bounding box center [1094, 577] width 319 height 33
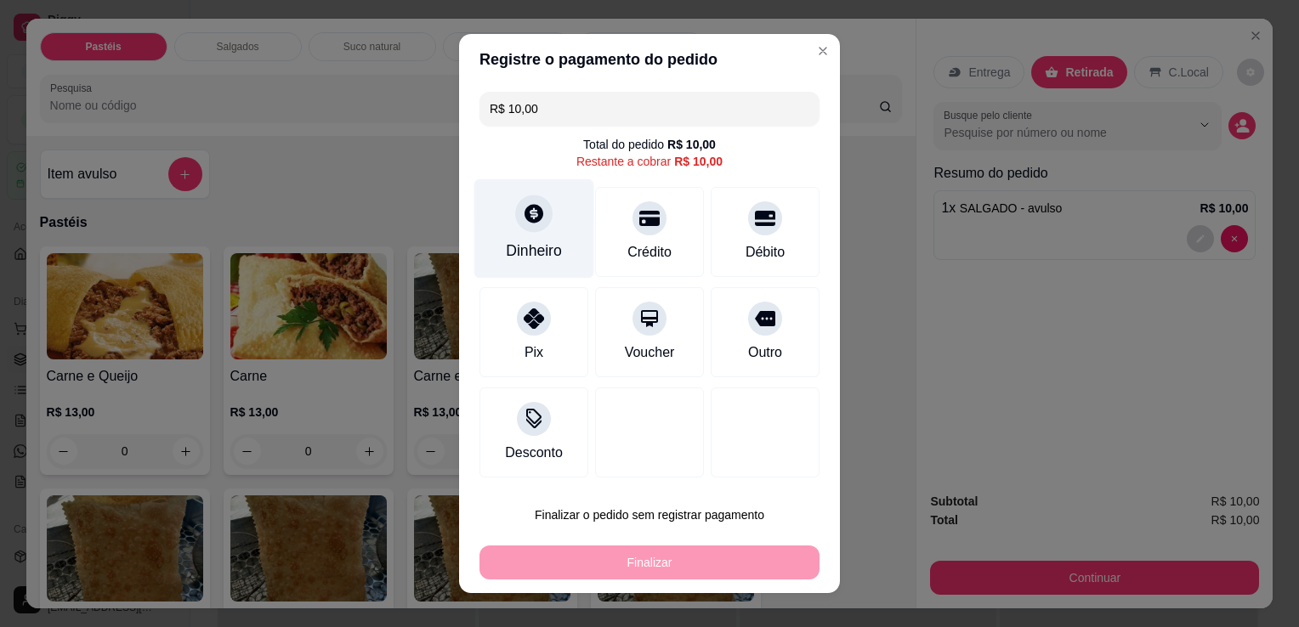
click at [535, 264] on div "Dinheiro" at bounding box center [534, 228] width 120 height 99
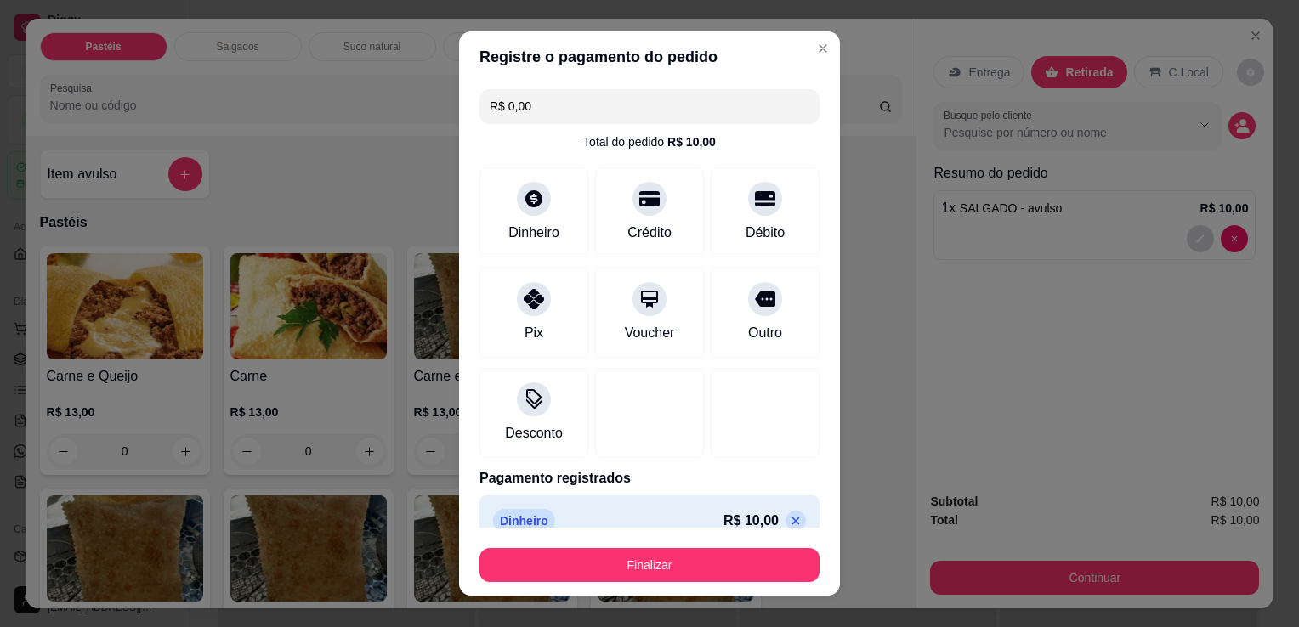
click at [656, 536] on footer "Finalizar" at bounding box center [649, 562] width 381 height 68
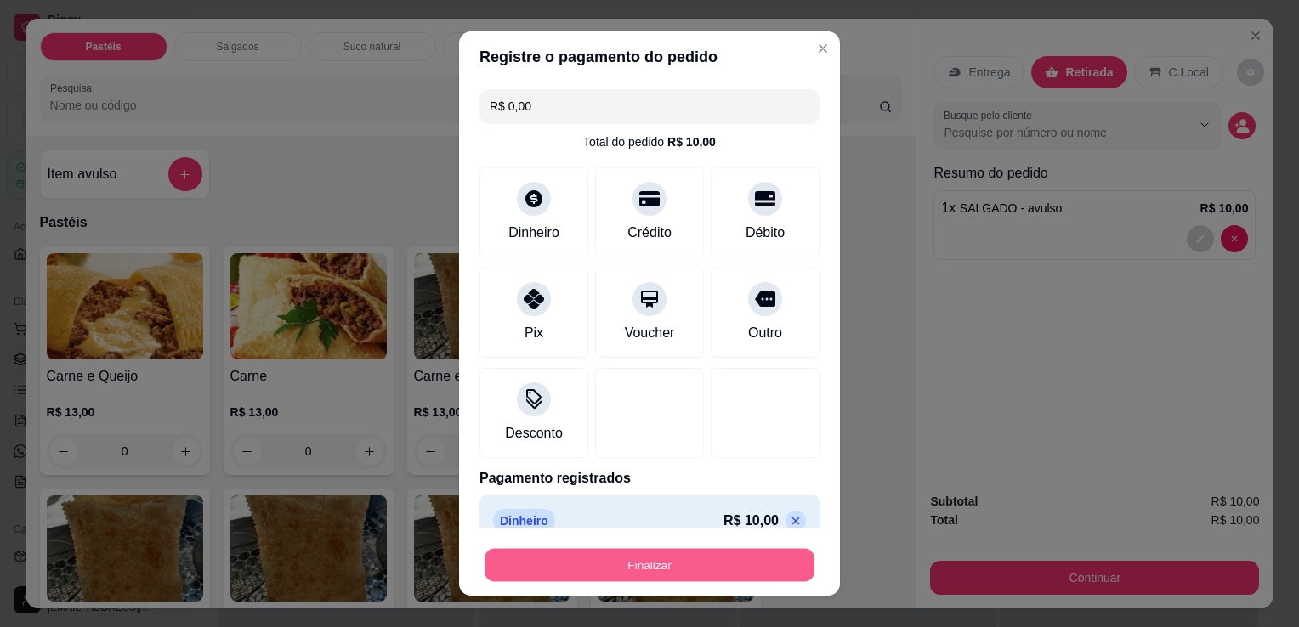
click at [626, 564] on button "Finalizar" at bounding box center [650, 565] width 330 height 33
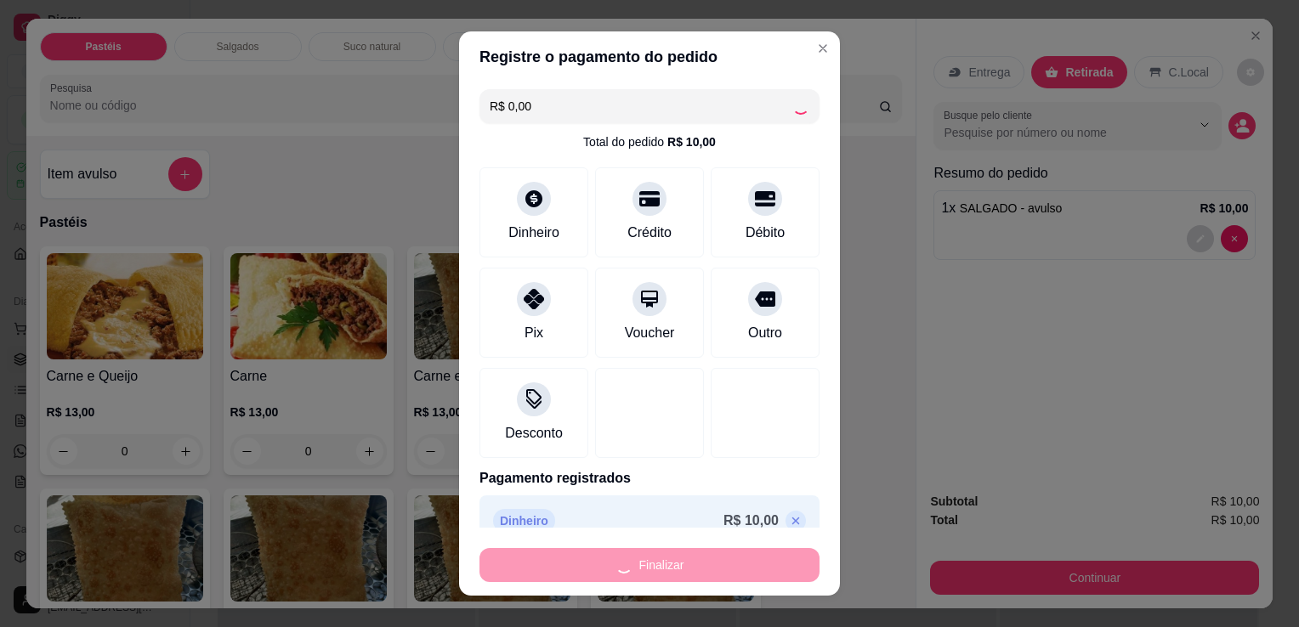
type input "-R$ 10,00"
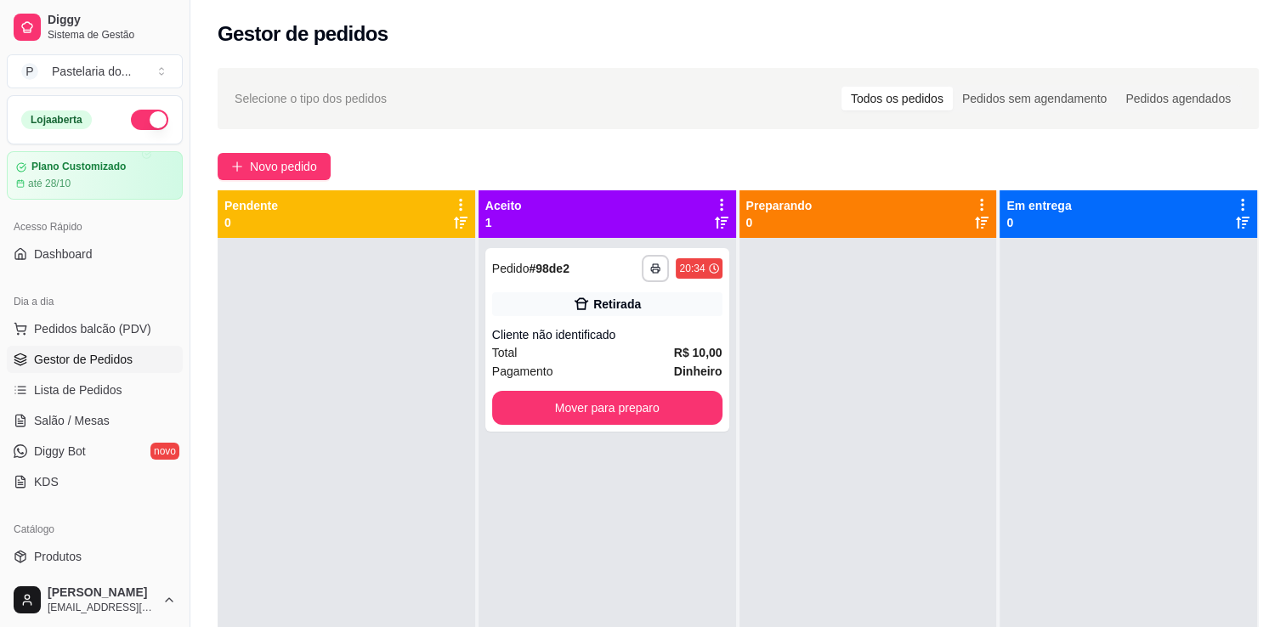
scroll to position [258, 0]
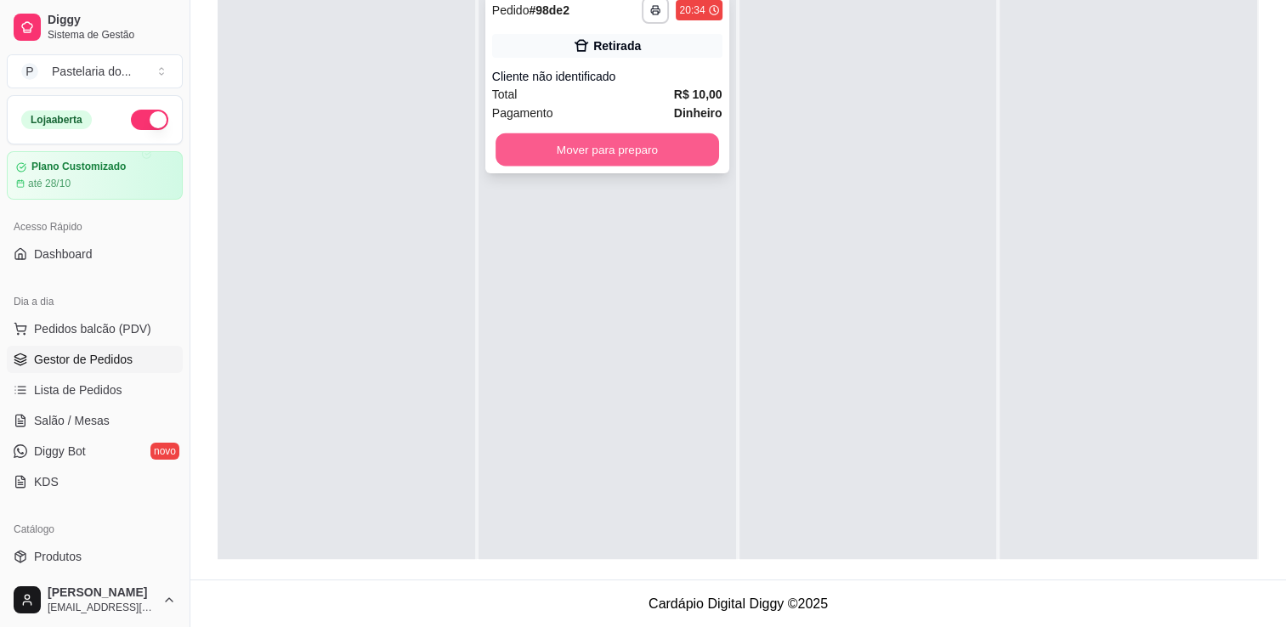
click at [557, 151] on button "Mover para preparo" at bounding box center [608, 149] width 224 height 33
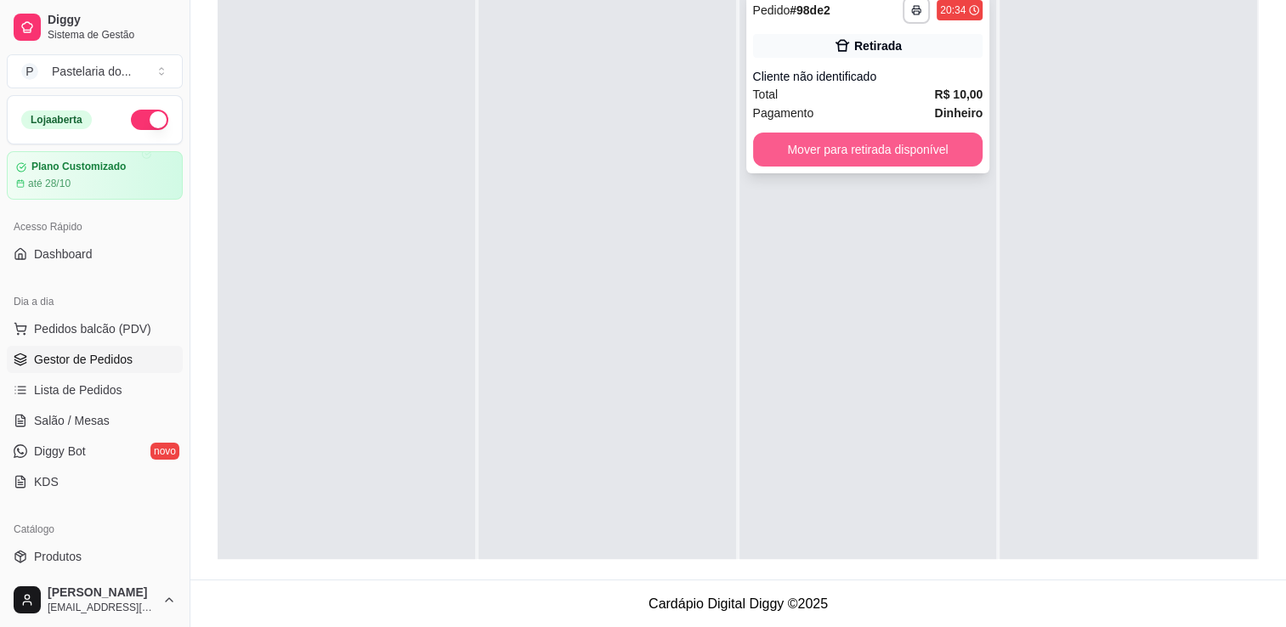
click at [823, 151] on button "Mover para retirada disponível" at bounding box center [868, 150] width 230 height 34
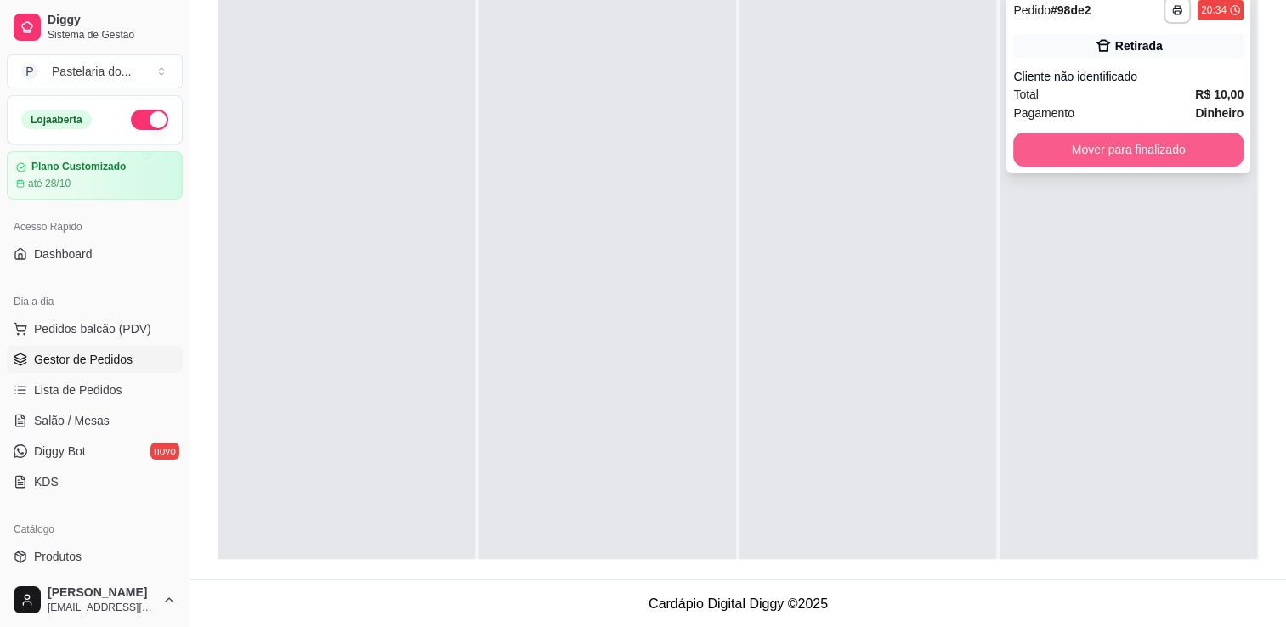
click at [1050, 167] on div "**********" at bounding box center [1129, 82] width 244 height 184
click at [1066, 151] on button "Mover para finalizado" at bounding box center [1128, 150] width 230 height 34
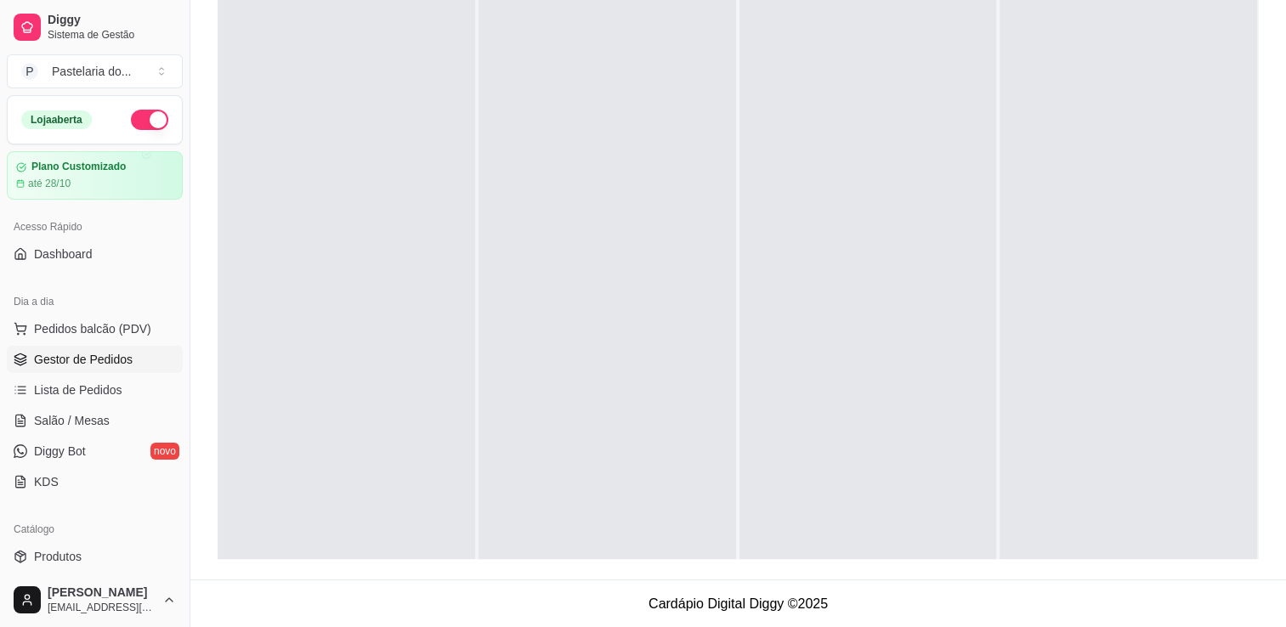
scroll to position [170, 0]
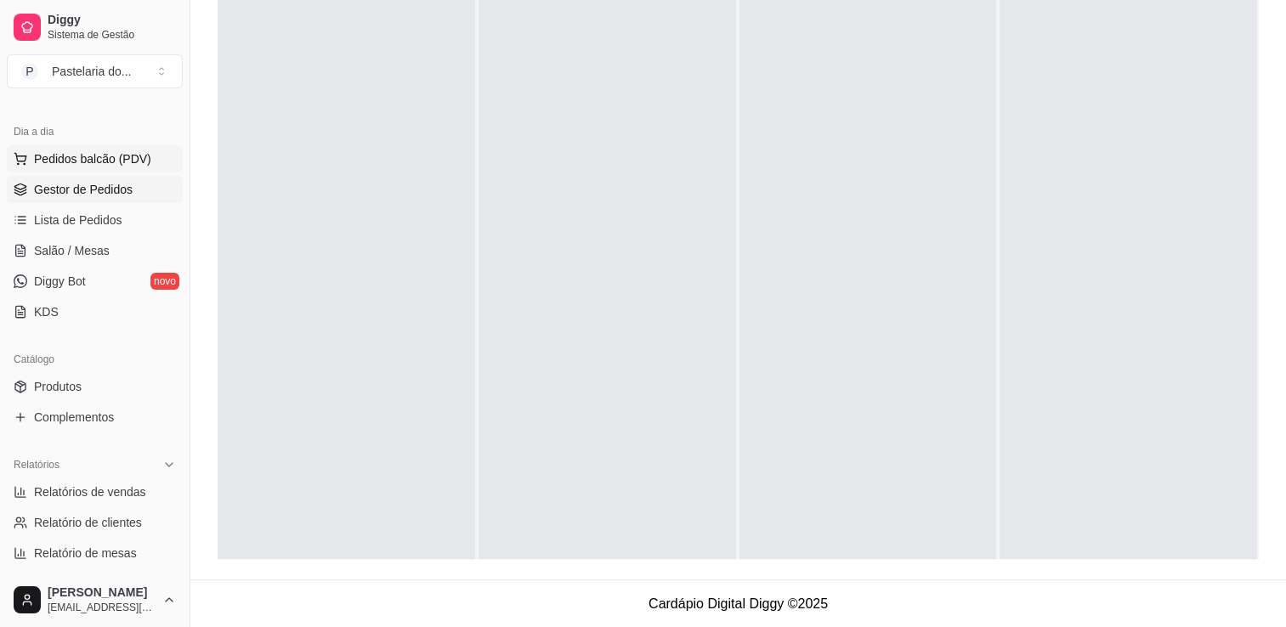
click at [41, 157] on span "Pedidos balcão (PDV)" at bounding box center [92, 158] width 117 height 17
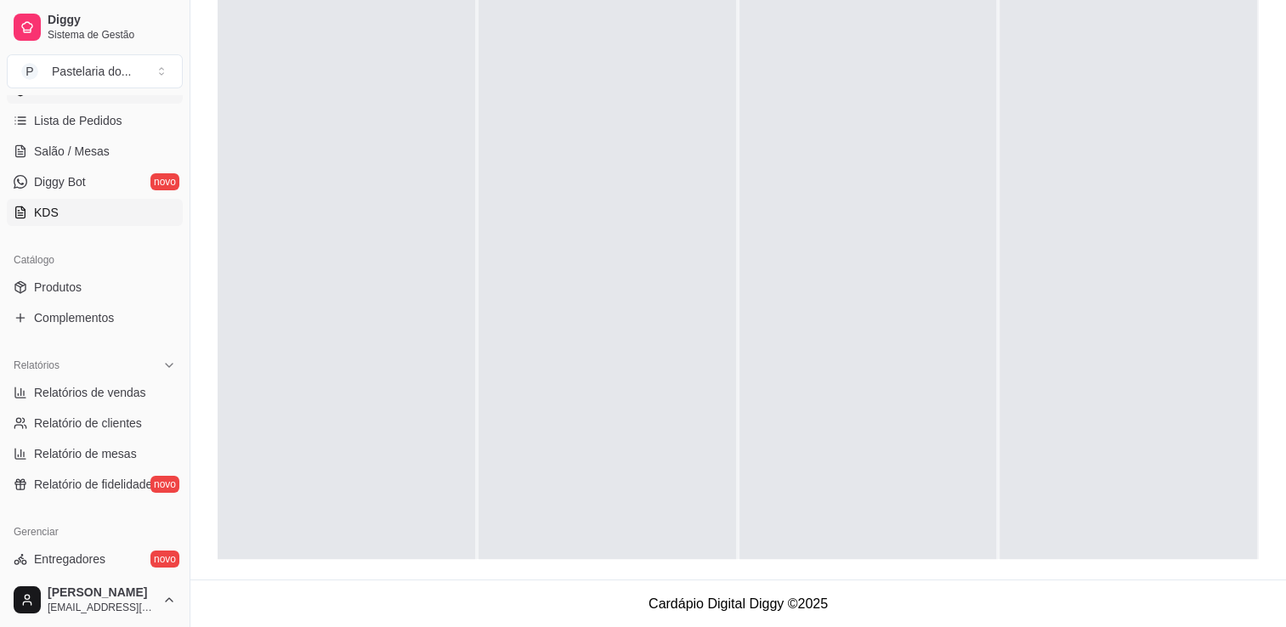
scroll to position [340, 0]
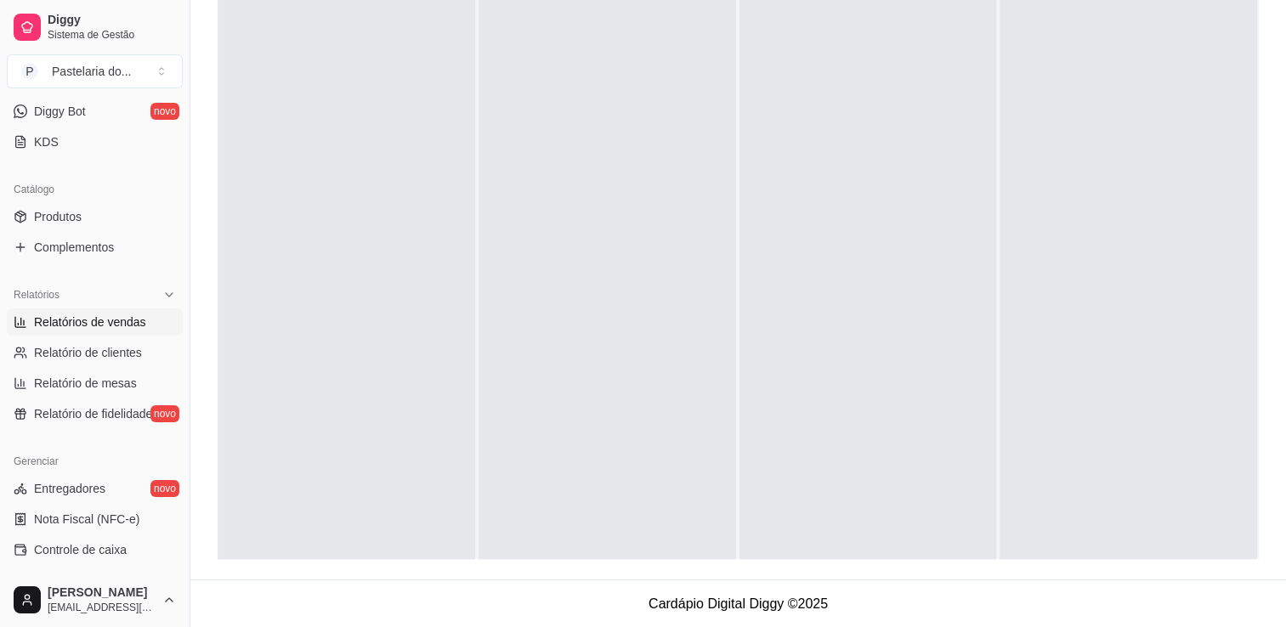
click at [79, 311] on link "Relatórios de vendas" at bounding box center [95, 322] width 176 height 27
select select "ALL"
select select "0"
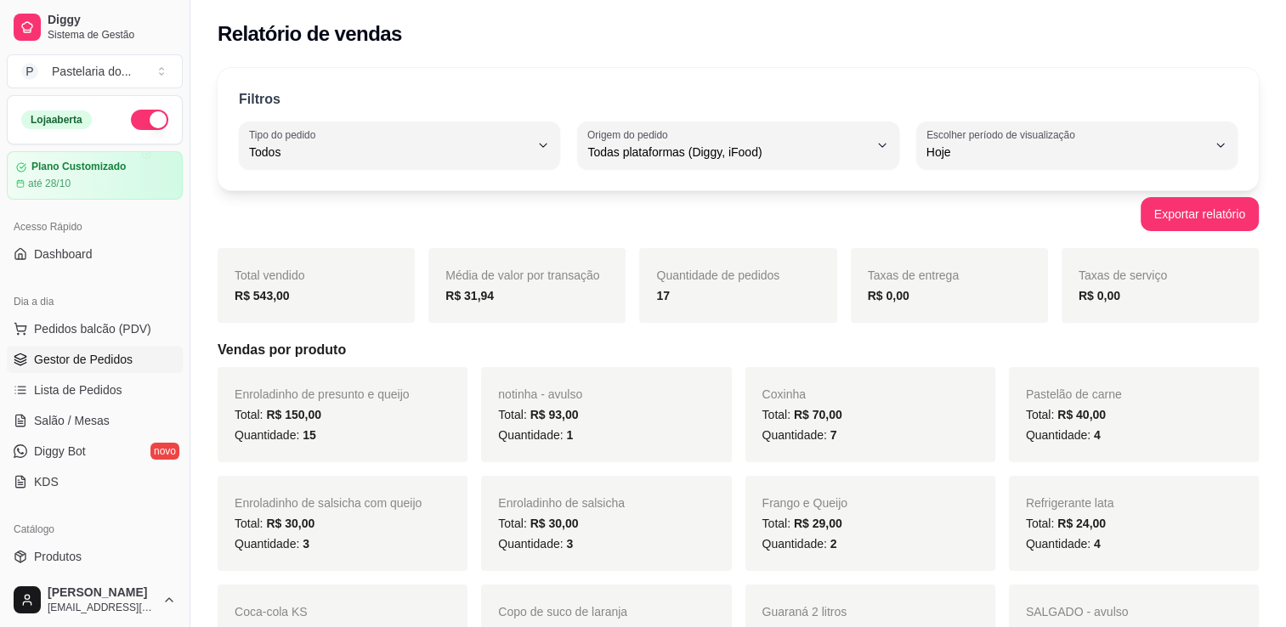
click at [75, 358] on span "Gestor de Pedidos" at bounding box center [83, 359] width 99 height 17
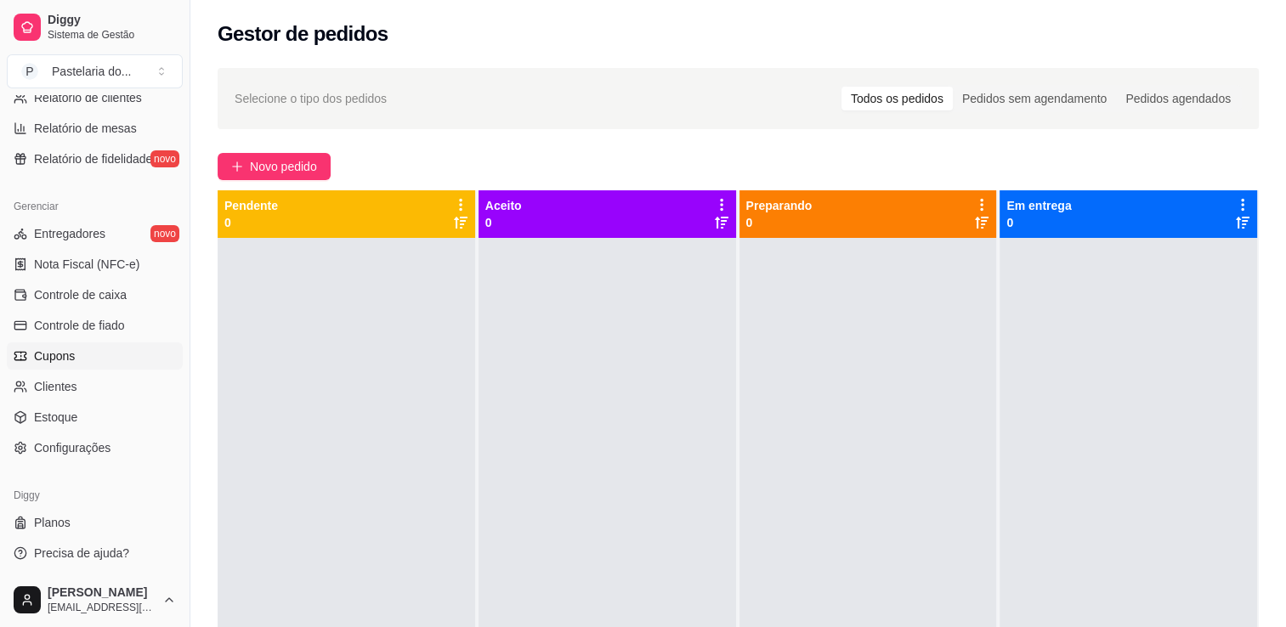
scroll to position [340, 0]
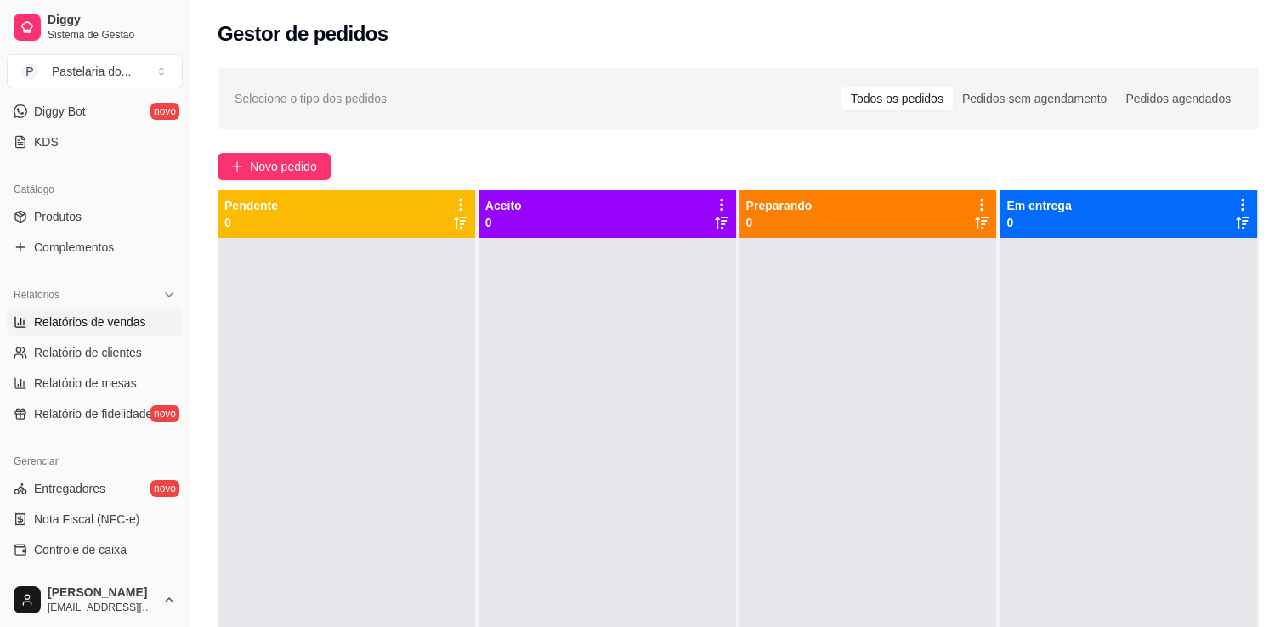
click at [90, 329] on span "Relatórios de vendas" at bounding box center [90, 322] width 112 height 17
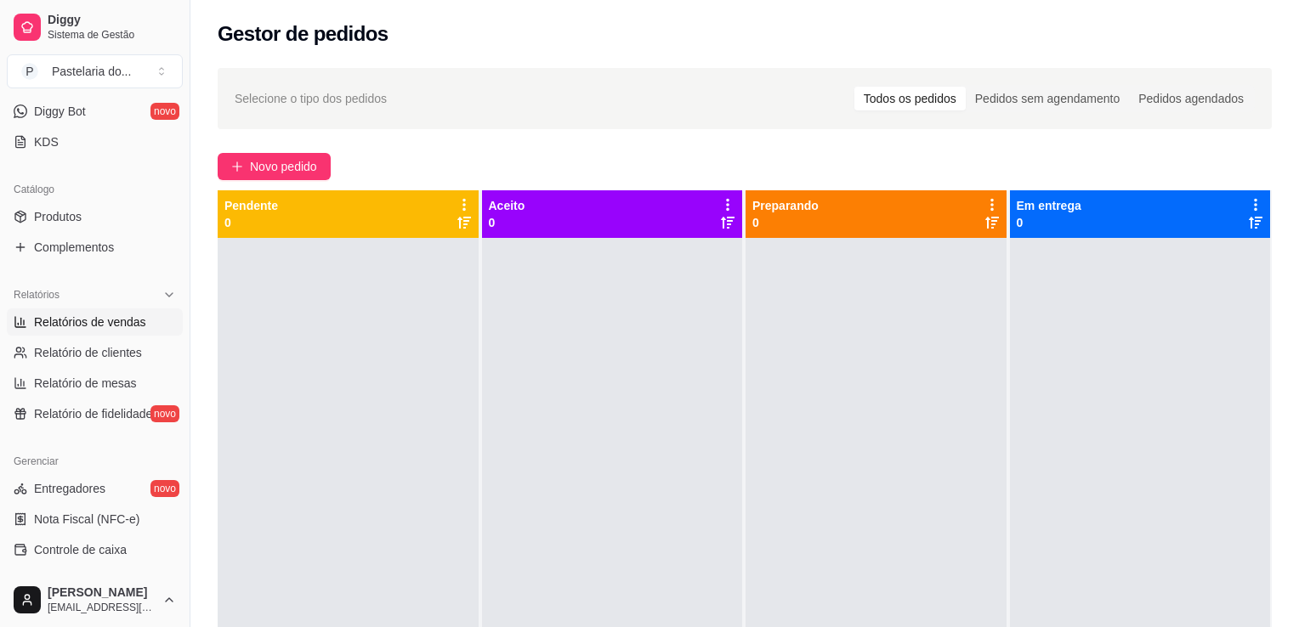
select select "ALL"
select select "0"
